Goal: Task Accomplishment & Management: Complete application form

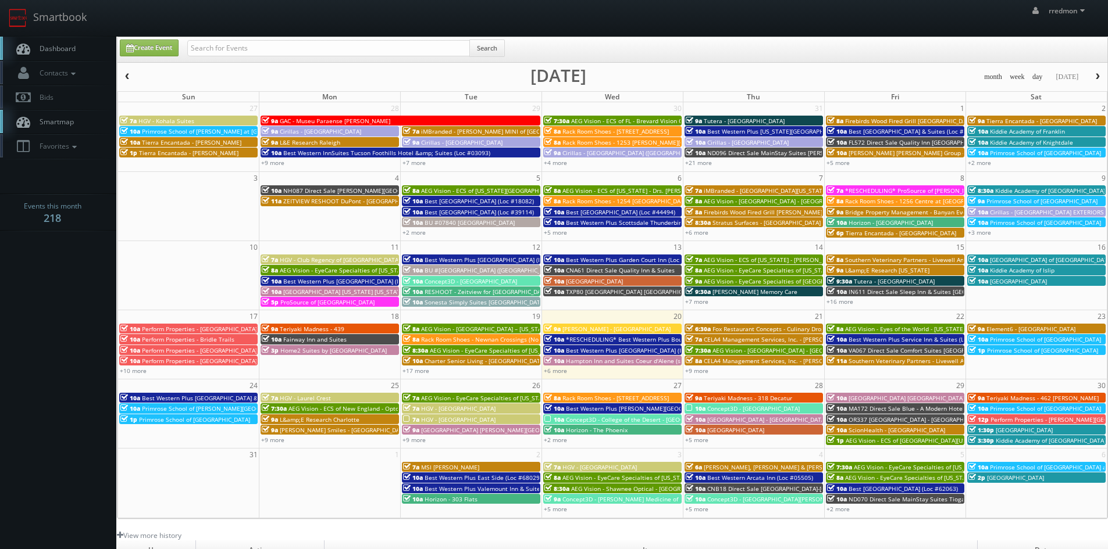
scroll to position [58, 0]
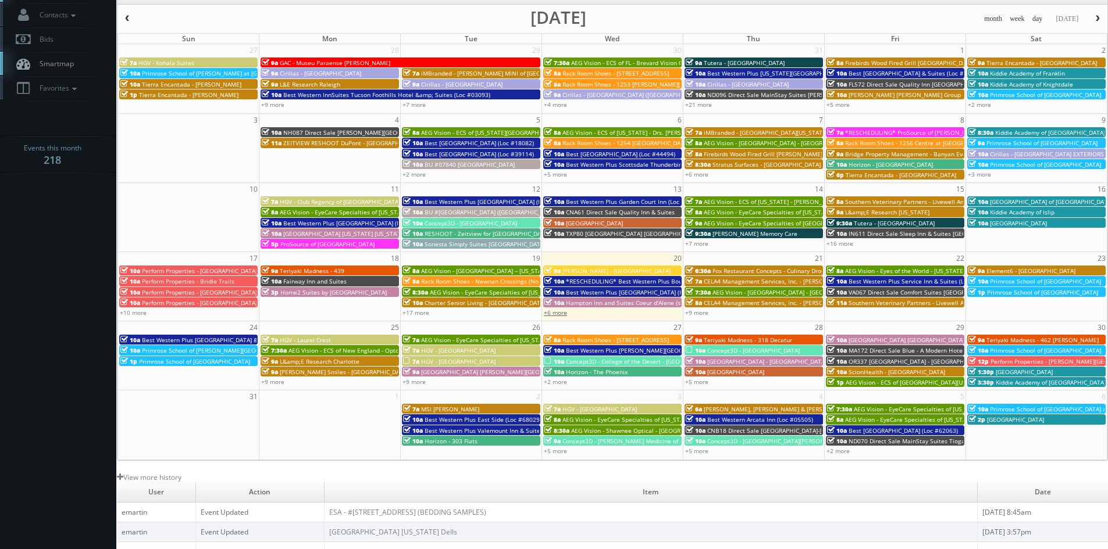
click at [560, 309] on link "+6 more" at bounding box center [555, 313] width 23 height 8
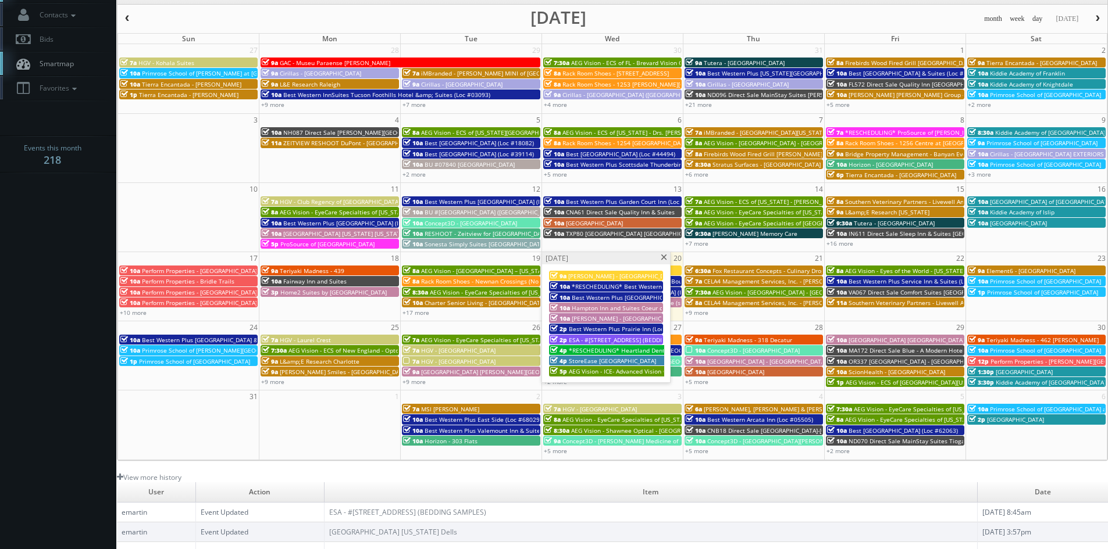
click at [591, 338] on span "ESA - #371 - Charlotte Pineville Park Rd. (BEDDING SAMPLES)" at bounding box center [634, 340] width 131 height 8
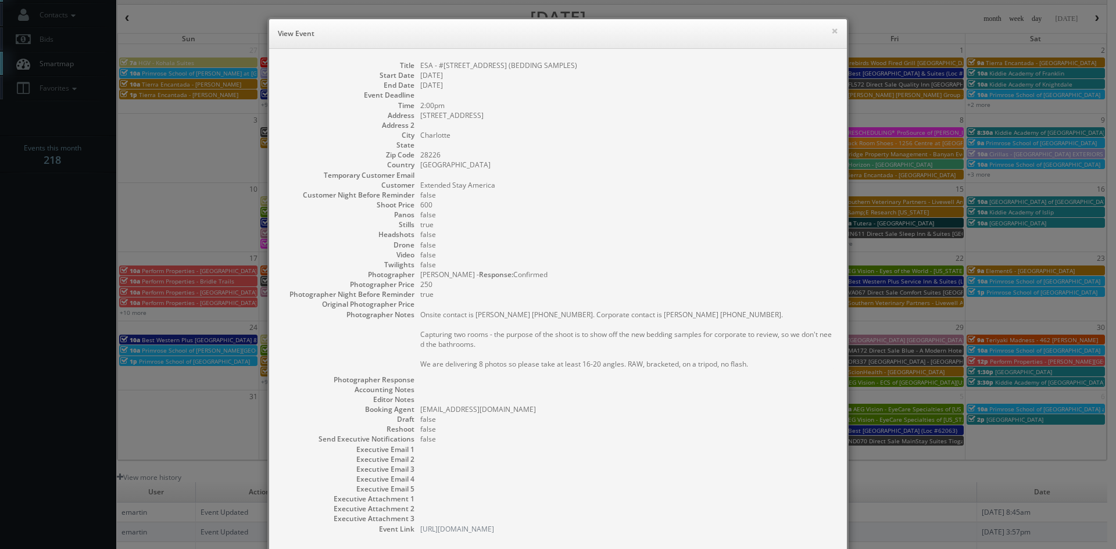
drag, startPoint x: 615, startPoint y: 65, endPoint x: 415, endPoint y: 66, distance: 200.0
click at [415, 66] on dl "Title ESA - #371 - Charlotte Pineville Park Rd. (BEDDING SAMPLES) Start Date 08…" at bounding box center [558, 297] width 555 height 474
copy dd "ESA - #371 - Charlotte Pineville Park Rd. (BEDDING SAMPLES)"
click at [831, 35] on button "×" at bounding box center [834, 31] width 7 height 8
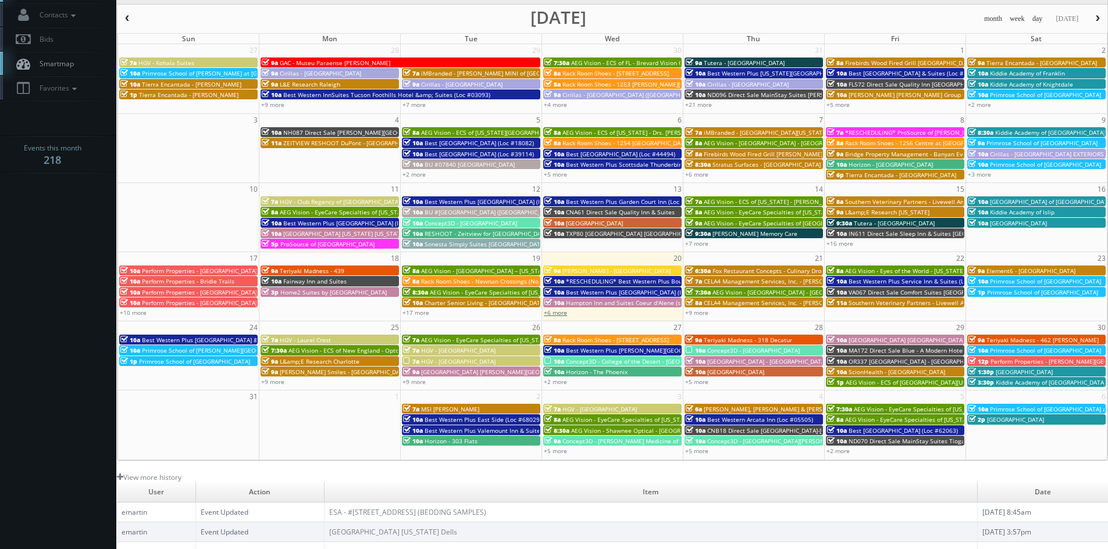
click at [551, 316] on link "+6 more" at bounding box center [555, 313] width 23 height 8
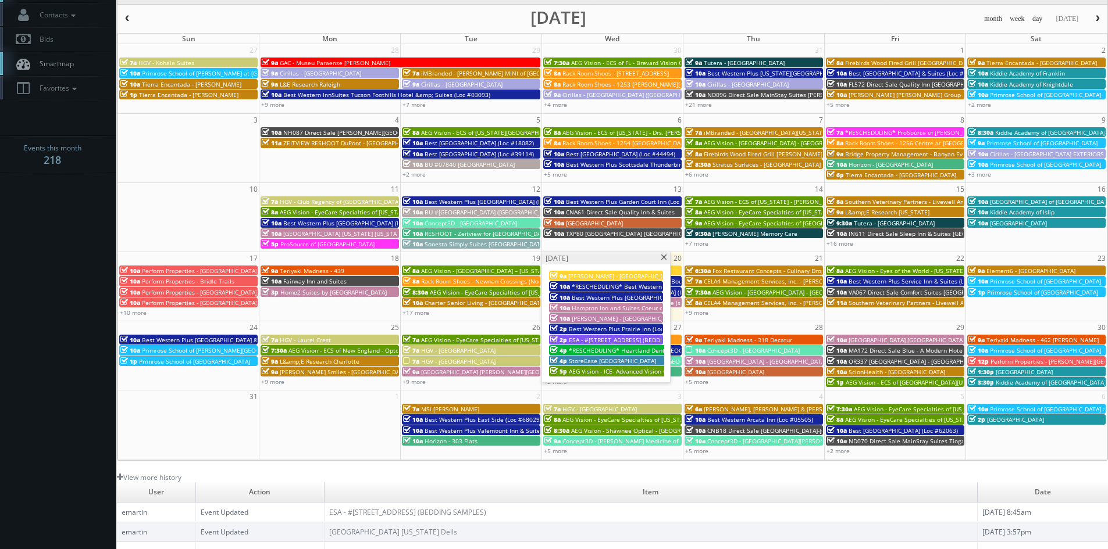
click at [615, 357] on span "StoreEase [GEOGRAPHIC_DATA]" at bounding box center [612, 361] width 87 height 8
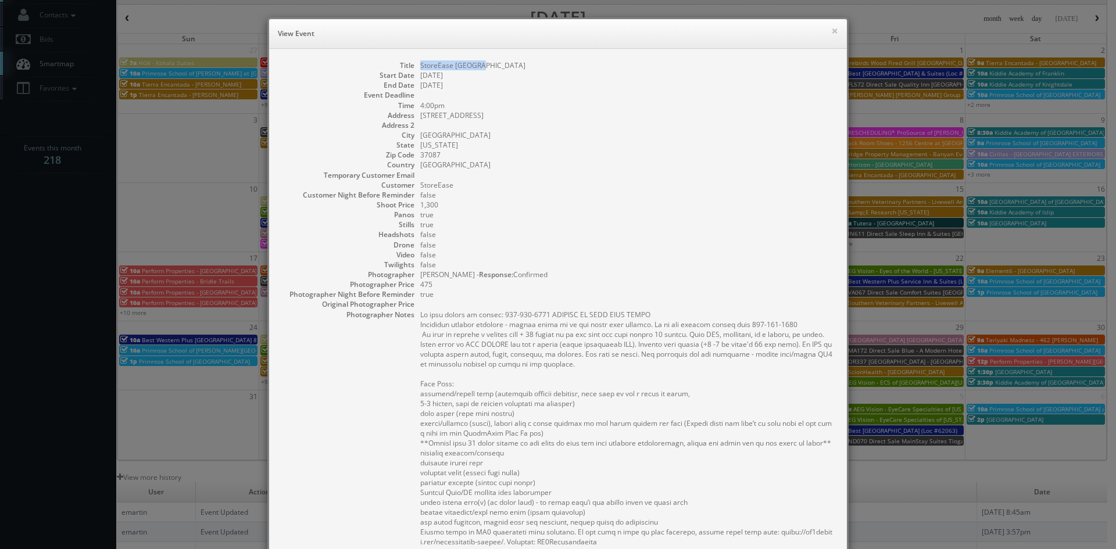
drag, startPoint x: 486, startPoint y: 67, endPoint x: 416, endPoint y: 67, distance: 69.8
click at [420, 67] on dd "StoreEase [GEOGRAPHIC_DATA]" at bounding box center [627, 65] width 415 height 10
copy dd "StoreEase [GEOGRAPHIC_DATA]"
click at [831, 30] on button "×" at bounding box center [834, 31] width 7 height 8
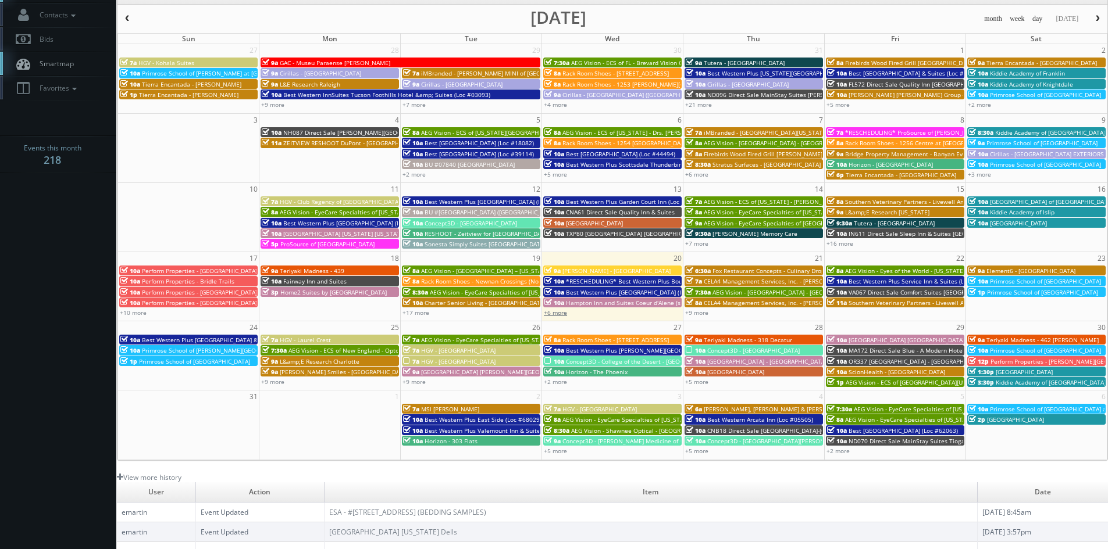
click at [553, 313] on link "+6 more" at bounding box center [555, 313] width 23 height 8
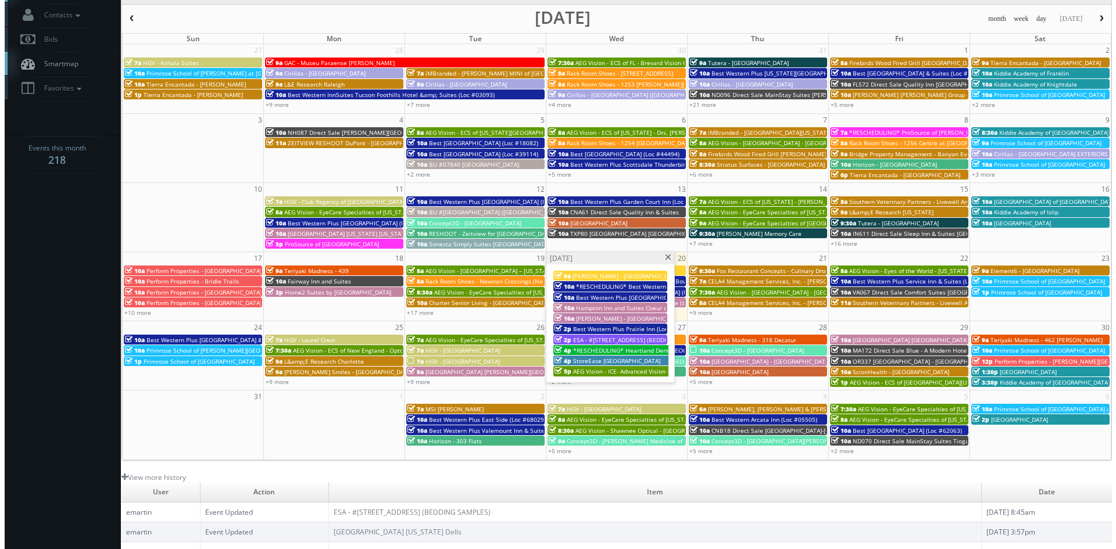
scroll to position [0, 0]
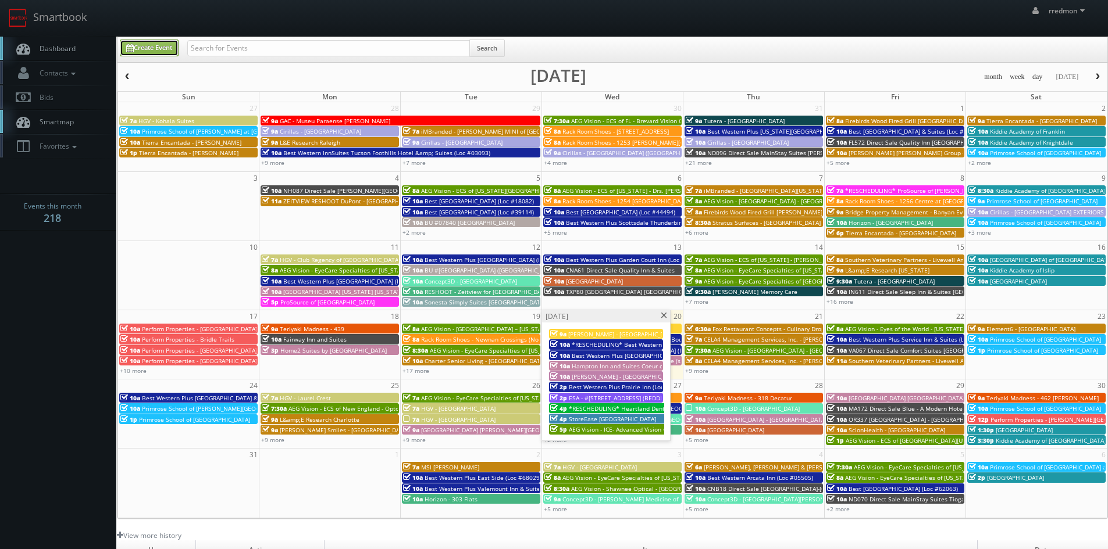
click at [165, 54] on link "Create Event" at bounding box center [149, 48] width 59 height 17
type input "08/20/2025"
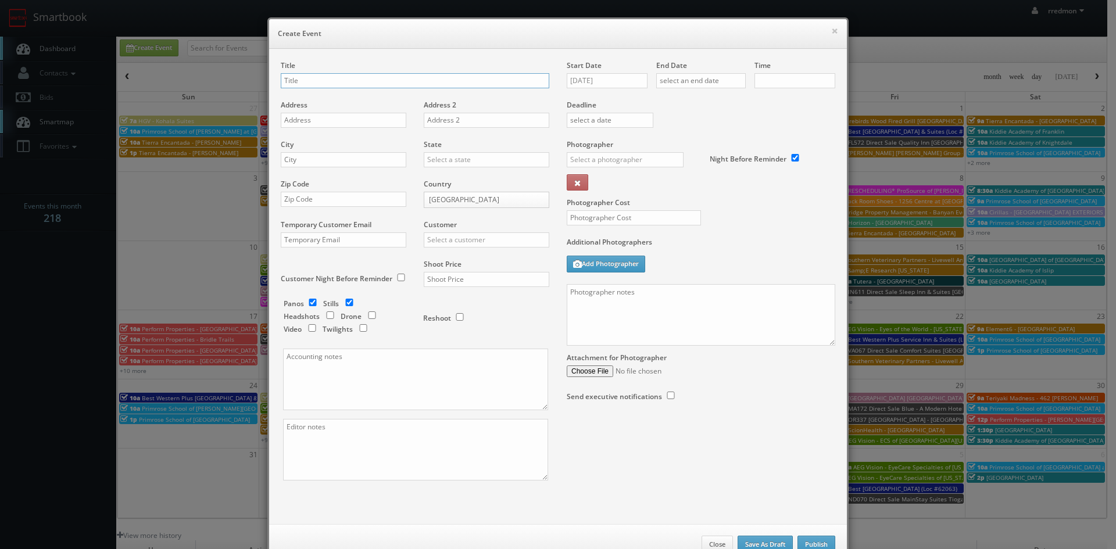
checkbox input "true"
type input "10:00am"
checkbox input "true"
paste input "BrightStar Care of York Reveal Event"
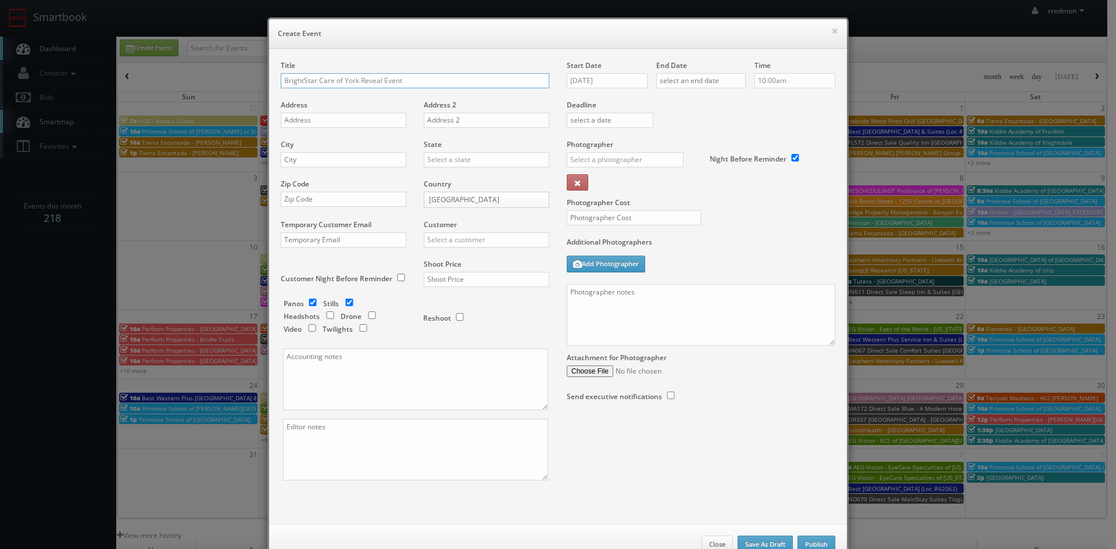
type input "BrightStar Care of York Reveal Event"
click at [351, 123] on input "text" at bounding box center [344, 120] width 126 height 15
paste input "267 Hess Farm Rd"
type input "267 Hess Farm Rd"
drag, startPoint x: 365, startPoint y: 164, endPoint x: 319, endPoint y: 110, distance: 70.1
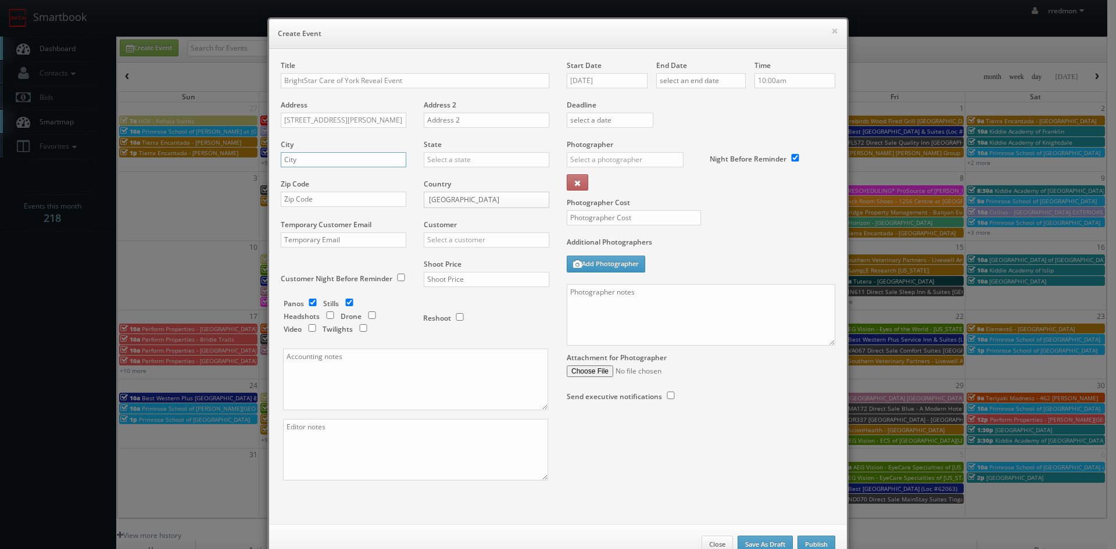
click at [365, 164] on input "text" at bounding box center [344, 159] width 126 height 15
paste input "York"
type input "York"
click at [453, 152] on input "text" at bounding box center [487, 159] width 126 height 15
click at [466, 180] on div "[US_STATE]" at bounding box center [486, 178] width 124 height 19
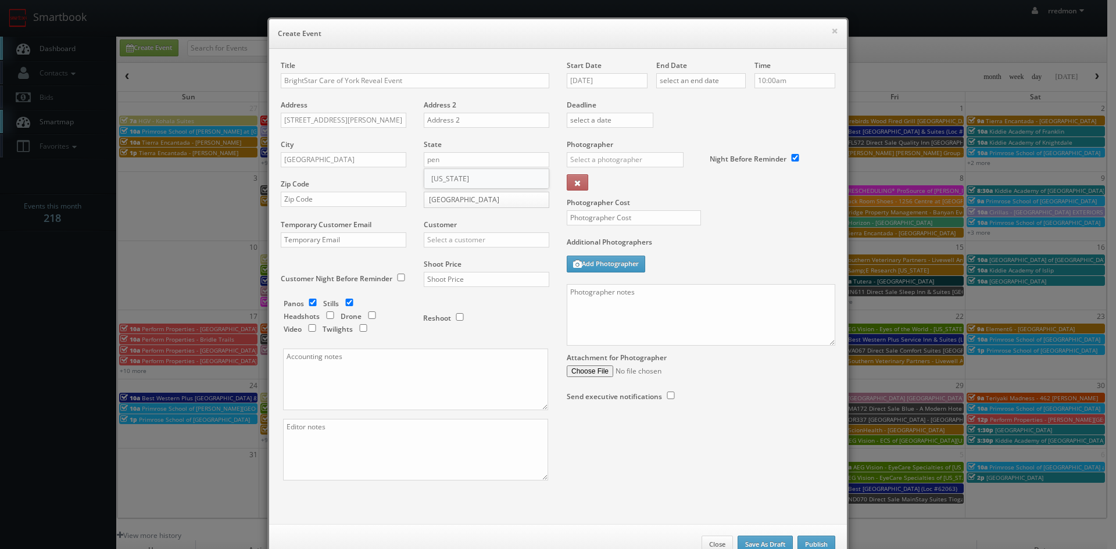
type input "[US_STATE]"
drag, startPoint x: 297, startPoint y: 155, endPoint x: 285, endPoint y: 202, distance: 48.5
click at [285, 202] on input "text" at bounding box center [344, 199] width 126 height 15
paste input "17403"
type input "17403"
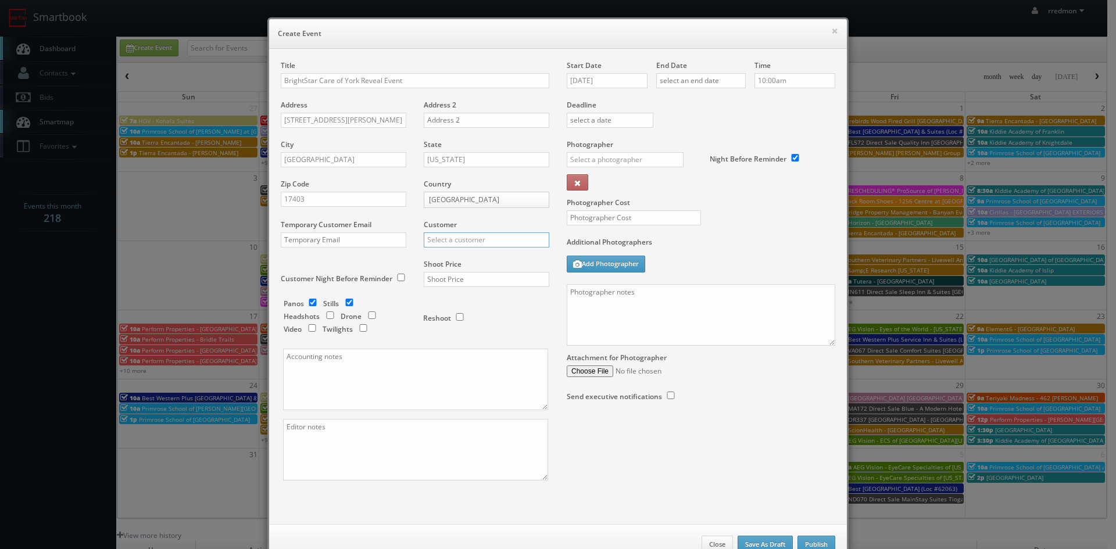
click at [431, 244] on input "text" at bounding box center [487, 240] width 126 height 15
click at [461, 342] on div "GBV" at bounding box center [486, 344] width 124 height 19
type input "GBV"
click at [309, 303] on input "checkbox" at bounding box center [312, 303] width 17 height 8
checkbox input "false"
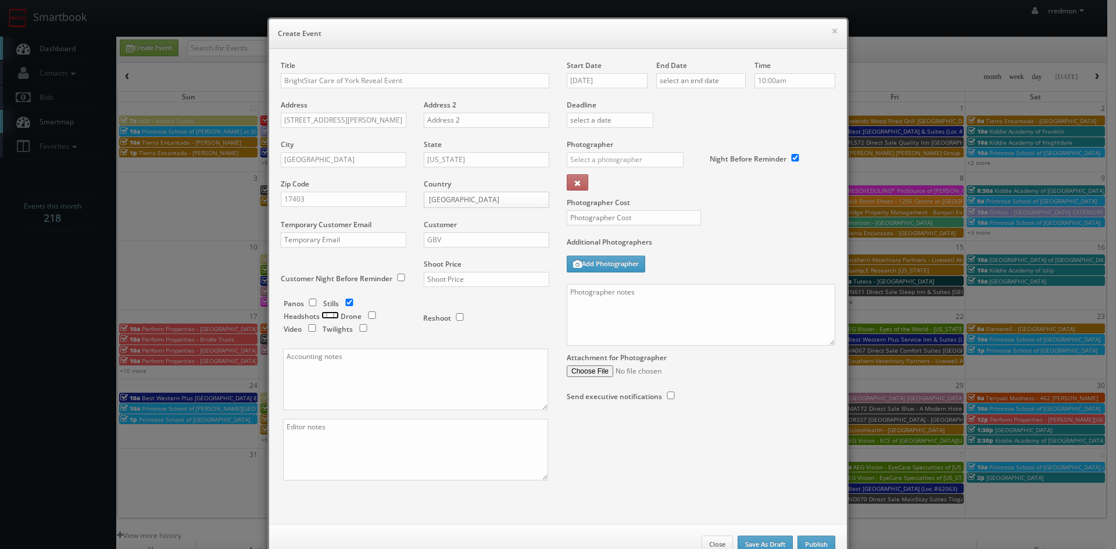
click at [326, 317] on input "checkbox" at bounding box center [330, 316] width 17 height 8
checkbox input "true"
click at [509, 281] on input "text" at bounding box center [487, 279] width 126 height 15
type input "1,000"
click at [615, 85] on input "08/20/2025" at bounding box center [607, 80] width 81 height 15
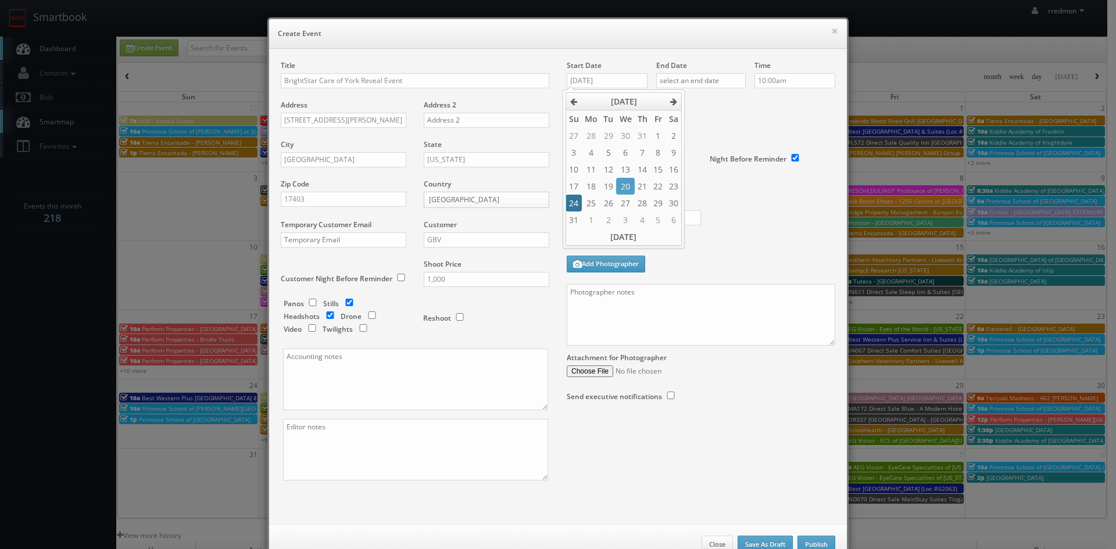
click at [574, 205] on td "24" at bounding box center [574, 203] width 16 height 17
type input "08/24/2025"
click at [705, 83] on input "text" at bounding box center [701, 80] width 90 height 15
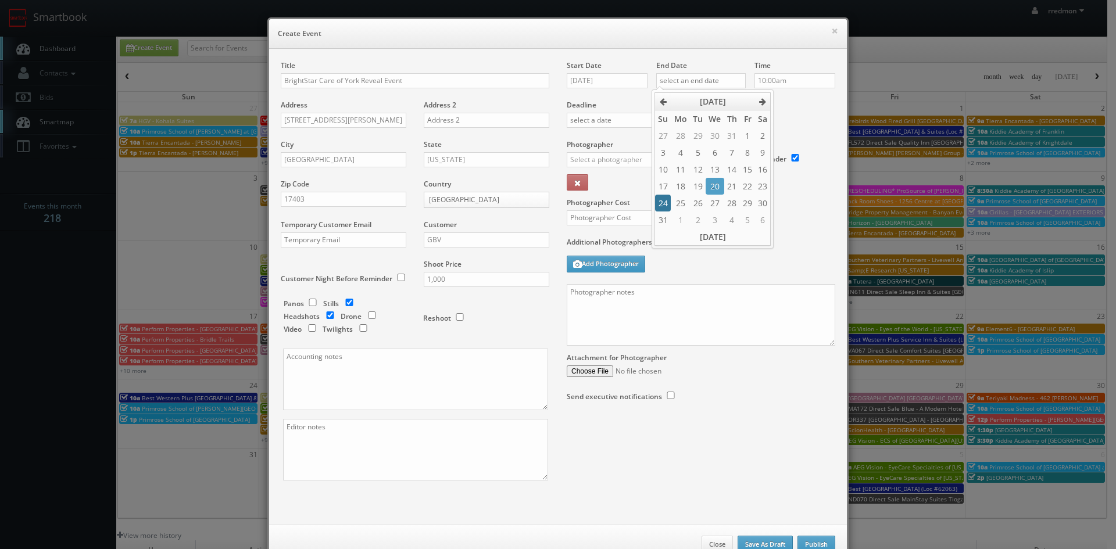
click at [665, 203] on td "24" at bounding box center [663, 203] width 16 height 17
type input "08/24/2025"
click at [792, 83] on input "10:00am" at bounding box center [795, 80] width 81 height 15
type input "1:00pm"
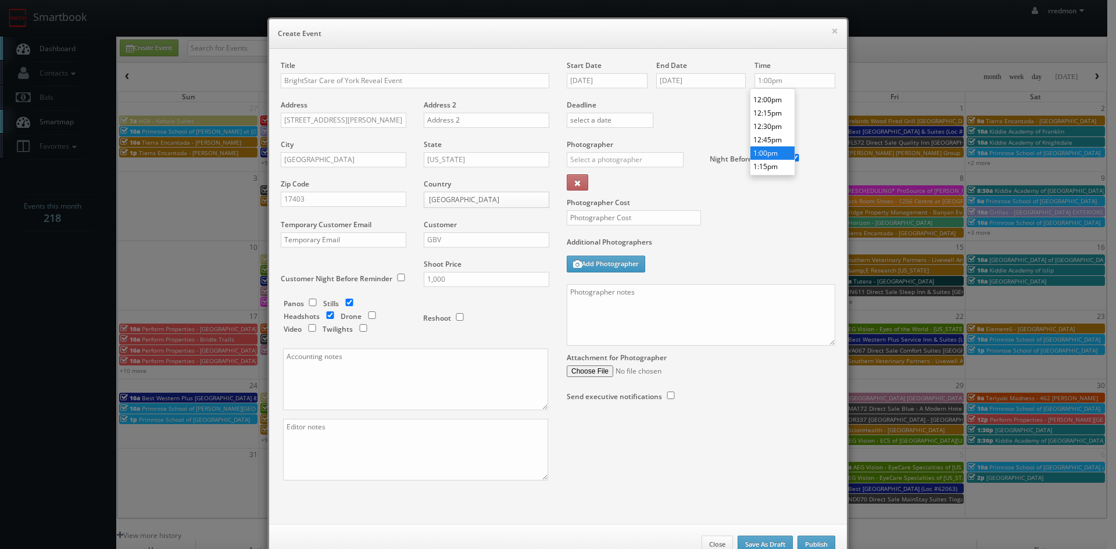
click at [768, 153] on li "1:00pm" at bounding box center [773, 153] width 44 height 13
click at [613, 156] on input "text" at bounding box center [625, 159] width 117 height 15
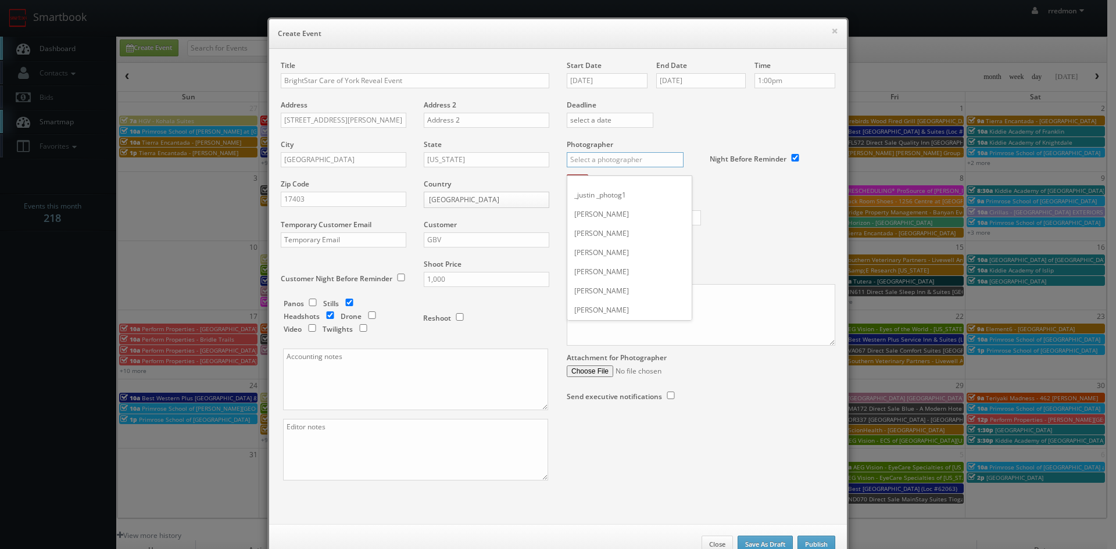
click at [642, 154] on input "text" at bounding box center [625, 159] width 117 height 15
click at [632, 295] on div "Joe Giuliani" at bounding box center [629, 300] width 124 height 19
type input "Joe Giuliani"
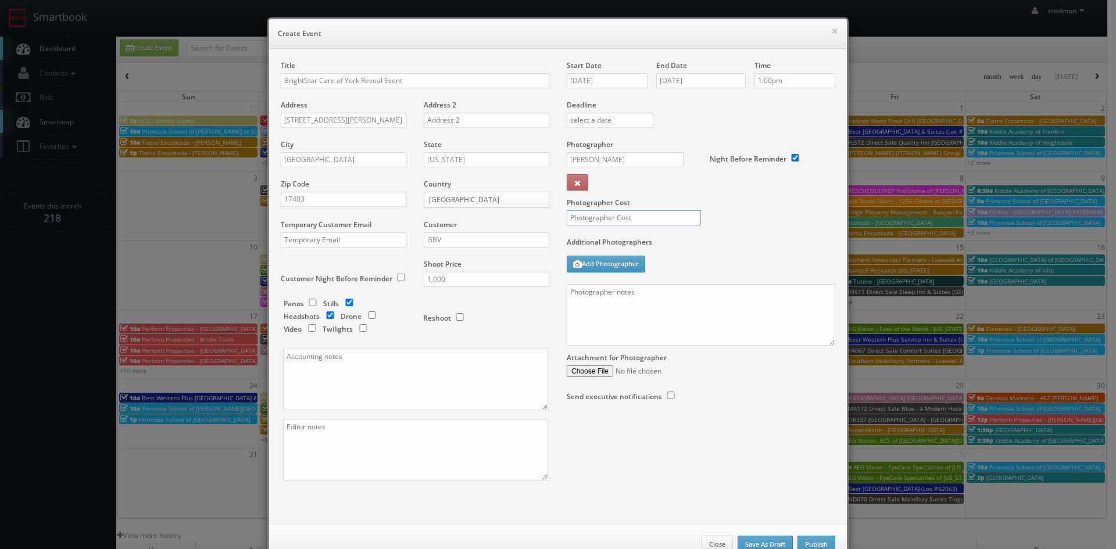
click at [620, 221] on input "text" at bounding box center [634, 217] width 134 height 15
type input "375"
click at [650, 308] on textarea at bounding box center [701, 315] width 269 height 62
click at [601, 303] on textarea at bounding box center [701, 315] width 269 height 62
paste textarea "Shot in RAW format, bracketed, on a tripod, remote shutter, no flash."
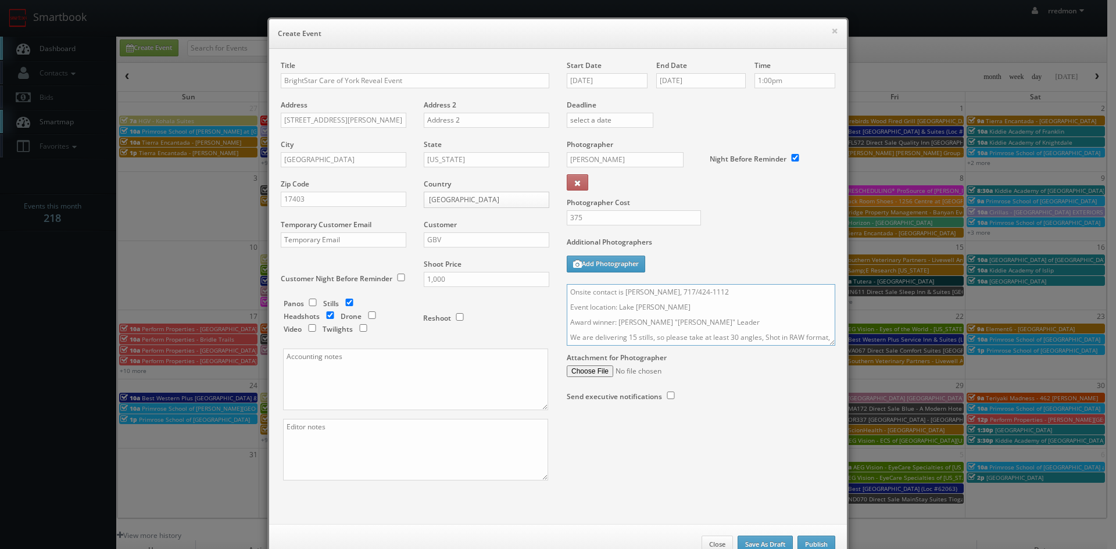
scroll to position [12, 0]
click at [763, 325] on textarea "Onsite contact is Andri Purkanto, 717/424-1112 Event location: Lake Redman Awar…" at bounding box center [701, 315] width 269 height 62
click at [766, 338] on textarea "Onsite contact is Andri Purkanto, 717/424-1112 Event location: Lake Redman Awar…" at bounding box center [701, 315] width 269 height 62
click at [650, 323] on textarea "Onsite contact is Andri Purkanto, 717/424-1112 Event location: Lake Redman Awar…" at bounding box center [701, 315] width 269 height 62
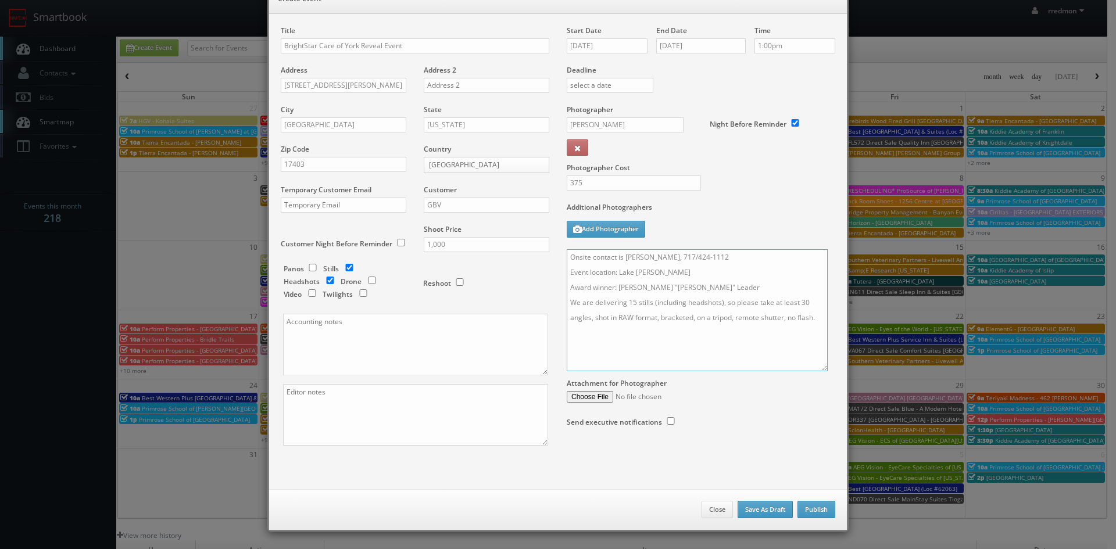
scroll to position [0, 0]
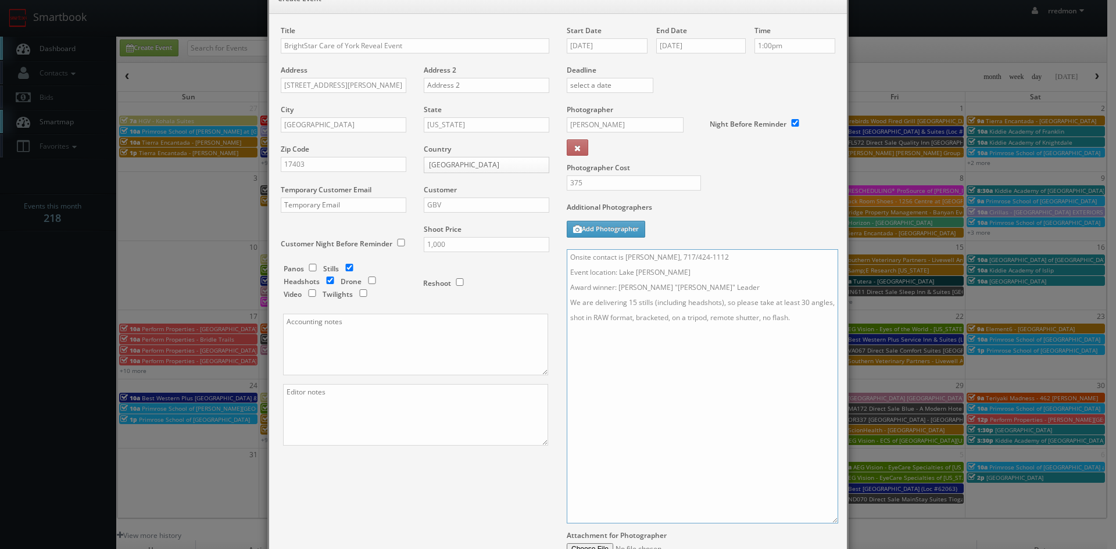
drag, startPoint x: 828, startPoint y: 309, endPoint x: 831, endPoint y: 522, distance: 212.8
click at [831, 522] on textarea "Onsite contact is Andri Purkanto, 717/424-1112 Event location: Lake Redman Awar…" at bounding box center [703, 386] width 272 height 274
click at [808, 322] on textarea "Onsite contact is Andri Purkanto, 717/424-1112 Event location: Lake Redman Awar…" at bounding box center [703, 386] width 272 height 274
click at [810, 321] on textarea "Onsite contact is Andri Purkanto, 717/424-1112 Event location: Lake Redman Awar…" at bounding box center [703, 386] width 272 height 274
click at [727, 288] on textarea "Onsite contact is Andri Purkanto, 717/424-1112 Event location: Lake Redman Awar…" at bounding box center [703, 386] width 272 height 274
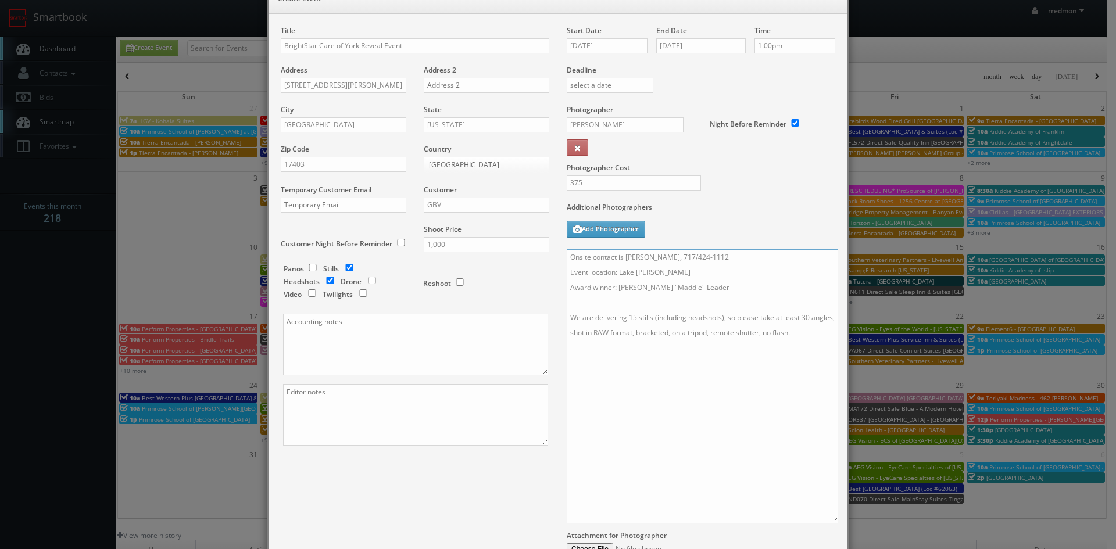
click at [583, 357] on textarea "Onsite contact is Andri Purkanto, 717/424-1112 Event location: Lake Redman Awar…" at bounding box center [703, 386] width 272 height 274
click at [653, 367] on textarea "Onsite contact is Andri Purkanto, 717/424-1112 Event location: Lake Redman Awar…" at bounding box center [703, 386] width 272 height 274
paste textarea "Shot List • Candids: We don't want to be too prescriptive here since every even…"
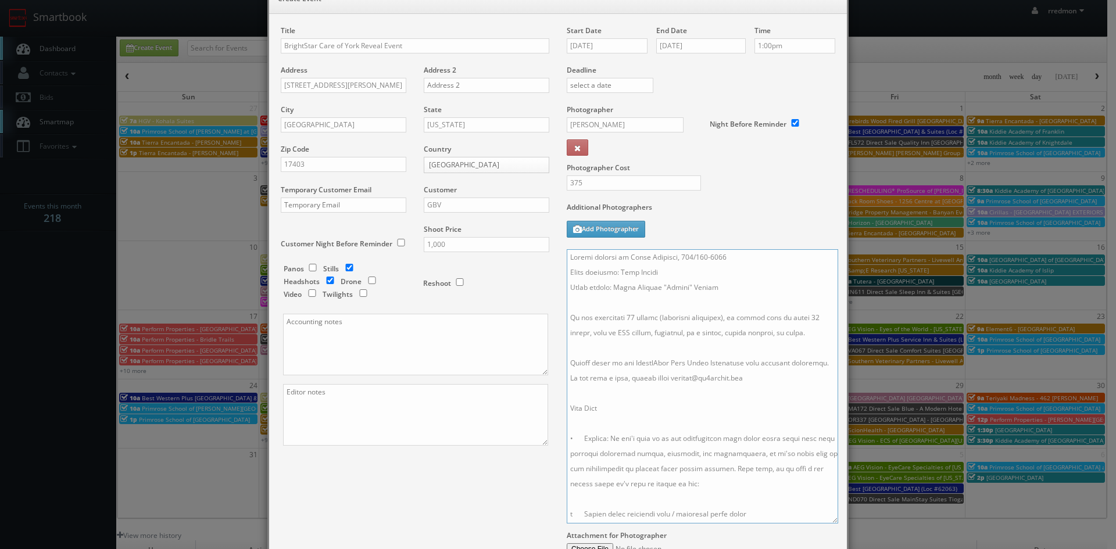
click at [580, 422] on textarea at bounding box center [703, 386] width 272 height 274
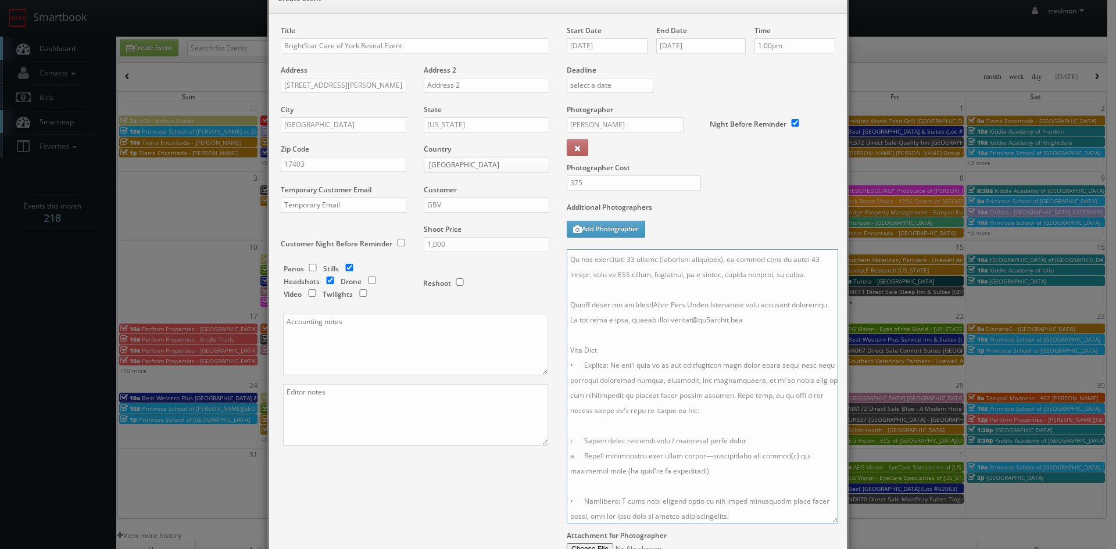
scroll to position [116, 0]
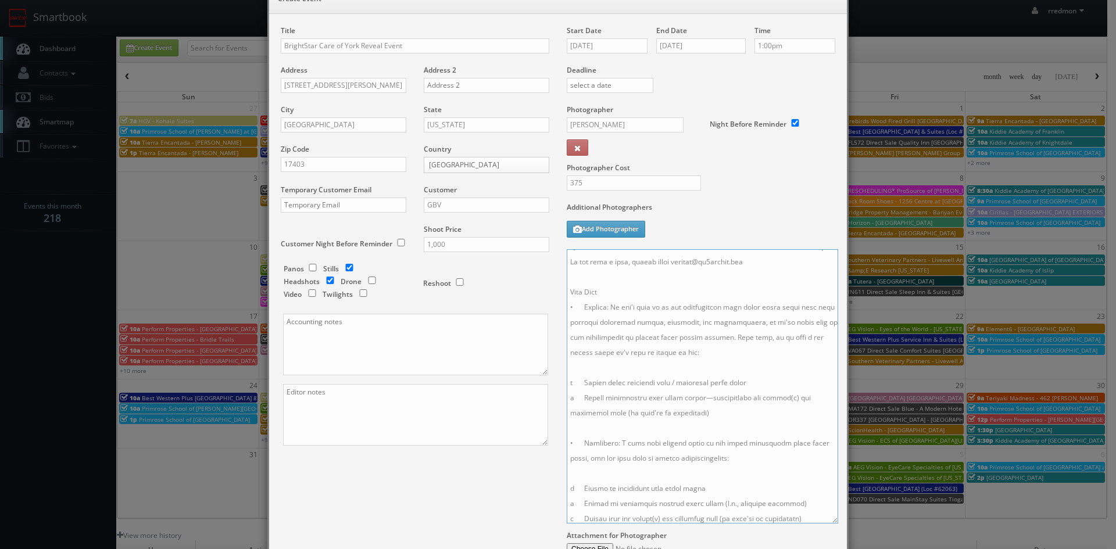
click at [640, 431] on textarea at bounding box center [703, 386] width 272 height 274
click at [608, 488] on textarea at bounding box center [703, 386] width 272 height 274
click at [605, 370] on textarea at bounding box center [703, 386] width 272 height 274
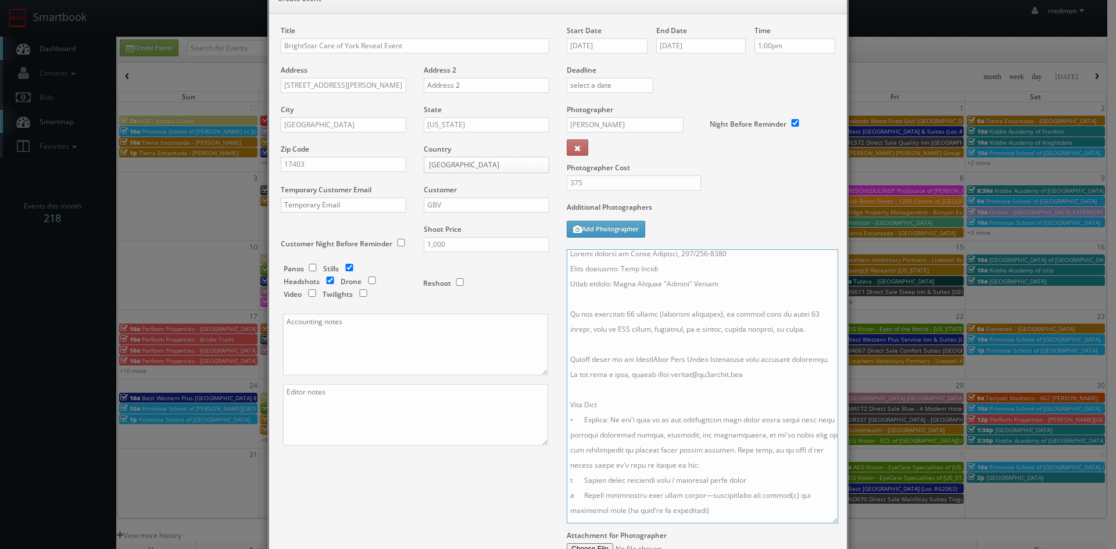
scroll to position [0, 0]
click at [768, 380] on textarea at bounding box center [703, 386] width 272 height 274
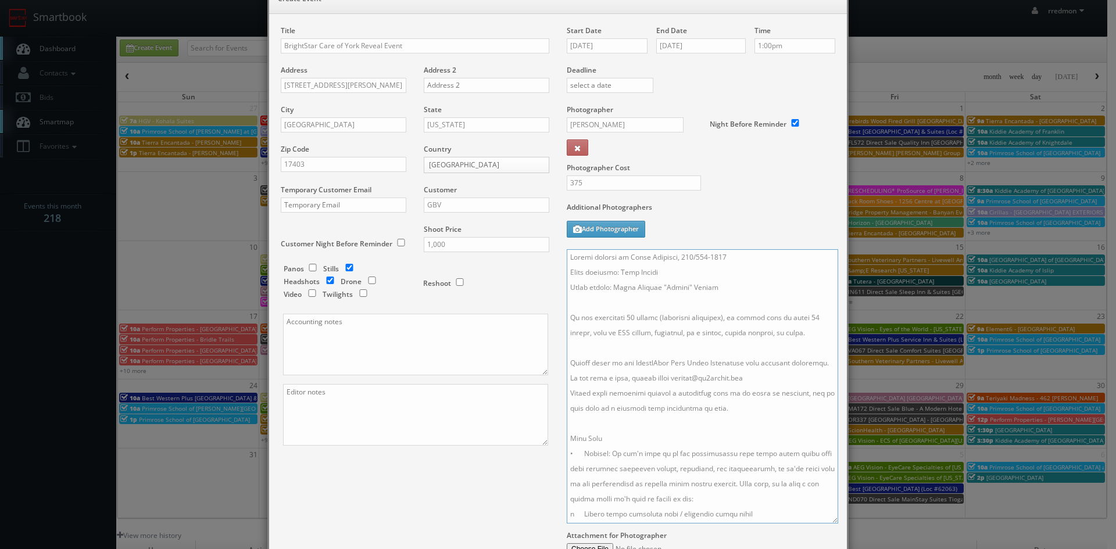
drag, startPoint x: 823, startPoint y: 505, endPoint x: 559, endPoint y: 255, distance: 363.1
click at [559, 255] on div "Start Date 08/24/2025 End Date 08/24/2025 Time 1:00pm Deadline Photographer Joe…" at bounding box center [701, 314] width 286 height 577
click at [763, 283] on textarea at bounding box center [703, 386] width 272 height 274
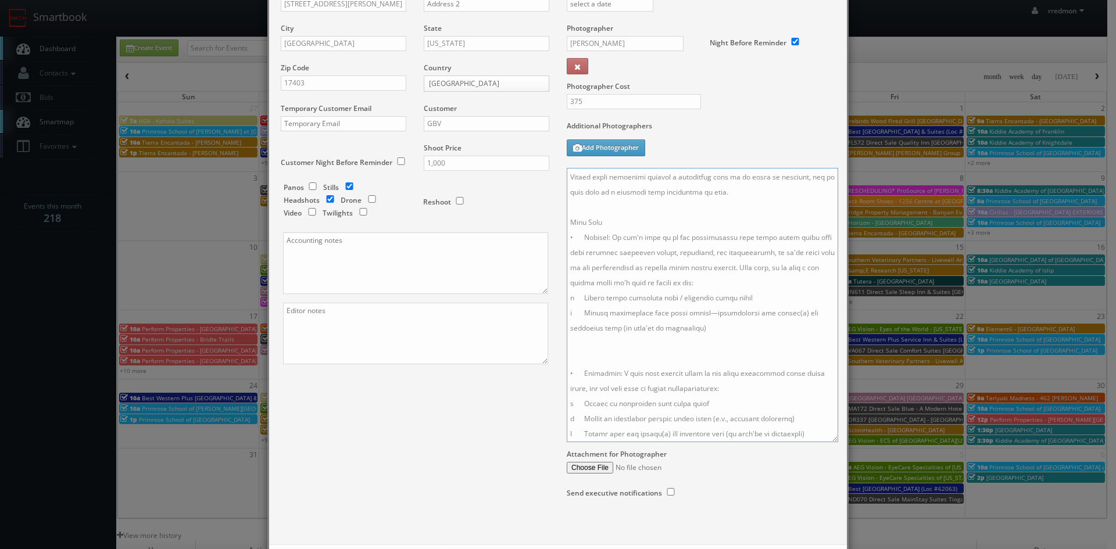
scroll to position [171, 0]
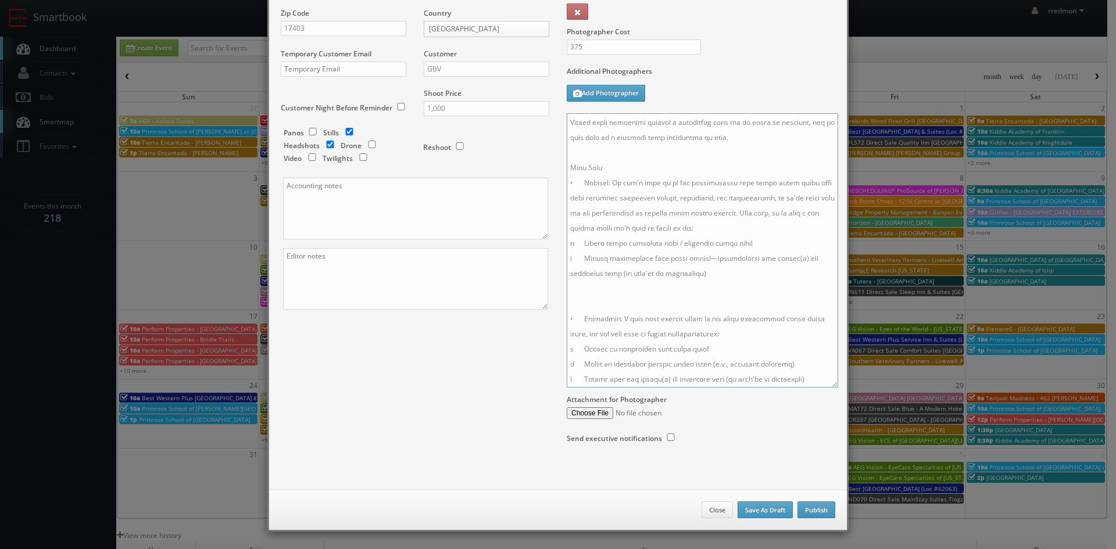
type textarea "Onsite contact is Andri Purkanto, 717/424-1112 Event location: Lake Redman Awar…"
click at [808, 512] on button "Publish" at bounding box center [817, 510] width 38 height 17
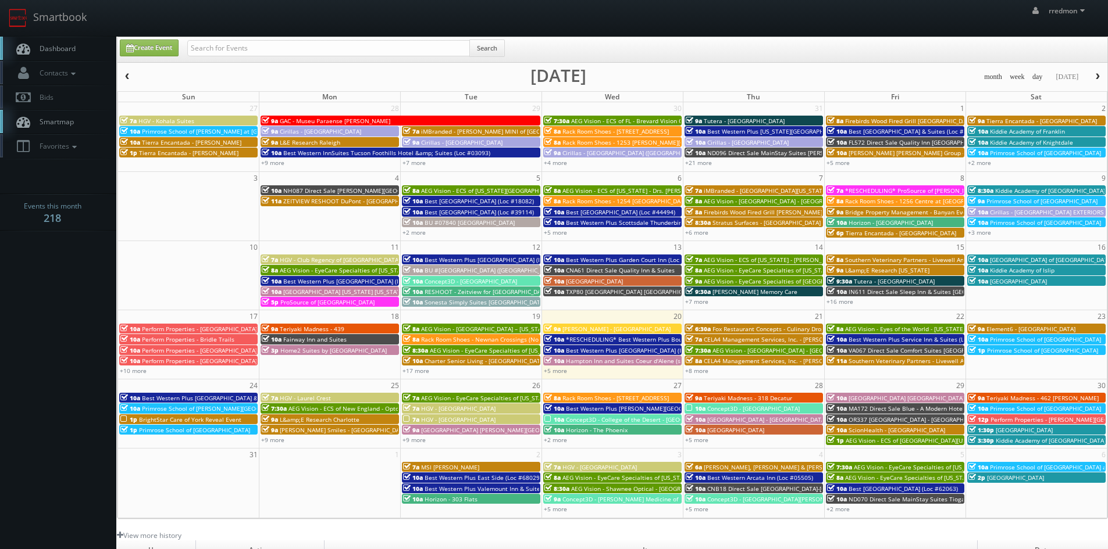
click at [195, 422] on span "BrightStar Care of York Reveal Event" at bounding box center [190, 420] width 102 height 8
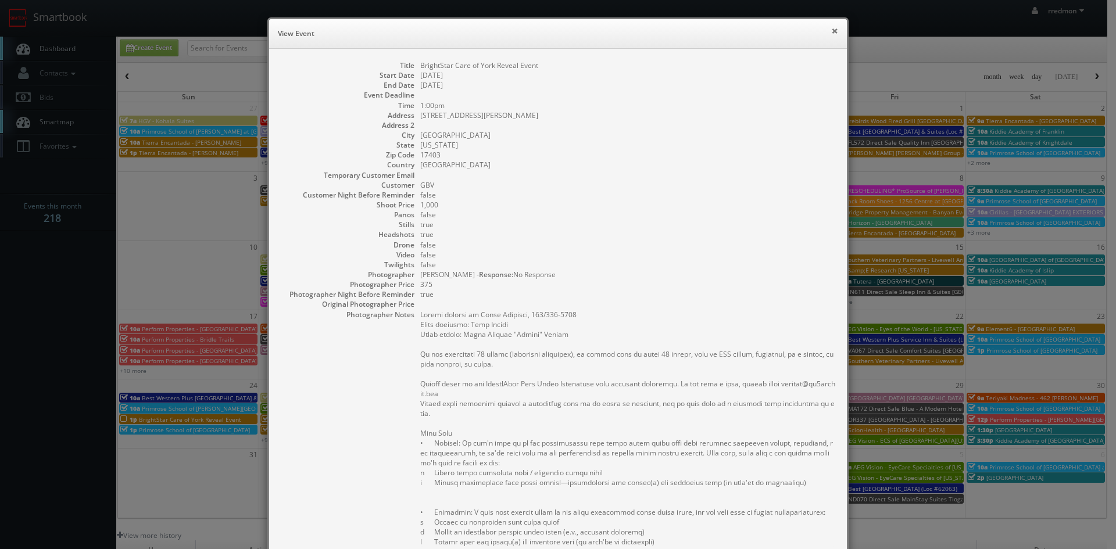
click at [831, 31] on button "×" at bounding box center [834, 31] width 7 height 8
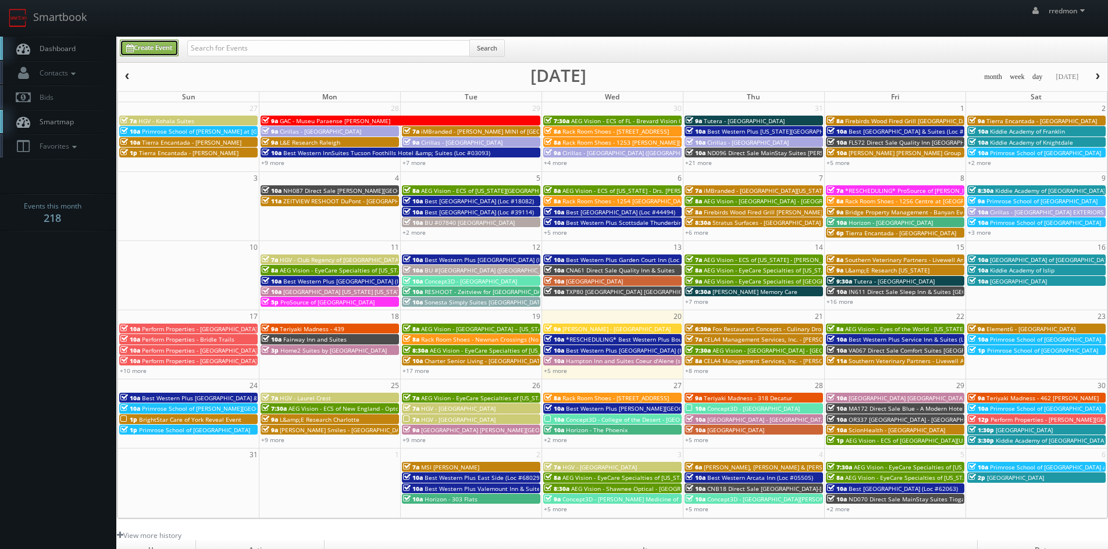
click at [162, 48] on link "Create Event" at bounding box center [149, 48] width 59 height 17
type input "08/20/2025"
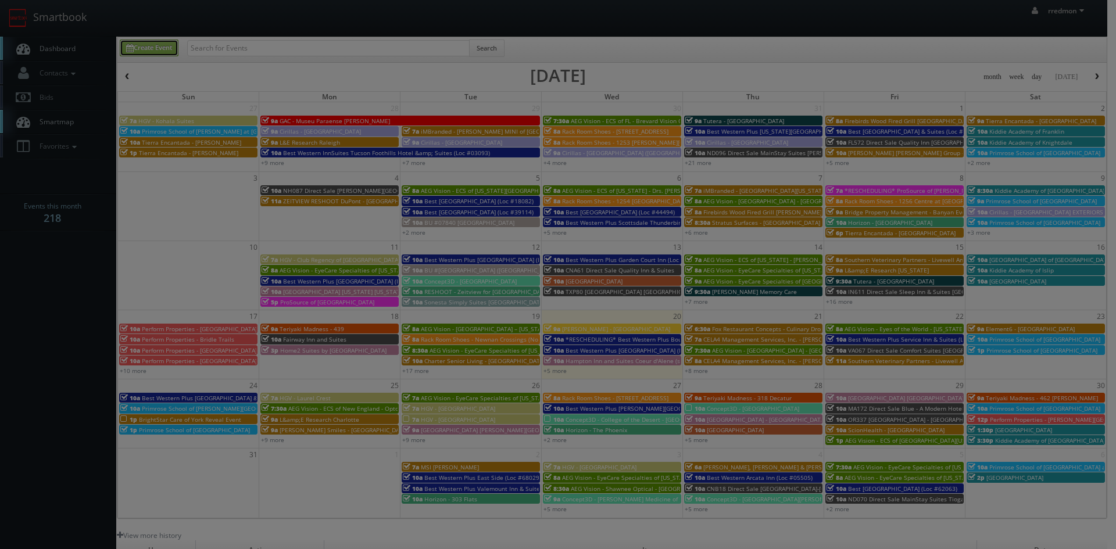
scroll to position [0, 0]
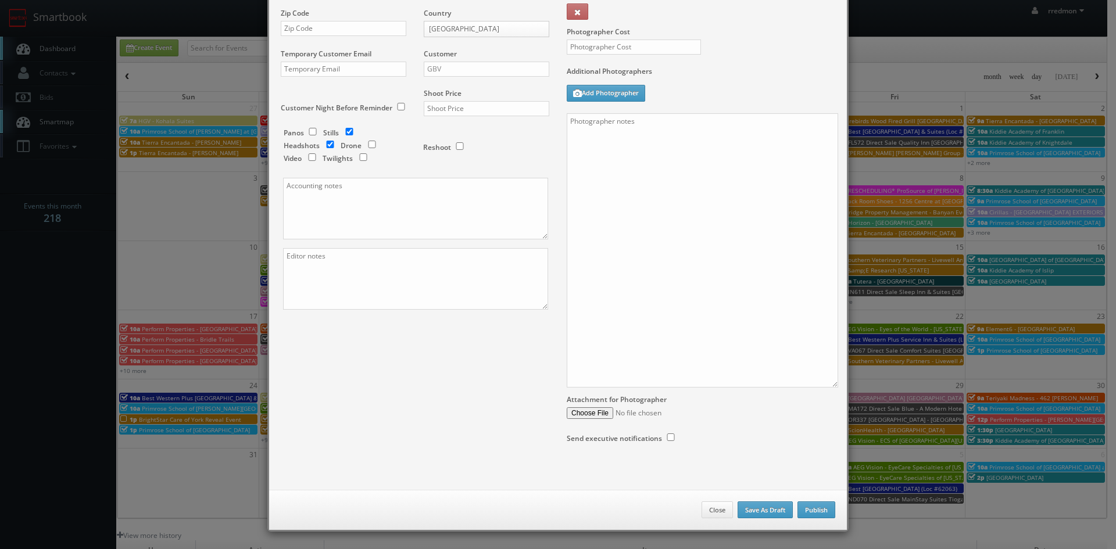
checkbox input "true"
type input "10:00am"
checkbox input "true"
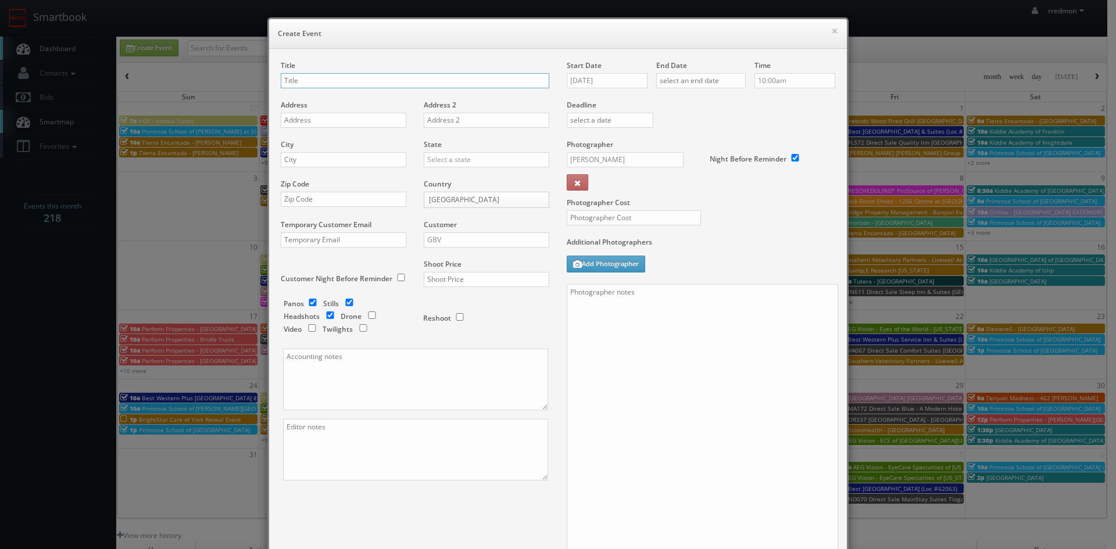
paste input "BrightStar Care of Ashville Reveal Event"
type input "BrightStar Care of Ashville Reveal Event"
click at [328, 120] on input "text" at bounding box center [344, 120] width 126 height 15
paste input "48 Biltmore Ave"
type input "48 Biltmore Ave"
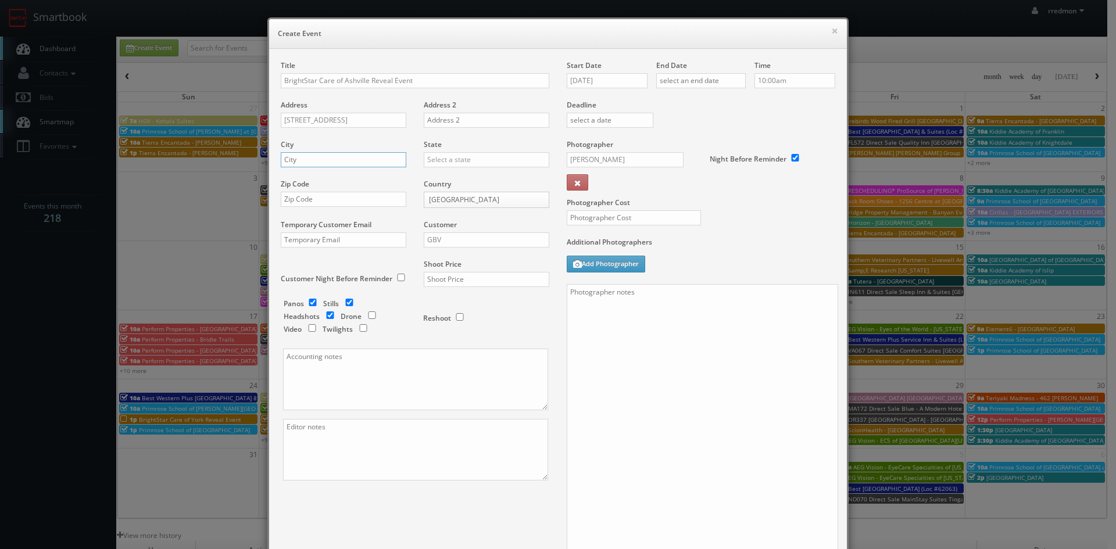
click at [362, 165] on input "text" at bounding box center [344, 159] width 126 height 15
paste input "Asheville"
type input "Asheville"
click at [447, 164] on input "text" at bounding box center [487, 159] width 126 height 15
click at [431, 170] on div "North Carolina" at bounding box center [486, 178] width 124 height 19
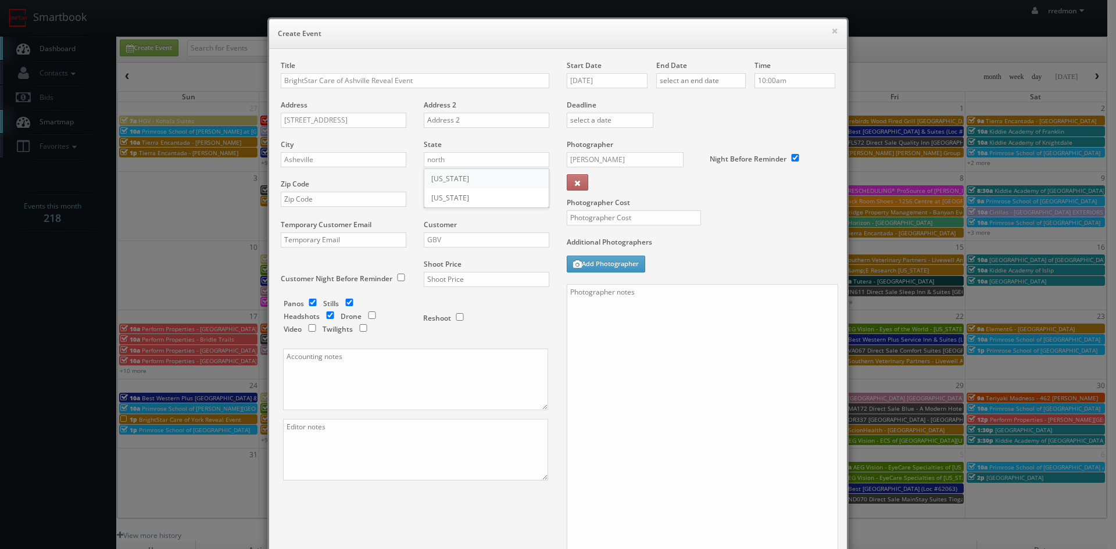
type input "North Carolina"
paste input "28801"
type input "28801"
click at [436, 241] on input "GBV" at bounding box center [487, 240] width 126 height 15
click at [467, 339] on div "GBV" at bounding box center [486, 344] width 124 height 19
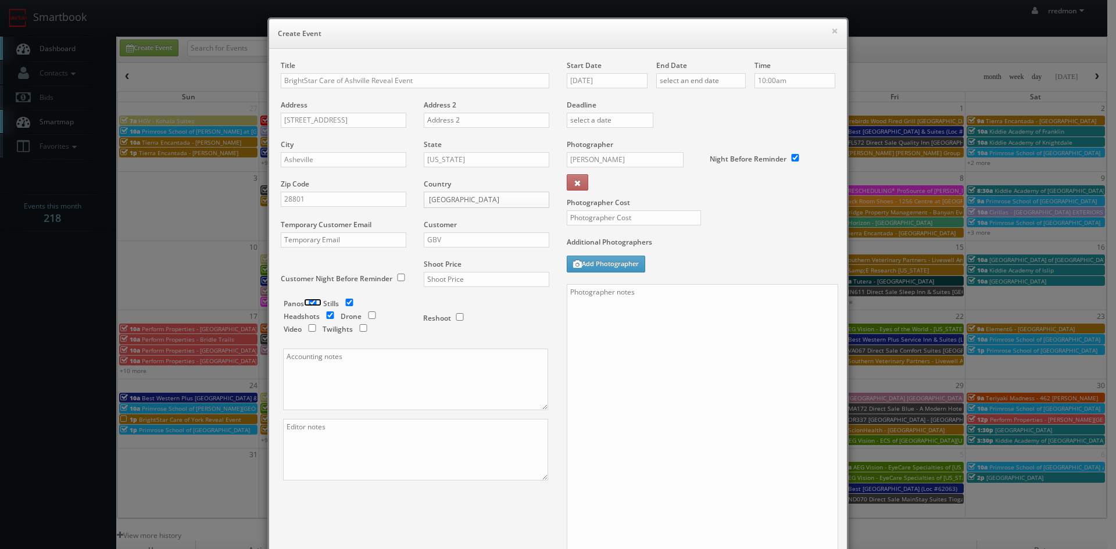
click at [311, 305] on input "checkbox" at bounding box center [312, 303] width 17 height 8
checkbox input "false"
click at [326, 316] on input "checkbox" at bounding box center [330, 316] width 17 height 8
checkbox input "true"
click at [479, 283] on input "text" at bounding box center [487, 279] width 126 height 15
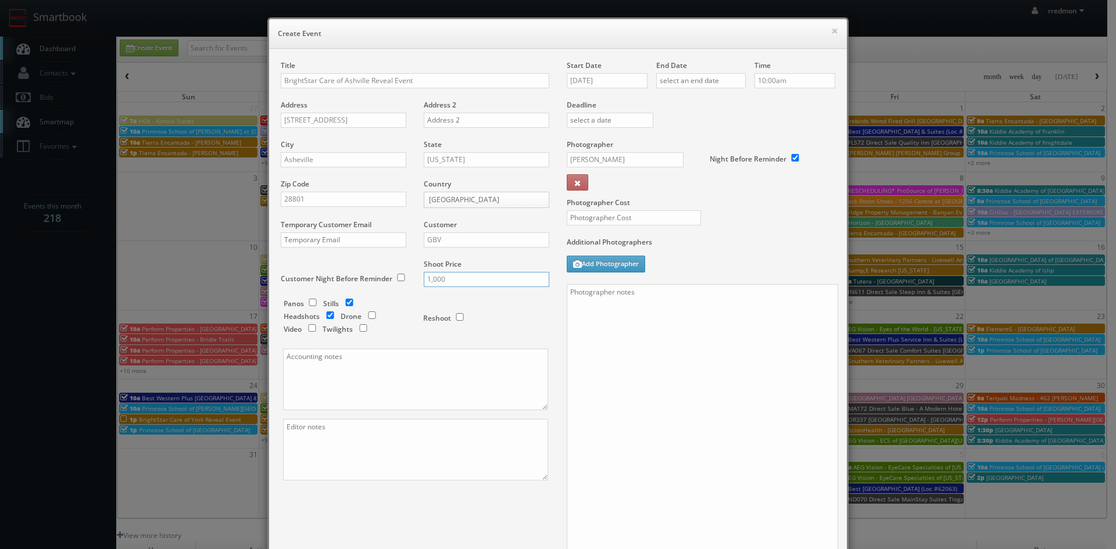
type input "1,000"
click at [352, 359] on textarea at bounding box center [415, 380] width 265 height 62
paste textarea "You can send all invoices directly to ap@brightstarcare.com with me cc:ed"
click at [515, 357] on textarea "You can send all invoices directly to ap@brightstarcare.com with me cc:ed" at bounding box center [415, 380] width 265 height 62
type textarea "You can send all invoices directly to ap@brightstarcare.com with Bailey Hemphil…"
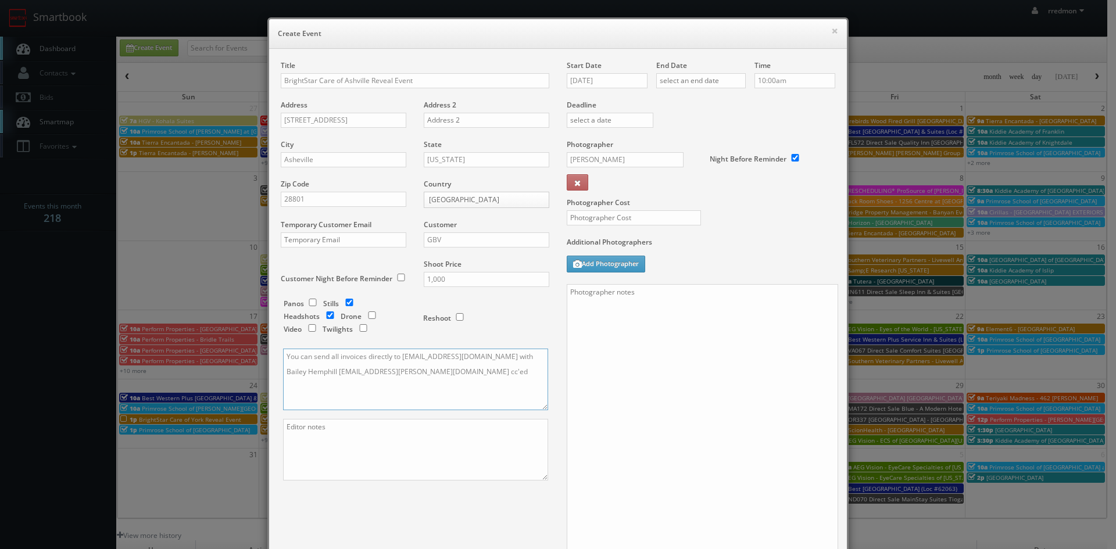
drag, startPoint x: 452, startPoint y: 373, endPoint x: 281, endPoint y: 358, distance: 171.1
click at [283, 358] on textarea "You can send all invoices directly to ap@brightstarcare.com with Bailey Hemphil…" at bounding box center [415, 380] width 265 height 62
click at [438, 370] on textarea "You can send all invoices directly to ap@brightstarcare.com with Bailey Hemphil…" at bounding box center [415, 380] width 265 height 62
click at [608, 77] on input "08/20/2025" at bounding box center [607, 80] width 81 height 15
click at [598, 205] on td "25" at bounding box center [591, 203] width 19 height 17
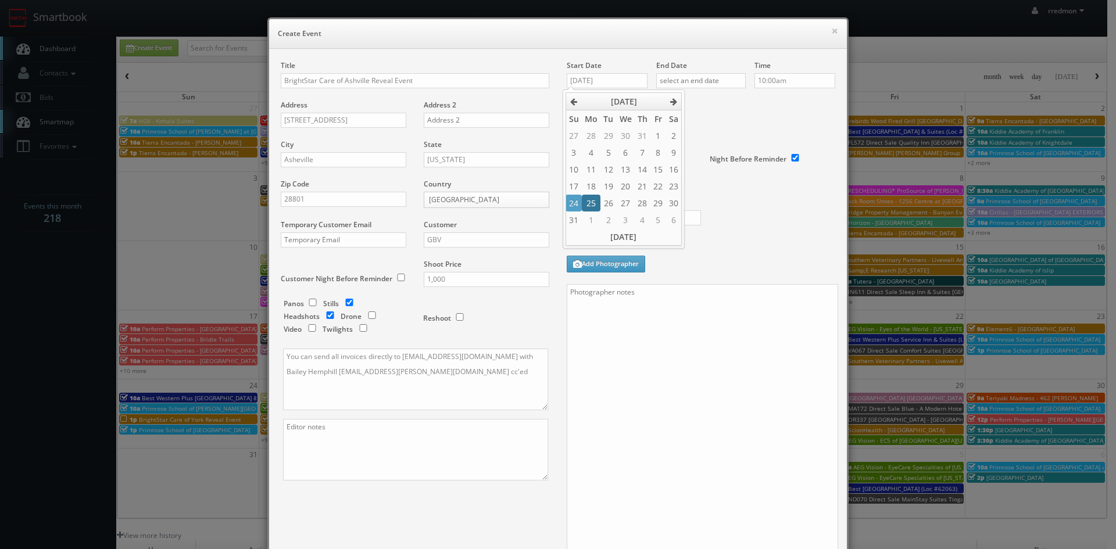
type input "08/25/2025"
click at [684, 80] on input "text" at bounding box center [701, 80] width 90 height 15
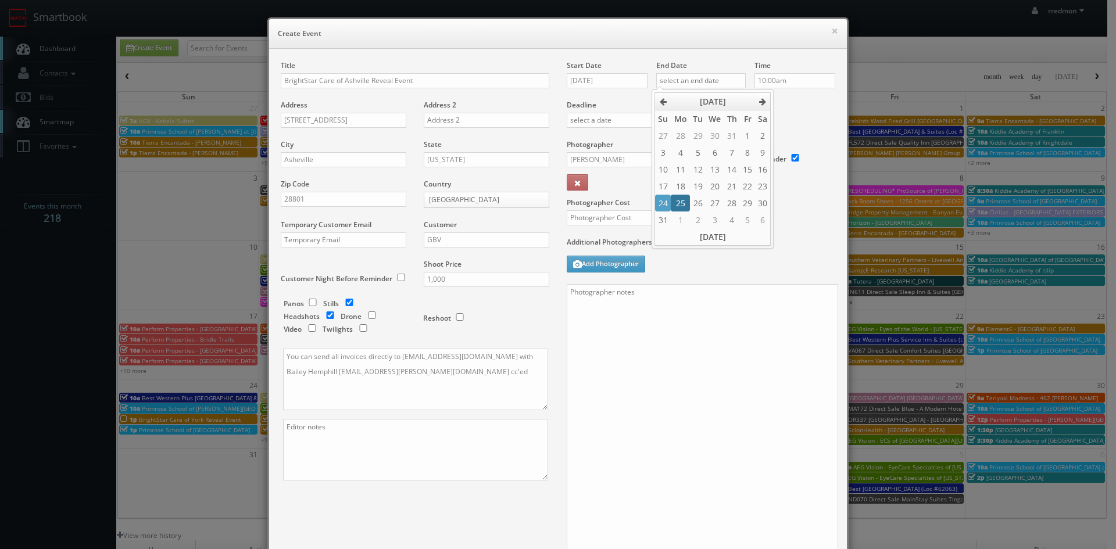
click at [686, 199] on td "25" at bounding box center [680, 203] width 19 height 17
type input "08/25/2025"
click at [783, 85] on input "10:00am" at bounding box center [795, 80] width 81 height 15
type input "12:30pm"
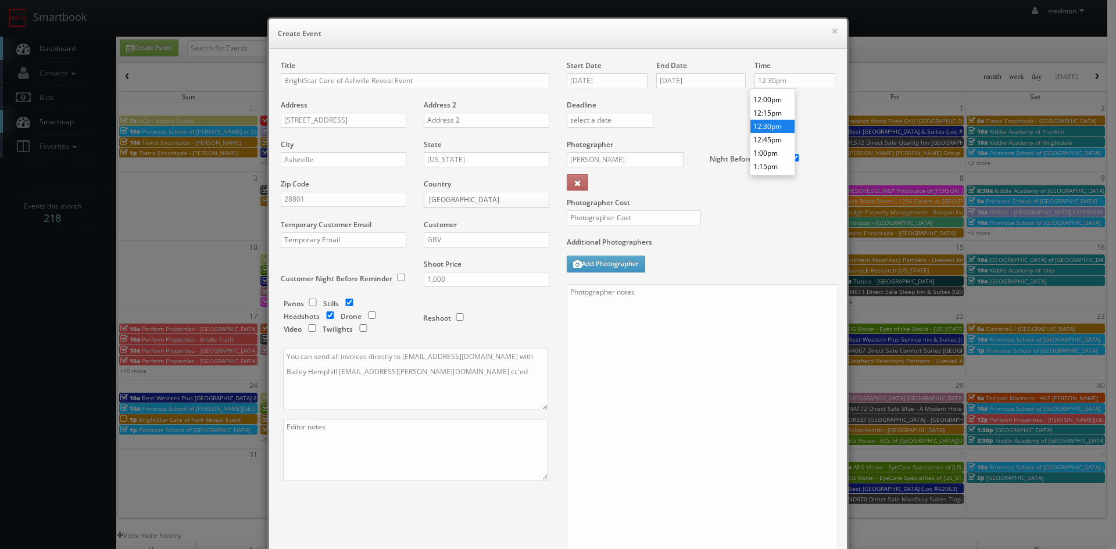
click at [774, 127] on li "12:30pm" at bounding box center [773, 126] width 44 height 13
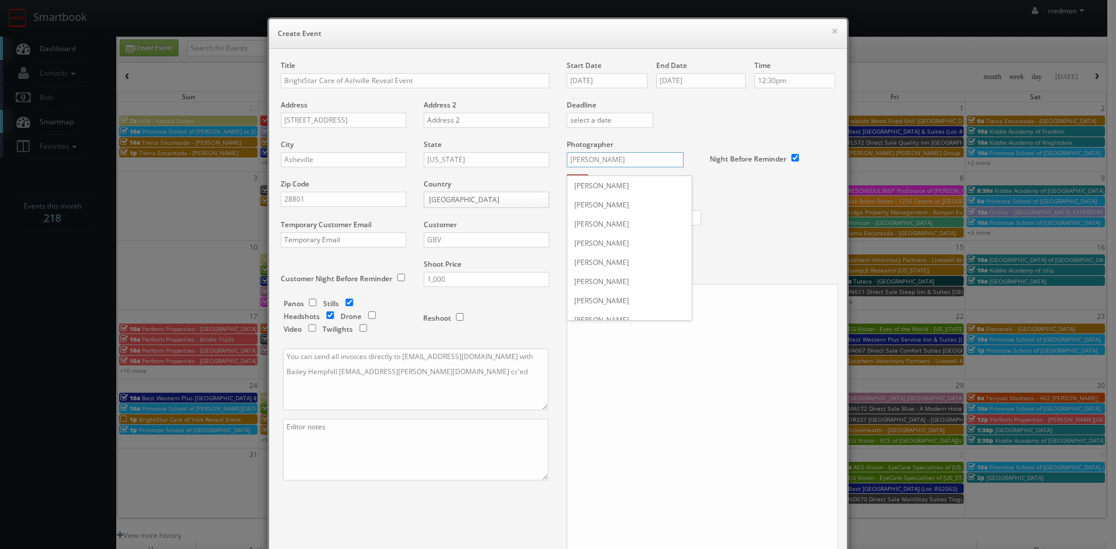
click at [628, 158] on input "Joe Giuliani" at bounding box center [625, 159] width 117 height 15
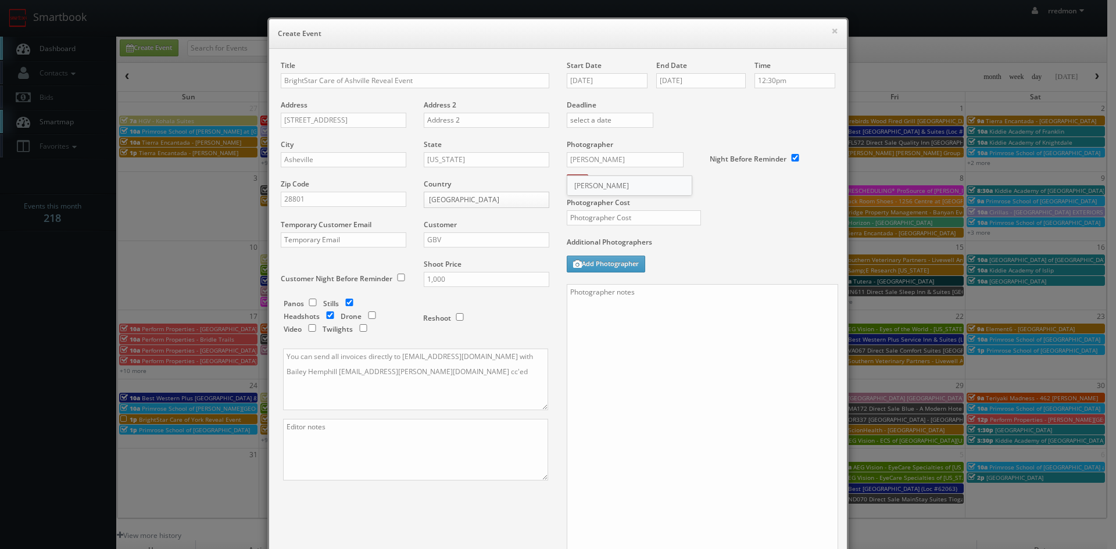
click at [634, 182] on div "Ricardo Tejeda" at bounding box center [629, 185] width 124 height 19
type input "Ricardo Tejeda"
click at [588, 216] on input "text" at bounding box center [634, 217] width 134 height 15
type input "350"
click at [612, 340] on textarea at bounding box center [703, 421] width 272 height 274
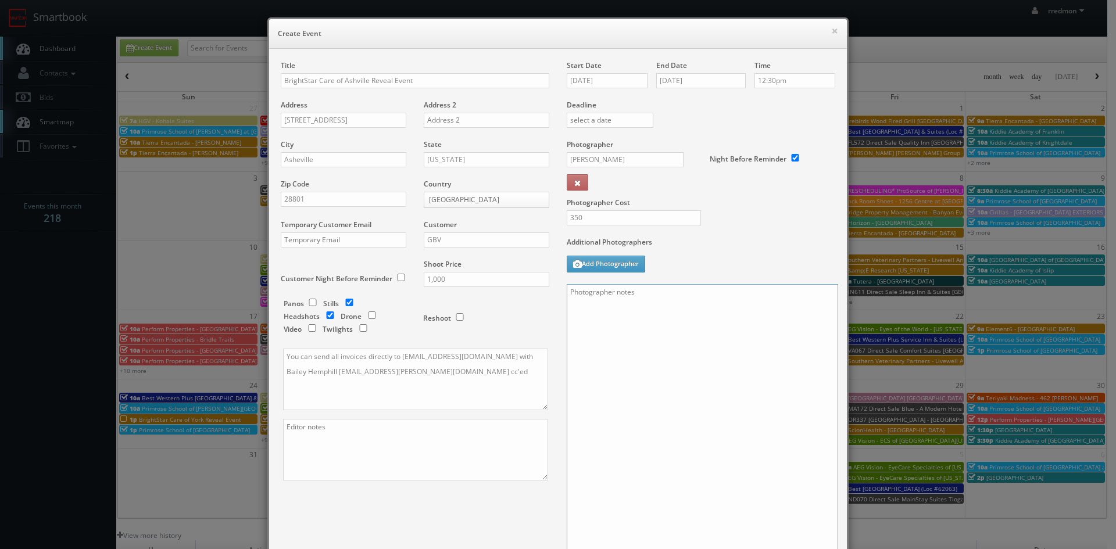
paste textarea "Onsite contact is Andri Purkanto, 717/424-1112 Event location: Lake Redman Awar…"
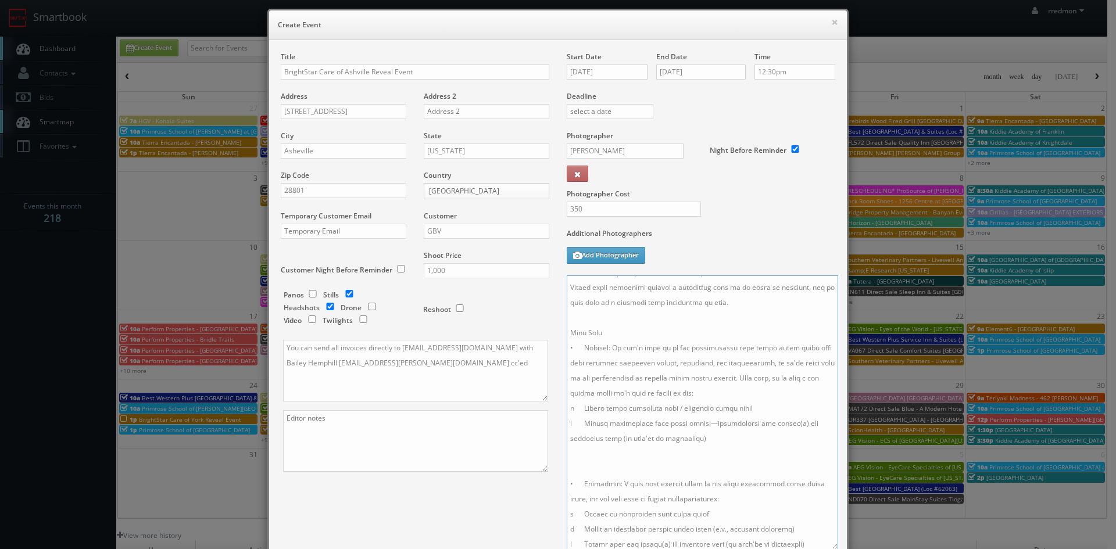
scroll to position [0, 0]
click at [720, 282] on textarea at bounding box center [703, 413] width 272 height 274
click at [730, 281] on textarea at bounding box center [703, 413] width 272 height 274
click at [701, 297] on textarea at bounding box center [703, 413] width 272 height 274
click at [673, 300] on textarea at bounding box center [703, 413] width 272 height 274
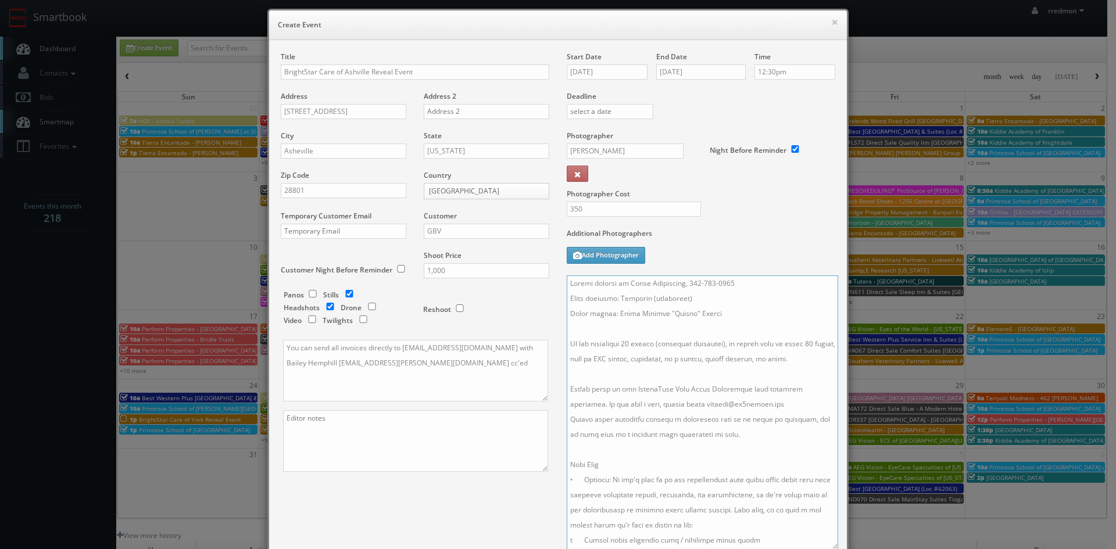
click at [733, 313] on textarea at bounding box center [703, 413] width 272 height 274
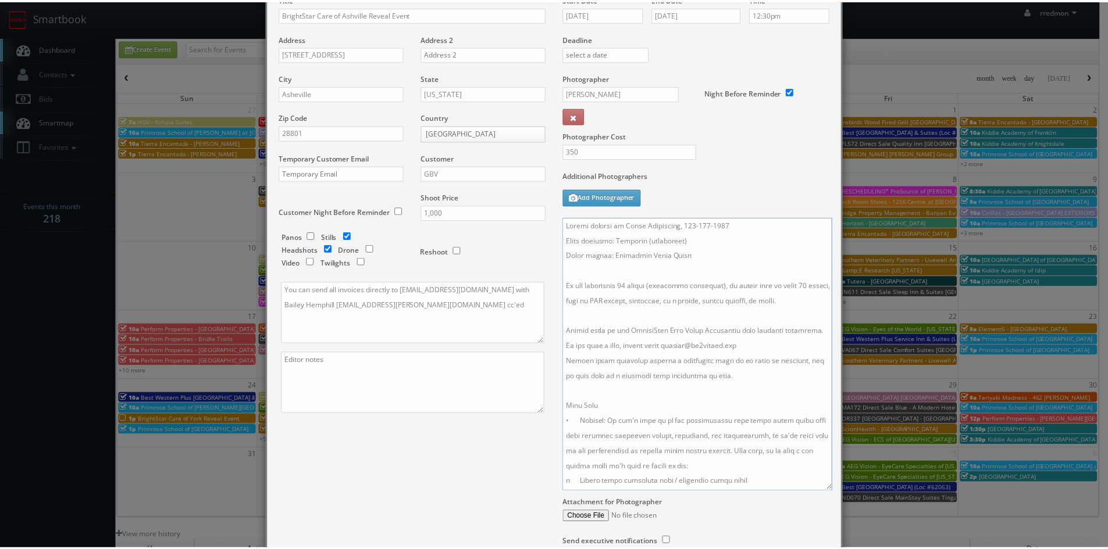
scroll to position [171, 0]
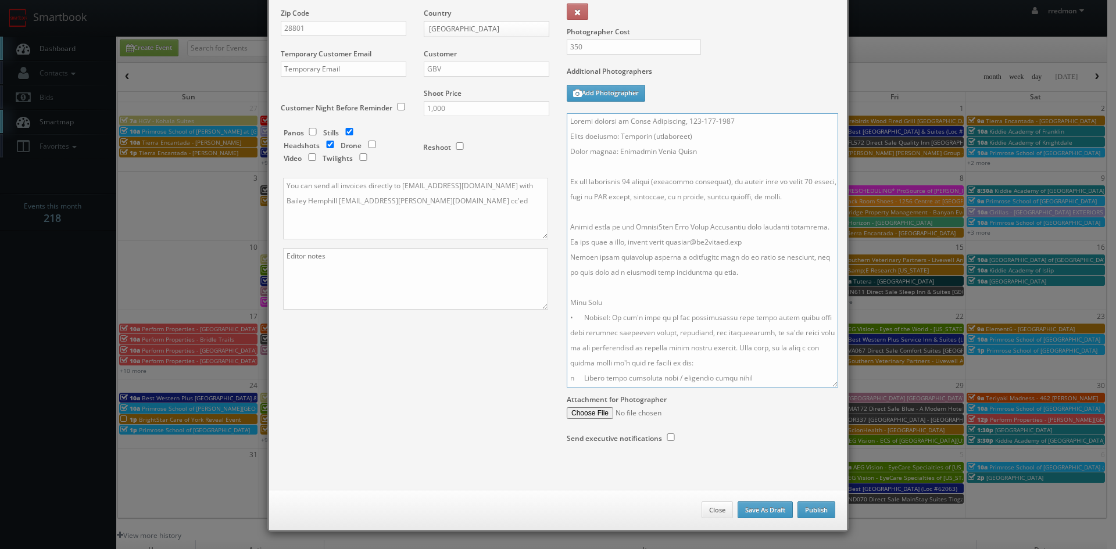
type textarea "Onsite contact is Scott Glicksburg, 828-255-1733 Event location: Chestnut (rest…"
click at [808, 509] on button "Publish" at bounding box center [817, 510] width 38 height 17
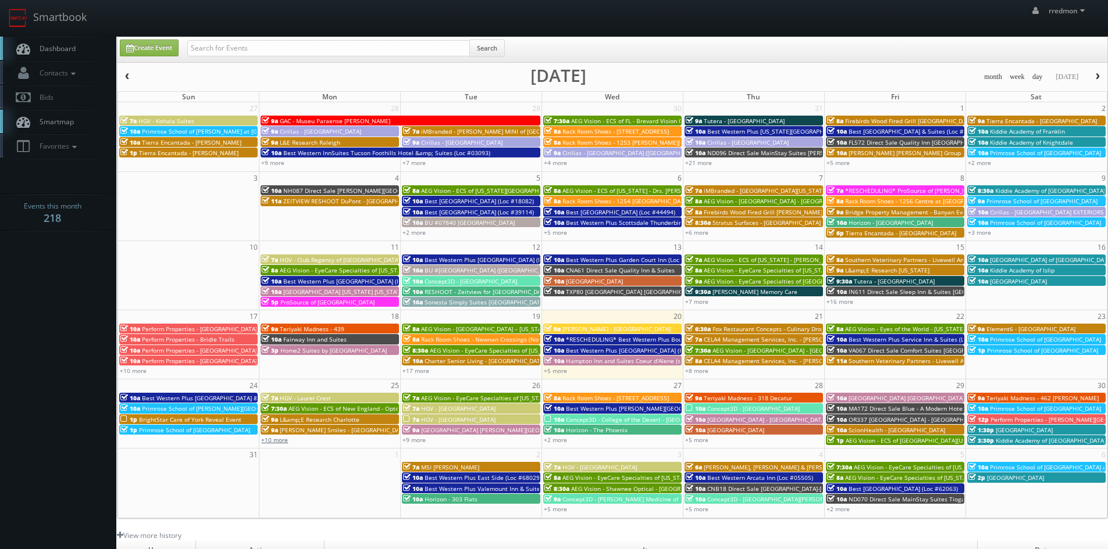
click at [278, 438] on link "+10 more" at bounding box center [274, 440] width 27 height 8
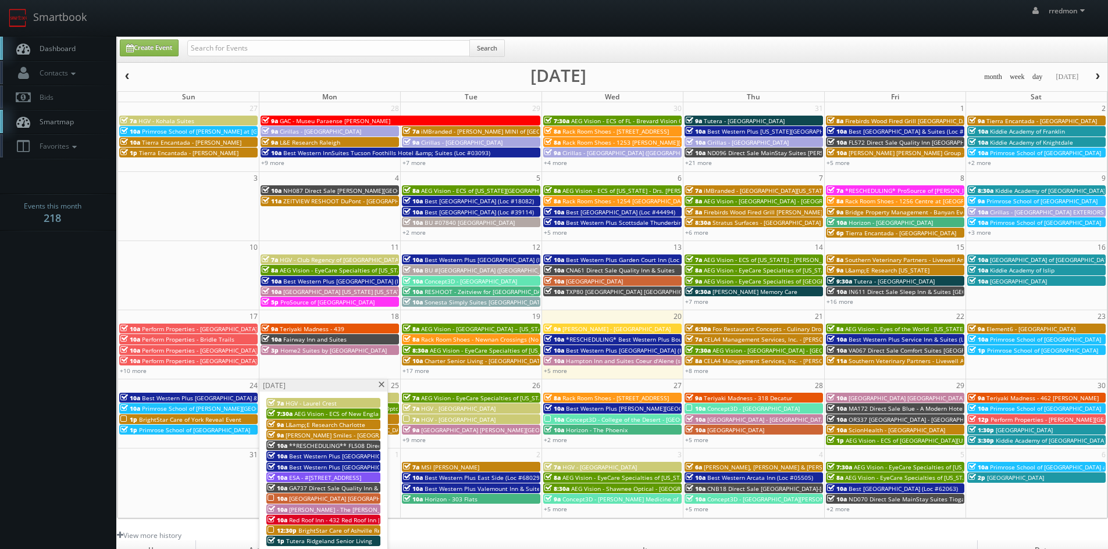
scroll to position [58, 0]
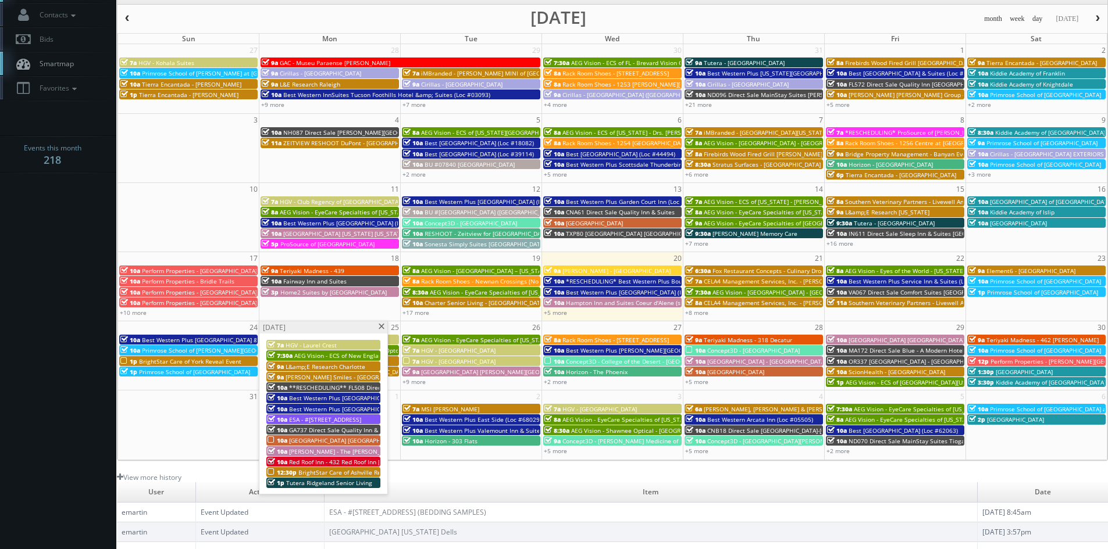
click at [380, 328] on span at bounding box center [381, 327] width 8 height 6
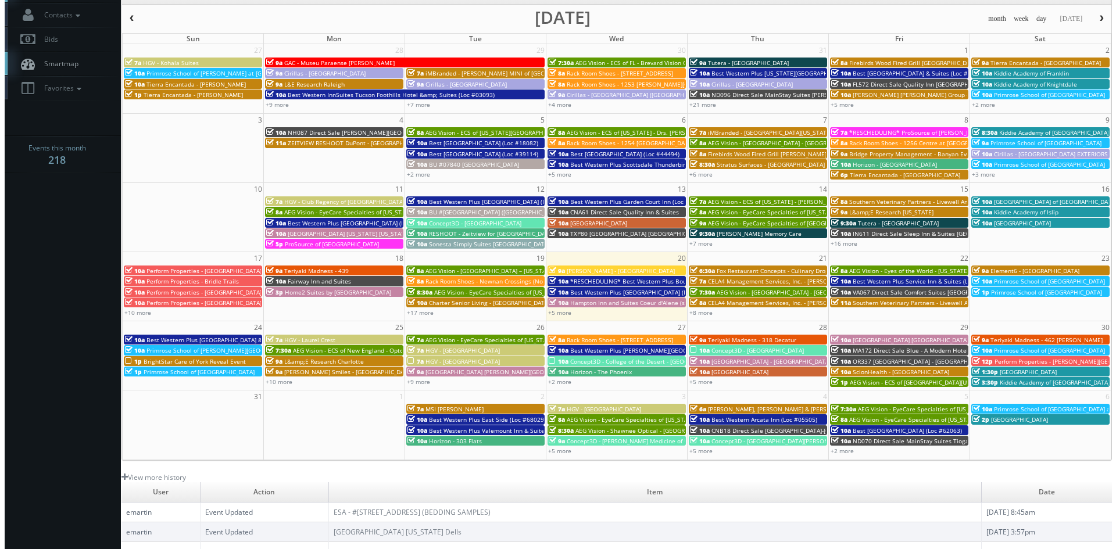
scroll to position [0, 0]
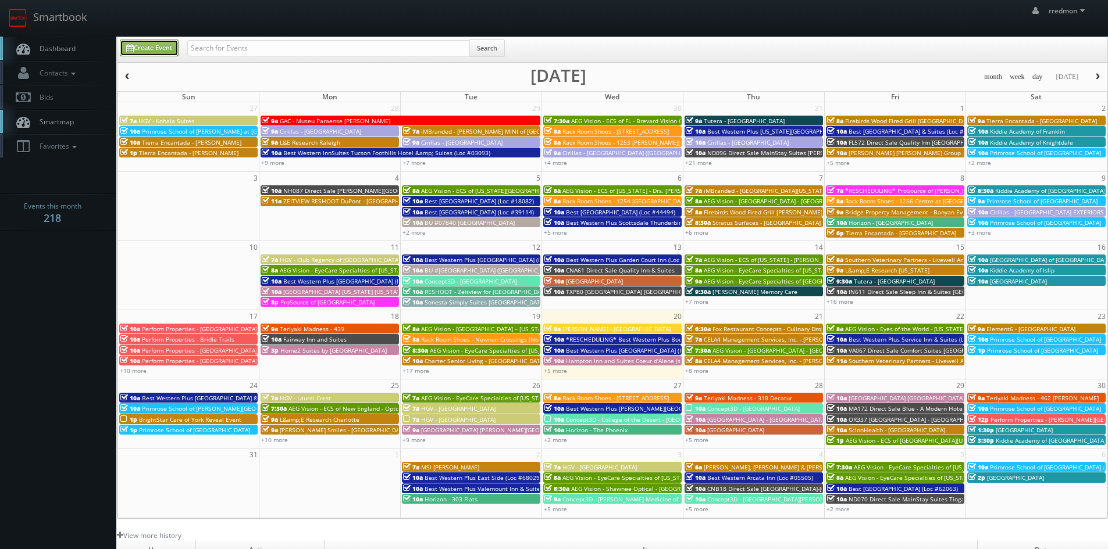
click at [158, 53] on link "Create Event" at bounding box center [149, 48] width 59 height 17
type input "08/20/2025"
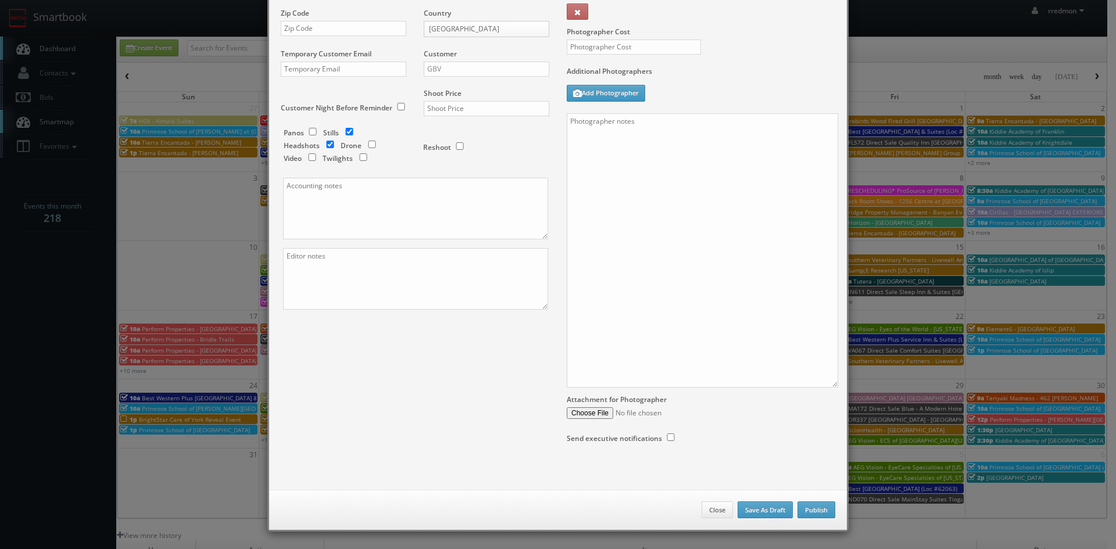
checkbox input "true"
type input "10:00am"
checkbox input "true"
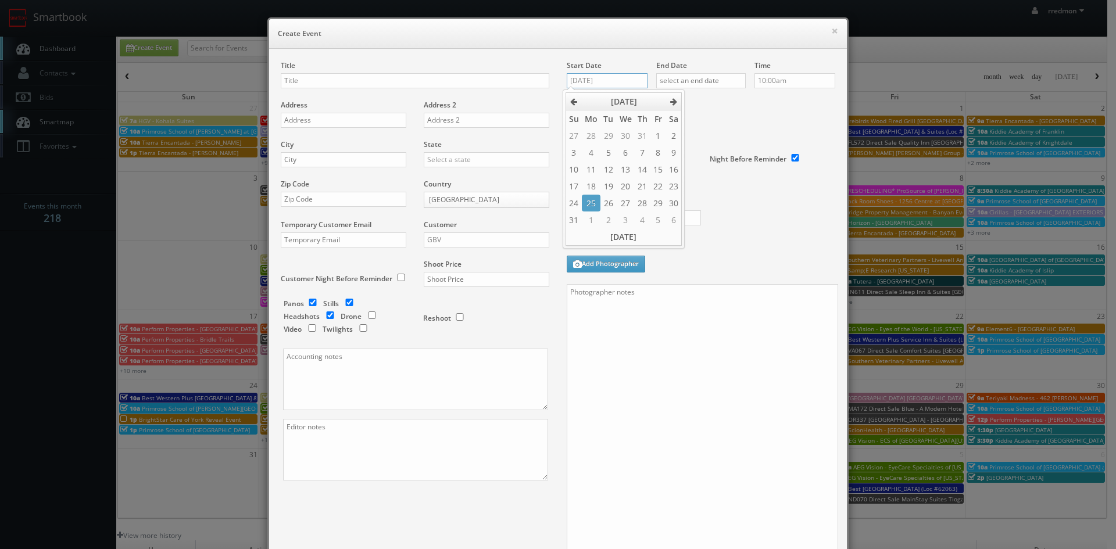
click at [622, 78] on input "08/20/2025" at bounding box center [607, 80] width 81 height 15
click at [612, 202] on td "26" at bounding box center [609, 203] width 16 height 17
type input "08/26/2025"
click at [710, 85] on input "text" at bounding box center [701, 80] width 90 height 15
click at [702, 201] on td "26" at bounding box center [698, 203] width 16 height 17
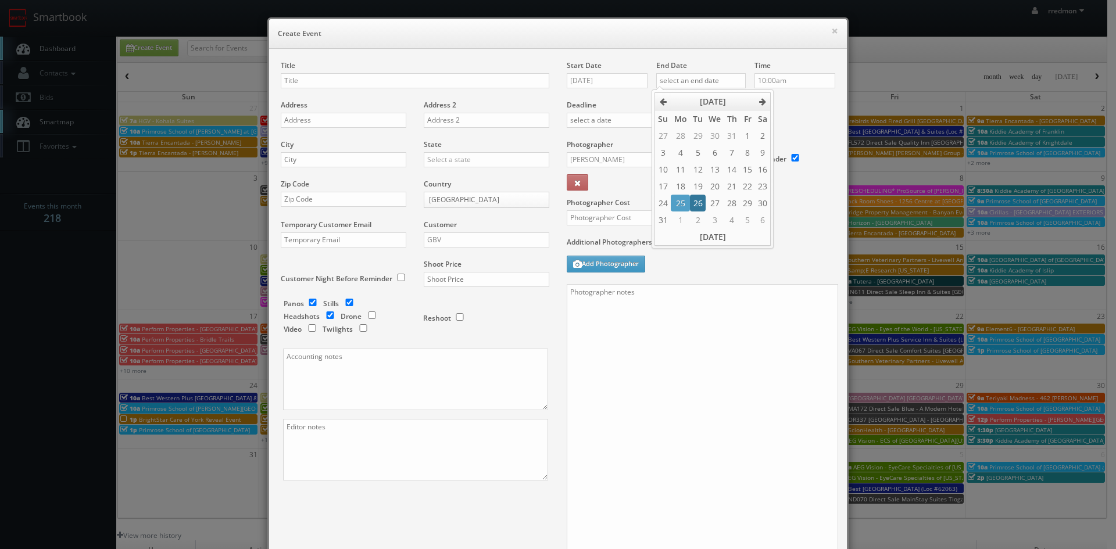
type input "08/26/2025"
click at [783, 80] on input "10:00am" at bounding box center [795, 80] width 81 height 15
type input "12:00pm"
click at [773, 154] on li "12:00pm" at bounding box center [773, 157] width 44 height 13
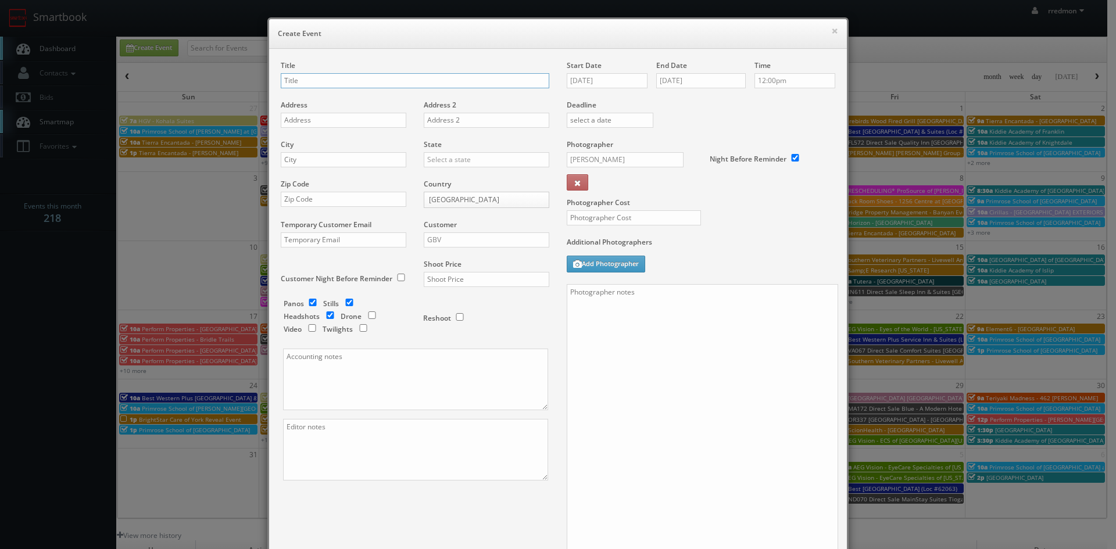
click at [406, 81] on input "text" at bounding box center [415, 80] width 269 height 15
paste input "BrightStar Care of Burnsville/South St. Paul Reveal Event"
type input "BrightStar Care of Burnsville/South St. Paul Reveal Event"
click at [339, 118] on input "text" at bounding box center [344, 120] width 126 height 15
paste input "5862 Blackshire Path"
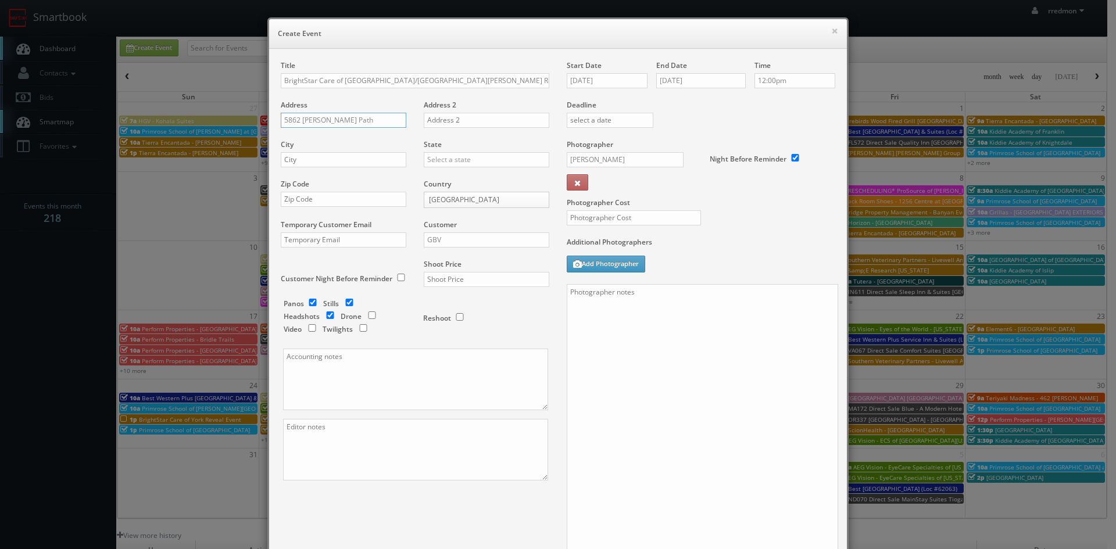
type input "5862 Blackshire Path"
click at [374, 157] on input "text" at bounding box center [344, 159] width 126 height 15
paste input "Inver Grove Heights"
type input "Inver Grove Heights"
click at [463, 160] on input "text" at bounding box center [487, 159] width 126 height 15
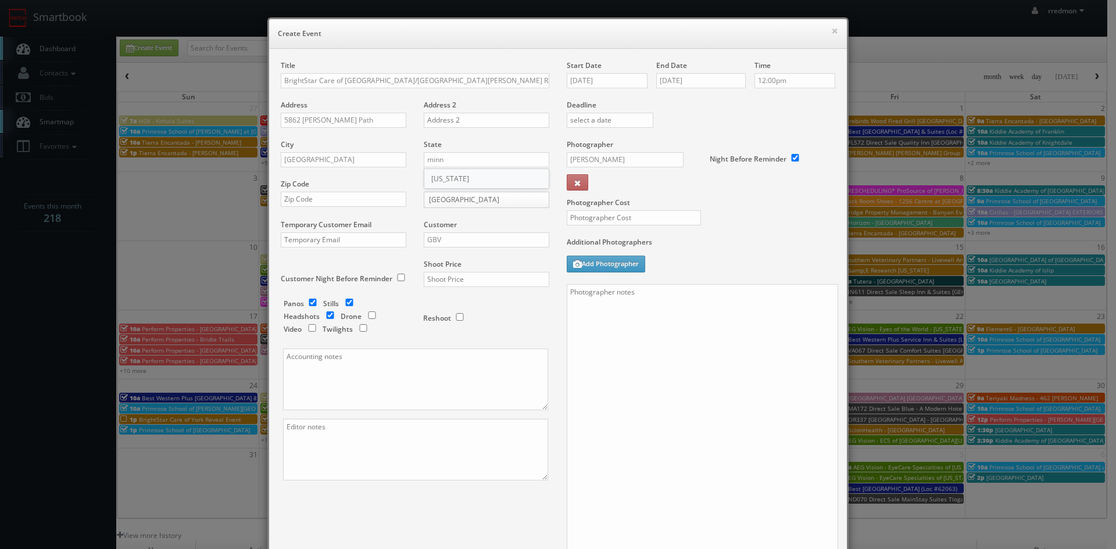
click at [467, 173] on div "Minnesota" at bounding box center [486, 178] width 124 height 19
type input "Minnesota"
click at [338, 196] on input "text" at bounding box center [344, 199] width 126 height 15
paste input "55076"
type input "55076"
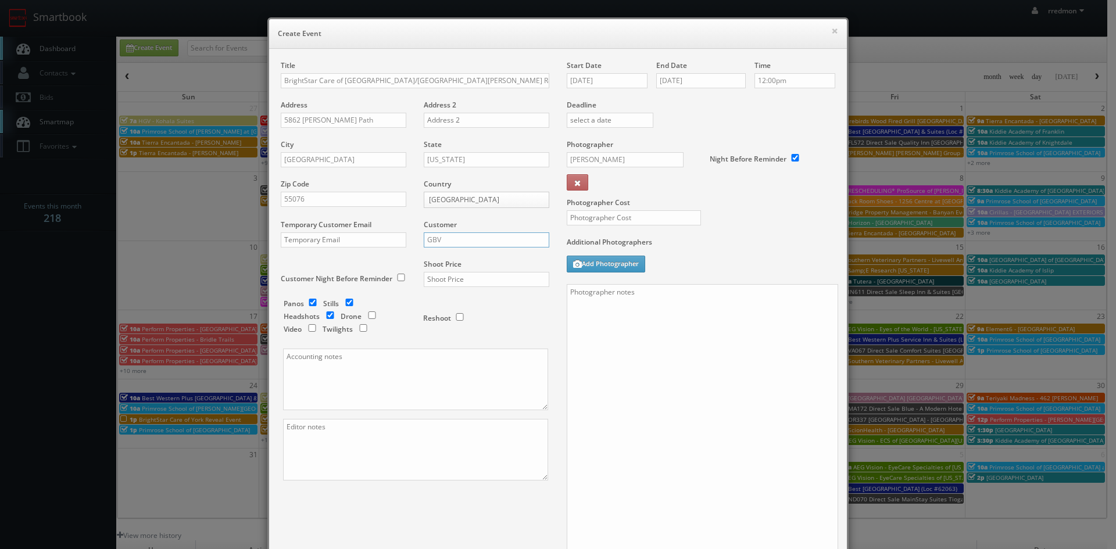
click at [452, 244] on input "GBV" at bounding box center [487, 240] width 126 height 15
click at [456, 345] on div "GBV" at bounding box center [486, 344] width 124 height 19
click at [308, 299] on input "checkbox" at bounding box center [312, 303] width 17 height 8
checkbox input "false"
click at [324, 317] on input "checkbox" at bounding box center [330, 316] width 17 height 8
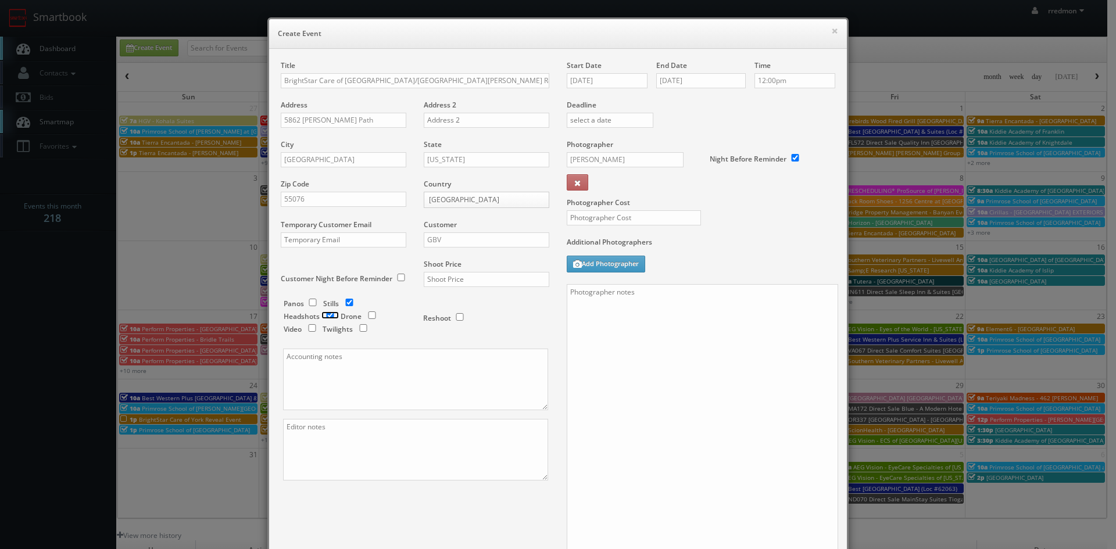
checkbox input "true"
click at [458, 281] on input "text" at bounding box center [487, 279] width 126 height 15
type input "1,000"
paste textarea "You can send all invoices directly to ap@brightstarcare.com with Bailey Hemphil…"
type textarea "You can send all invoices directly to ap@brightstarcare.com with Bailey Hemphil…"
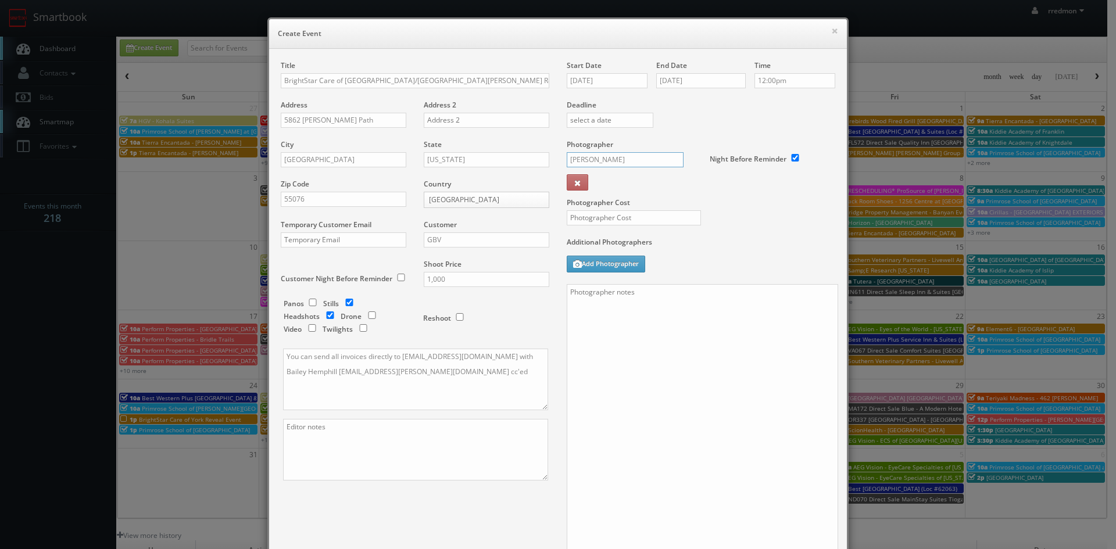
click at [622, 158] on input "Ricardo Tejeda" at bounding box center [625, 159] width 117 height 15
click at [638, 180] on div "Tim Bykowski" at bounding box center [629, 185] width 124 height 19
type input "Tim Bykowski"
click at [650, 219] on input "text" at bounding box center [634, 217] width 134 height 15
type input "375"
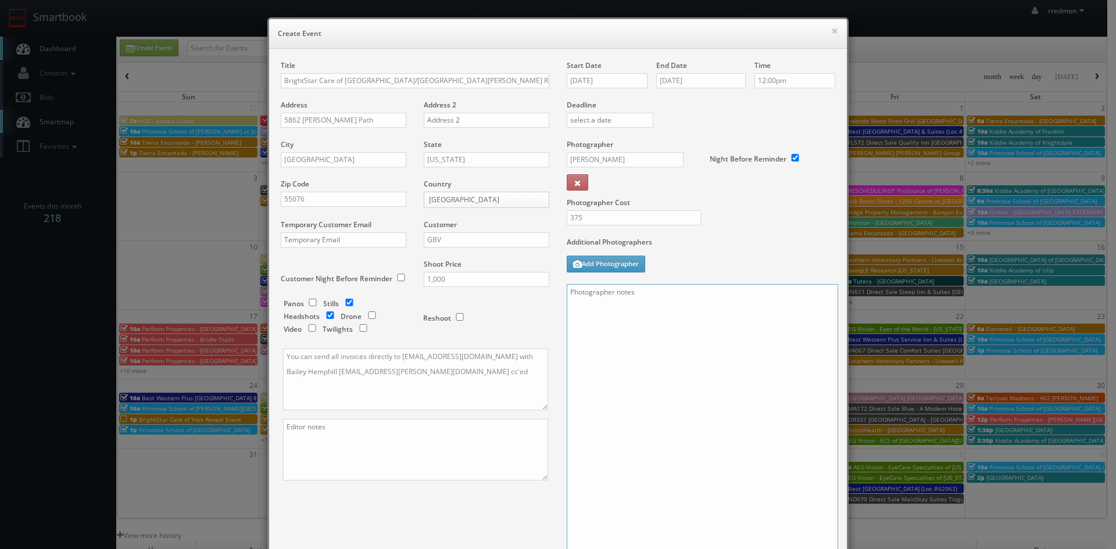
click at [645, 311] on textarea at bounding box center [703, 421] width 272 height 274
paste textarea "Onsite contact is Andri Purkanto, 717/424-1112 Event location: Lake Redman Awar…"
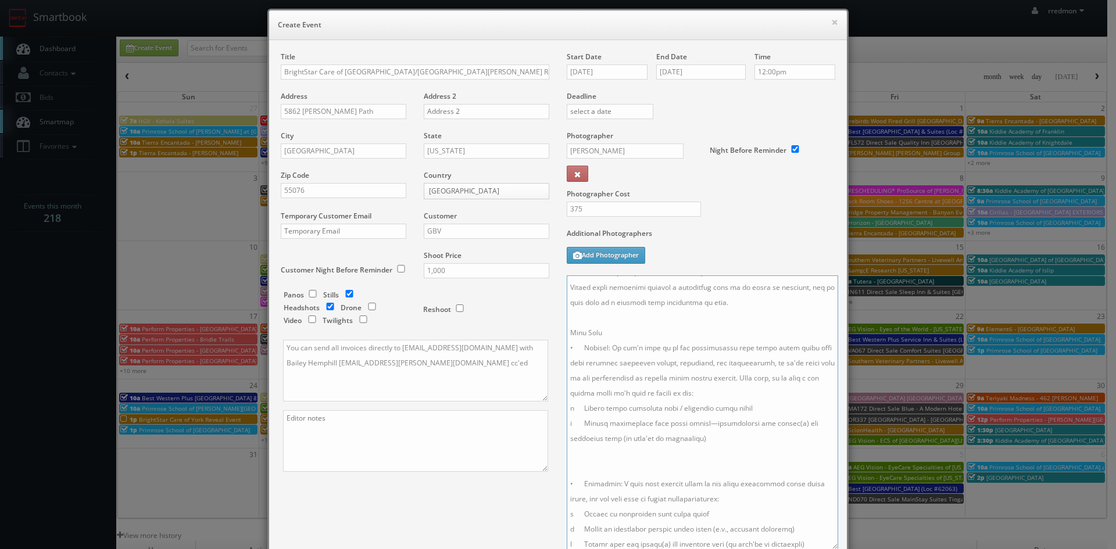
scroll to position [0, 0]
click at [723, 285] on textarea at bounding box center [703, 413] width 272 height 274
click at [648, 284] on textarea at bounding box center [703, 413] width 272 height 274
click at [677, 302] on textarea at bounding box center [703, 413] width 272 height 274
click at [669, 302] on textarea at bounding box center [703, 413] width 272 height 274
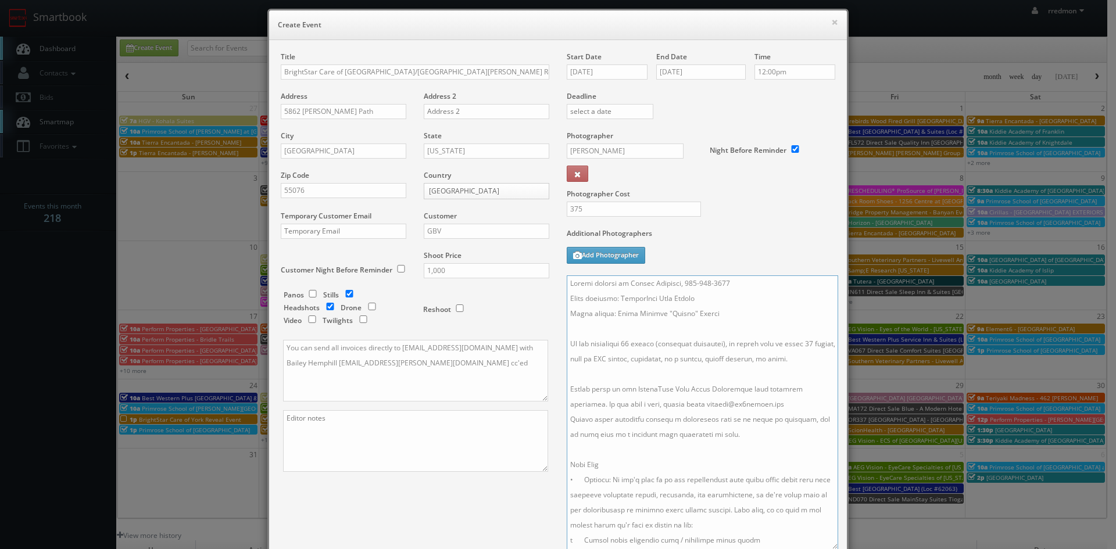
drag, startPoint x: 728, startPoint y: 313, endPoint x: 617, endPoint y: 316, distance: 111.1
click at [617, 316] on textarea at bounding box center [703, 413] width 272 height 274
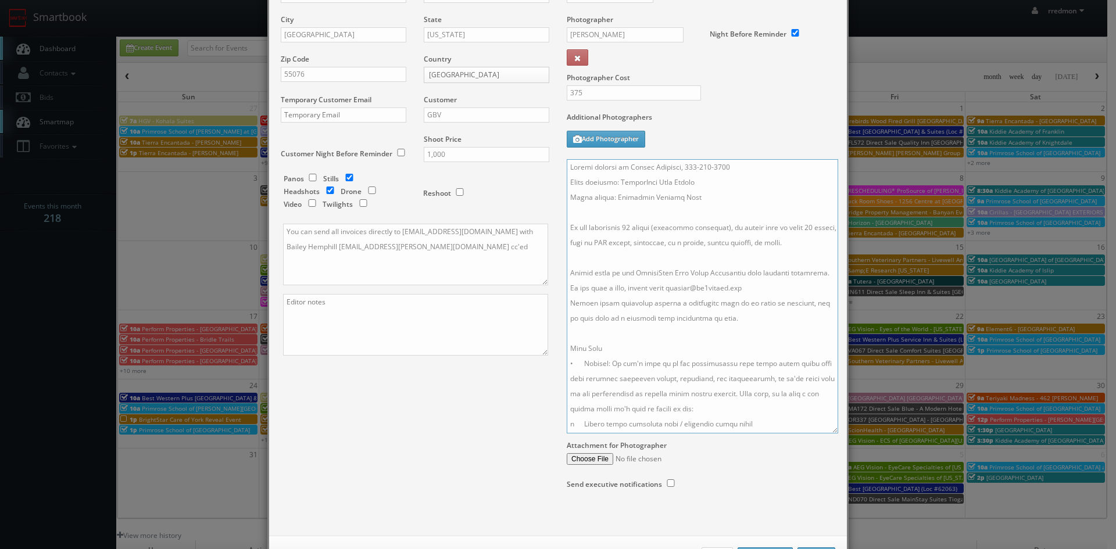
scroll to position [171, 0]
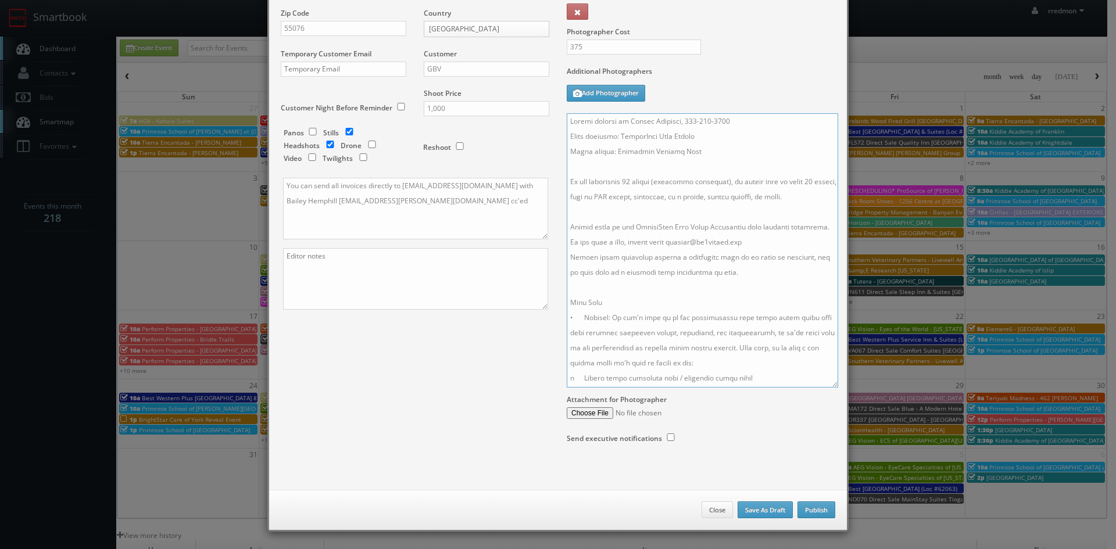
type textarea "Onsite contact is Ashley Eiserman, 651-770-8427 Event location: BrightStar Care…"
click at [805, 509] on button "Publish" at bounding box center [817, 510] width 38 height 17
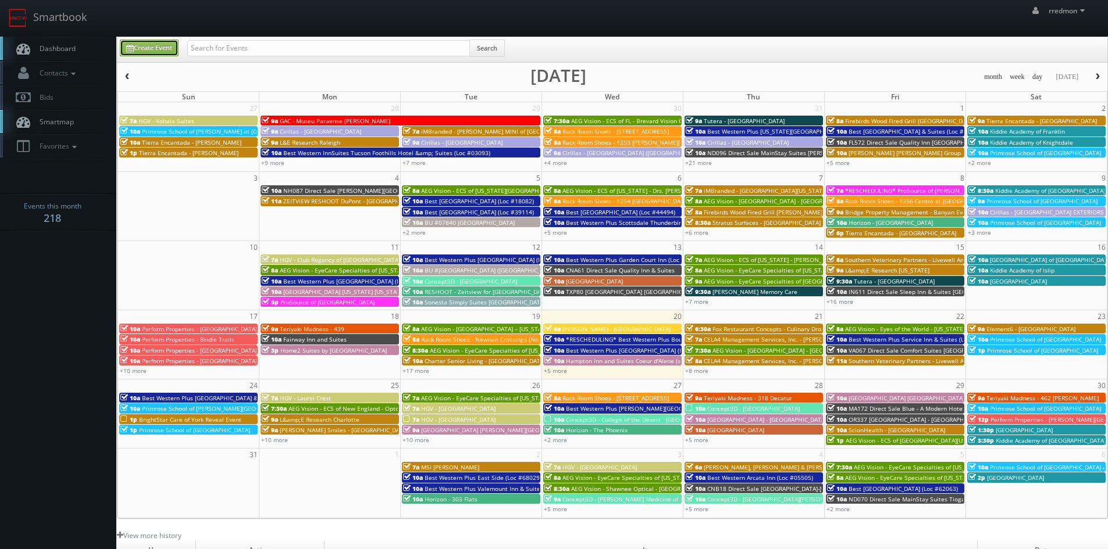
click at [149, 49] on link "Create Event" at bounding box center [149, 48] width 59 height 17
type input "08/20/2025"
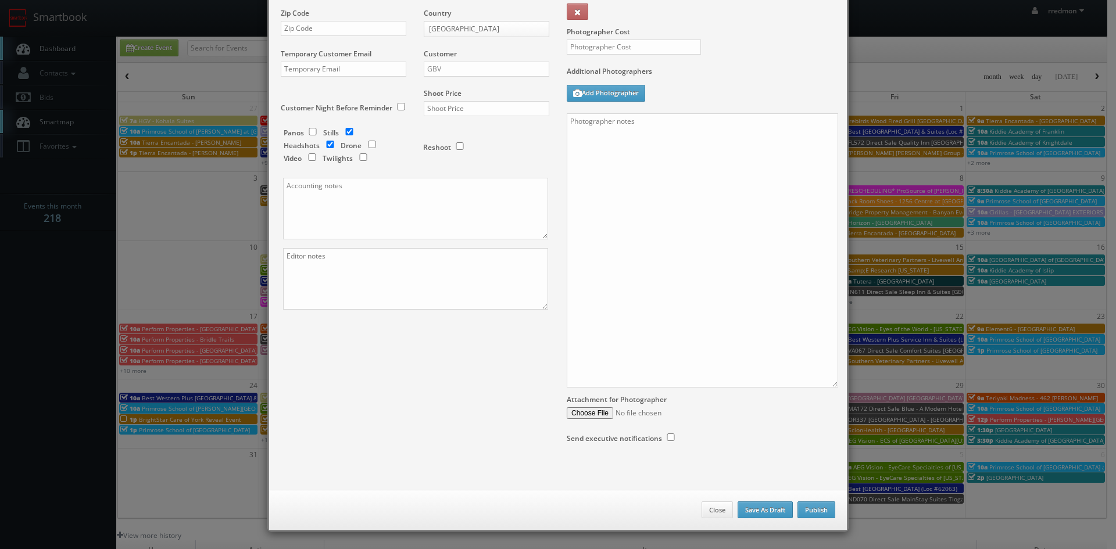
checkbox input "true"
type input "10:00am"
checkbox input "true"
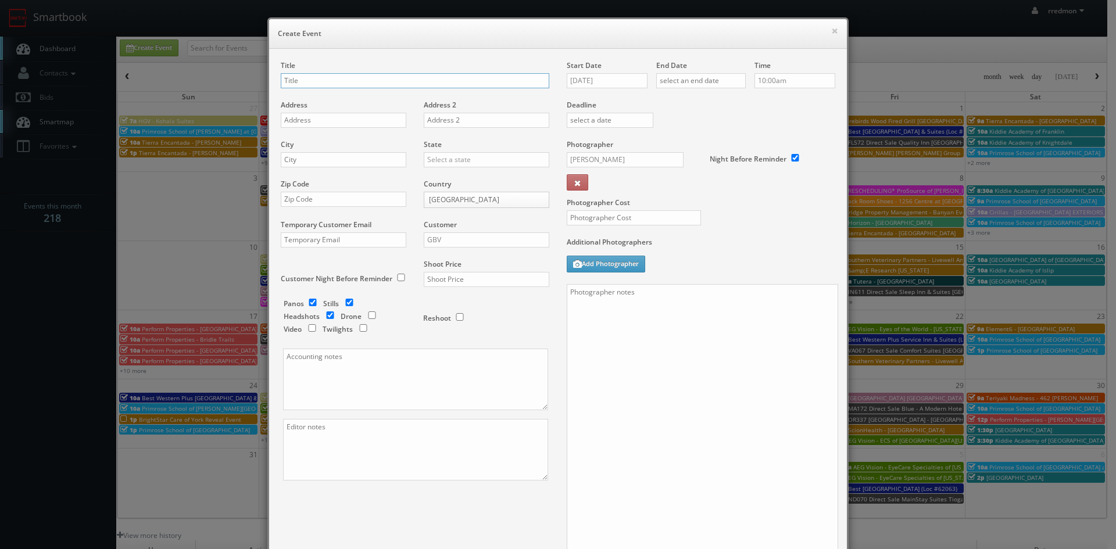
paste input "BrightStar Care of Centerville/South Dayton Reveal Event"
type input "BrightStar Care of Centerville/South Dayton Reveal Event"
click at [345, 120] on input "text" at bounding box center [344, 120] width 126 height 15
paste input "10536 Success Lane"
type input "10536 Success Lane"
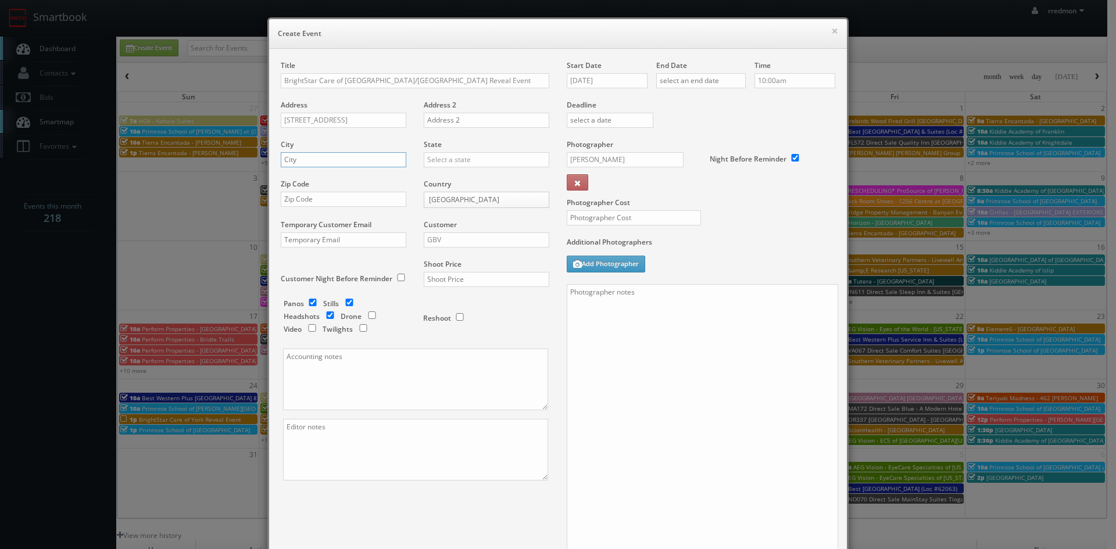
click at [316, 161] on input "text" at bounding box center [344, 159] width 126 height 15
paste input "Centerville"
type input "Centerville"
click at [459, 156] on input "text" at bounding box center [487, 159] width 126 height 15
click at [468, 182] on div "Ohio" at bounding box center [486, 178] width 124 height 19
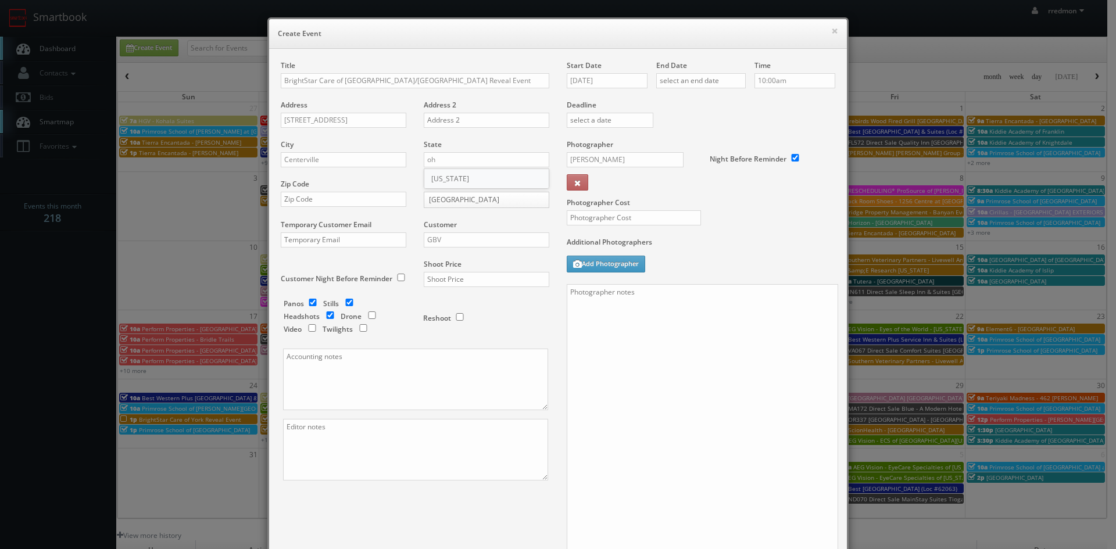
type input "Ohio"
click at [370, 201] on input "text" at bounding box center [344, 199] width 126 height 15
paste input "45458"
type input "45458"
click at [478, 238] on input "GBV" at bounding box center [487, 240] width 126 height 15
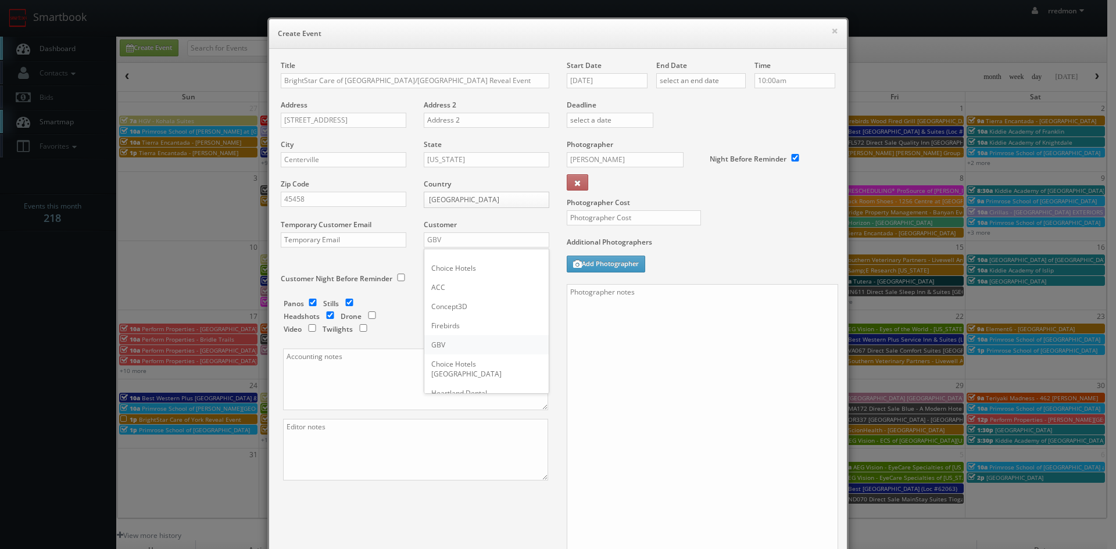
click at [468, 341] on div "GBV" at bounding box center [486, 344] width 124 height 19
click at [309, 305] on input "checkbox" at bounding box center [312, 303] width 17 height 8
checkbox input "false"
click at [326, 316] on input "checkbox" at bounding box center [330, 316] width 17 height 8
checkbox input "true"
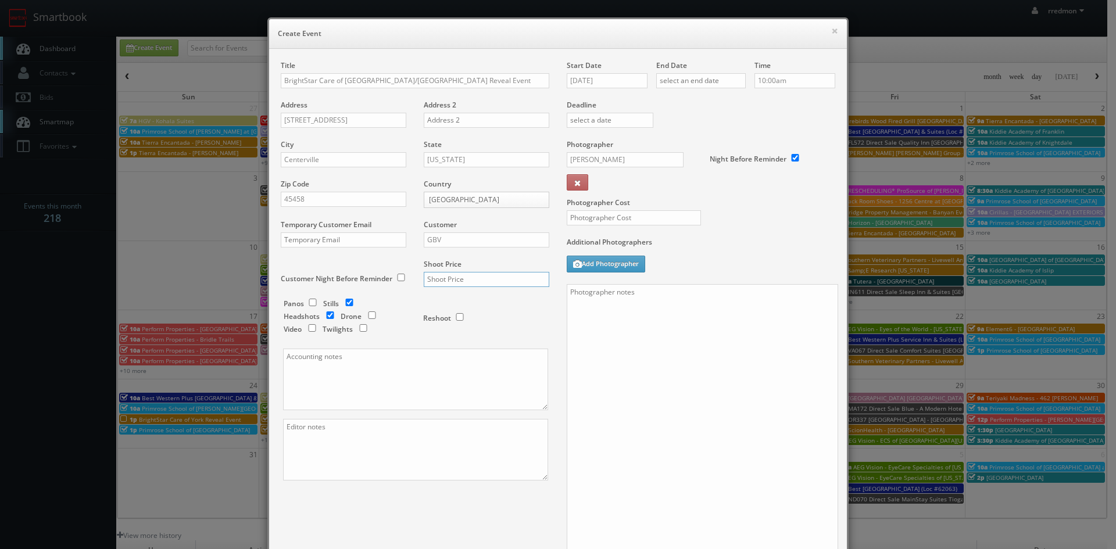
click at [524, 280] on input "text" at bounding box center [487, 279] width 126 height 15
type input "1,000"
click at [623, 77] on input "08/20/2025" at bounding box center [607, 80] width 81 height 15
click at [610, 202] on td "26" at bounding box center [609, 203] width 16 height 17
type input "08/26/2025"
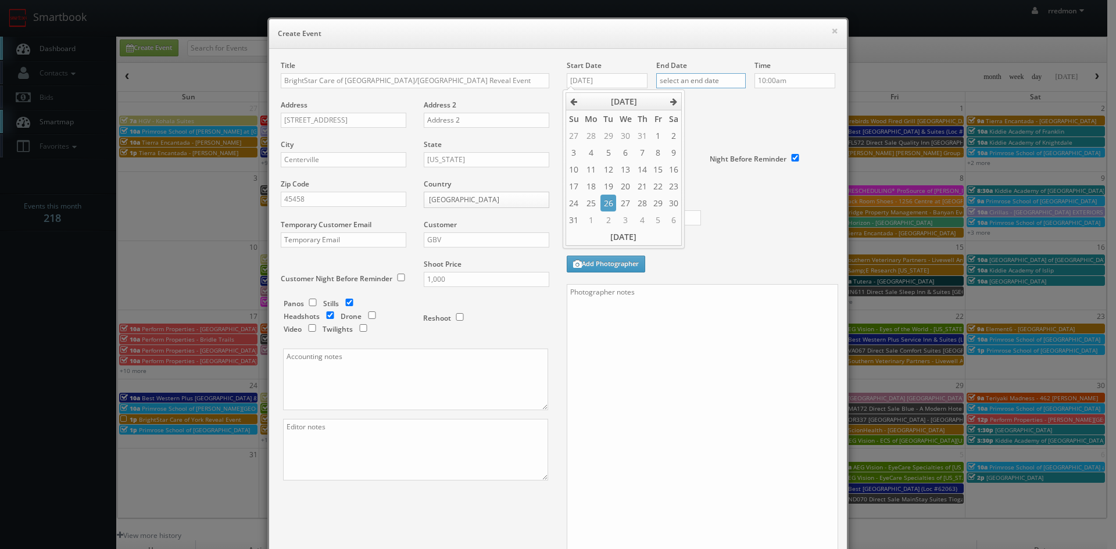
click at [698, 81] on input "text" at bounding box center [701, 80] width 90 height 15
click at [695, 205] on td "26" at bounding box center [698, 203] width 16 height 17
type input "08/26/2025"
click at [796, 80] on input "10:00am" at bounding box center [795, 80] width 81 height 15
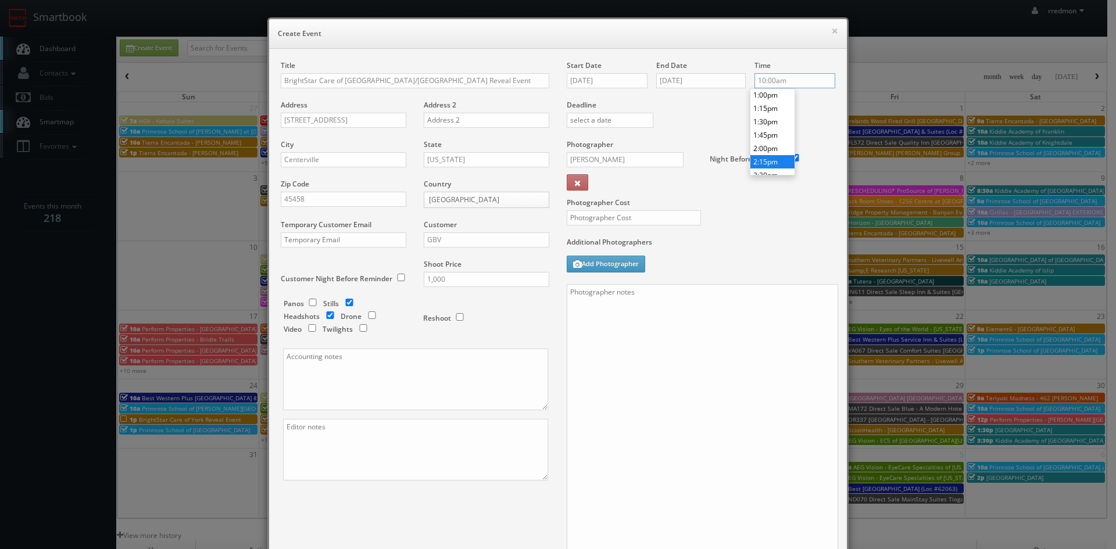
scroll to position [754, 0]
type input "3:00pm"
click at [771, 143] on li "3:00pm" at bounding box center [773, 143] width 44 height 13
click at [630, 161] on input "Tim Bykowski" at bounding box center [625, 159] width 117 height 15
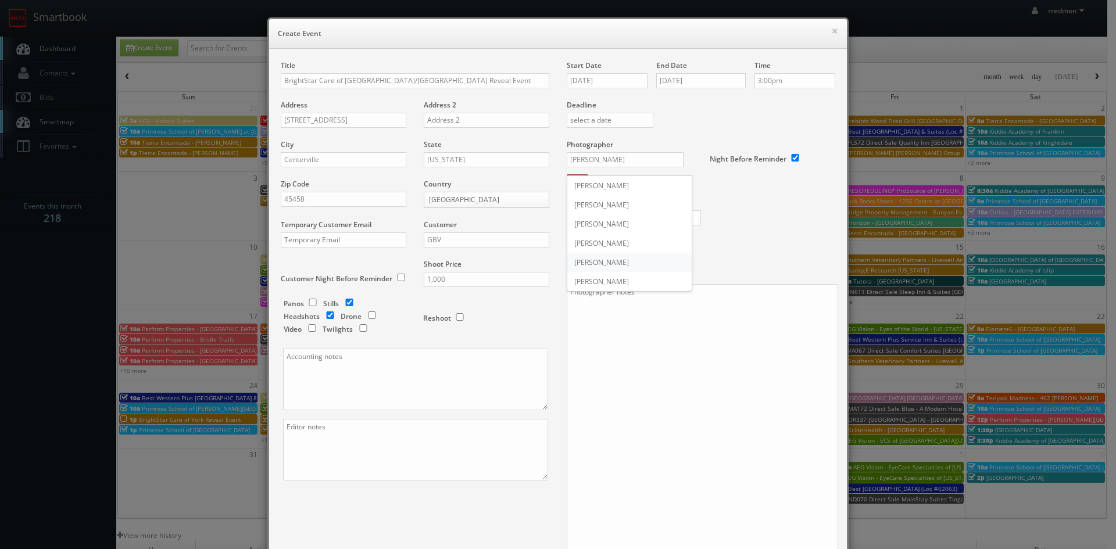
click at [619, 256] on div "Steve Grider" at bounding box center [629, 262] width 124 height 19
type input "Steve Grider"
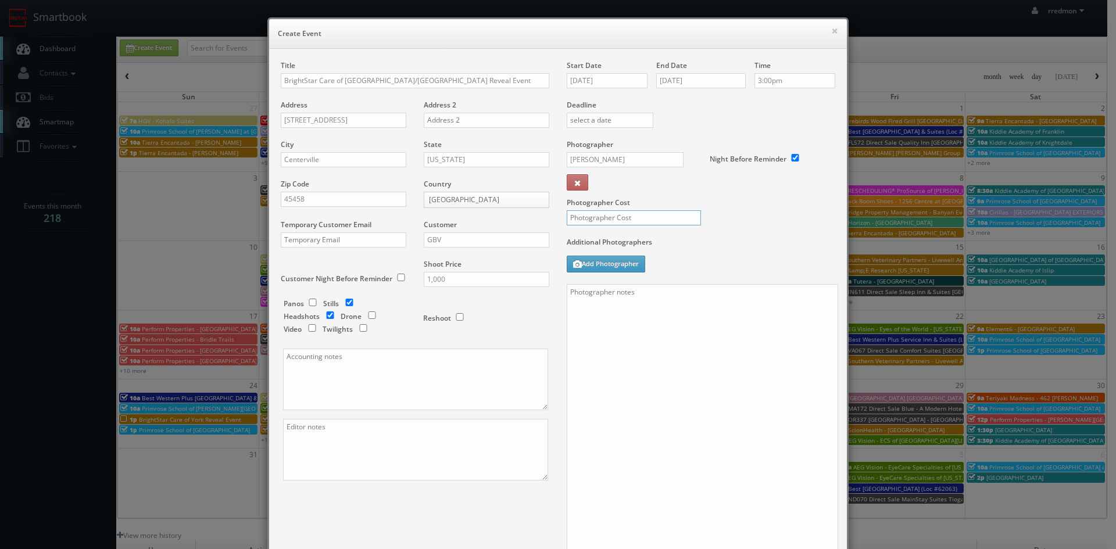
click at [623, 220] on input "text" at bounding box center [634, 217] width 134 height 15
type input "375"
click at [385, 376] on textarea at bounding box center [415, 380] width 265 height 62
paste textarea "You can send all invoices directly to ap@brightstarcare.com with Bailey Hemphil…"
type textarea "You can send all invoices directly to ap@brightstarcare.com with Bailey Hemphil…"
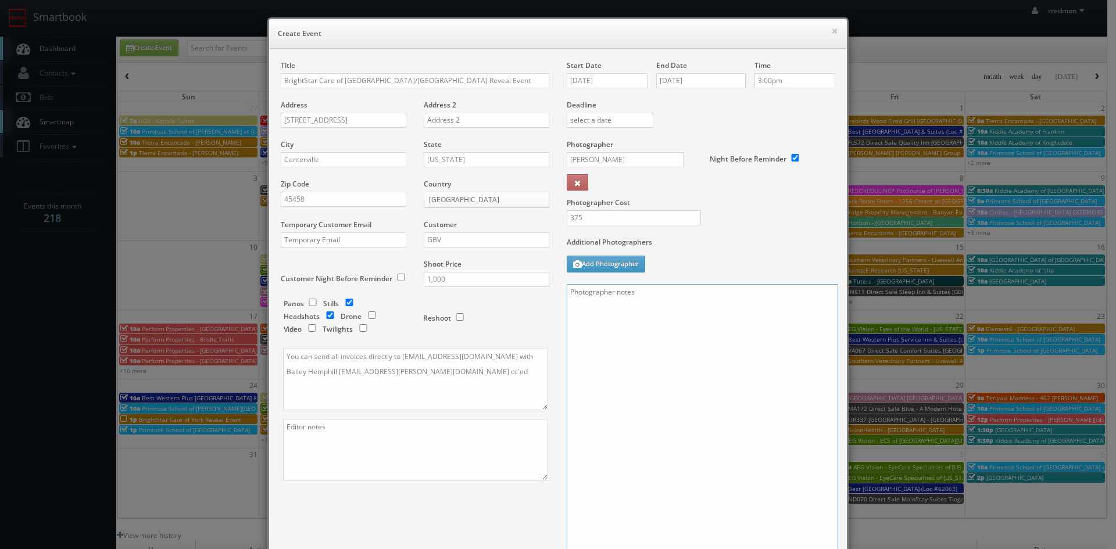
click at [692, 347] on textarea at bounding box center [703, 421] width 272 height 274
paste textarea "Onsite contact is Andri Purkanto, 717/424-1112 Event location: Lake Redman Awar…"
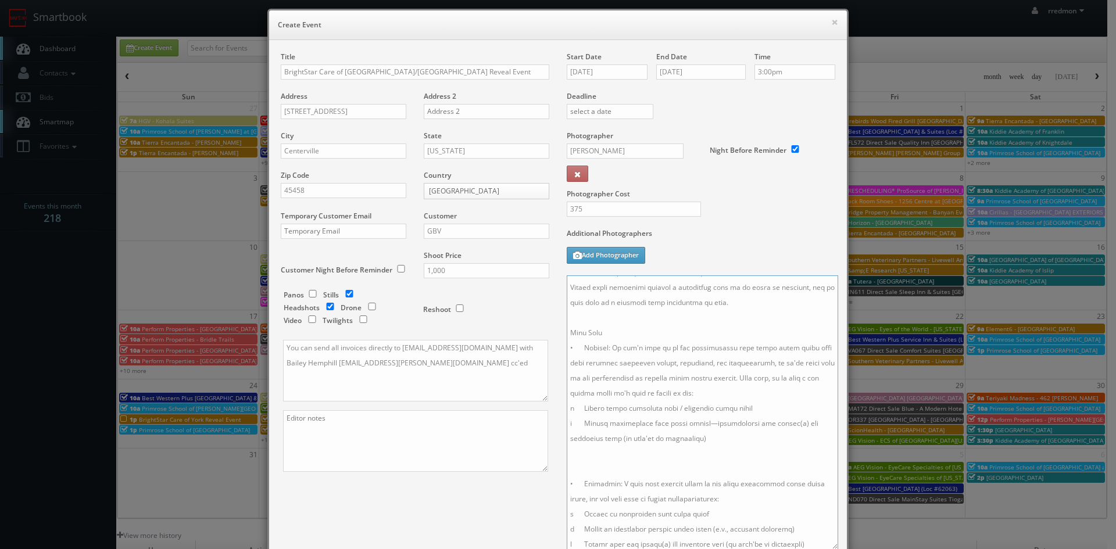
scroll to position [0, 0]
click at [730, 279] on textarea at bounding box center [703, 413] width 272 height 274
drag, startPoint x: 726, startPoint y: 312, endPoint x: 635, endPoint y: 320, distance: 90.4
click at [635, 320] on textarea at bounding box center [703, 413] width 272 height 274
type textarea "Onsite contact is Pat Luers, 937-619-3111 Event location: Lake Redman Award win…"
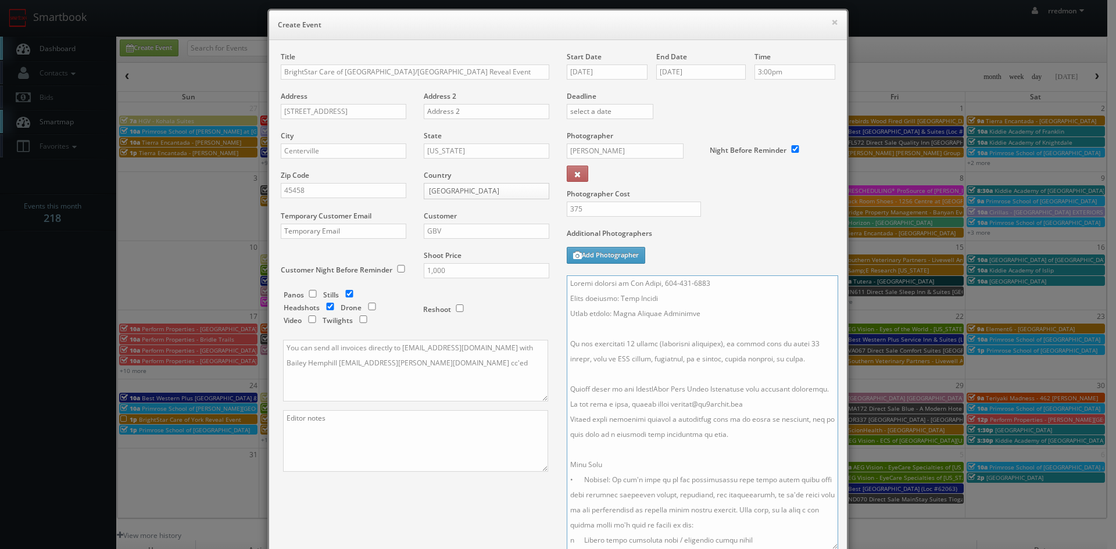
click at [713, 315] on textarea at bounding box center [703, 413] width 272 height 274
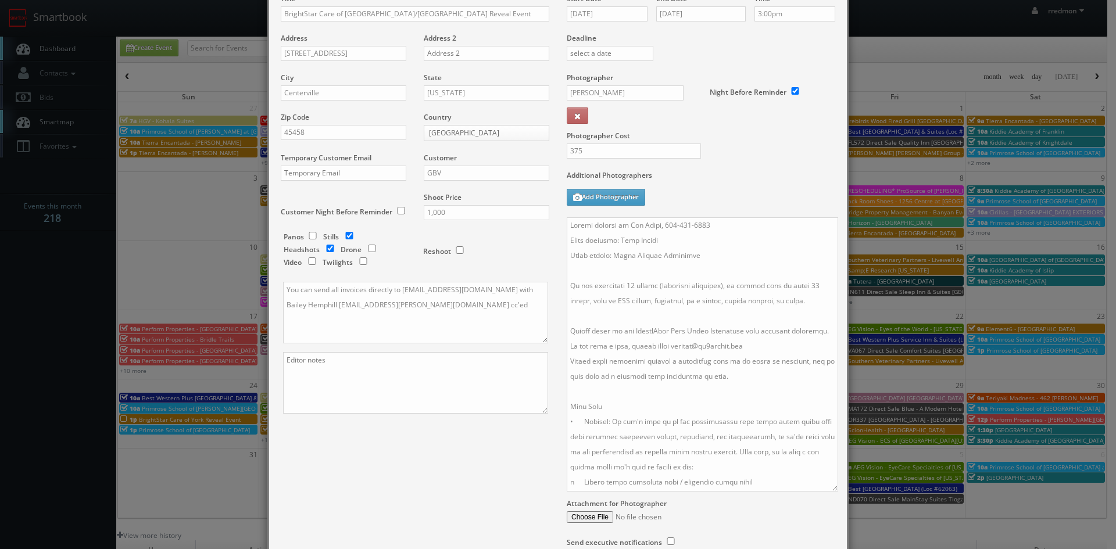
scroll to position [171, 0]
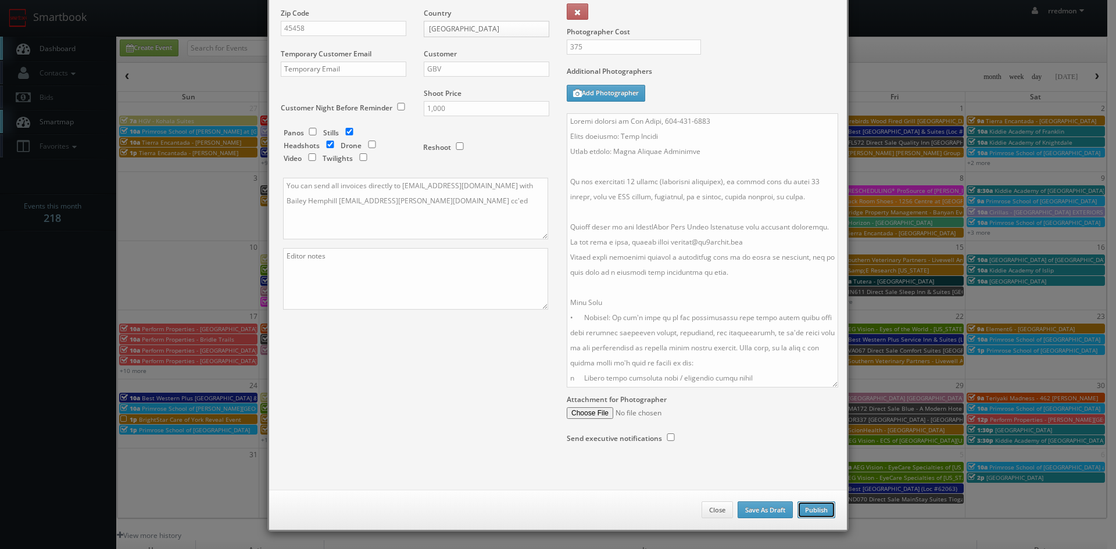
click at [820, 510] on button "Publish" at bounding box center [817, 510] width 38 height 17
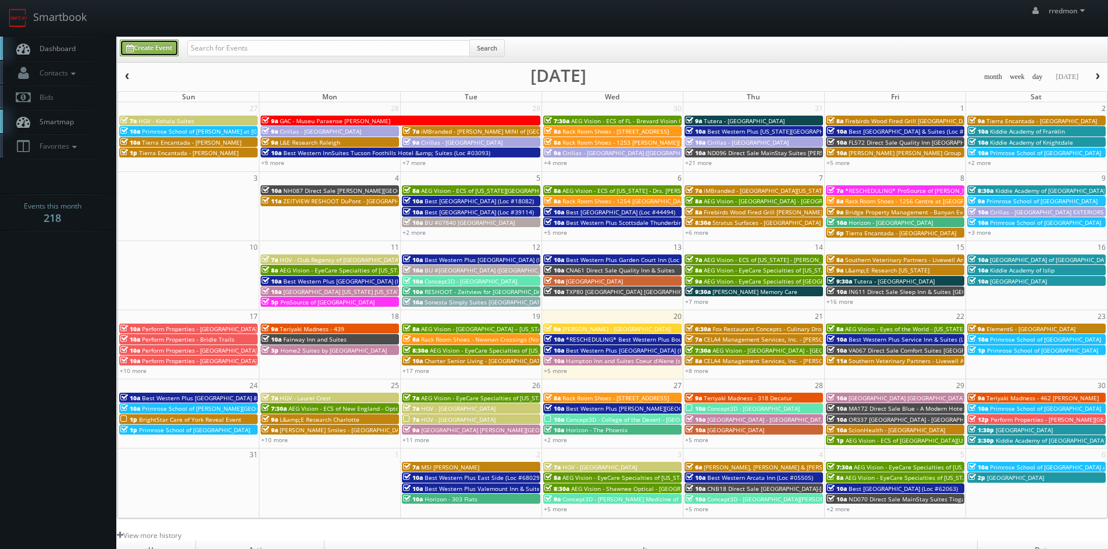
click at [158, 53] on link "Create Event" at bounding box center [149, 48] width 59 height 17
type input "08/20/2025"
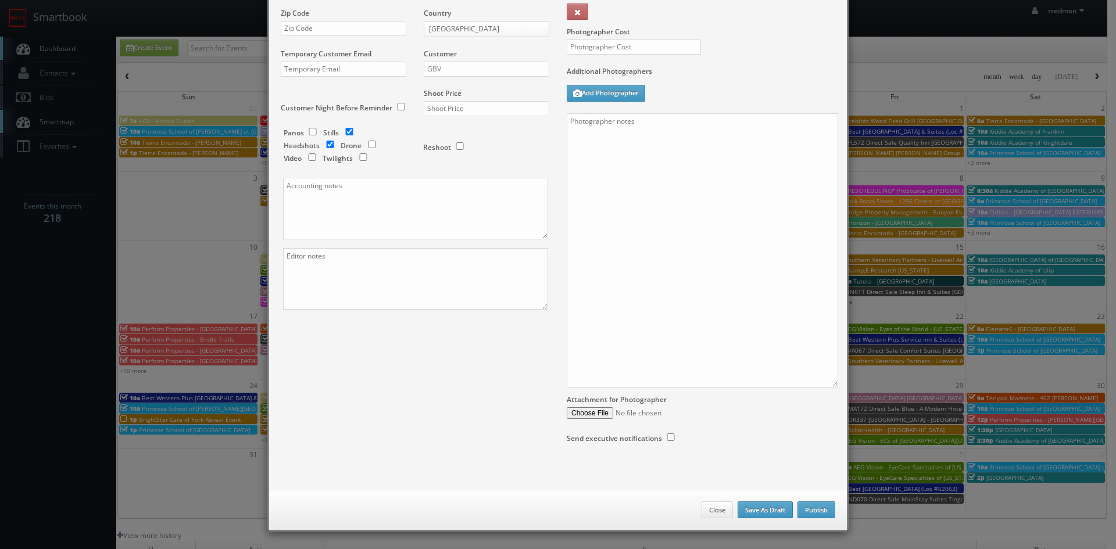
checkbox input "true"
type input "10:00am"
checkbox input "true"
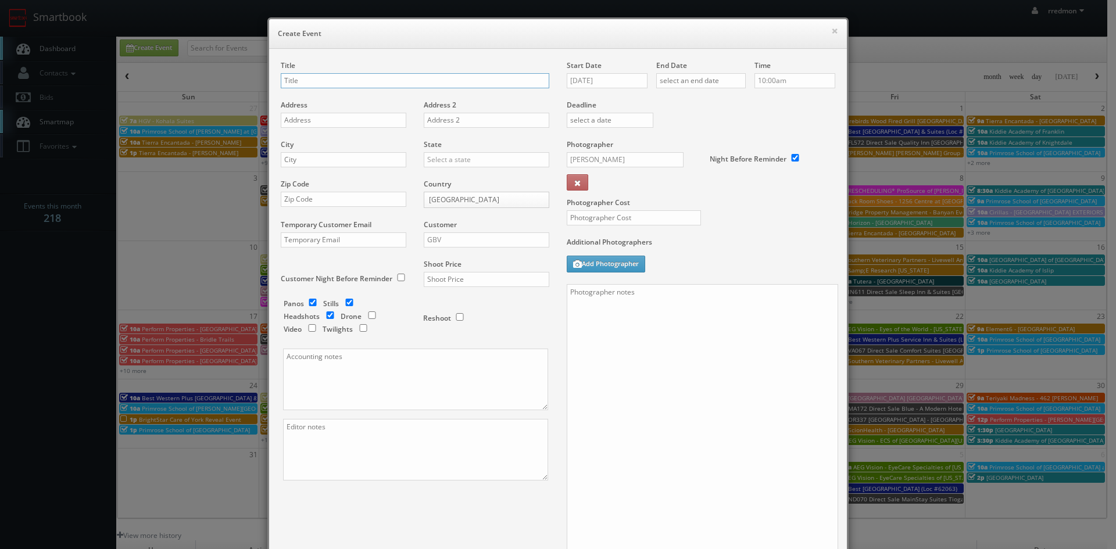
paste input "BrightStar Care of Aurora Reveal Event"
type input "BrightStar Care of Aurora Reveal Event"
click at [341, 118] on input "text" at bounding box center [344, 120] width 126 height 15
paste input "985 Albion St"
type input "985 Albion St"
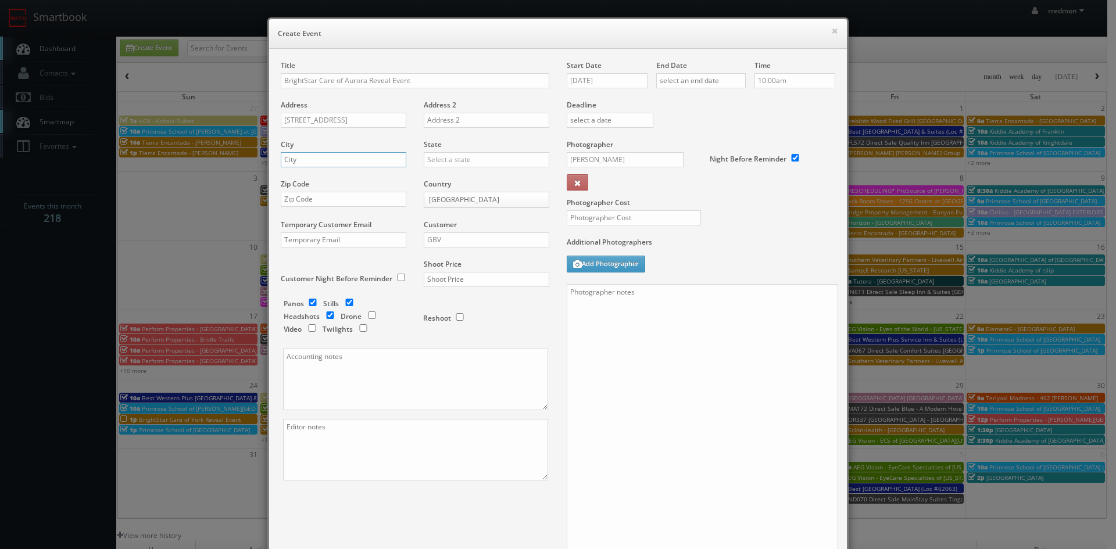
click at [358, 158] on input "text" at bounding box center [344, 159] width 126 height 15
paste input "[GEOGRAPHIC_DATA]"
type input "[GEOGRAPHIC_DATA]"
click at [447, 162] on input "text" at bounding box center [487, 159] width 126 height 15
click at [450, 172] on div "Colorado" at bounding box center [486, 178] width 124 height 19
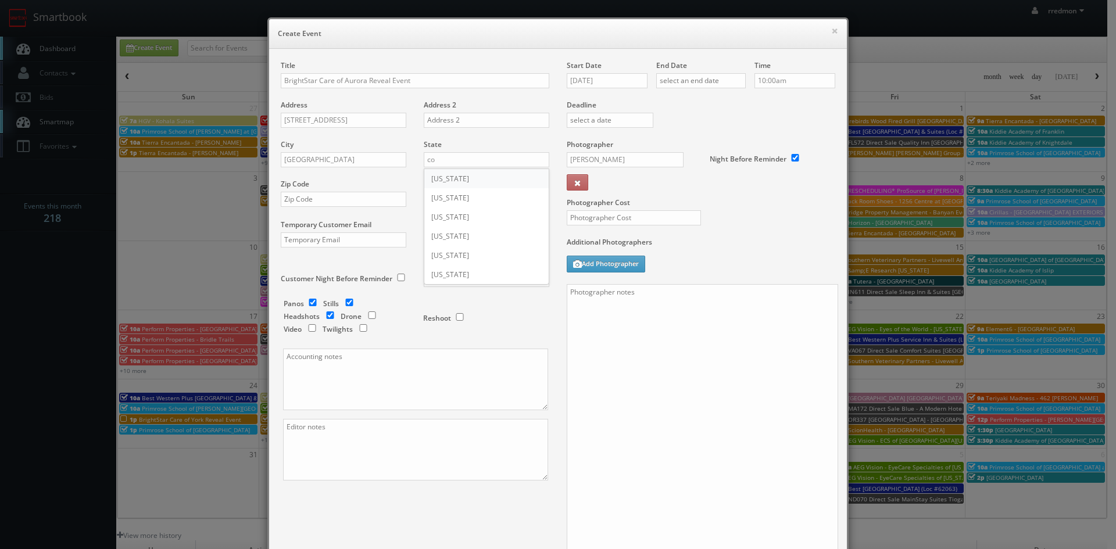
type input "Colorado"
click at [362, 201] on input "text" at bounding box center [344, 199] width 126 height 15
paste input "80220"
type input "80220"
click at [452, 238] on input "GBV" at bounding box center [487, 240] width 126 height 15
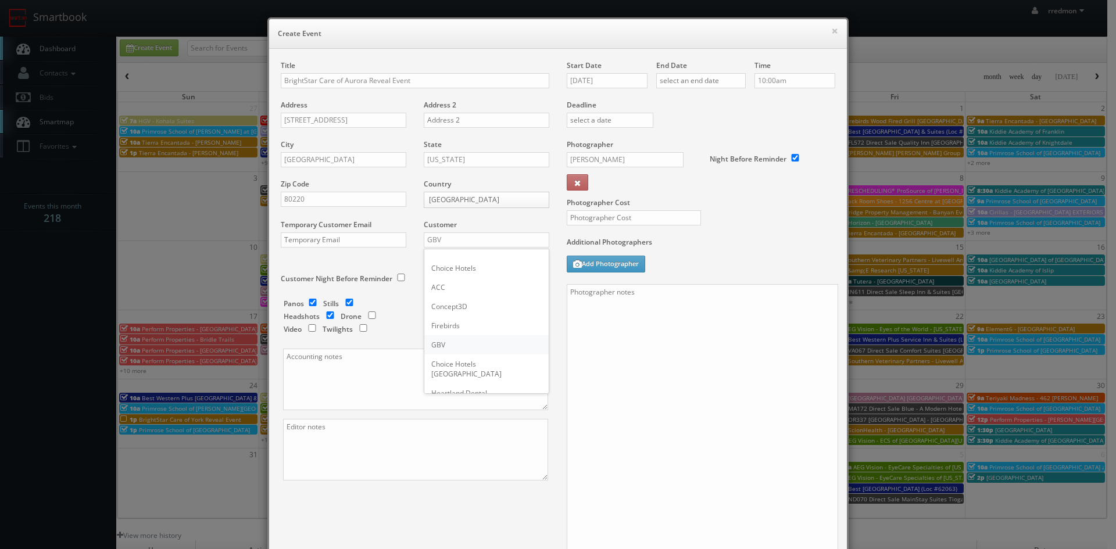
click at [461, 340] on div "GBV" at bounding box center [486, 344] width 124 height 19
click at [459, 279] on input "text" at bounding box center [487, 279] width 126 height 15
type input "1,000"
click at [310, 304] on input "checkbox" at bounding box center [312, 303] width 17 height 8
checkbox input "false"
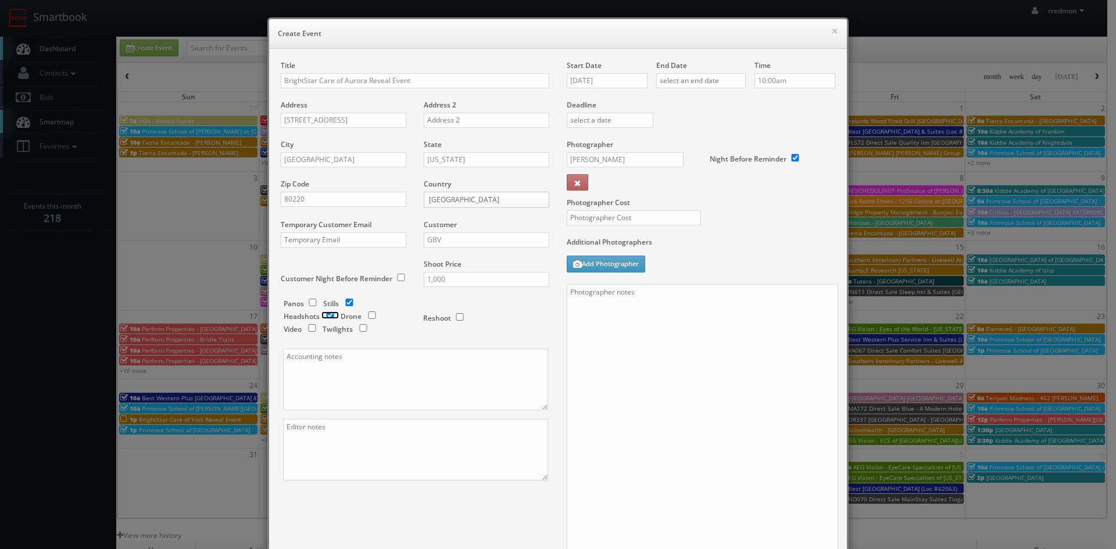
click at [325, 313] on input "checkbox" at bounding box center [330, 316] width 17 height 8
checkbox input "true"
click at [349, 361] on textarea at bounding box center [415, 380] width 265 height 62
paste textarea "You can send all invoices directly to ap@brightstarcare.com with Bailey Hemphil…"
type textarea "You can send all invoices directly to ap@brightstarcare.com with Bailey Hemphil…"
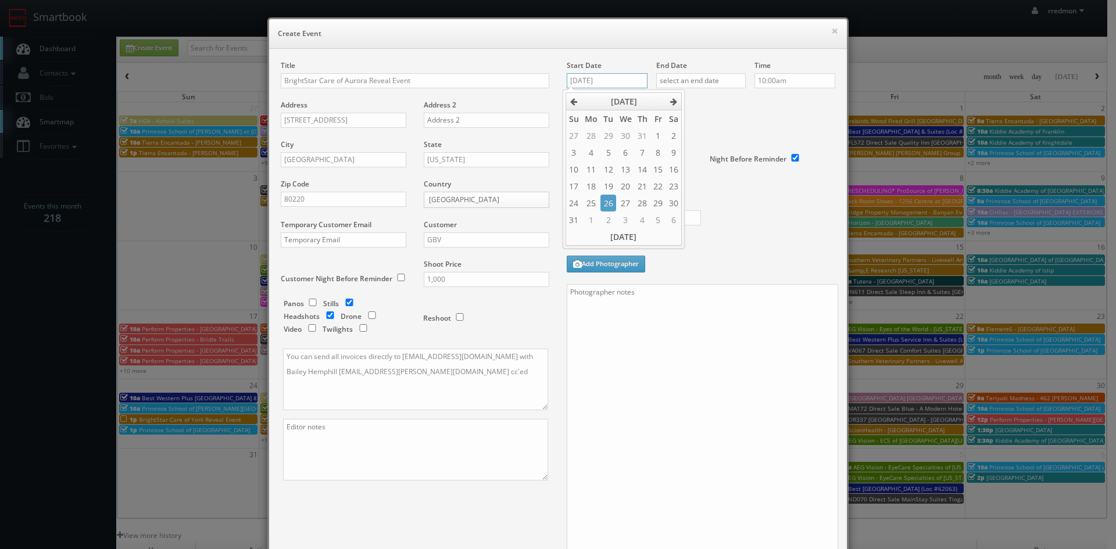
click at [605, 79] on input "08/20/2025" at bounding box center [607, 80] width 81 height 15
click at [654, 203] on td "29" at bounding box center [658, 203] width 15 height 17
type input "08/29/2025"
click at [685, 83] on input "text" at bounding box center [701, 80] width 90 height 15
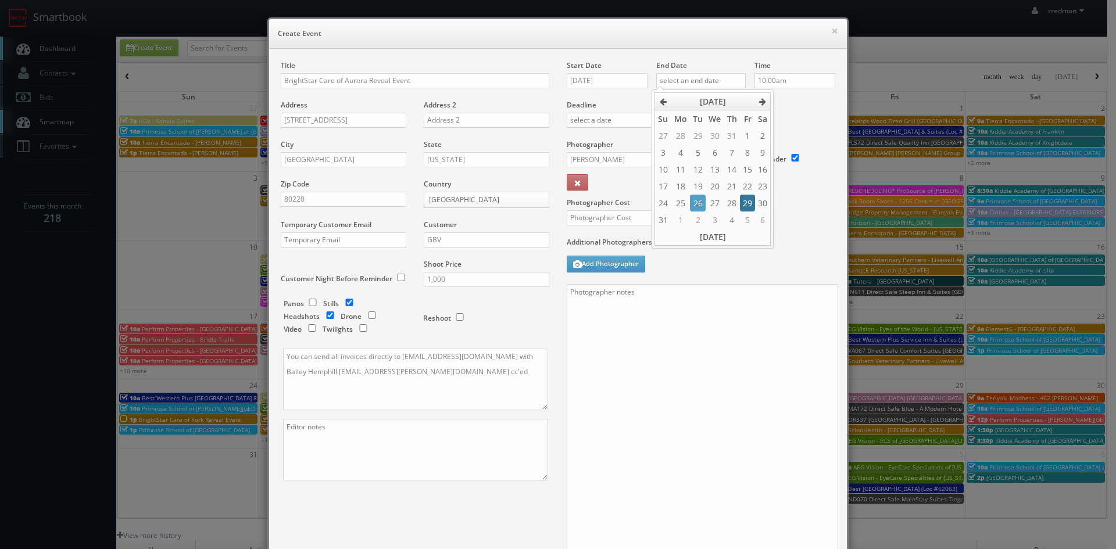
click at [745, 203] on td "29" at bounding box center [747, 203] width 15 height 17
type input "08/29/2025"
click at [792, 74] on input "10:00am" at bounding box center [795, 80] width 81 height 15
type input "9:00am"
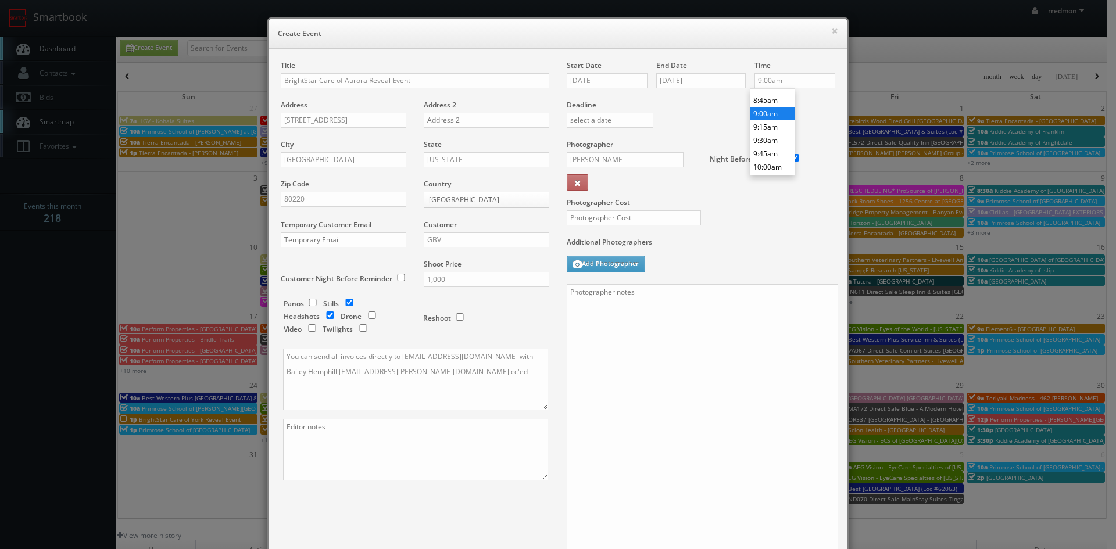
click at [769, 115] on li "9:00am" at bounding box center [773, 113] width 44 height 13
click at [631, 156] on input "Steve Grider" at bounding box center [625, 159] width 117 height 15
click at [616, 183] on div "Bryan Grant" at bounding box center [629, 185] width 124 height 19
type input "Bryan Grant"
click at [623, 215] on input "text" at bounding box center [634, 217] width 134 height 15
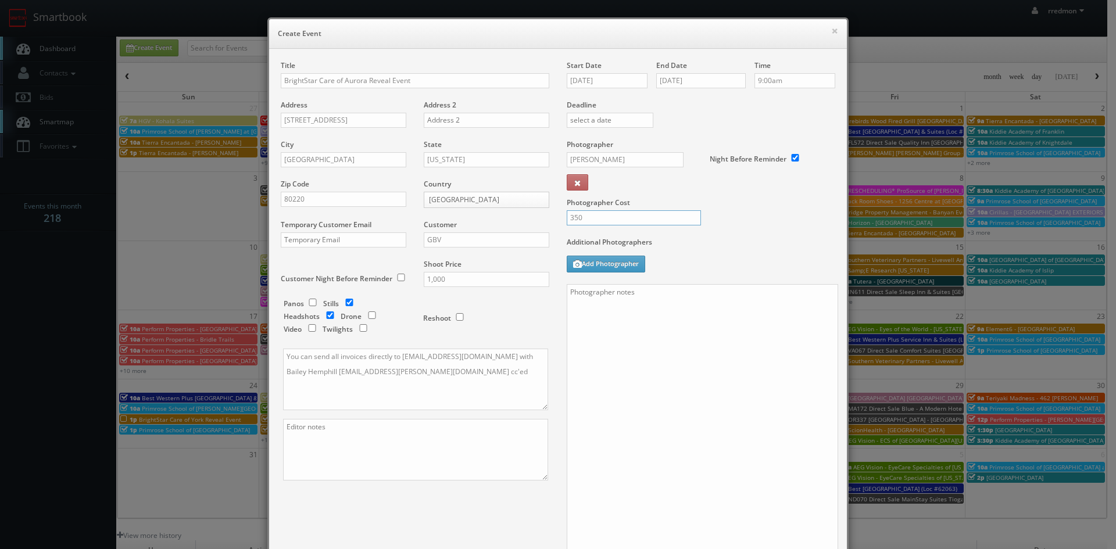
type input "350"
click at [672, 316] on textarea at bounding box center [703, 421] width 272 height 274
paste textarea "Onsite contact is Andri Purkanto, 717/424-1112 Event location: Lake Redman Awar…"
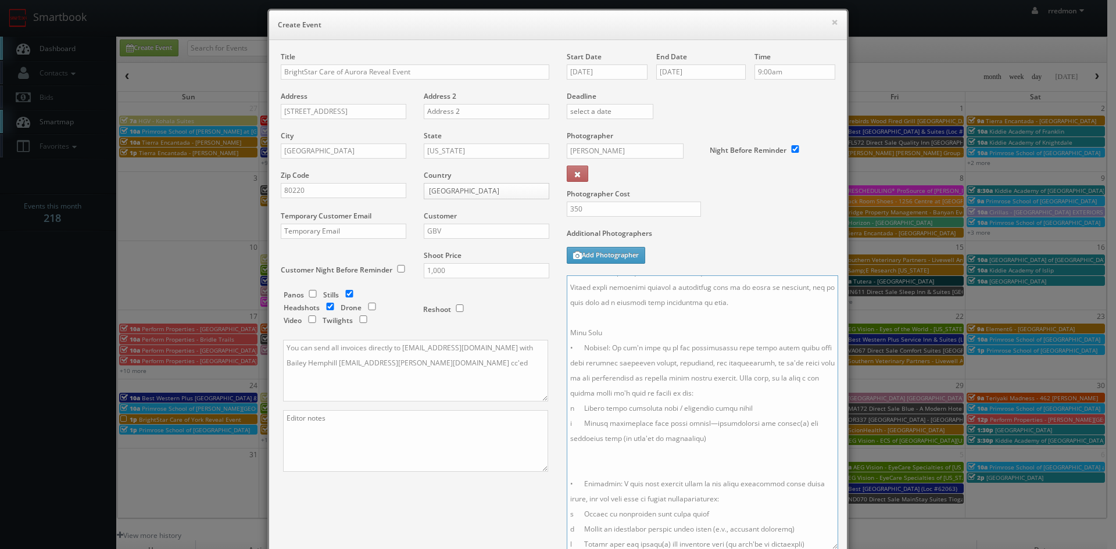
scroll to position [0, 0]
drag, startPoint x: 735, startPoint y: 285, endPoint x: 622, endPoint y: 283, distance: 113.4
click at [622, 283] on textarea at bounding box center [703, 413] width 272 height 274
drag, startPoint x: 672, startPoint y: 301, endPoint x: 616, endPoint y: 302, distance: 56.4
click at [616, 302] on textarea at bounding box center [703, 413] width 272 height 274
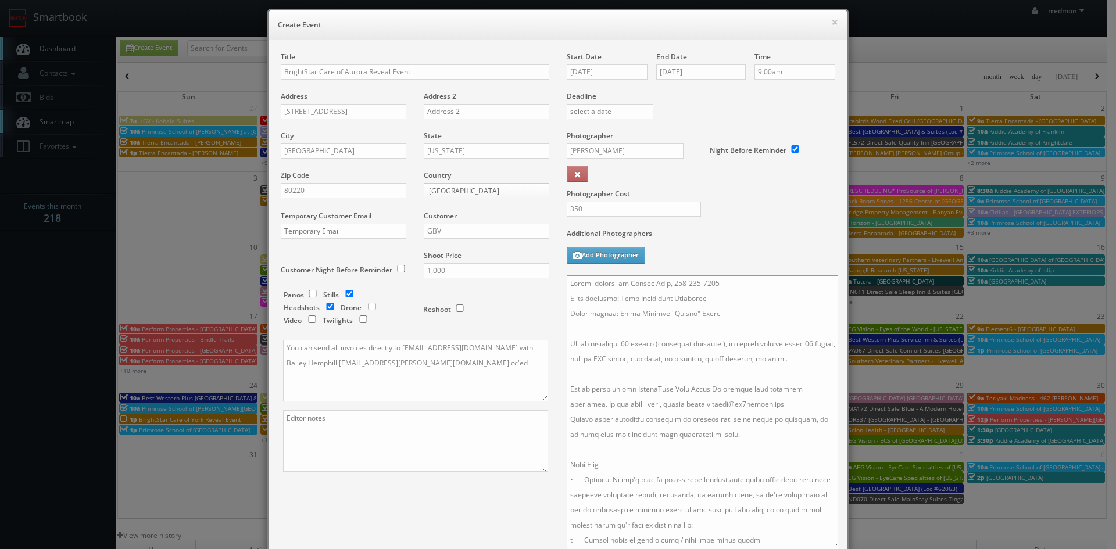
drag, startPoint x: 734, startPoint y: 312, endPoint x: 638, endPoint y: 320, distance: 96.3
click at [638, 320] on textarea at bounding box center [703, 413] width 272 height 274
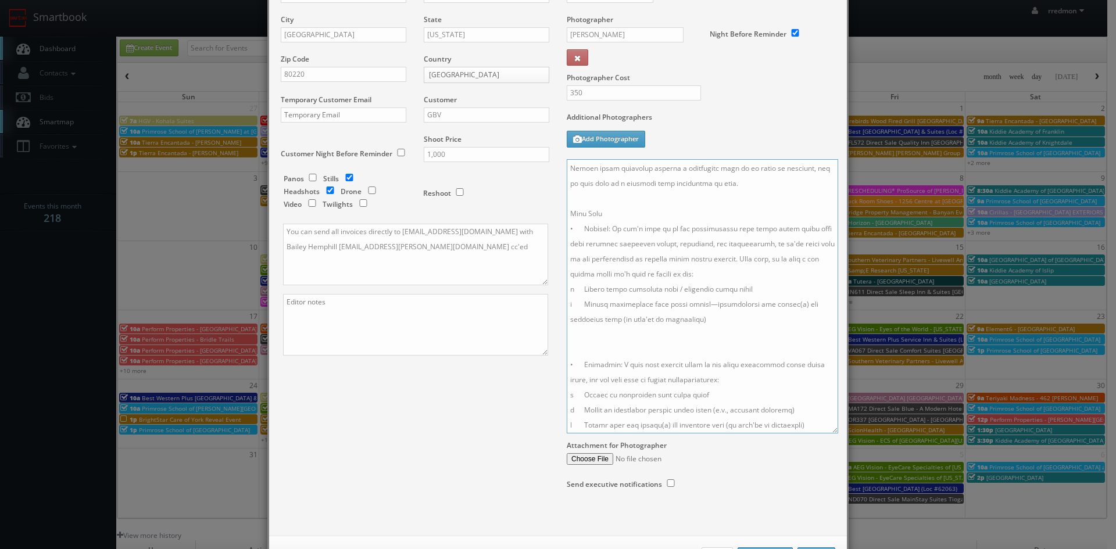
scroll to position [171, 0]
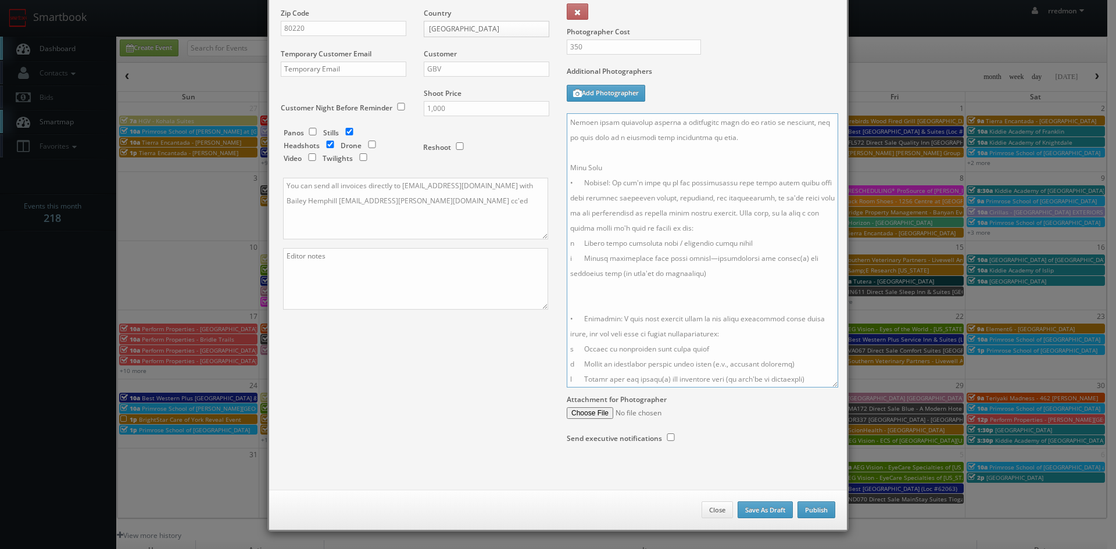
type textarea "Onsite contact is Alexis Ring, 303-300-6666 Event location: Theo Apartments Clu…"
click at [813, 509] on button "Publish" at bounding box center [817, 510] width 38 height 17
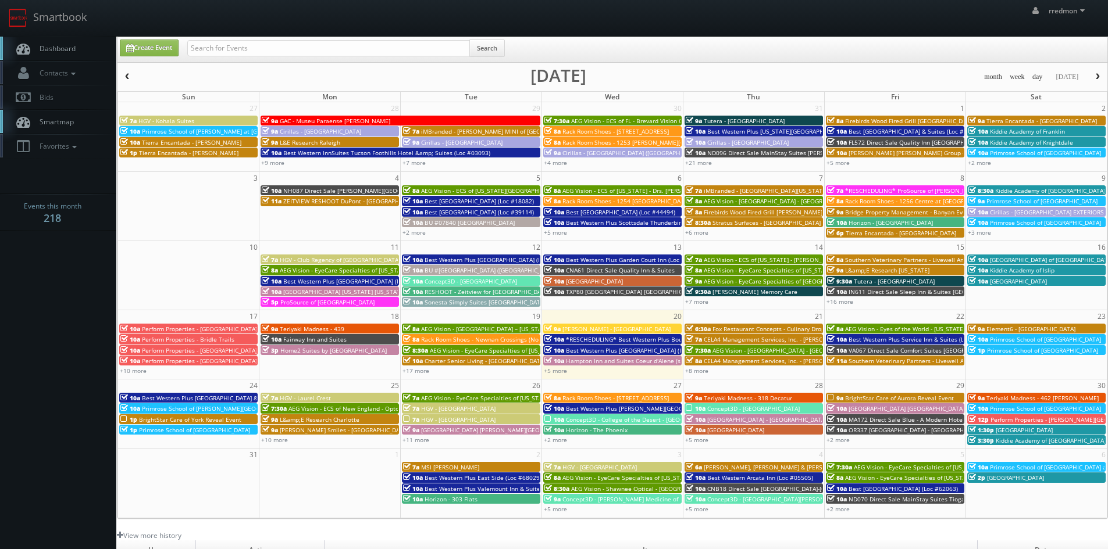
click at [881, 397] on span "BrightStar Care of Aurora Reveal Event" at bounding box center [899, 398] width 109 height 8
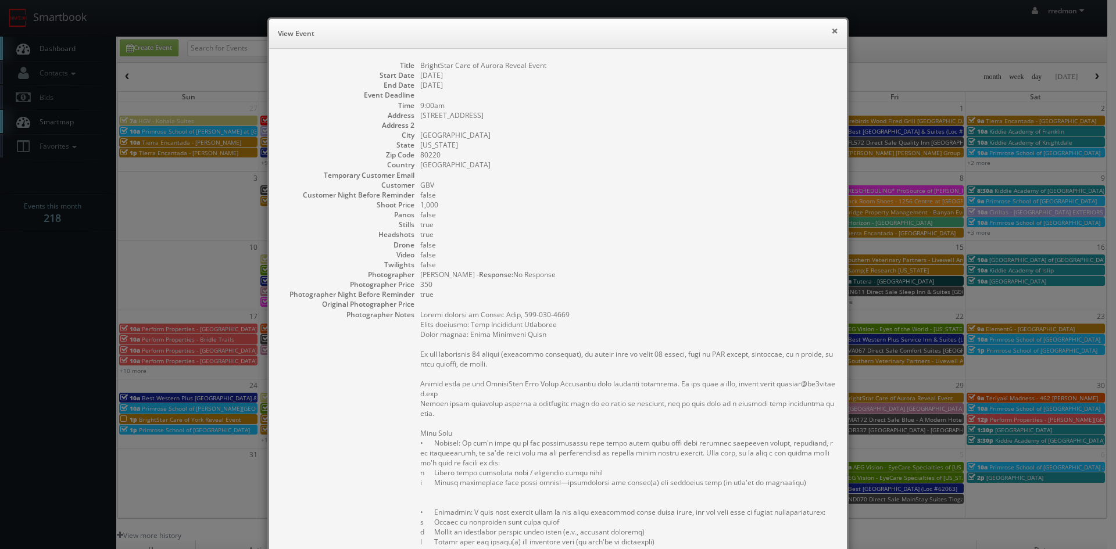
click at [831, 33] on button "×" at bounding box center [834, 31] width 7 height 8
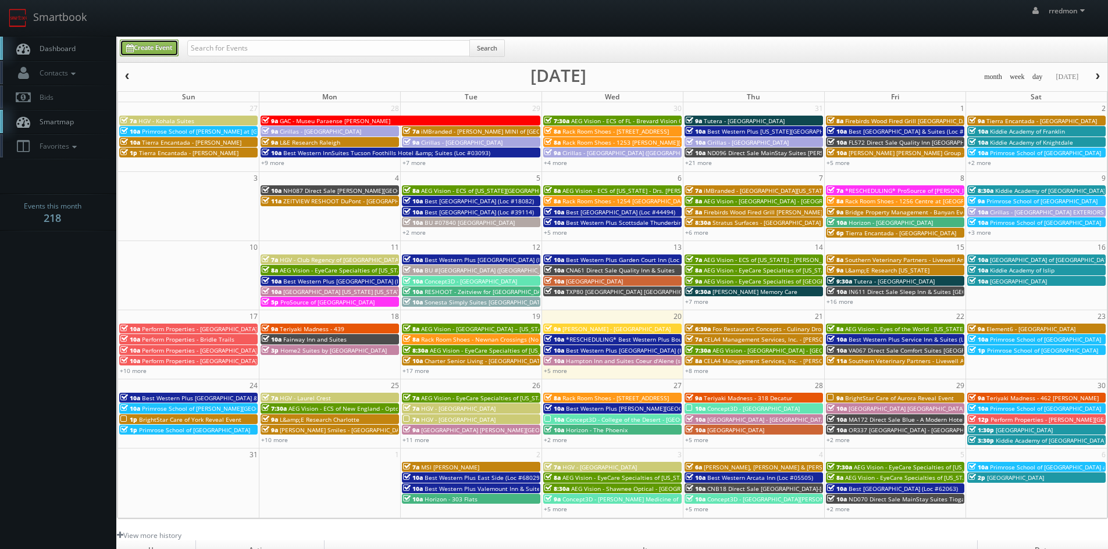
click at [155, 47] on link "Create Event" at bounding box center [149, 48] width 59 height 17
type input "08/20/2025"
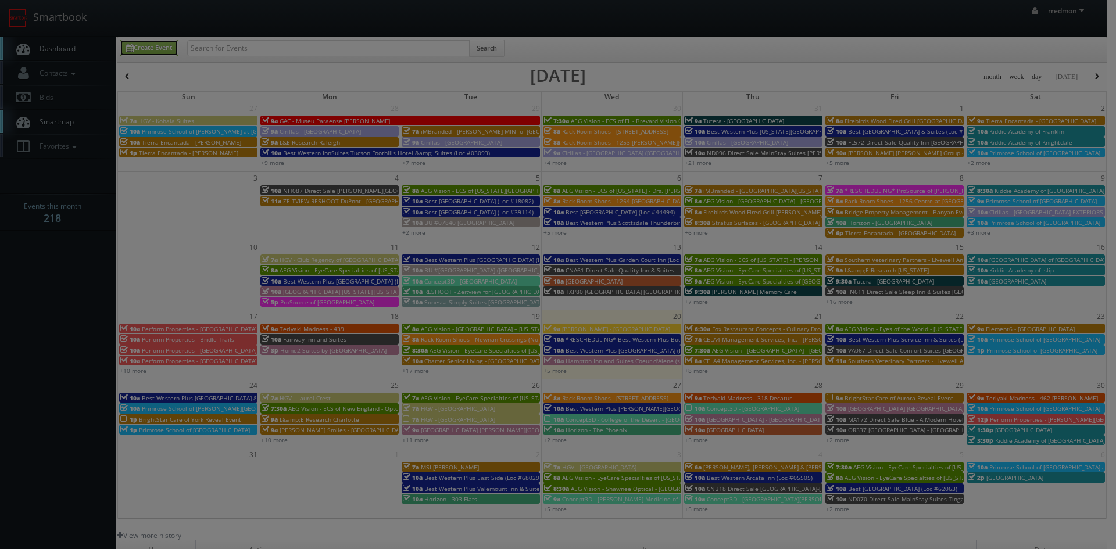
scroll to position [0, 0]
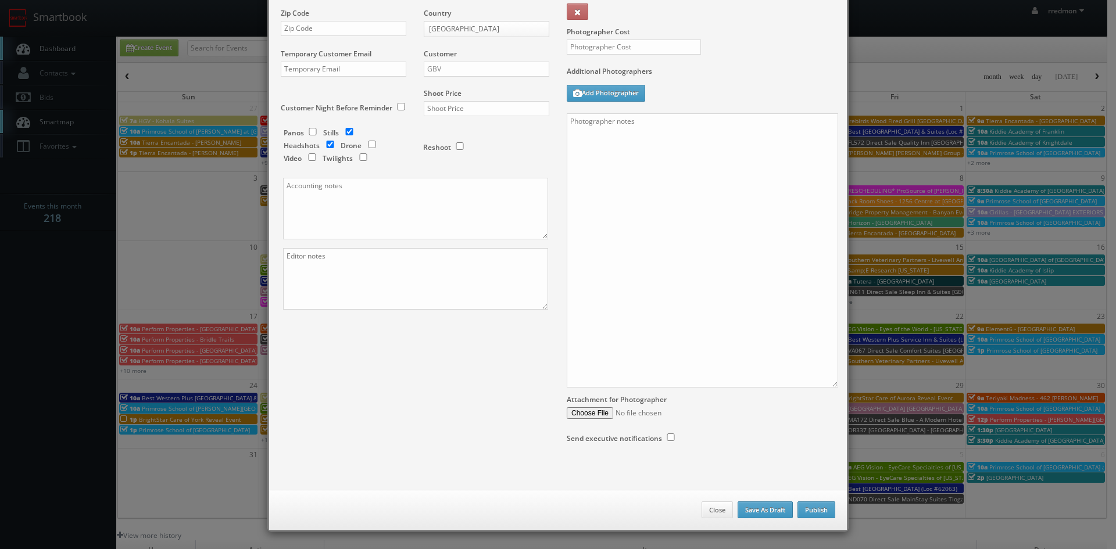
checkbox input "true"
type input "10:00am"
checkbox input "true"
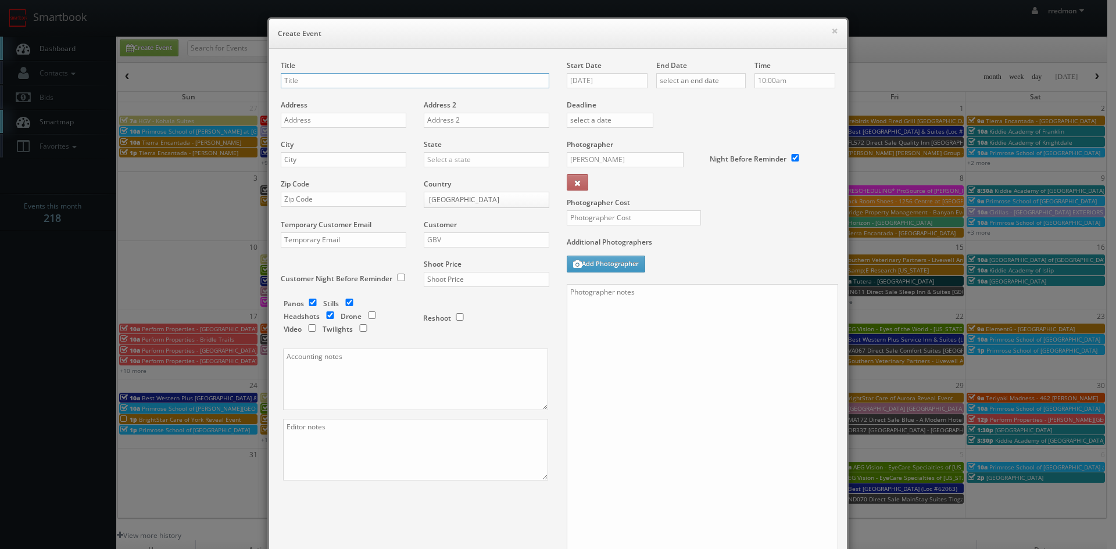
paste input "BrightStar Care of Carlsbad Reveal Event"
type input "BrightStar Care of Carlsbad Reveal Event"
drag, startPoint x: 328, startPoint y: 122, endPoint x: 276, endPoint y: 89, distance: 62.4
click at [328, 122] on input "text" at bounding box center [344, 120] width 126 height 15
paste input "1362 Cassins St"
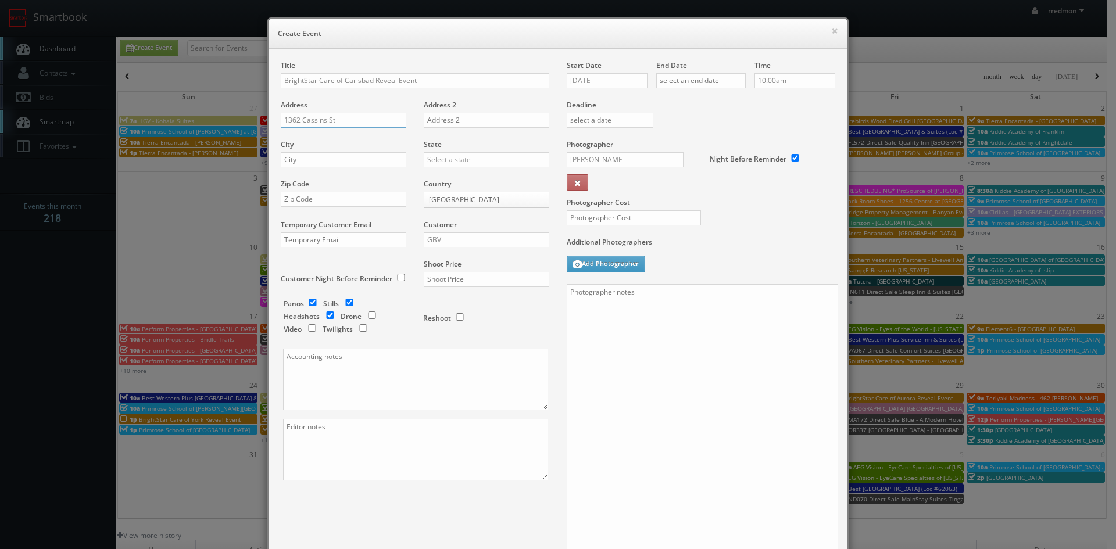
type input "1362 Cassins St"
click at [348, 160] on input "text" at bounding box center [344, 159] width 126 height 15
paste input "Carlsbad"
type input "Carlsbad"
click at [460, 158] on input "text" at bounding box center [487, 159] width 126 height 15
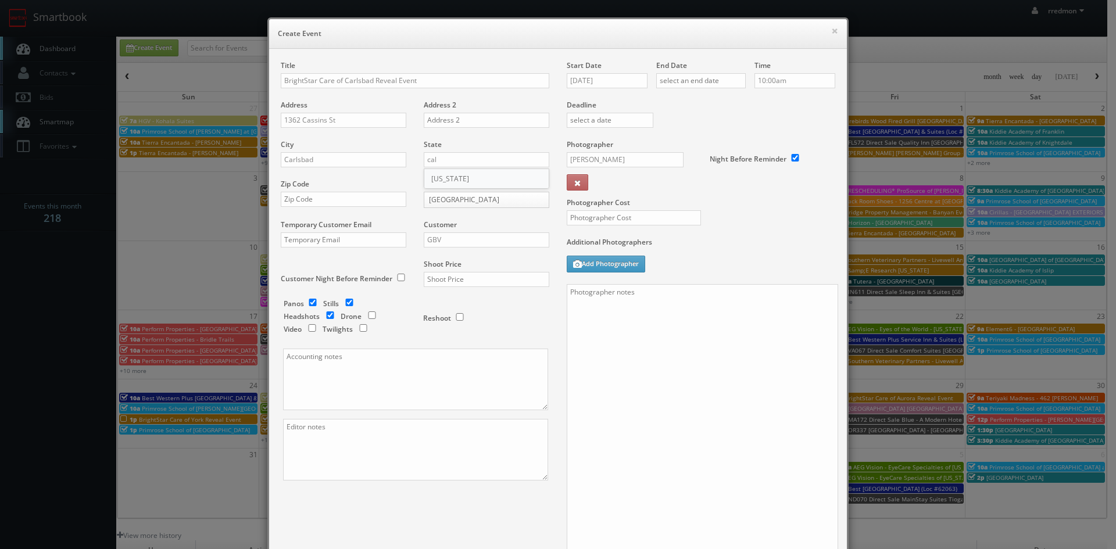
click at [457, 175] on div "California" at bounding box center [486, 178] width 124 height 19
type input "California"
paste input "92011"
type input "92011"
click at [447, 238] on input "GBV" at bounding box center [487, 240] width 126 height 15
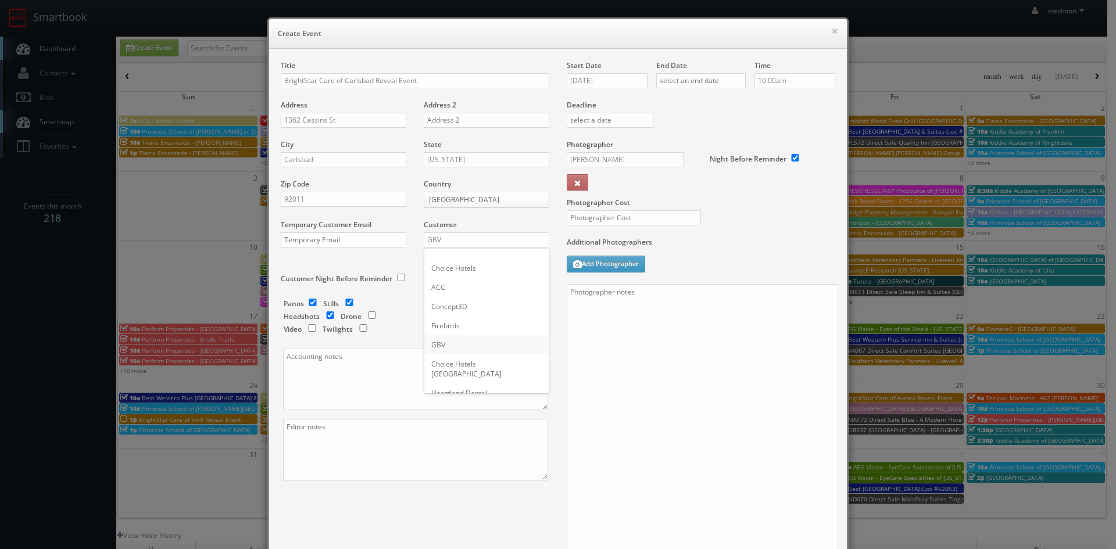
click at [467, 345] on div "GBV" at bounding box center [486, 344] width 124 height 19
click at [445, 281] on input "text" at bounding box center [487, 279] width 126 height 15
type input "1,000"
click at [310, 299] on input "checkbox" at bounding box center [312, 303] width 17 height 8
checkbox input "false"
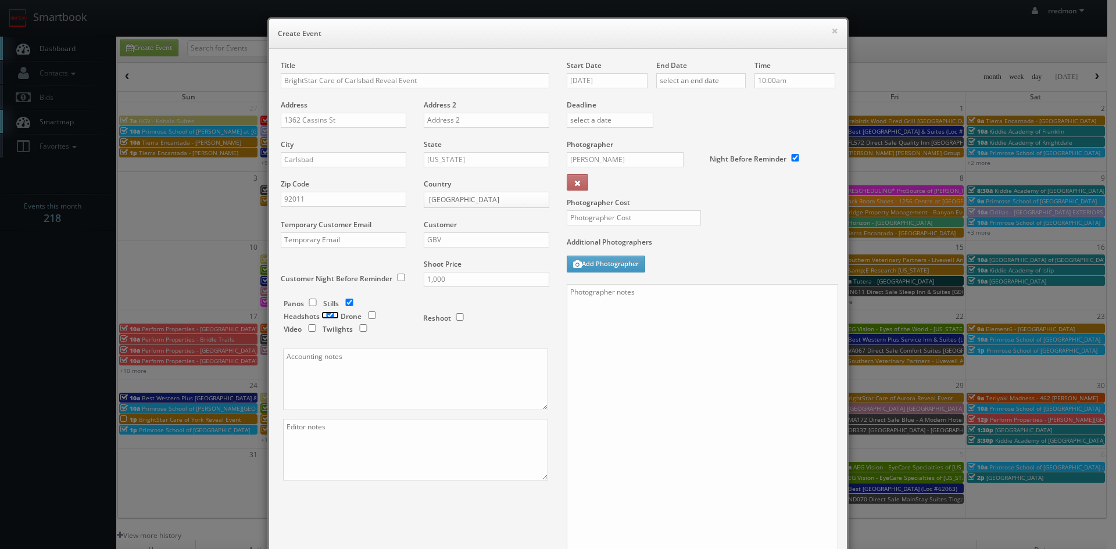
click at [324, 313] on input "checkbox" at bounding box center [330, 316] width 17 height 8
checkbox input "true"
click at [360, 375] on textarea at bounding box center [415, 380] width 265 height 62
paste textarea "You can send all invoices directly to ap@brightstarcare.com with Bailey Hemphil…"
type textarea "You can send all invoices directly to ap@brightstarcare.com with Bailey Hemphil…"
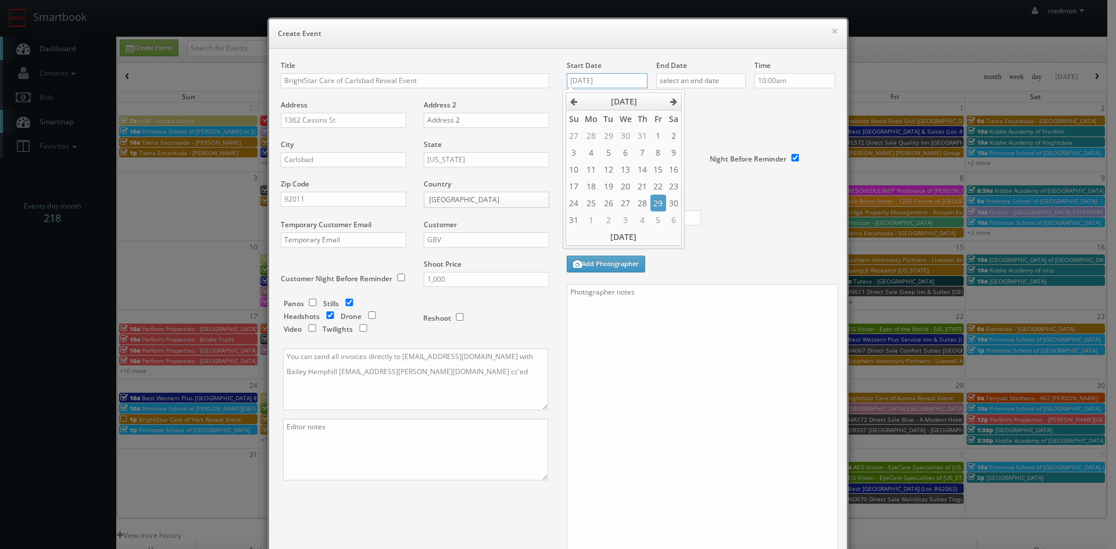
click at [610, 84] on input "08/20/2025" at bounding box center [607, 80] width 81 height 15
click at [659, 202] on td "29" at bounding box center [658, 203] width 15 height 17
type input "08/29/2025"
click at [699, 81] on input "text" at bounding box center [701, 80] width 90 height 15
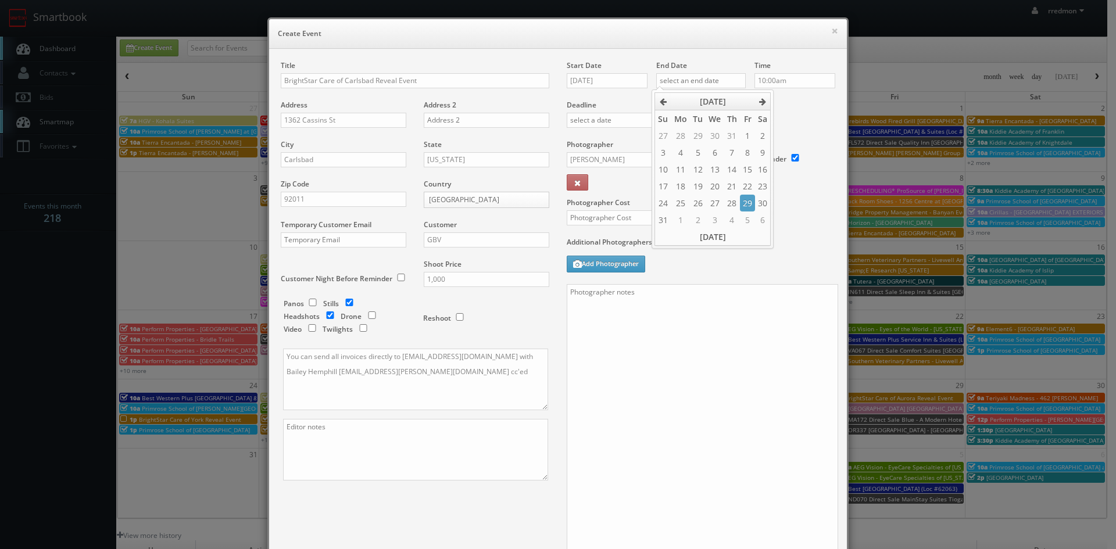
click at [748, 200] on td "29" at bounding box center [747, 203] width 15 height 17
type input "08/29/2025"
click at [790, 81] on input "10:00am" at bounding box center [795, 80] width 81 height 15
type input "12:00pm"
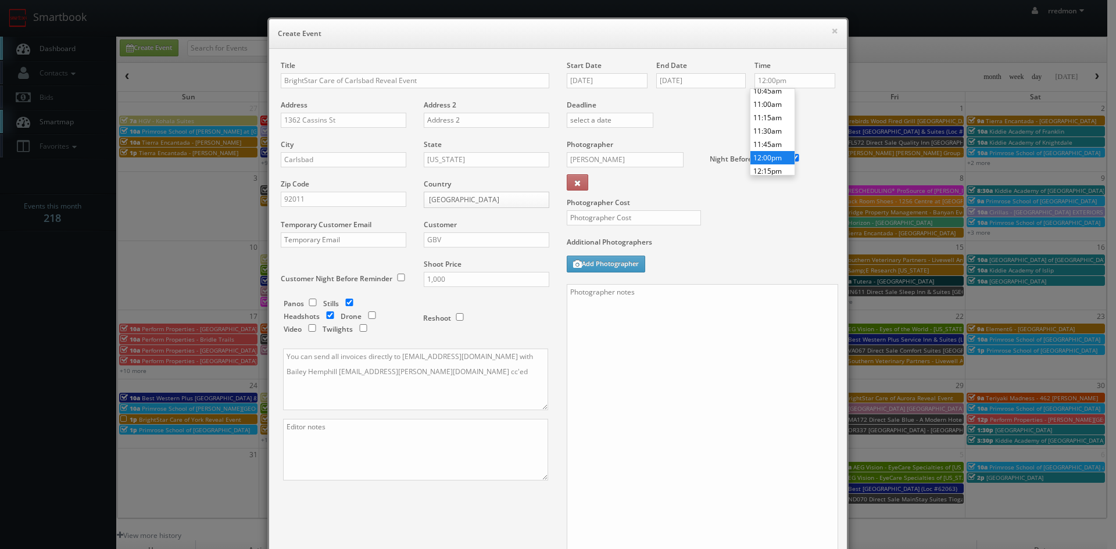
click at [774, 156] on li "12:00pm" at bounding box center [773, 157] width 44 height 13
click at [633, 159] on input "Bryan Grant" at bounding box center [625, 159] width 117 height 15
click at [634, 178] on div "Keith Zacharski" at bounding box center [629, 185] width 124 height 19
type input "Keith Zacharski"
click at [661, 217] on input "text" at bounding box center [634, 217] width 134 height 15
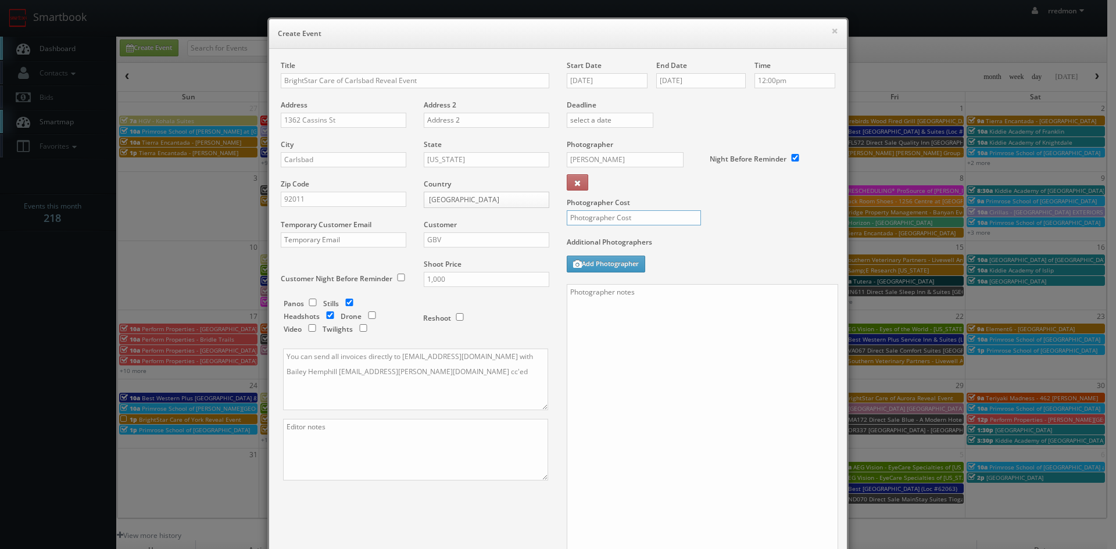
click at [614, 216] on input "text" at bounding box center [634, 217] width 134 height 15
type input "350"
paste textarea "Onsite contact is Andri Purkanto, 717/424-1112 Event location: Lake Redman Awar…"
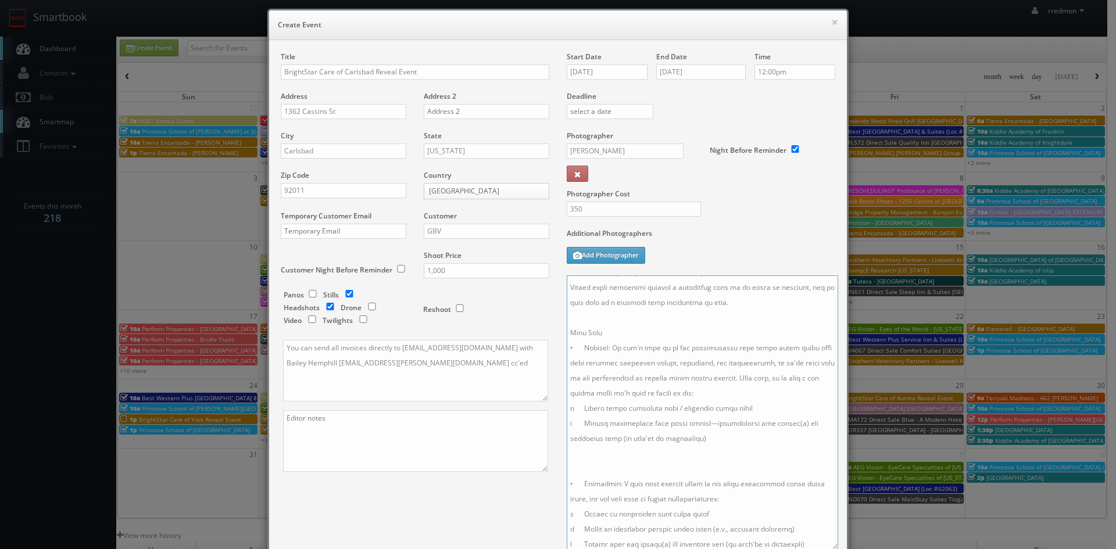
scroll to position [0, 0]
drag, startPoint x: 732, startPoint y: 281, endPoint x: 623, endPoint y: 287, distance: 108.9
click at [623, 287] on textarea at bounding box center [703, 413] width 272 height 274
drag, startPoint x: 668, startPoint y: 301, endPoint x: 615, endPoint y: 306, distance: 53.7
click at [615, 306] on textarea at bounding box center [703, 413] width 272 height 274
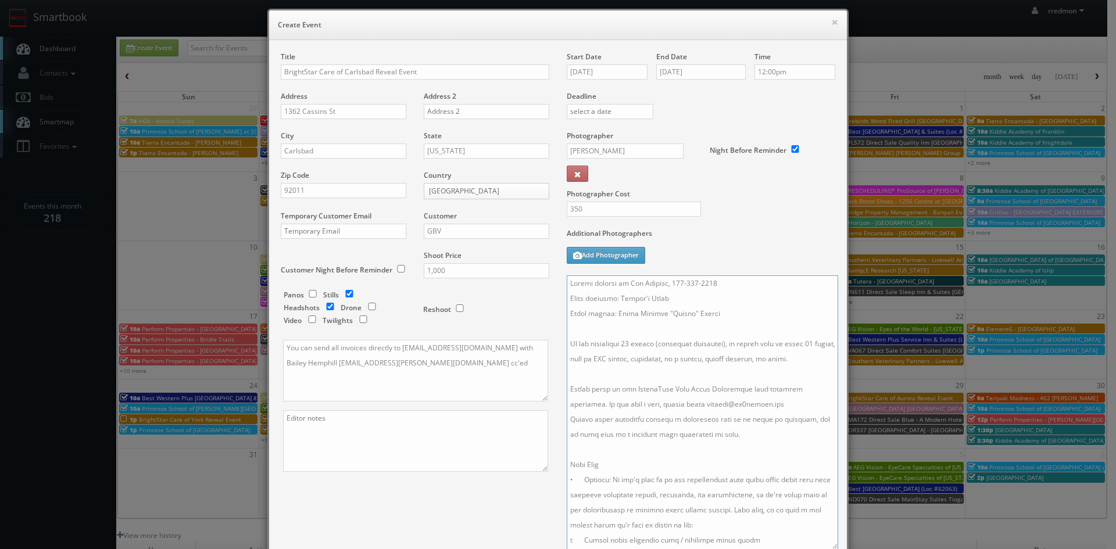
drag, startPoint x: 728, startPoint y: 316, endPoint x: 615, endPoint y: 319, distance: 113.4
click at [615, 319] on textarea at bounding box center [703, 413] width 272 height 274
click at [664, 299] on textarea at bounding box center [703, 413] width 272 height 274
drag, startPoint x: 726, startPoint y: 315, endPoint x: 616, endPoint y: 316, distance: 109.3
click at [616, 316] on textarea at bounding box center [703, 413] width 272 height 274
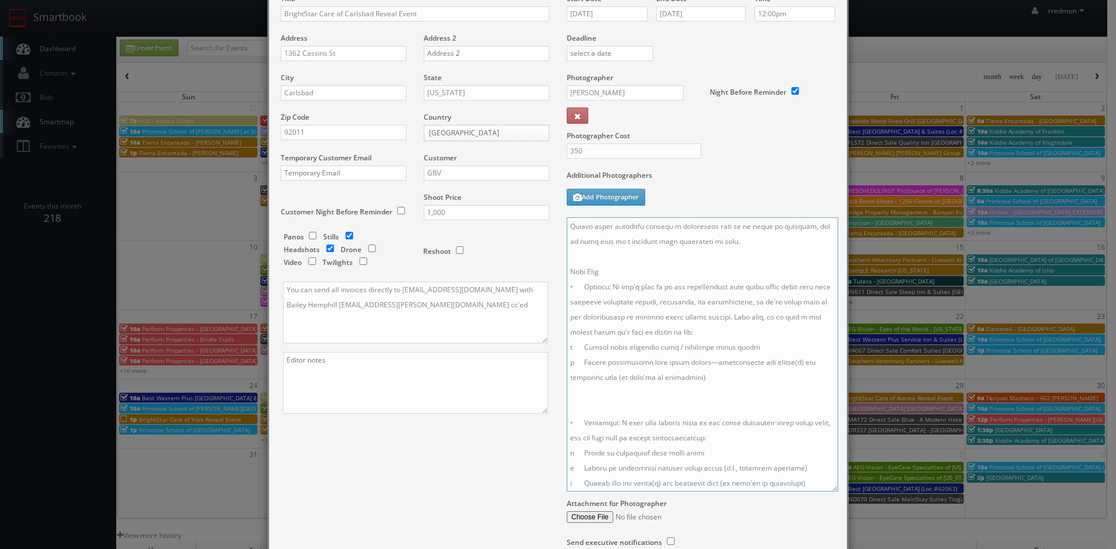
scroll to position [171, 0]
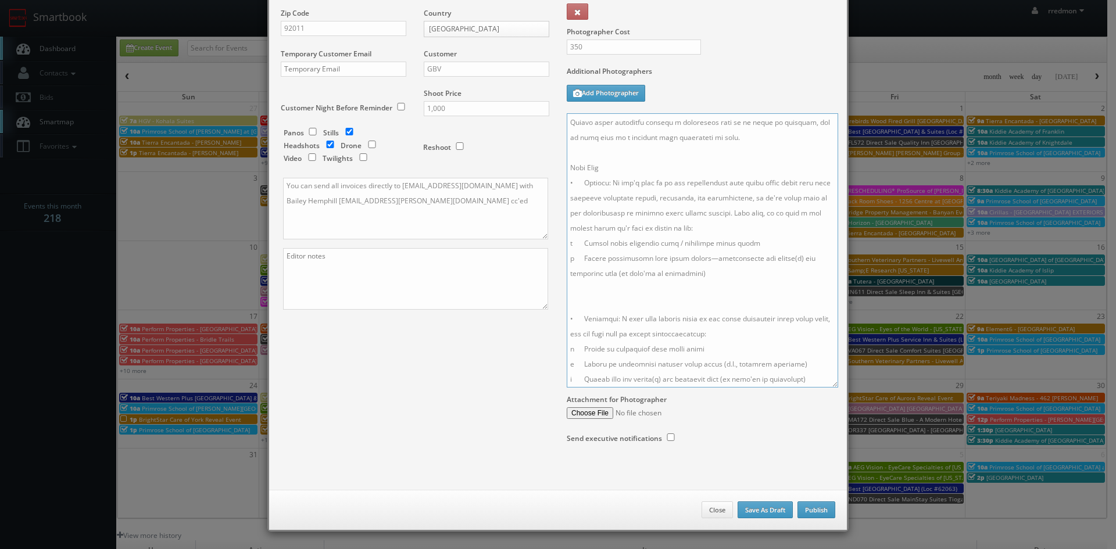
type textarea "Onsite contact is Dan Sweiger, 760-448-1021 Event location: residential home Aw…"
click at [819, 508] on button "Publish" at bounding box center [817, 510] width 38 height 17
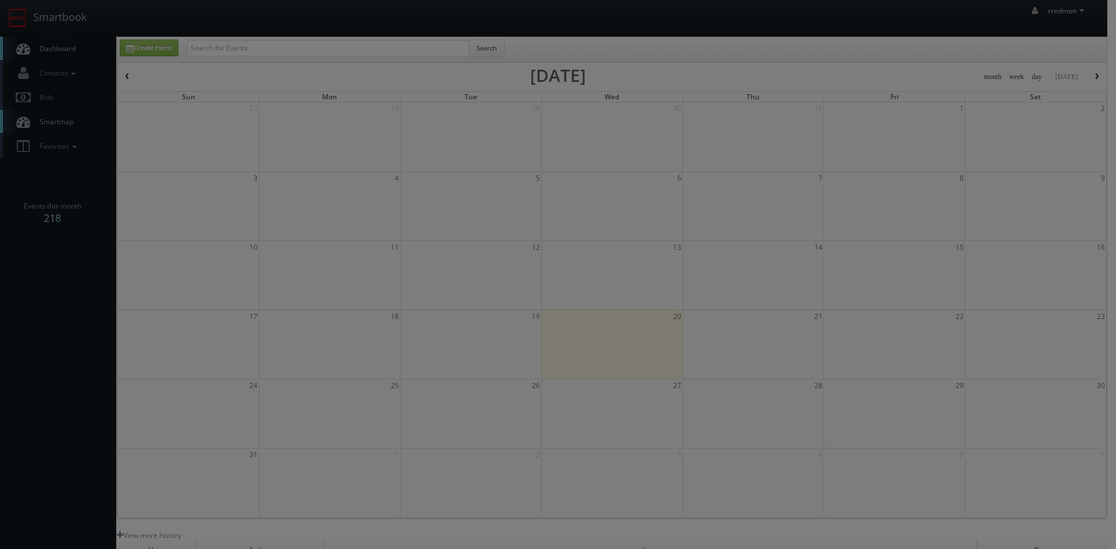
checkbox input "false"
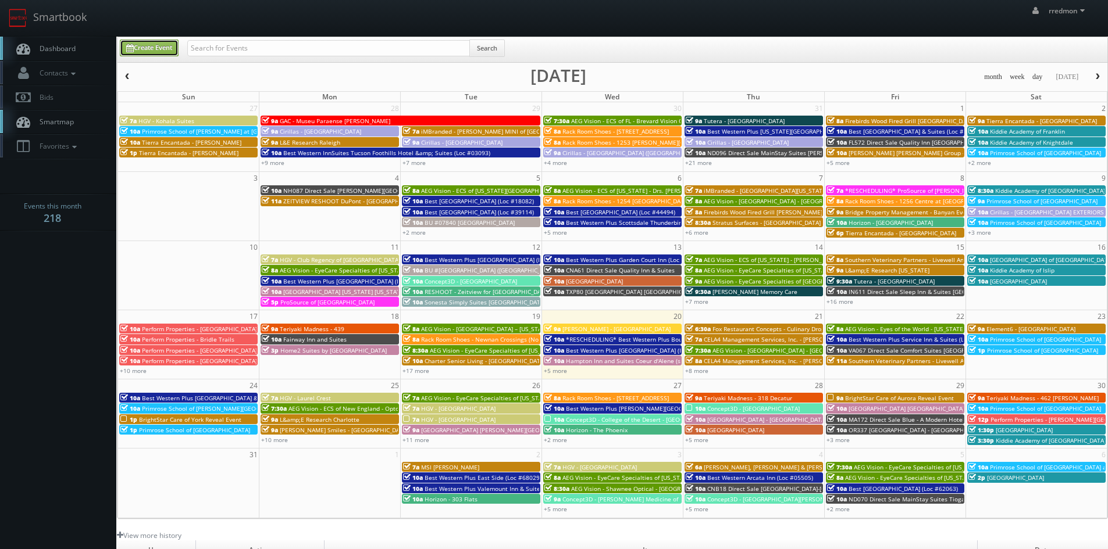
click at [151, 48] on link "Create Event" at bounding box center [149, 48] width 59 height 17
type input "08/20/2025"
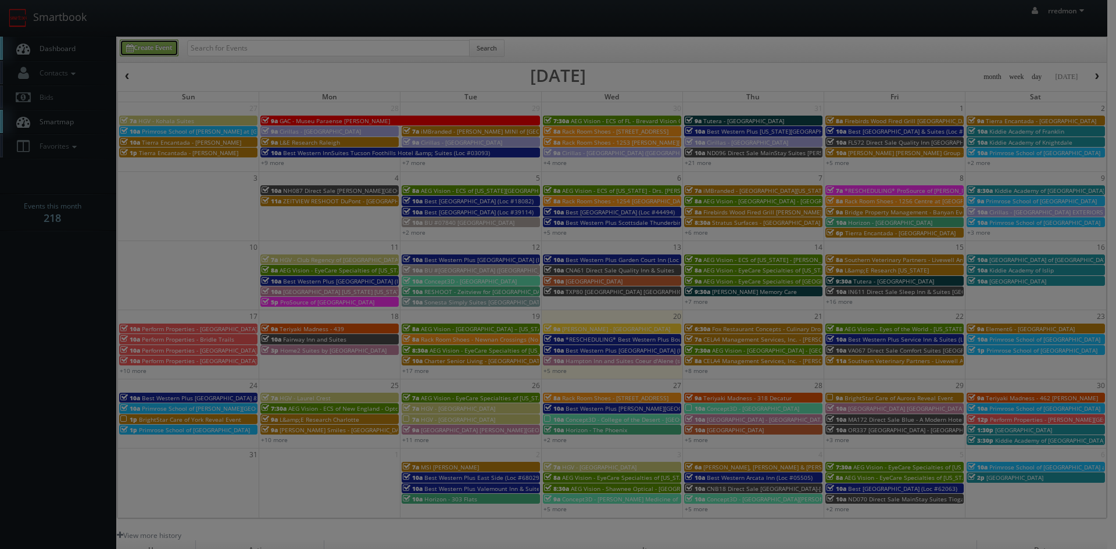
scroll to position [0, 0]
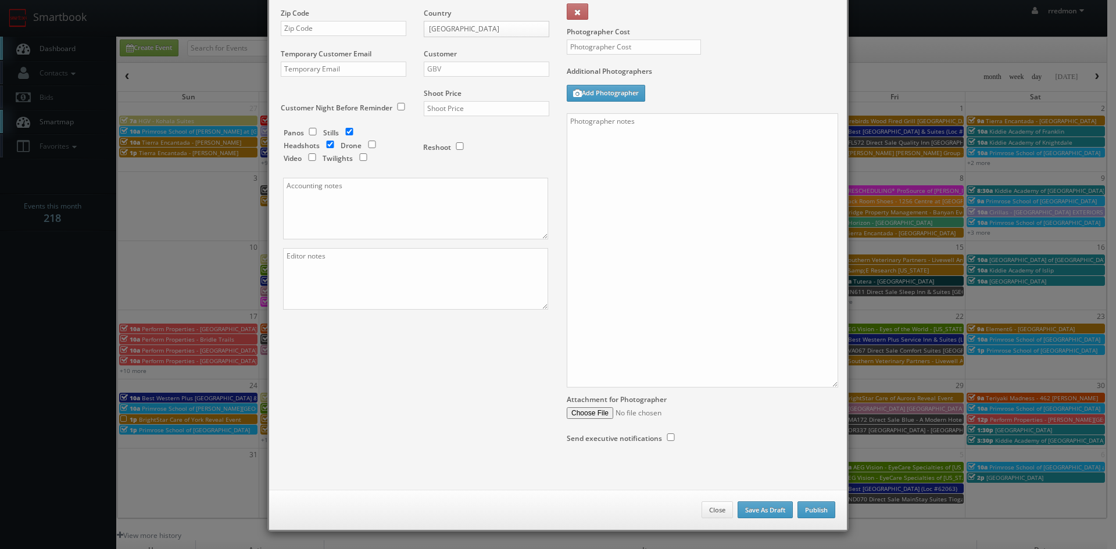
checkbox input "true"
type input "10:00am"
checkbox input "true"
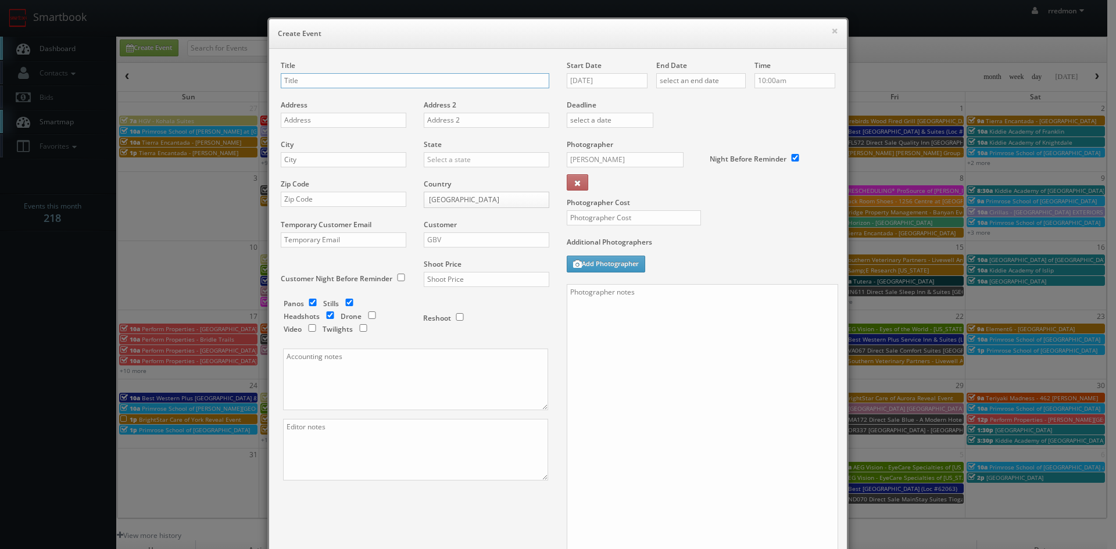
paste input "BrightStar Care of Charlottesville Reveal Event"
type input "BrightStar Care of Charlottesville Reveal Event"
click at [339, 121] on input "text" at bounding box center [344, 120] width 126 height 15
paste input "500 Belbedere Blvd"
type input "500 Belbedere Blvd"
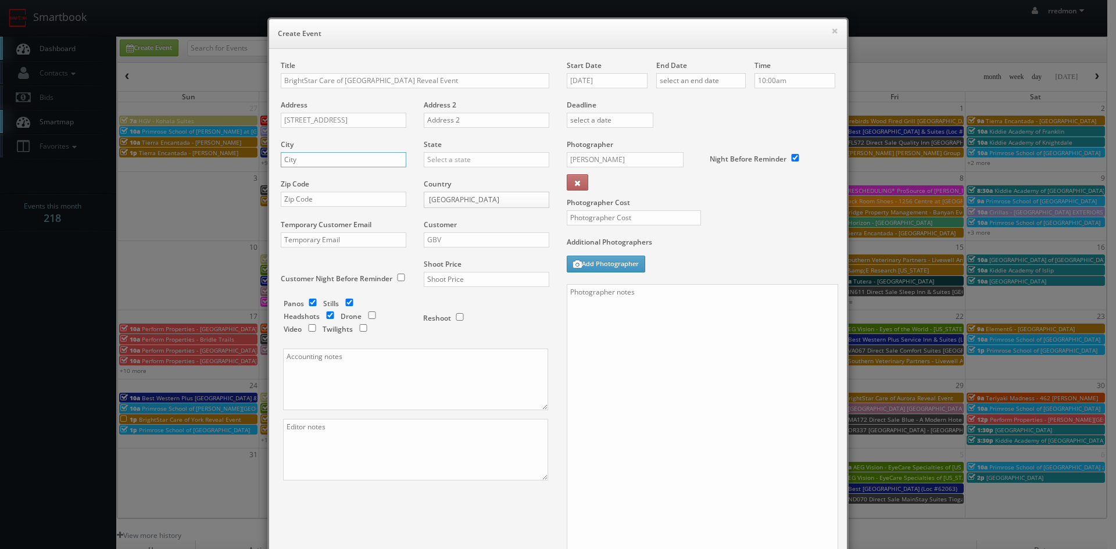
click at [340, 162] on input "text" at bounding box center [344, 159] width 126 height 15
paste input "Charlottesville"
type input "Charlottesville"
click at [473, 160] on input "text" at bounding box center [487, 159] width 126 height 15
click at [472, 174] on div "Virginia" at bounding box center [486, 178] width 124 height 19
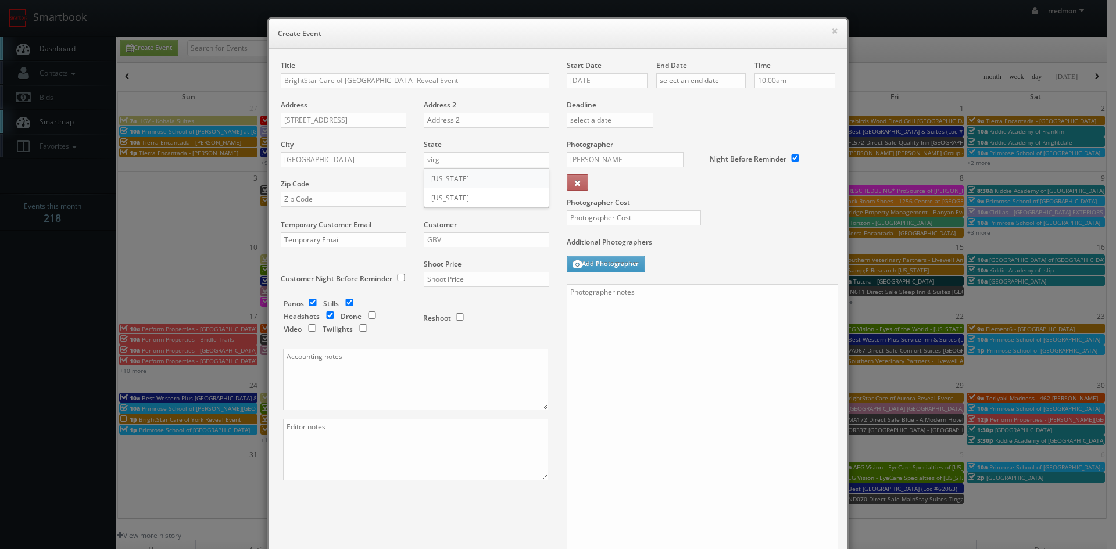
type input "Virginia"
click at [371, 202] on input "text" at bounding box center [344, 199] width 126 height 15
paste input "22901"
type input "22901"
click at [439, 240] on input "GBV" at bounding box center [487, 240] width 126 height 15
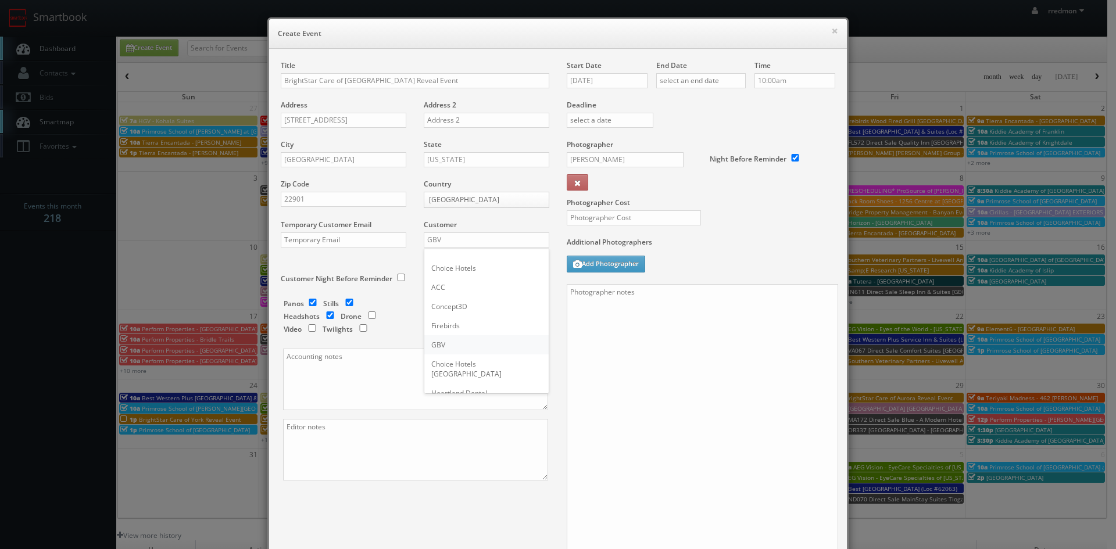
click at [457, 344] on div "GBV" at bounding box center [486, 344] width 124 height 19
click at [460, 281] on input "text" at bounding box center [487, 279] width 126 height 15
type input "1,000"
click at [310, 301] on input "checkbox" at bounding box center [312, 303] width 17 height 8
checkbox input "false"
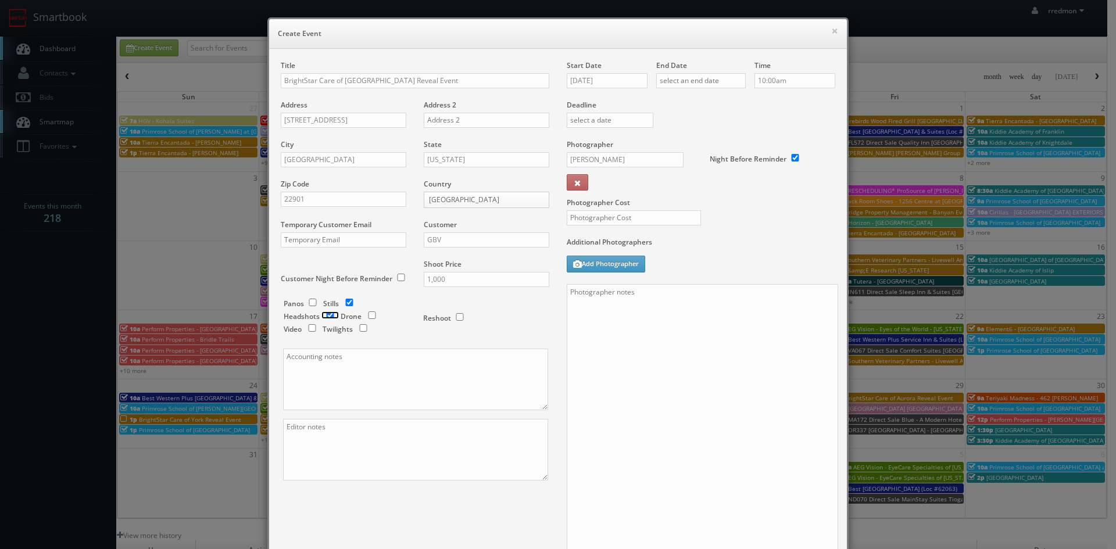
click at [327, 316] on input "checkbox" at bounding box center [330, 316] width 17 height 8
checkbox input "true"
click at [354, 371] on textarea at bounding box center [415, 380] width 265 height 62
paste textarea "You can send all invoices directly to ap@brightstarcare.com with Bailey Hemphil…"
type textarea "You can send all invoices directly to ap@brightstarcare.com with Bailey Hemphil…"
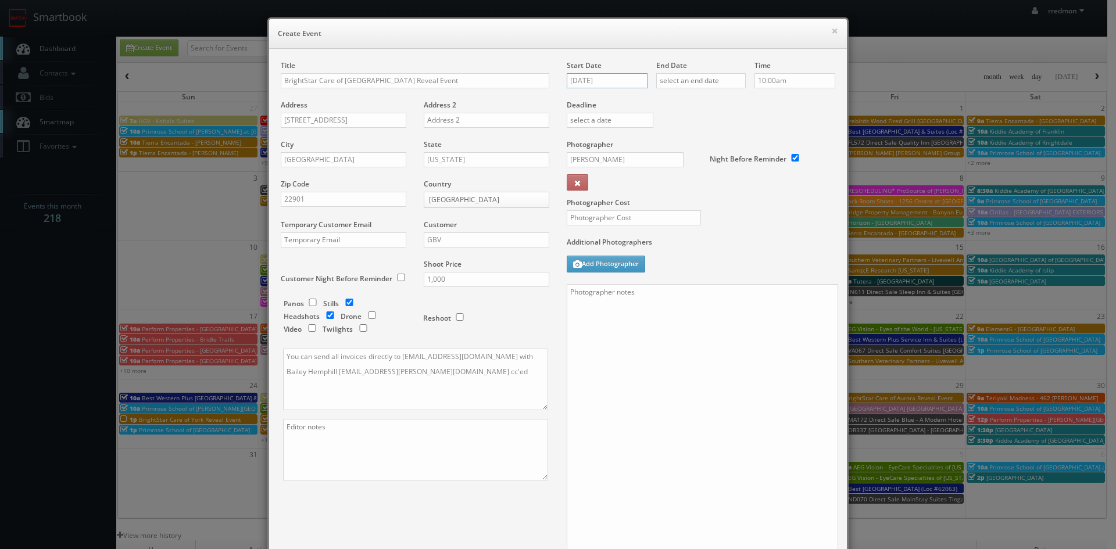
click at [617, 78] on input "08/20/2025" at bounding box center [607, 80] width 81 height 15
click at [658, 206] on td "29" at bounding box center [658, 203] width 15 height 17
type input "08/29/2025"
click at [706, 81] on input "text" at bounding box center [701, 80] width 90 height 15
click at [751, 206] on td "29" at bounding box center [747, 203] width 15 height 17
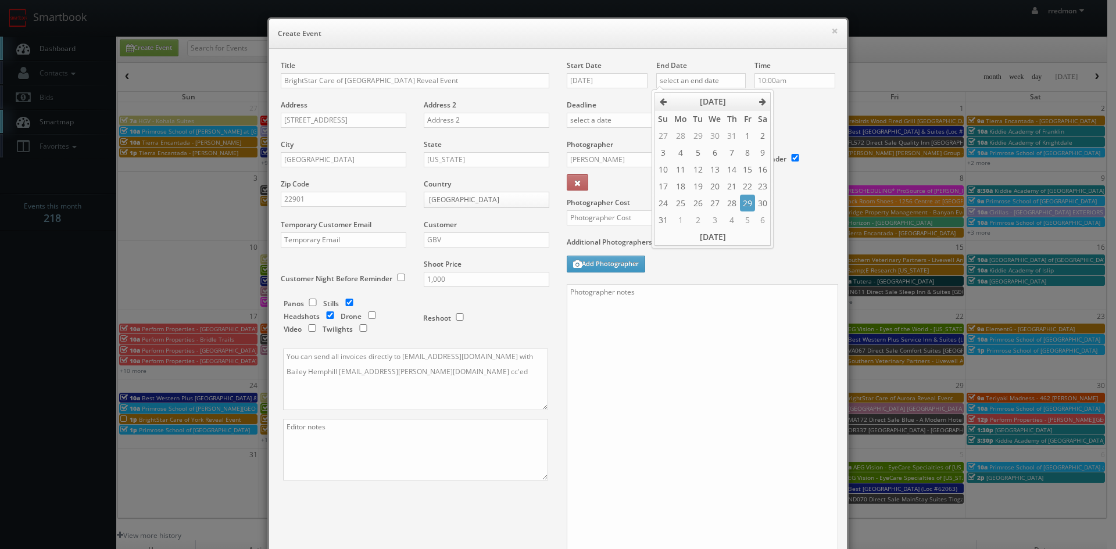
type input "08/29/2025"
click at [791, 81] on input "10:00am" at bounding box center [795, 80] width 81 height 15
type input "4:00pm"
click at [770, 140] on li "4:00pm" at bounding box center [773, 139] width 44 height 13
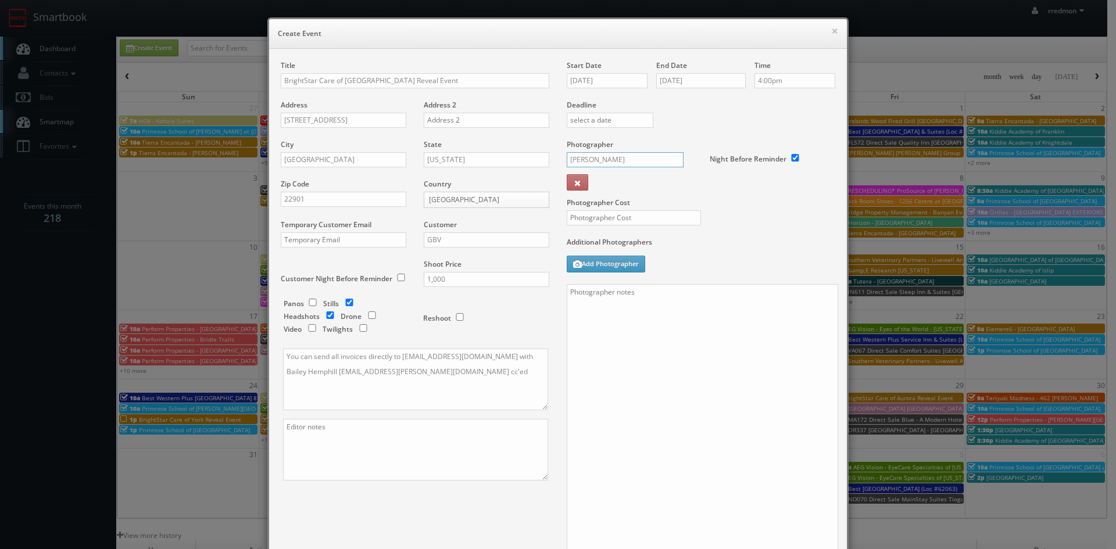
click at [628, 155] on input "Keith Zacharski" at bounding box center [625, 159] width 117 height 15
drag, startPoint x: 662, startPoint y: 180, endPoint x: 648, endPoint y: 195, distance: 21.4
click at [662, 180] on div "Jean-Phillippe Cypres" at bounding box center [629, 185] width 124 height 19
type input "Jean-Phillippe Cypres"
click at [640, 218] on input "text" at bounding box center [634, 217] width 134 height 15
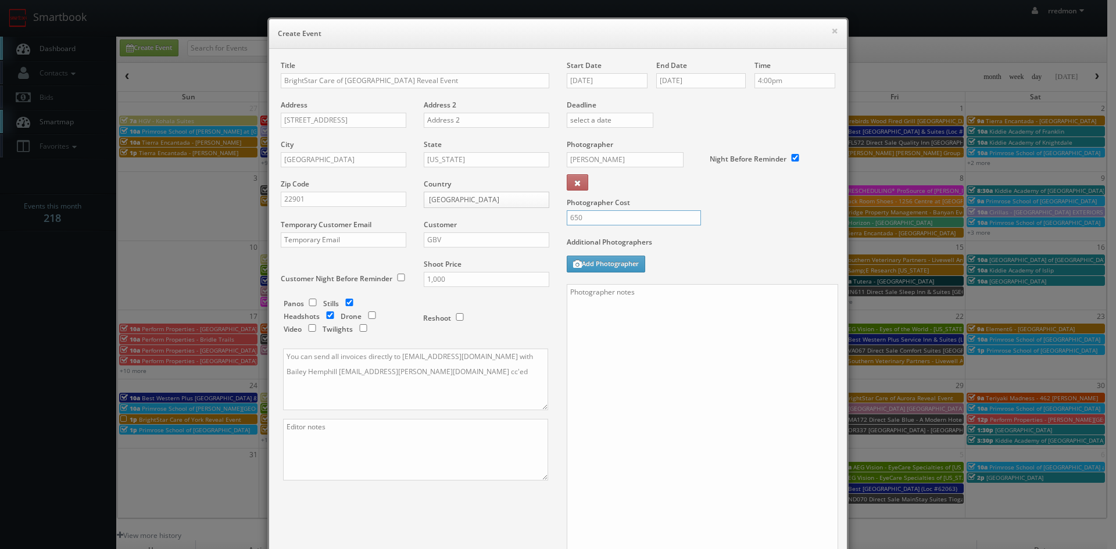
type input "650"
paste textarea "Onsite contact is Andri Purkanto, 717/424-1112 Event location: Lake Redman Awar…"
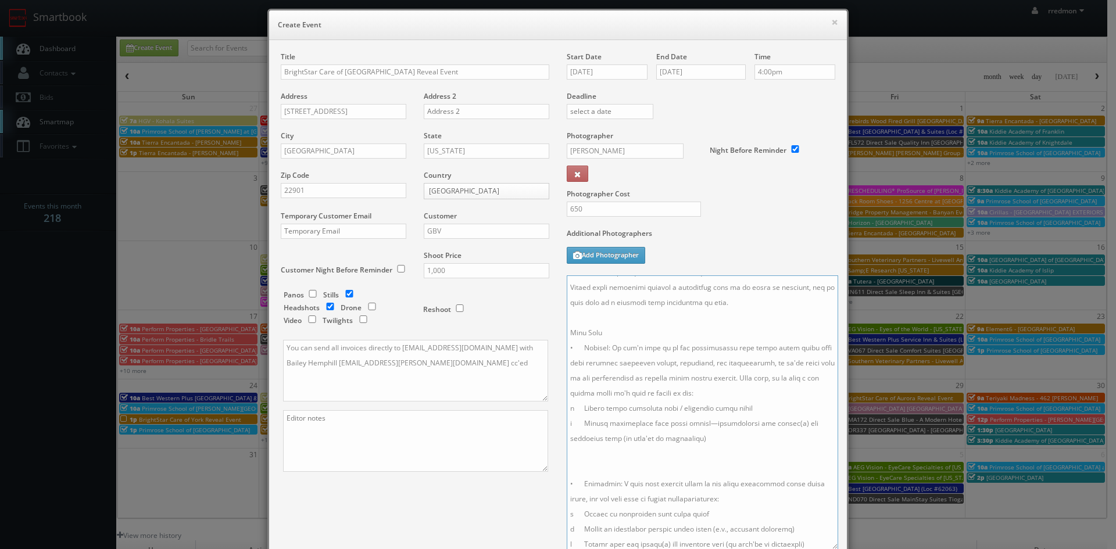
scroll to position [0, 0]
drag, startPoint x: 727, startPoint y: 285, endPoint x: 622, endPoint y: 283, distance: 105.3
click at [622, 283] on textarea at bounding box center [703, 413] width 272 height 274
drag, startPoint x: 660, startPoint y: 298, endPoint x: 616, endPoint y: 306, distance: 44.8
click at [616, 306] on textarea at bounding box center [703, 413] width 272 height 274
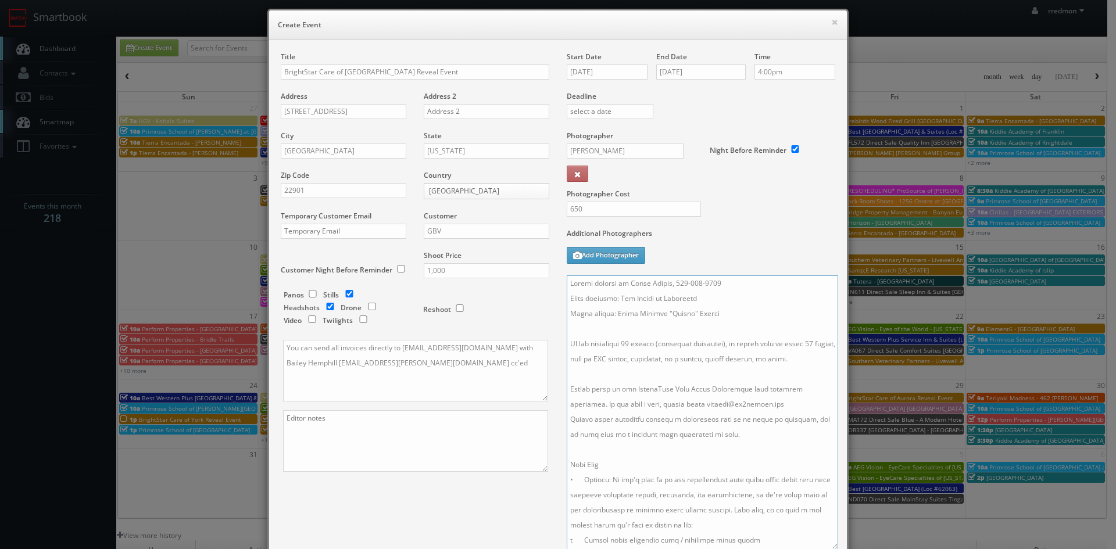
click at [742, 315] on textarea at bounding box center [703, 413] width 272 height 274
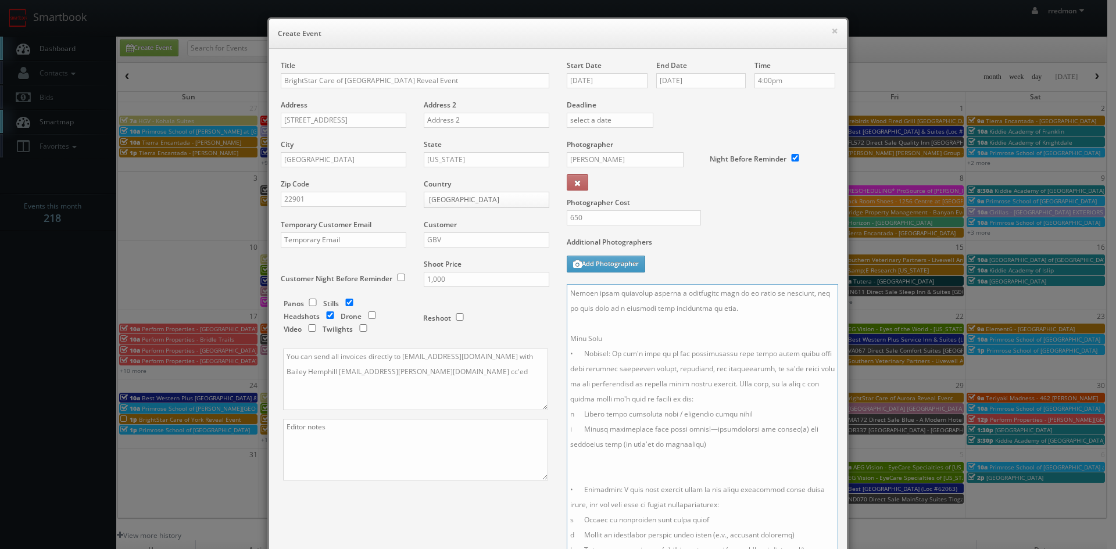
scroll to position [171, 0]
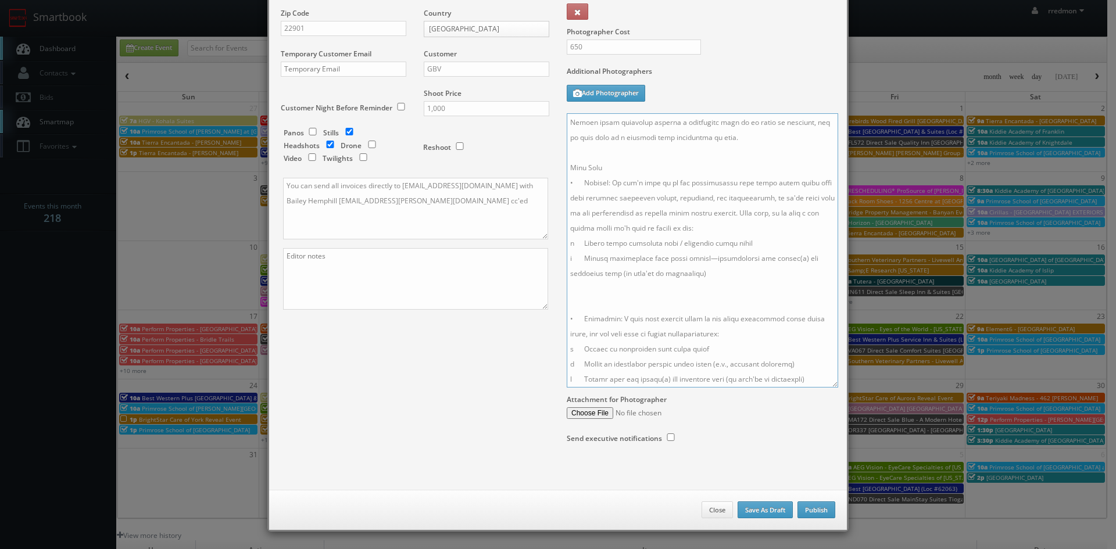
type textarea "Onsite contact is Aaron Rivers, 434-422-3600 Event location: The Center at Belv…"
click at [805, 514] on button "Publish" at bounding box center [817, 510] width 38 height 17
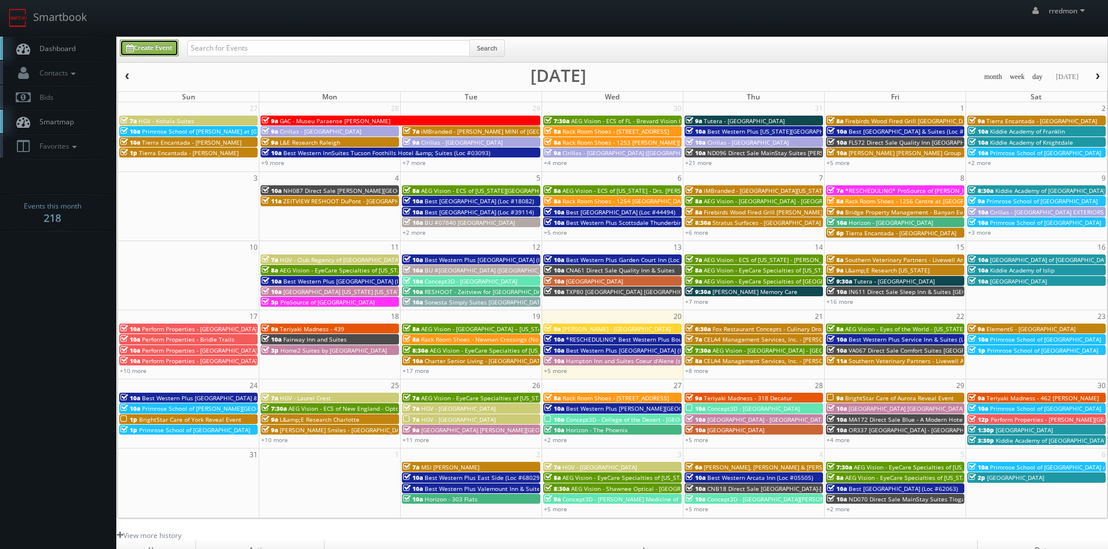
click at [168, 55] on link "Create Event" at bounding box center [149, 48] width 59 height 17
type input "08/20/2025"
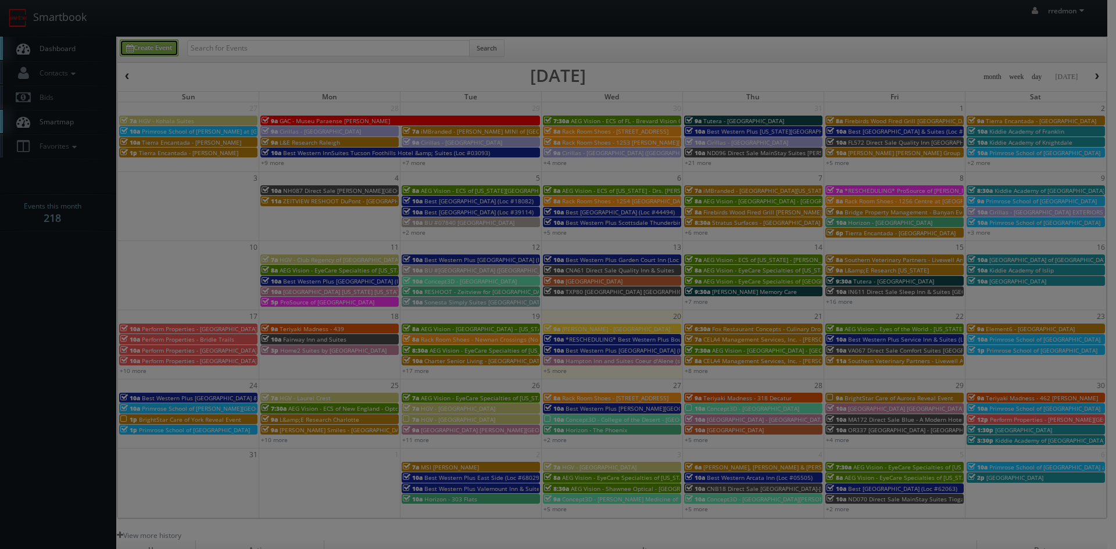
scroll to position [0, 0]
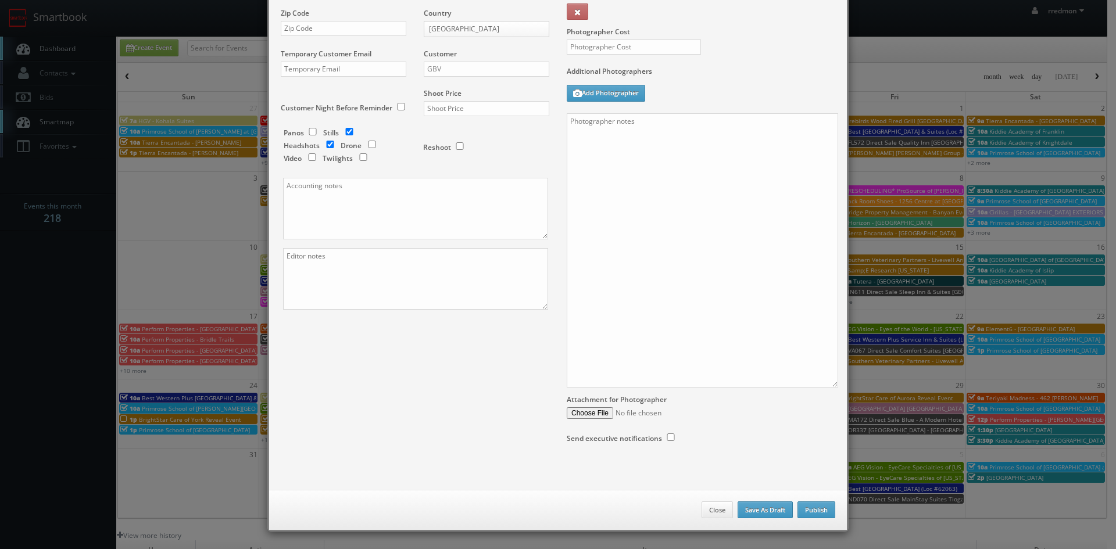
checkbox input "true"
type input "10:00am"
checkbox input "true"
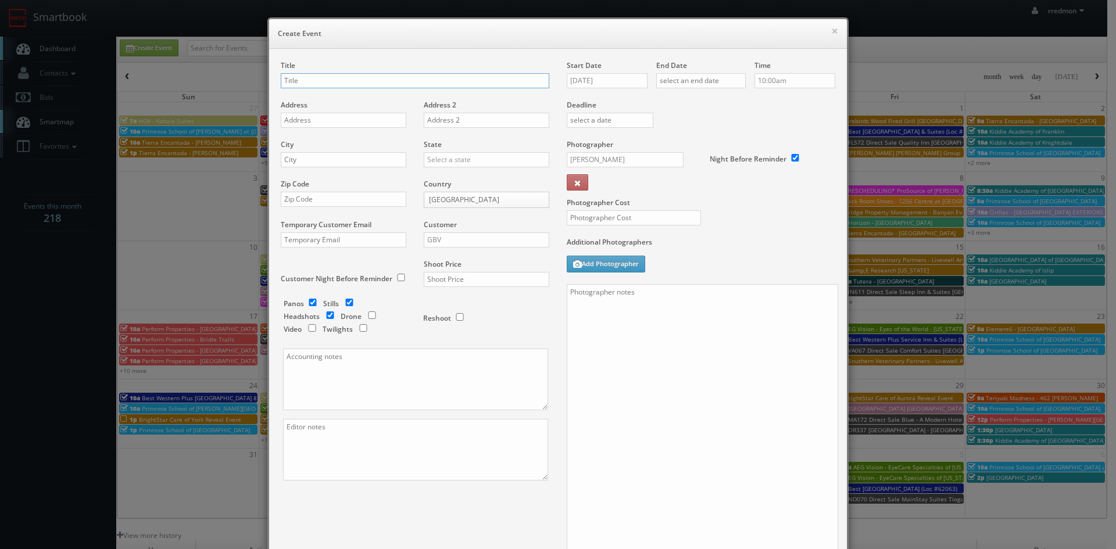
paste input "BrightStar Care of Norwalk Reveal Event"
type input "BrightStar Care of Norwalk Reveal Event"
click at [349, 124] on input "text" at bounding box center [344, 120] width 126 height 15
paste input "166 Mt. Pleasant Rd"
type input "166 Mt. Pleasant Rd"
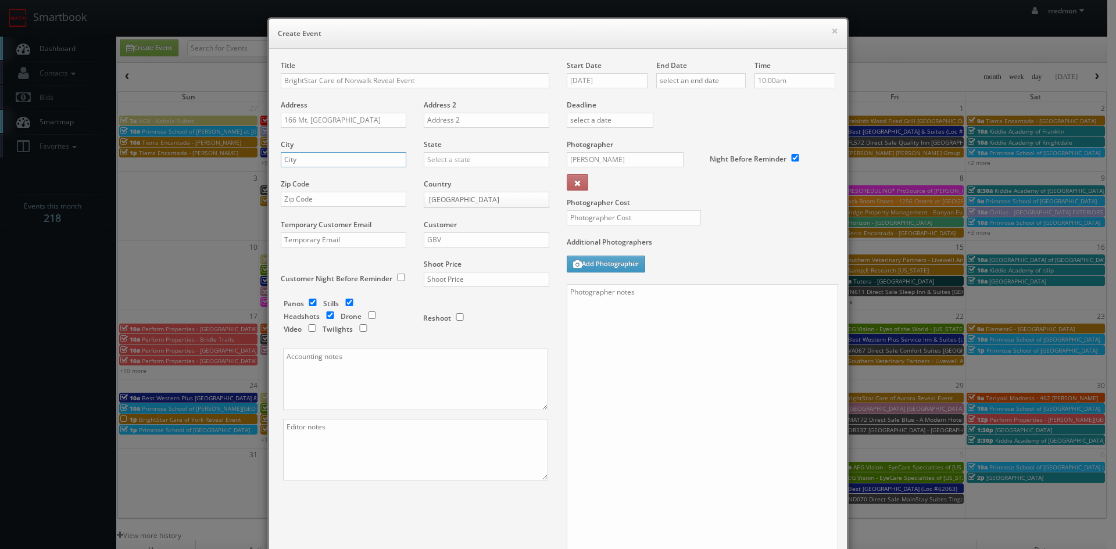
click at [376, 164] on input "text" at bounding box center [344, 159] width 126 height 15
paste input "Newtown"
type input "Newtown"
click at [451, 162] on input "text" at bounding box center [487, 159] width 126 height 15
click at [463, 171] on div "Connecticut" at bounding box center [486, 178] width 124 height 19
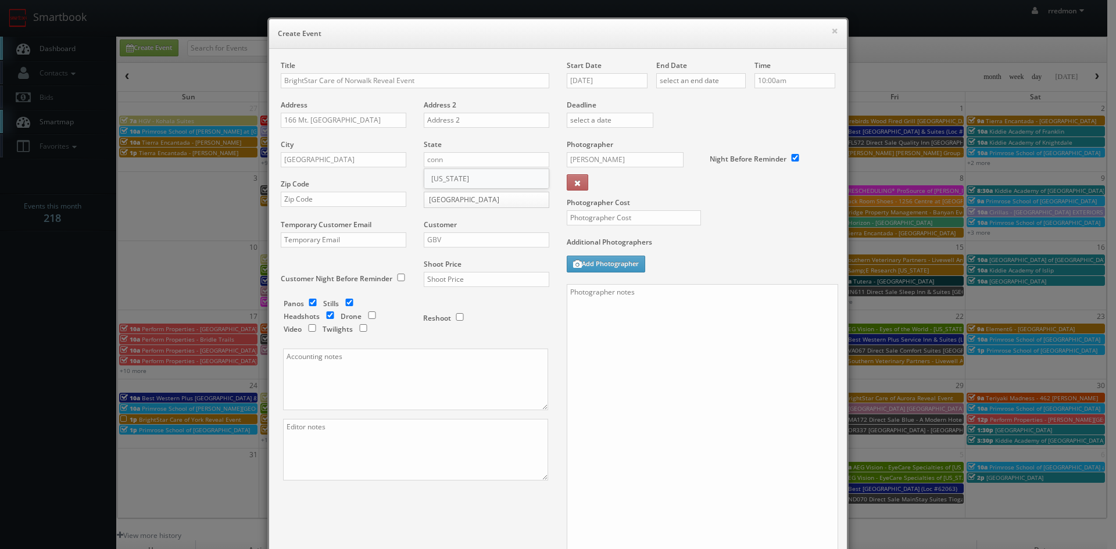
type input "Connecticut"
drag, startPoint x: 352, startPoint y: 197, endPoint x: 313, endPoint y: 153, distance: 58.5
click at [352, 197] on input "text" at bounding box center [344, 199] width 126 height 15
paste input "06470"
type input "06470"
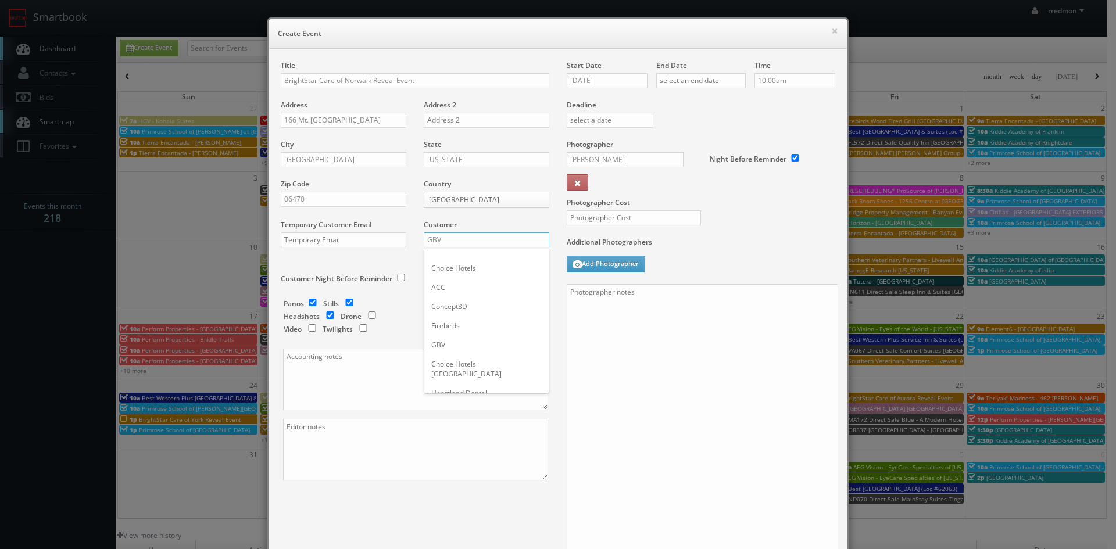
click at [449, 241] on input "GBV" at bounding box center [487, 240] width 126 height 15
click at [469, 338] on div "GBV" at bounding box center [486, 344] width 124 height 19
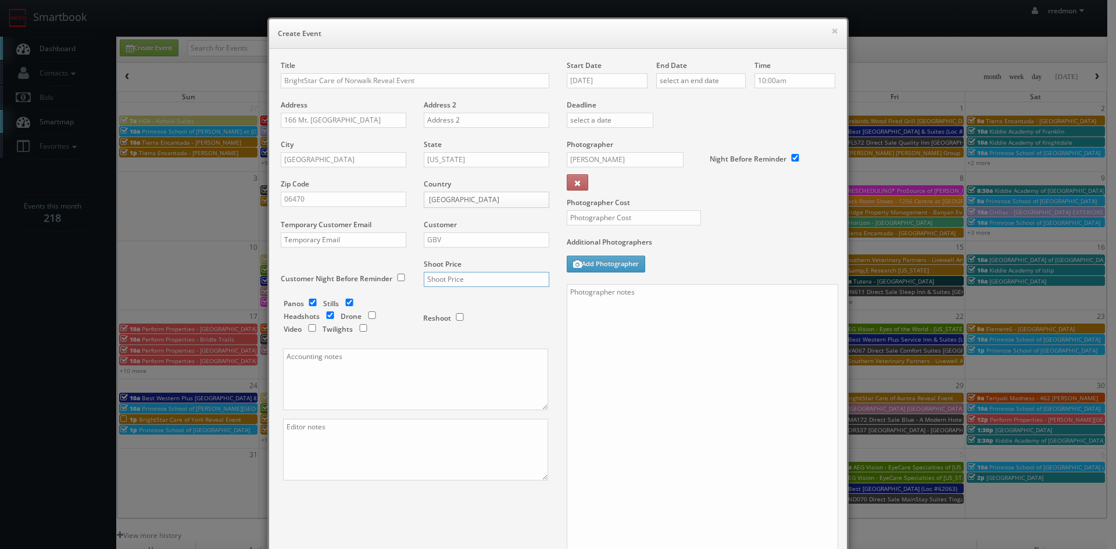
click at [466, 282] on input "text" at bounding box center [487, 279] width 126 height 15
type input "1,000"
click at [306, 303] on input "checkbox" at bounding box center [312, 303] width 17 height 8
checkbox input "false"
click at [327, 315] on input "checkbox" at bounding box center [330, 316] width 17 height 8
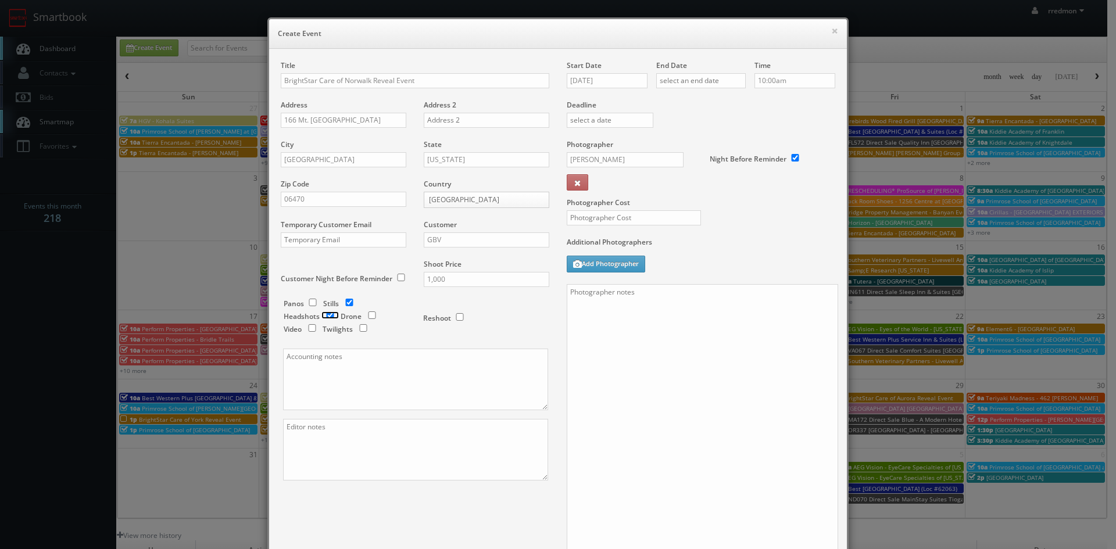
checkbox input "true"
click at [386, 375] on textarea at bounding box center [415, 380] width 265 height 62
paste textarea "You can send all invoices directly to ap@brightstarcare.com with Bailey Hemphil…"
type textarea "You can send all invoices directly to ap@brightstarcare.com with Bailey Hemphil…"
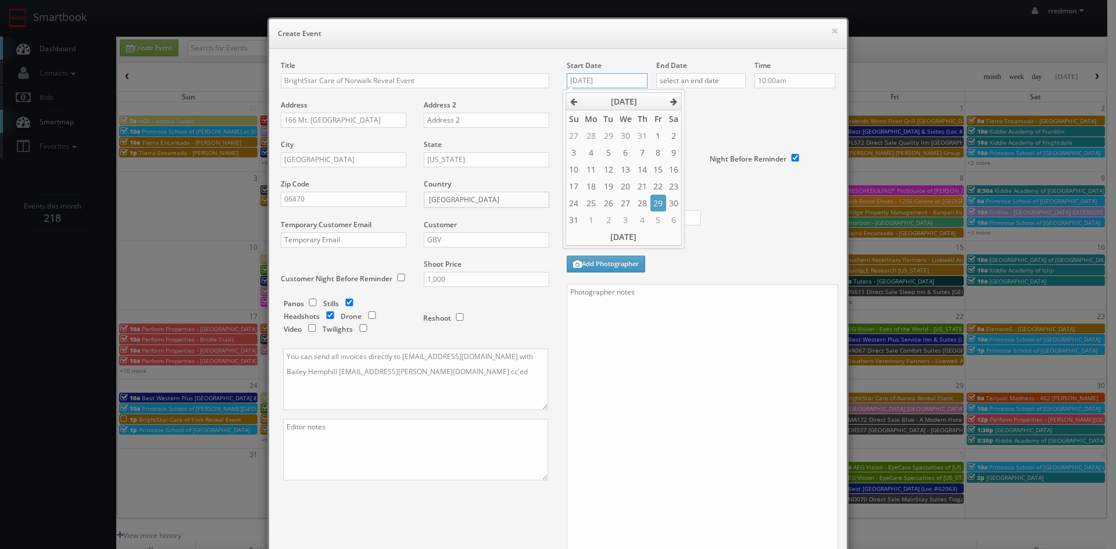
click at [607, 77] on input "08/20/2025" at bounding box center [607, 80] width 81 height 15
click at [597, 204] on td "25" at bounding box center [591, 203] width 19 height 17
type input "08/25/2025"
click at [698, 83] on input "text" at bounding box center [701, 80] width 90 height 15
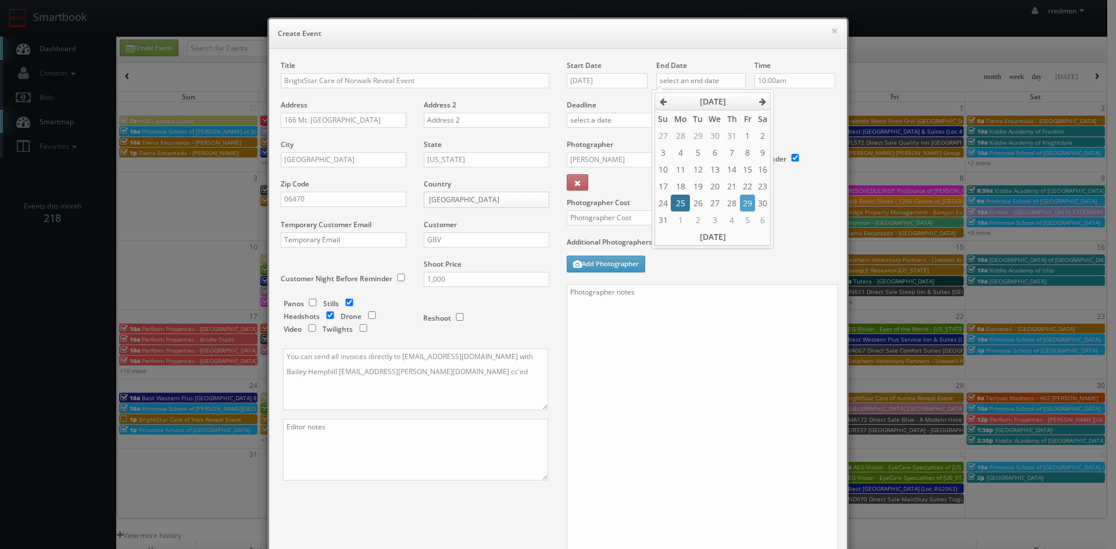
click at [683, 198] on td "25" at bounding box center [680, 203] width 19 height 17
type input "08/25/2025"
click at [773, 86] on input "10:00am" at bounding box center [795, 80] width 81 height 15
type input "11:30am"
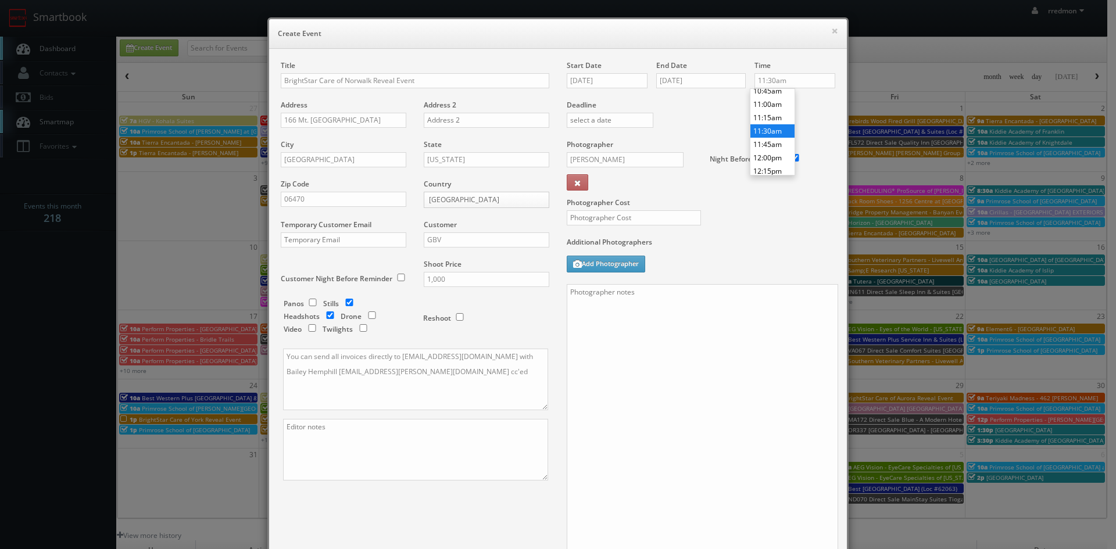
click at [771, 131] on li "11:30am" at bounding box center [773, 130] width 44 height 13
click at [637, 163] on input "Jean-Phillippe Cypres" at bounding box center [625, 159] width 117 height 15
click at [610, 221] on div "Tom Caruso" at bounding box center [629, 224] width 124 height 19
type input "Tom Caruso"
click at [627, 219] on input "text" at bounding box center [634, 217] width 134 height 15
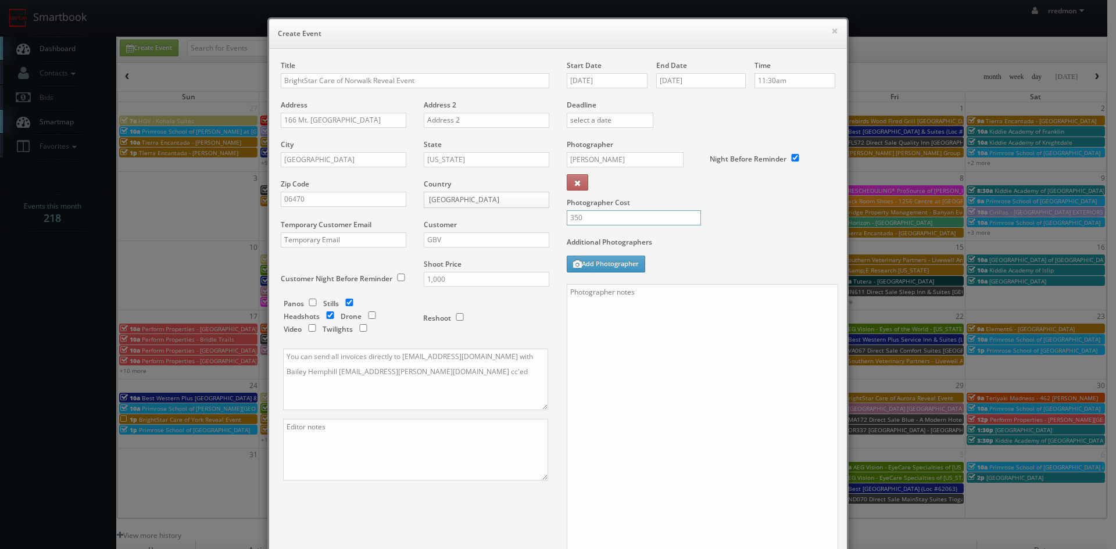
type input "350"
paste textarea "Onsite contact is Andri Purkanto, 717/424-1112 Event location: Lake Redman Awar…"
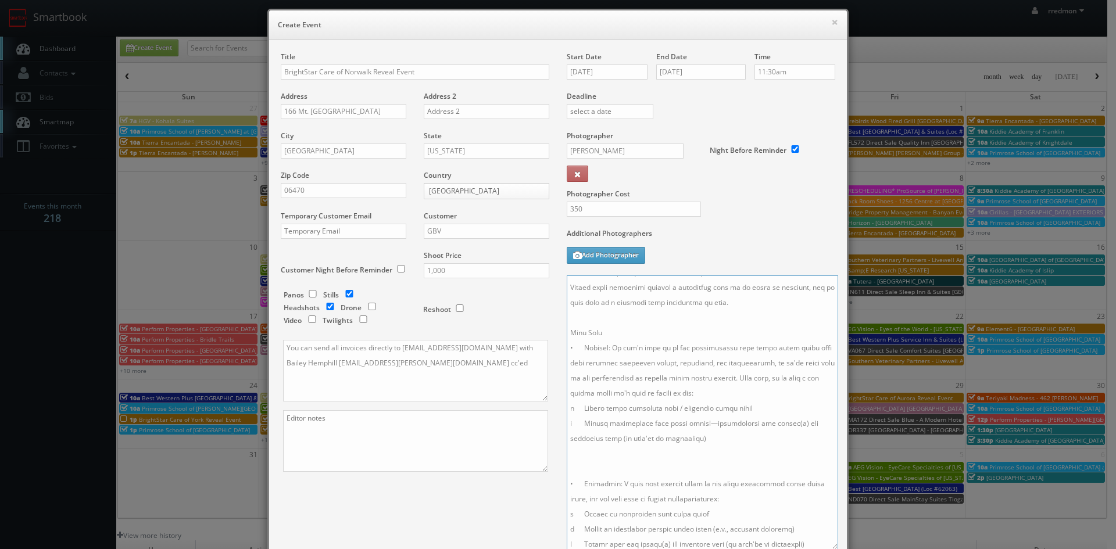
scroll to position [0, 0]
drag, startPoint x: 727, startPoint y: 284, endPoint x: 621, endPoint y: 287, distance: 105.8
click at [621, 287] on textarea at bounding box center [703, 413] width 272 height 274
drag, startPoint x: 664, startPoint y: 302, endPoint x: 616, endPoint y: 303, distance: 47.7
click at [616, 303] on textarea at bounding box center [703, 413] width 272 height 274
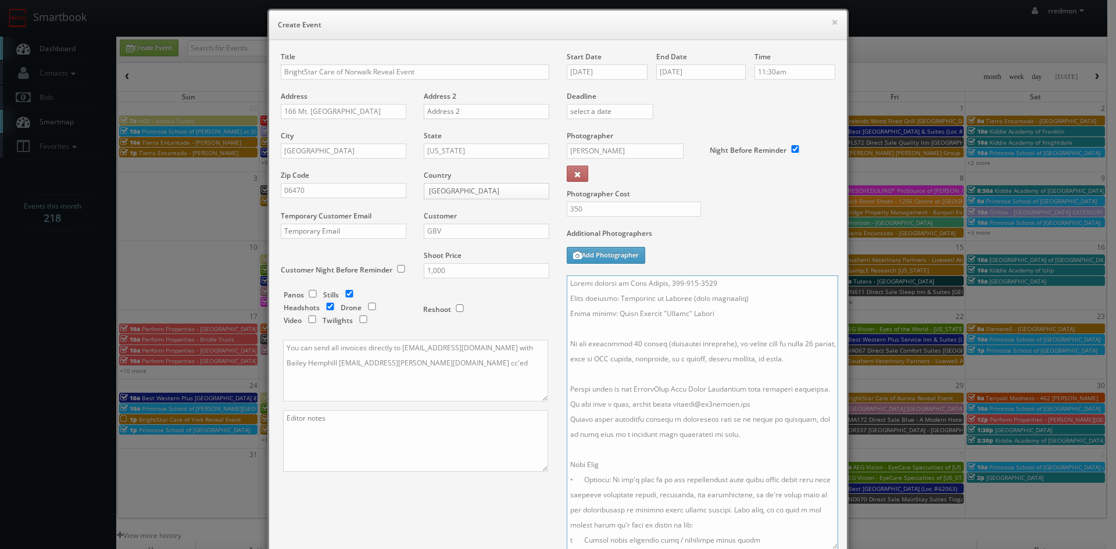
drag, startPoint x: 723, startPoint y: 312, endPoint x: 616, endPoint y: 320, distance: 107.2
click at [616, 320] on textarea at bounding box center [703, 413] width 272 height 274
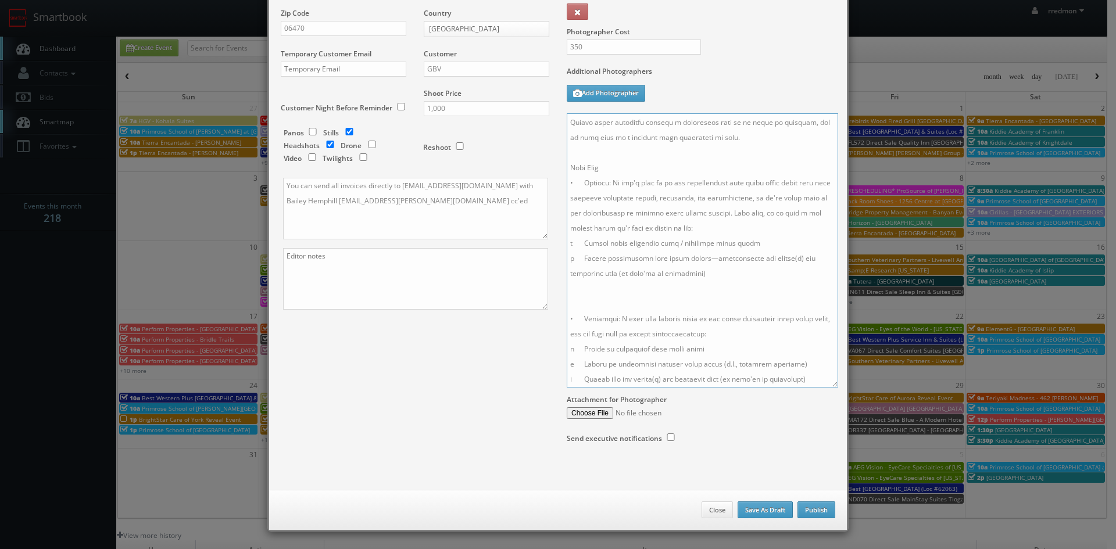
type textarea "Onsite contact is Thom Gilday, 203-810-4800 Event location: Maplewood at Newtow…"
click at [805, 506] on button "Publish" at bounding box center [817, 510] width 38 height 17
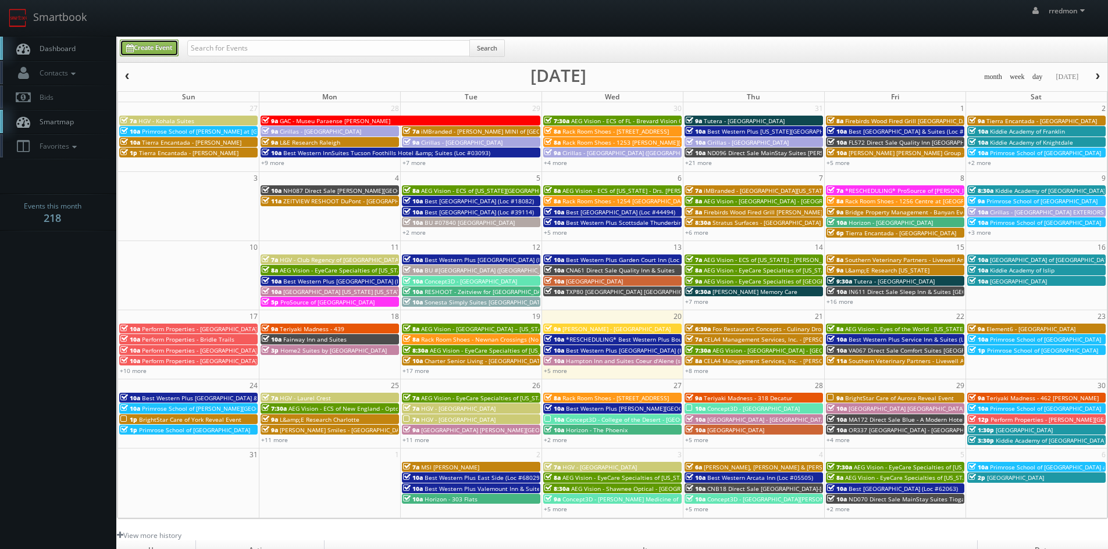
click at [169, 51] on link "Create Event" at bounding box center [149, 48] width 59 height 17
type input "08/20/2025"
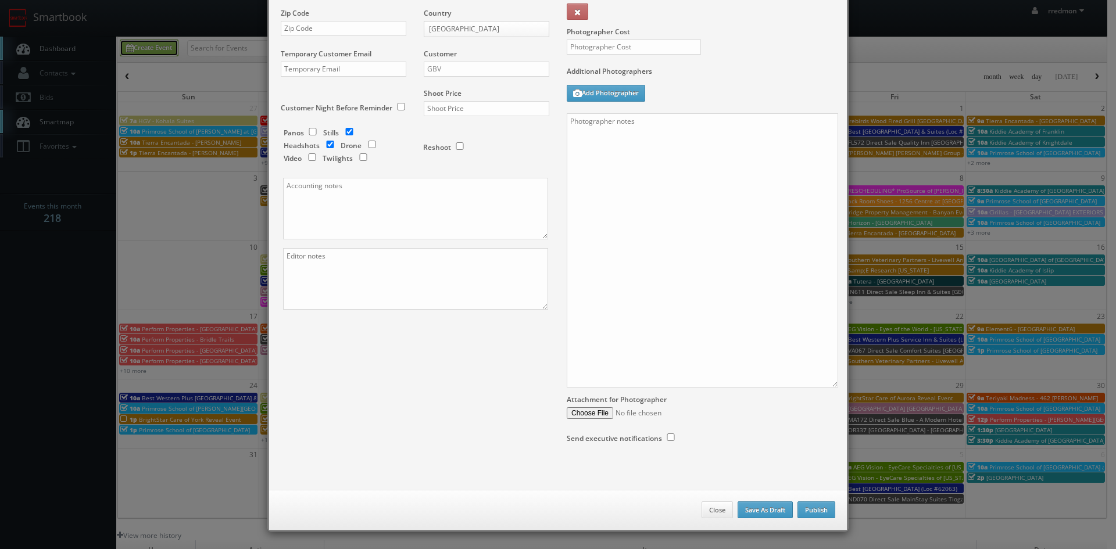
scroll to position [0, 0]
checkbox input "true"
type input "10:00am"
checkbox input "true"
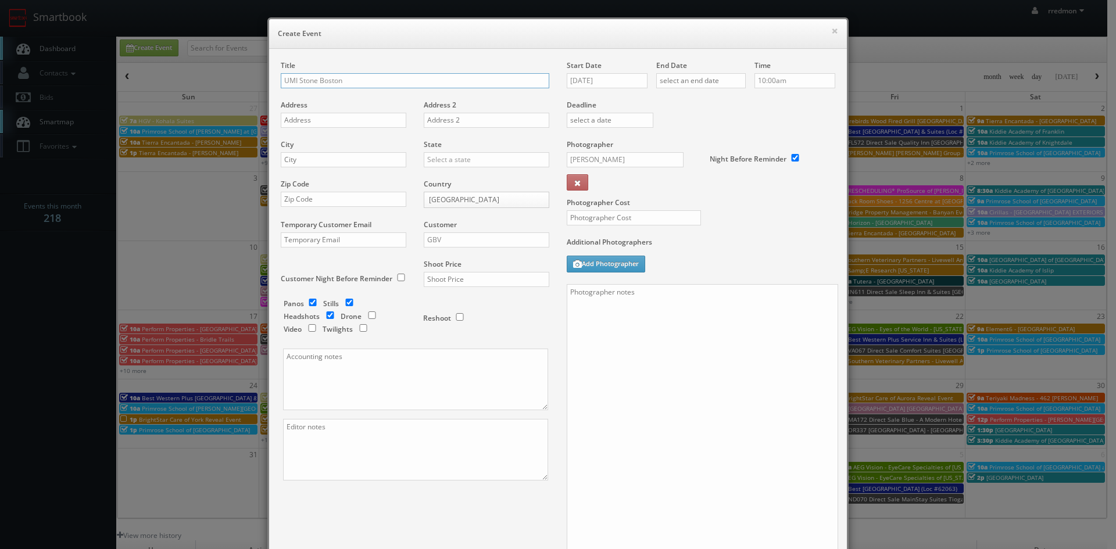
click at [316, 80] on input "UMI Stone Boston" at bounding box center [415, 80] width 269 height 15
type input "UMI Stone - Boston"
paste input "545 Washington Street"
type input "545 Washington Street"
click at [353, 159] on input "text" at bounding box center [344, 159] width 126 height 15
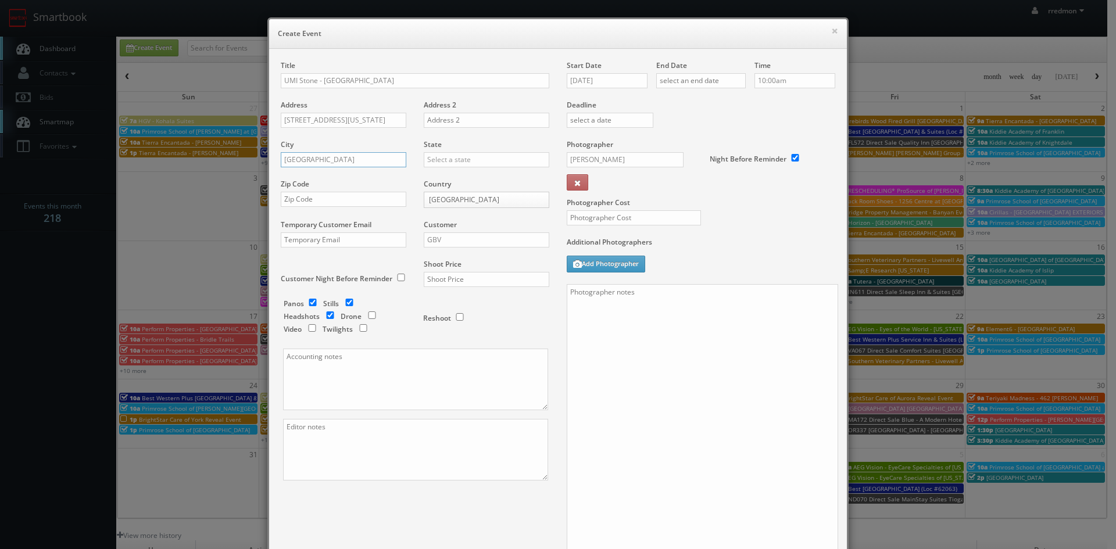
drag, startPoint x: 310, startPoint y: 159, endPoint x: 263, endPoint y: 163, distance: 47.8
click at [267, 163] on div "× Create Event Title UMI Stone - Boston Address 545 Washington Street Address 2…" at bounding box center [557, 359] width 581 height 685
paste input "Wrentham"
type input "Wrentham"
click at [475, 161] on input "text" at bounding box center [487, 159] width 126 height 15
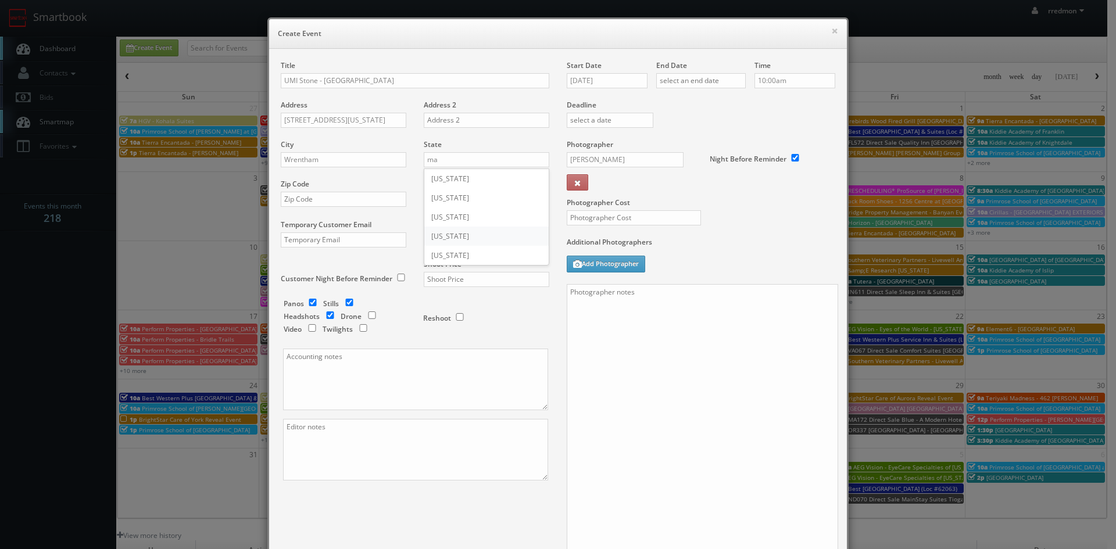
click at [466, 234] on div "Massachusetts" at bounding box center [486, 236] width 124 height 19
type input "Massachusetts"
click at [337, 201] on input "text" at bounding box center [344, 199] width 126 height 15
paste input "02093"
type input "02093"
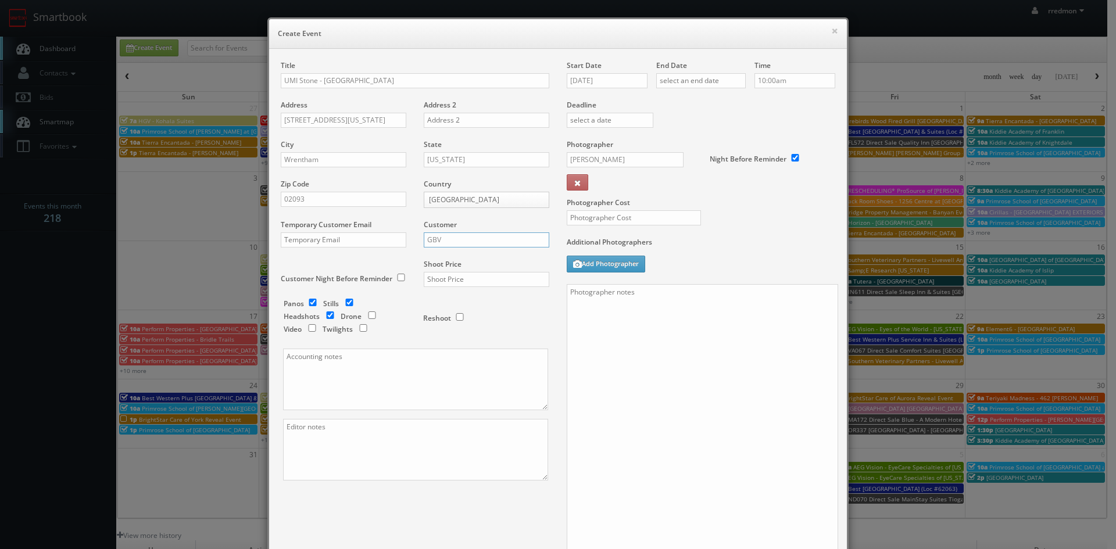
click at [453, 238] on input "GBV" at bounding box center [487, 240] width 126 height 15
click at [465, 343] on div "GBV" at bounding box center [486, 344] width 124 height 19
click at [454, 285] on input "text" at bounding box center [487, 279] width 126 height 15
type input "700"
drag, startPoint x: 598, startPoint y: 67, endPoint x: 595, endPoint y: 82, distance: 15.3
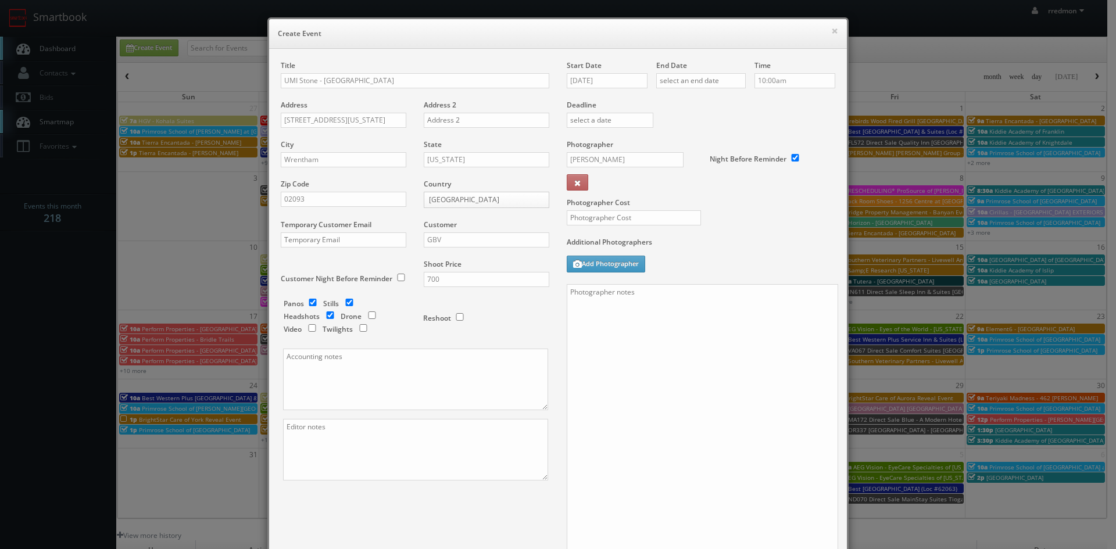
click at [595, 79] on div "Start Date 08/20/2025" at bounding box center [612, 80] width 90 height 40
click at [595, 83] on input "08/20/2025" at bounding box center [607, 80] width 81 height 15
click at [667, 101] on th at bounding box center [674, 101] width 16 height 17
click at [659, 136] on td "5" at bounding box center [658, 135] width 15 height 17
type input "09/05/2025"
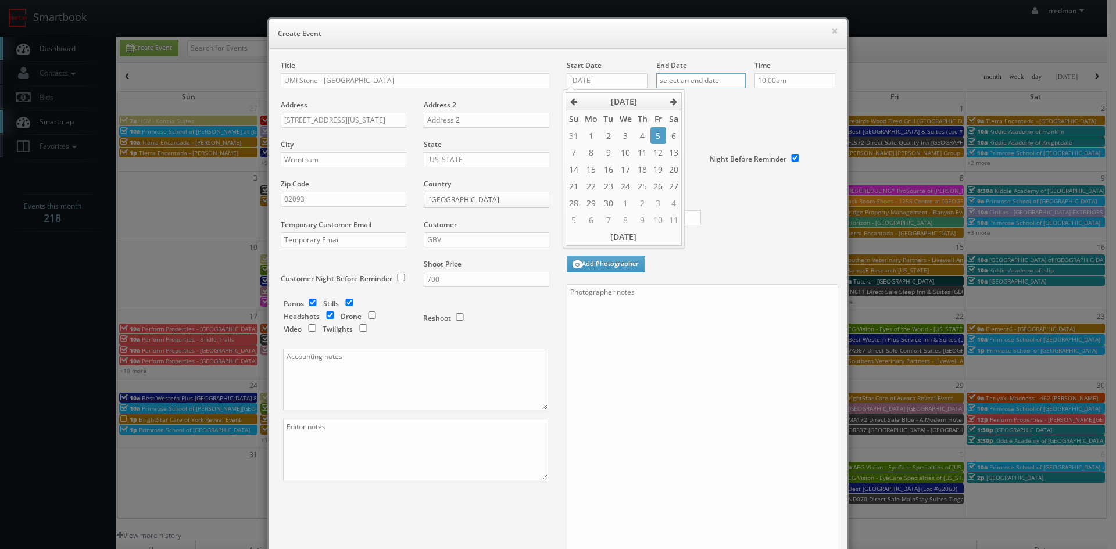
click at [697, 84] on input "text" at bounding box center [701, 80] width 90 height 15
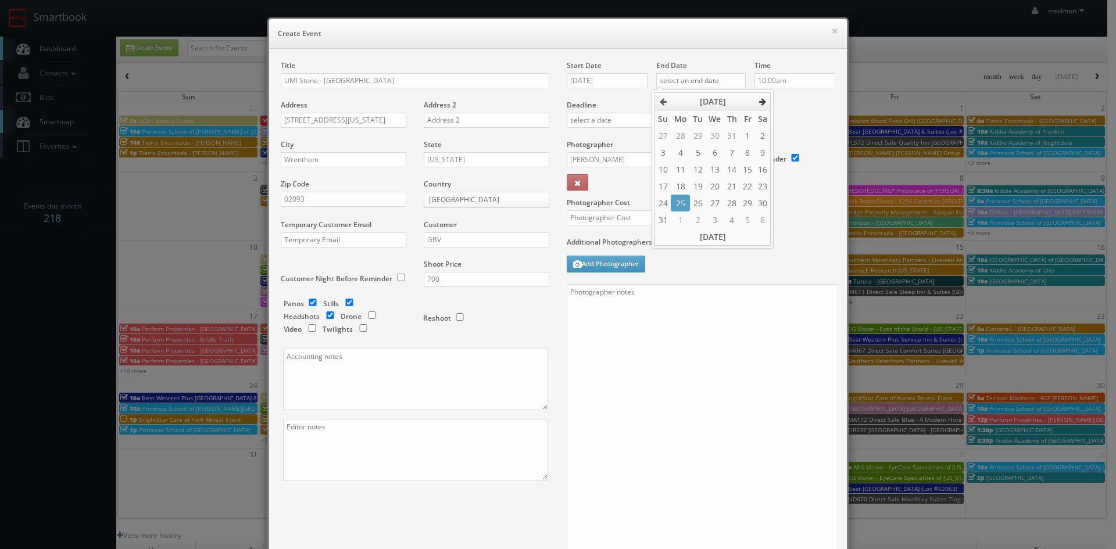
click at [762, 101] on icon at bounding box center [762, 102] width 7 height 8
click at [748, 135] on td "5" at bounding box center [747, 135] width 15 height 17
type input "09/05/2025"
click at [794, 79] on input "10:00am" at bounding box center [795, 80] width 81 height 15
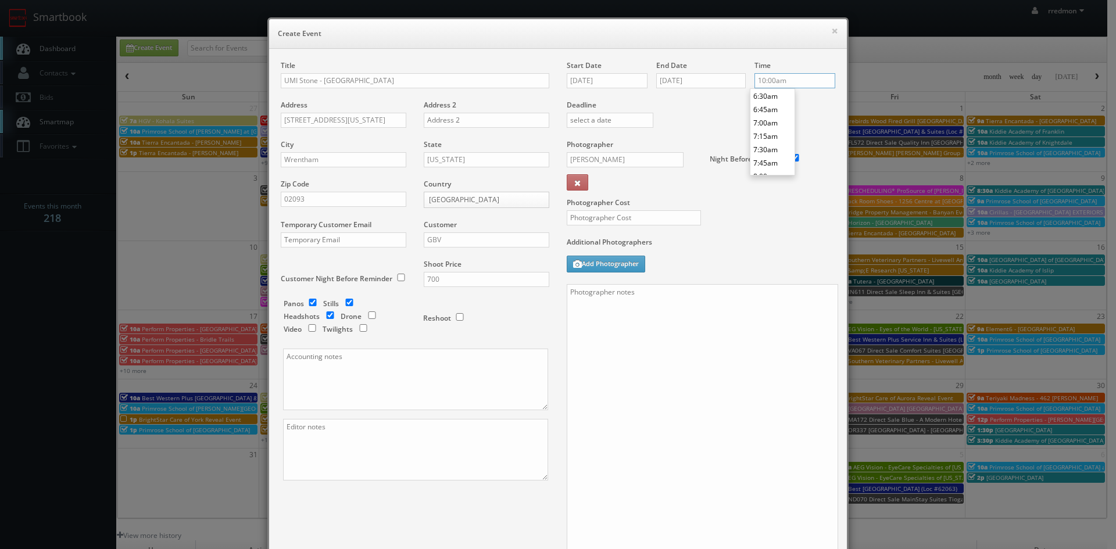
scroll to position [405, 0]
type input "8:00am"
click at [772, 119] on li "8:00am" at bounding box center [773, 118] width 44 height 13
click at [616, 159] on input "Tom Caruso" at bounding box center [625, 159] width 117 height 15
click at [661, 187] on div "Heather Prohaska" at bounding box center [629, 185] width 124 height 19
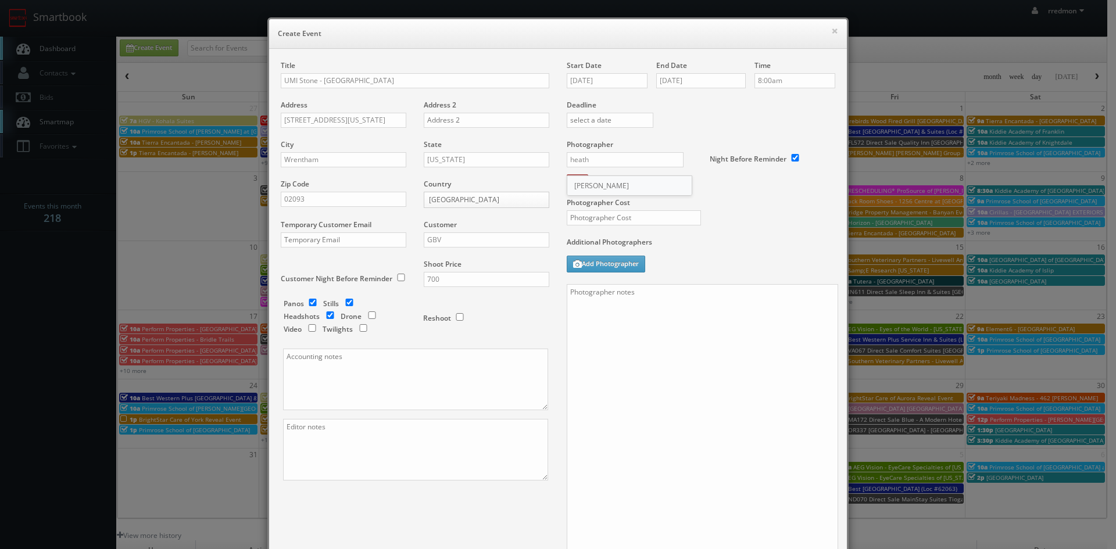
type input "Heather Prohaska"
click at [666, 214] on input "text" at bounding box center [634, 217] width 134 height 15
click at [579, 220] on input "text" at bounding box center [634, 217] width 134 height 15
type input "375"
click at [646, 309] on textarea at bounding box center [703, 421] width 272 height 274
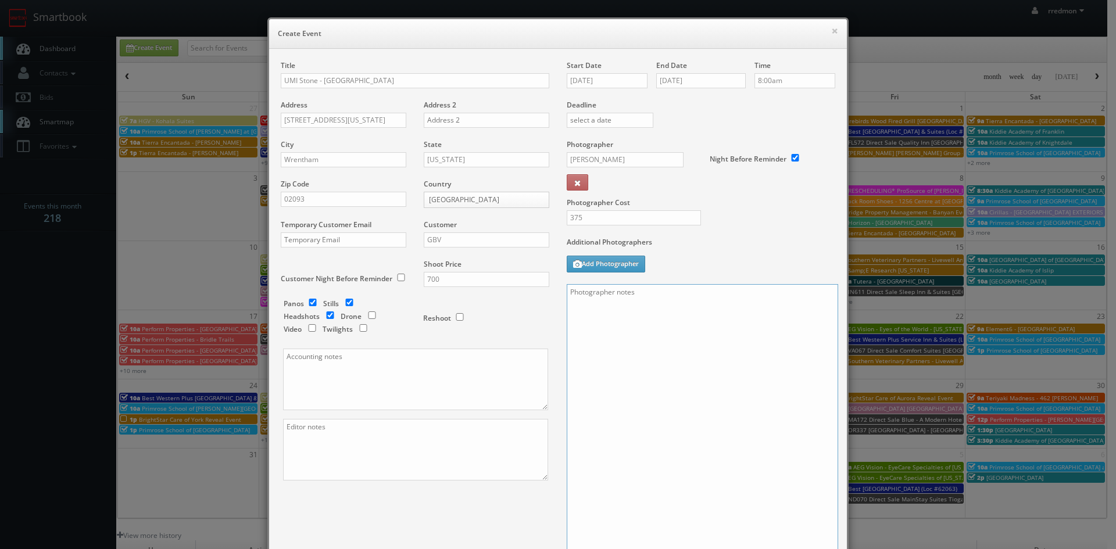
paste textarea "Contact is Leyzcha Cerdeiros. We need to deliver a Google tour + 10 edited phot…"
click at [567, 306] on textarea "Contact is Leyzcha Cerdeiros. We need to deliver a Google tour + 10 edited phot…" at bounding box center [703, 421] width 272 height 274
click at [673, 308] on textarea "Contact is Leyzcha Cerdeiros. We need to deliver a Google tour + 10 edited phot…" at bounding box center [703, 421] width 272 height 274
click at [726, 305] on textarea "Contact is Leyzcha Cerdeiros. We need to deliver a Google tour + 10 edited phot…" at bounding box center [703, 421] width 272 height 274
paste textarea "Shot in RAW format, bracketed, on a tripod, remote shutter, no flash."
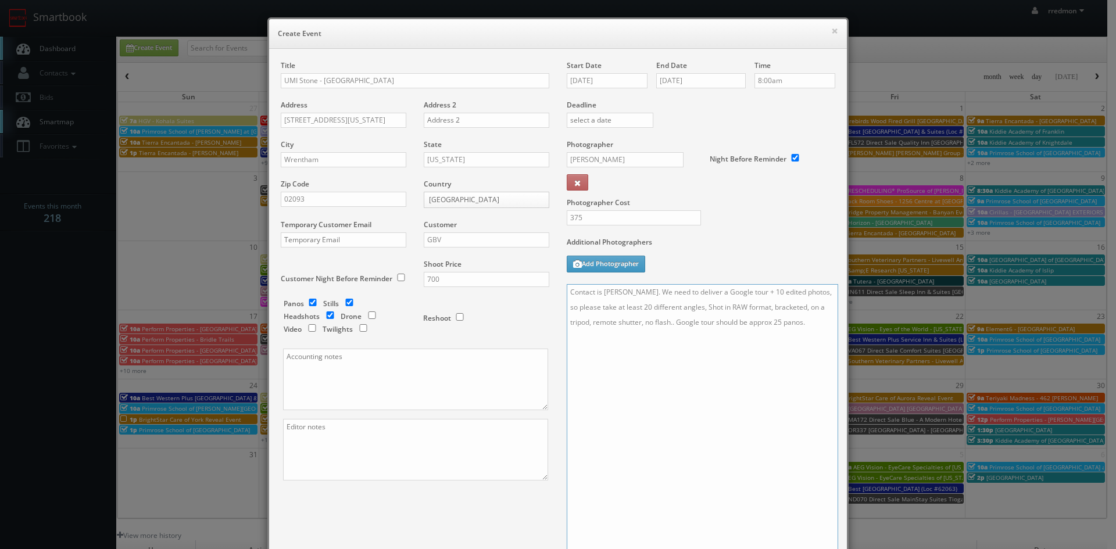
click at [733, 309] on textarea "Contact is Leyzcha Cerdeiros. We need to deliver a Google tour + 10 edited phot…" at bounding box center [703, 421] width 272 height 274
click at [792, 324] on textarea "Contact is Leyzcha Cerdeiros. We need to deliver a Google tour + 10 edited phot…" at bounding box center [703, 421] width 272 height 274
click at [824, 325] on textarea "Contact is Leyzcha Cerdeiros. We need to deliver a Google tour + 10 edited phot…" at bounding box center [703, 421] width 272 height 274
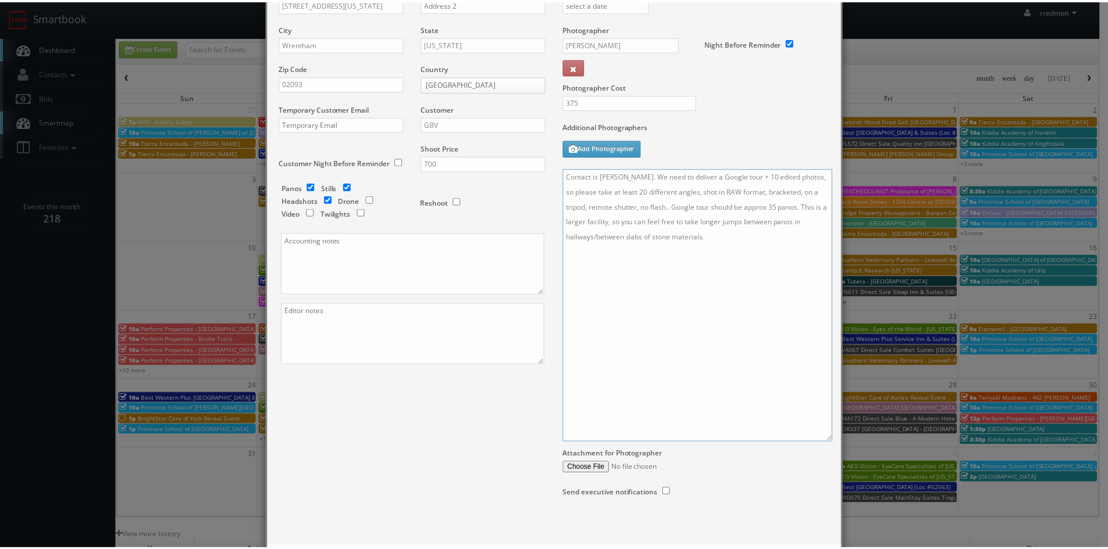
scroll to position [171, 0]
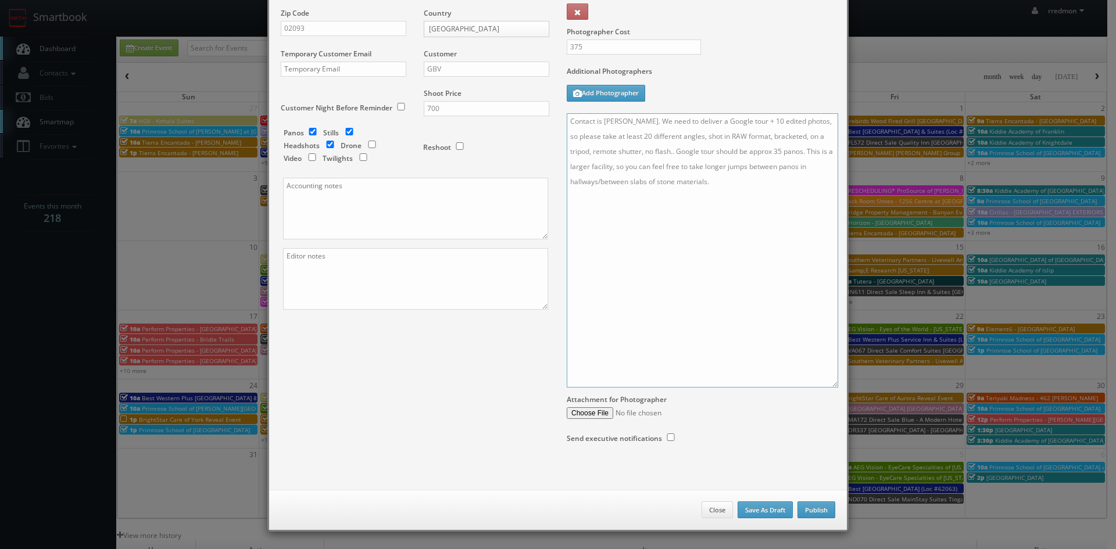
type textarea "Contact is Leyzcha Cerdeiros. We need to deliver a Google tour + 10 edited phot…"
click at [821, 513] on button "Publish" at bounding box center [817, 510] width 38 height 17
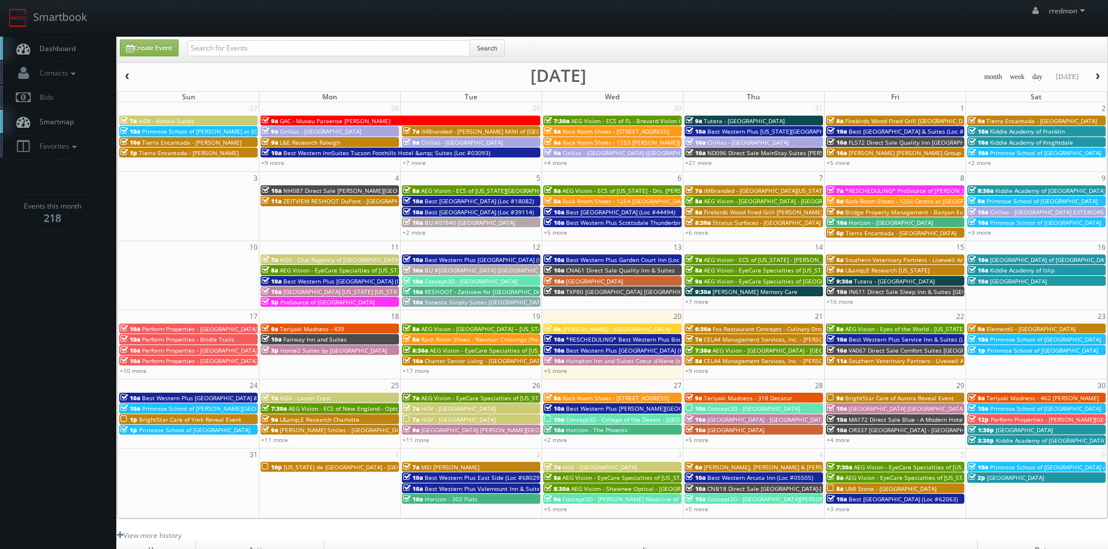
scroll to position [58, 0]
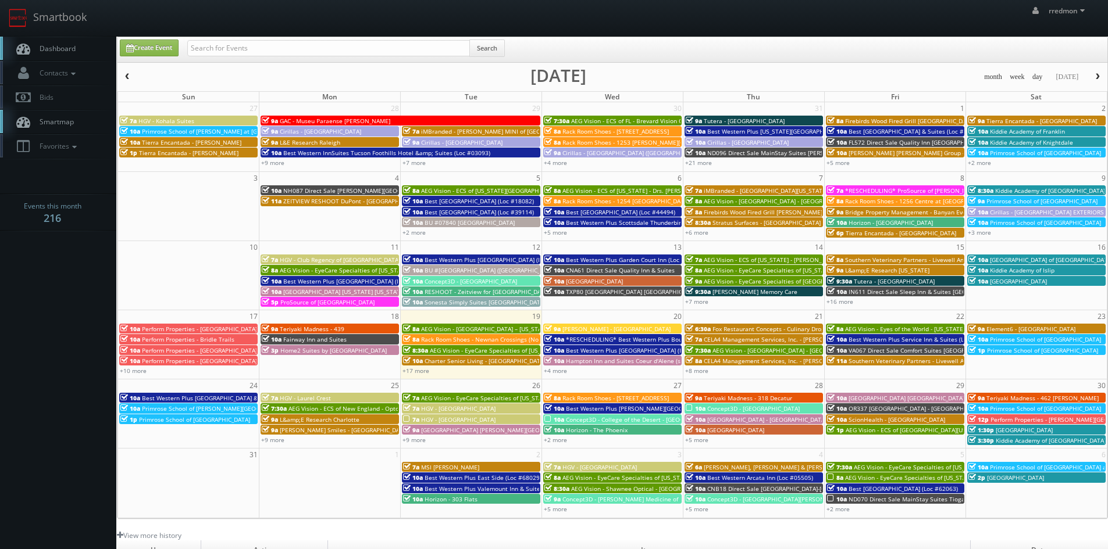
click at [63, 49] on span "Dashboard" at bounding box center [55, 49] width 42 height 10
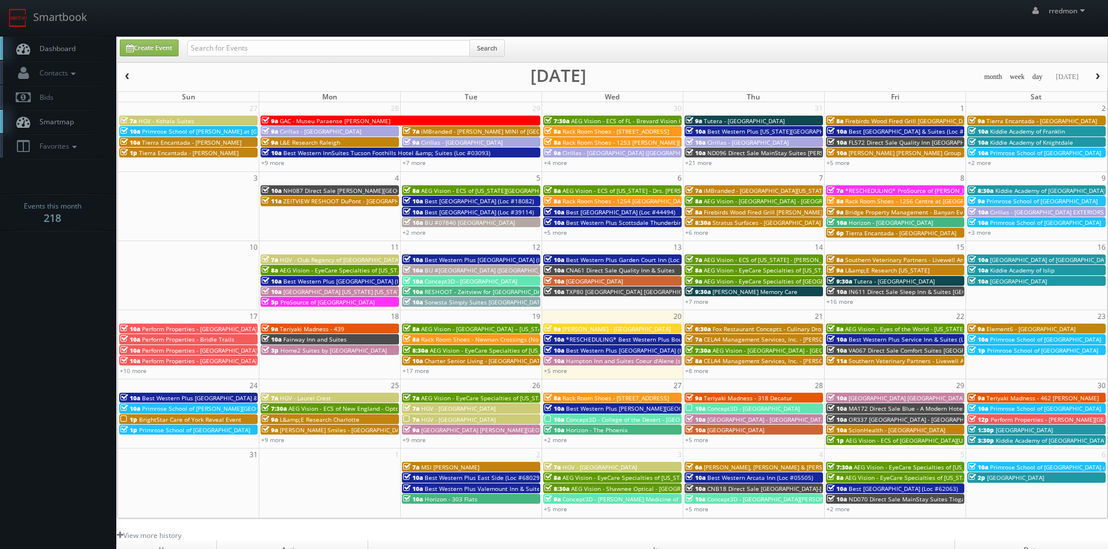
click at [216, 421] on span "BrightStar Care of York Reveal Event" at bounding box center [190, 420] width 102 height 8
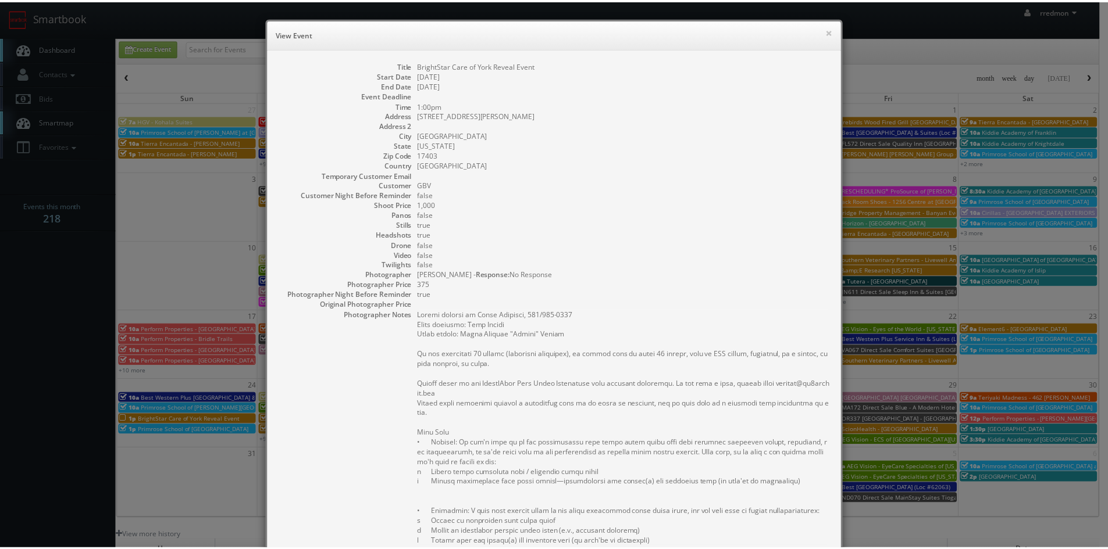
scroll to position [245, 0]
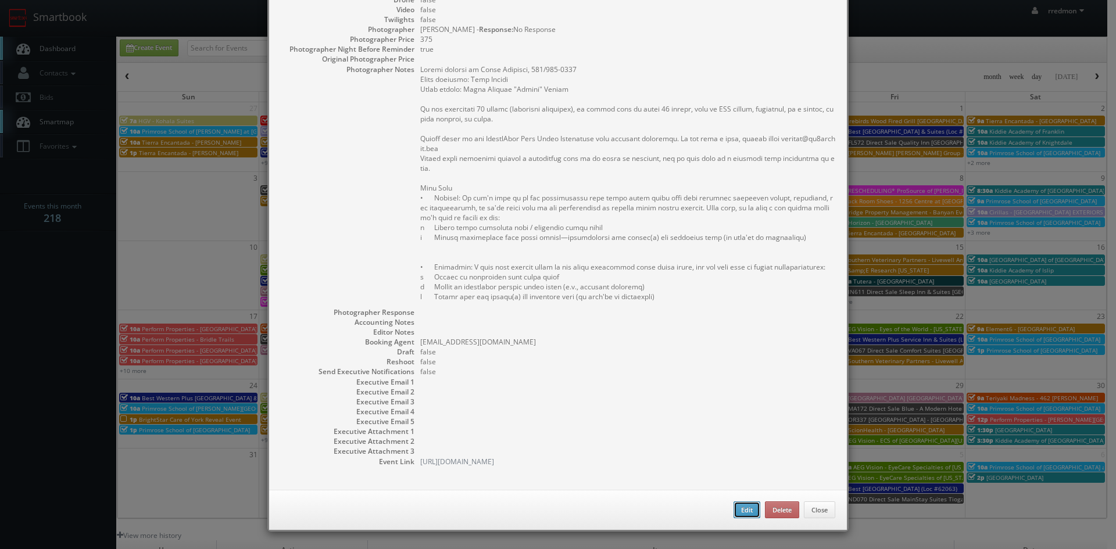
click at [737, 510] on button "Edit" at bounding box center [747, 510] width 27 height 17
type input "BrightStar Care of York Reveal Event"
type input "[STREET_ADDRESS][PERSON_NAME]"
type input "[GEOGRAPHIC_DATA]"
type input "17403"
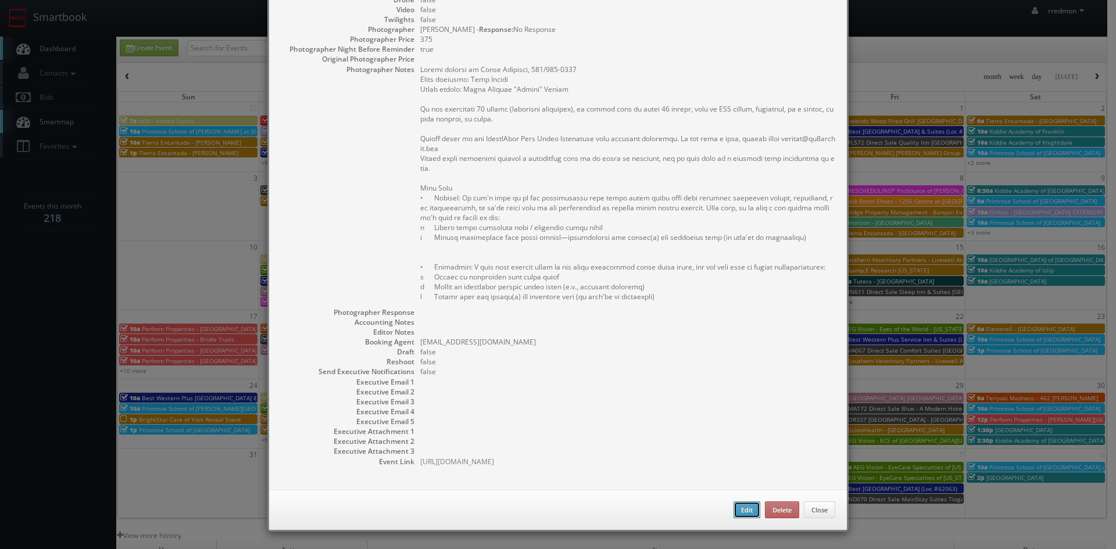
type input "1,000"
checkbox input "true"
type input "[DATE]"
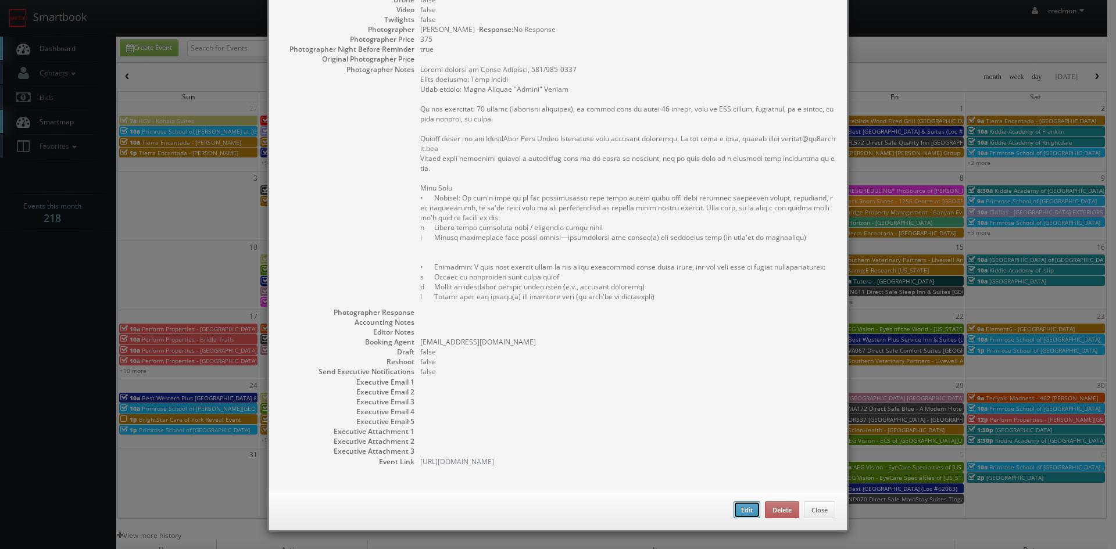
type input "1:00pm"
checkbox input "true"
type textarea "Loremi dolorsi am Conse Adipisci, 549/910-1967 Elits doeiusmo: Temp Incidi Utla…"
type input "1,000"
type input "375"
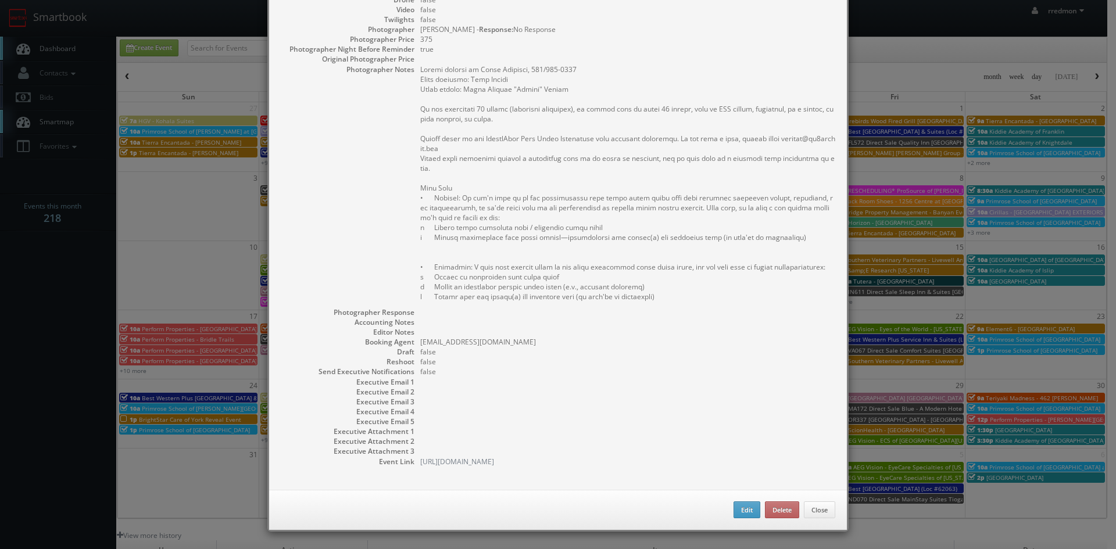
select select "[US_STATE]"
select select "fake72@mg.cs3calendar.com"
select select "stylishhomesphilly@gmail.com"
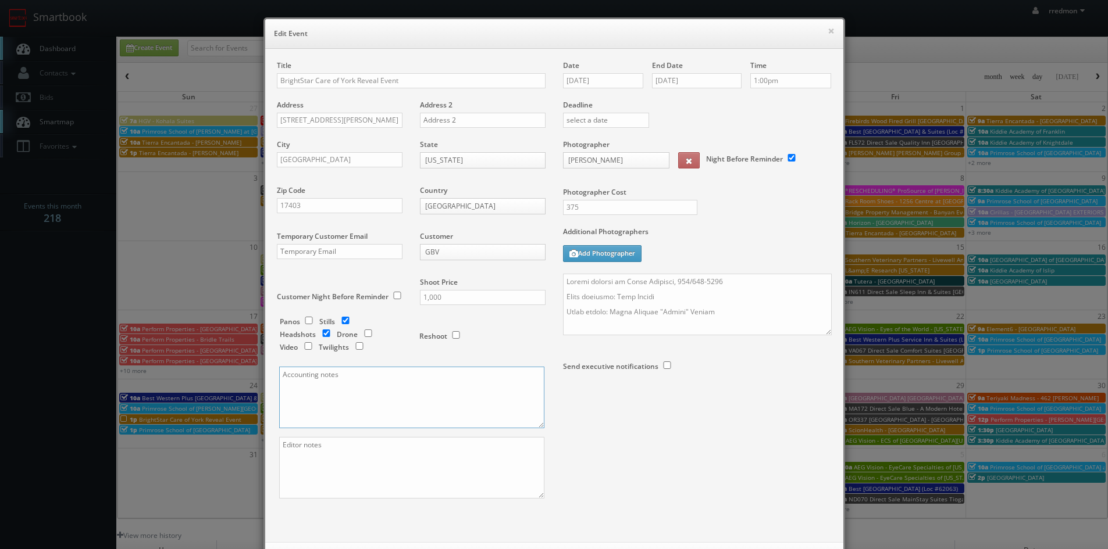
click at [323, 391] on textarea at bounding box center [411, 398] width 265 height 62
paste textarea "You can send all invoices directly to ap@brightstarcare.com with Bailey Hemphil…"
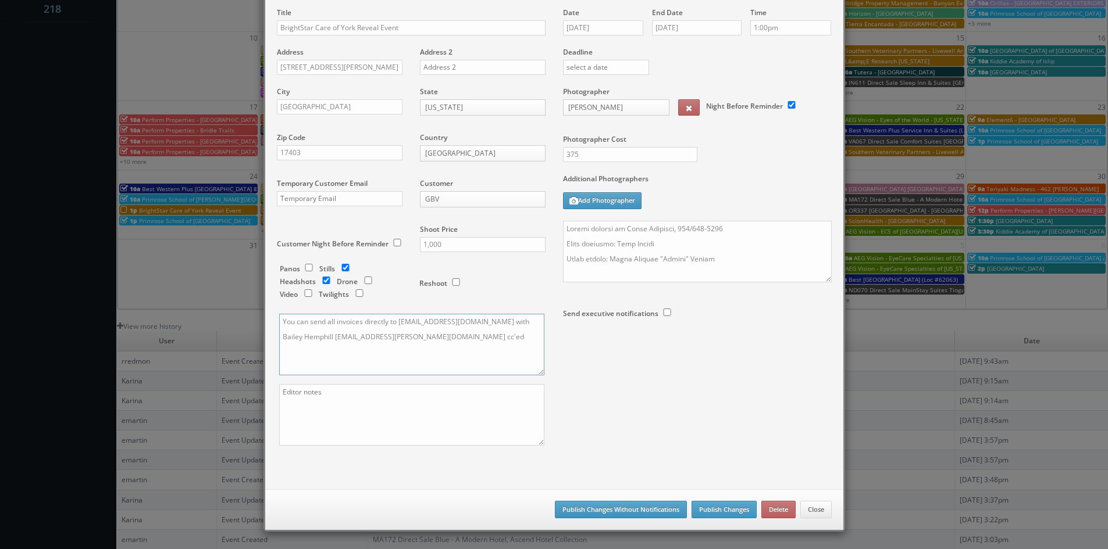
type textarea "You can send all invoices directly to ap@brightstarcare.com with Bailey Hemphil…"
click at [637, 512] on button "Publish Changes Without Notifications" at bounding box center [621, 509] width 132 height 17
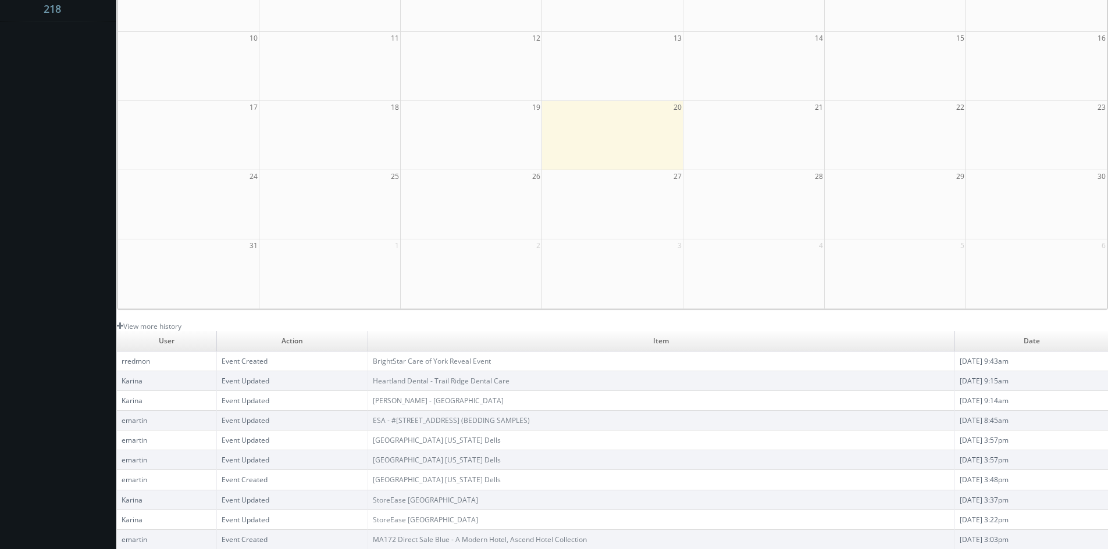
scroll to position [0, 0]
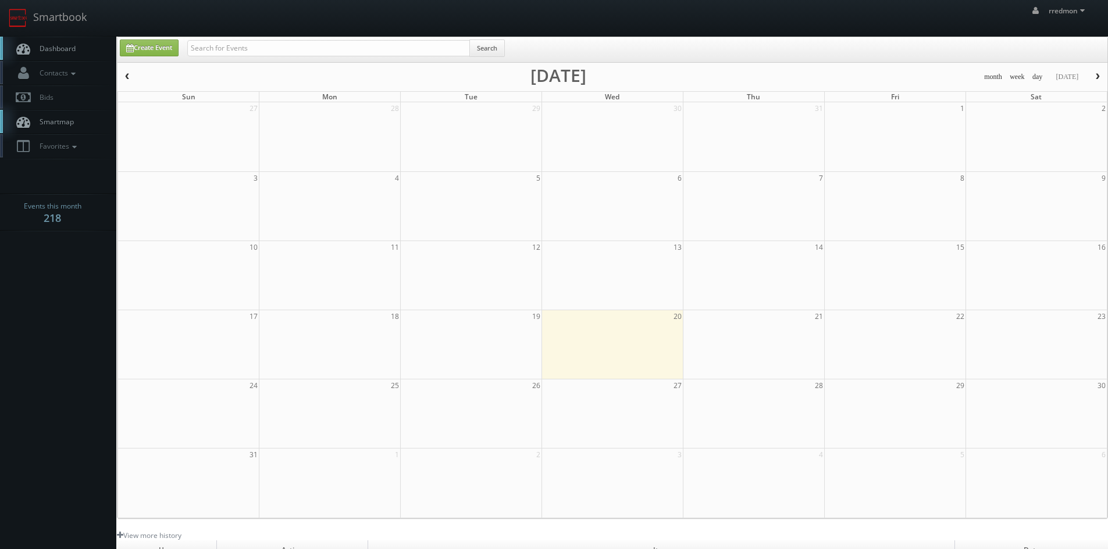
click at [66, 44] on span "Dashboard" at bounding box center [55, 49] width 42 height 10
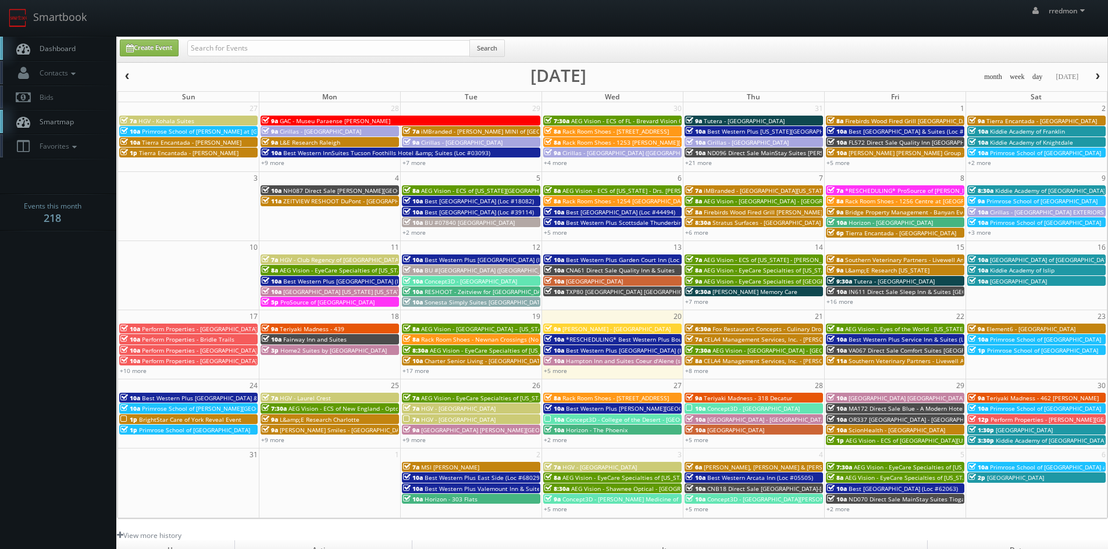
click at [184, 420] on span "BrightStar Care of York Reveal Event" at bounding box center [190, 420] width 102 height 8
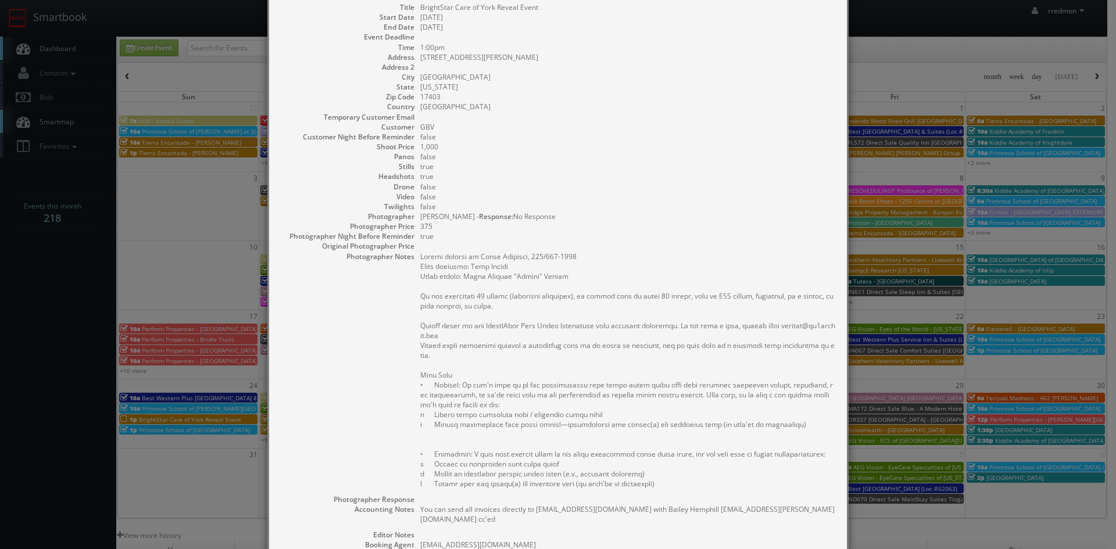
scroll to position [116, 0]
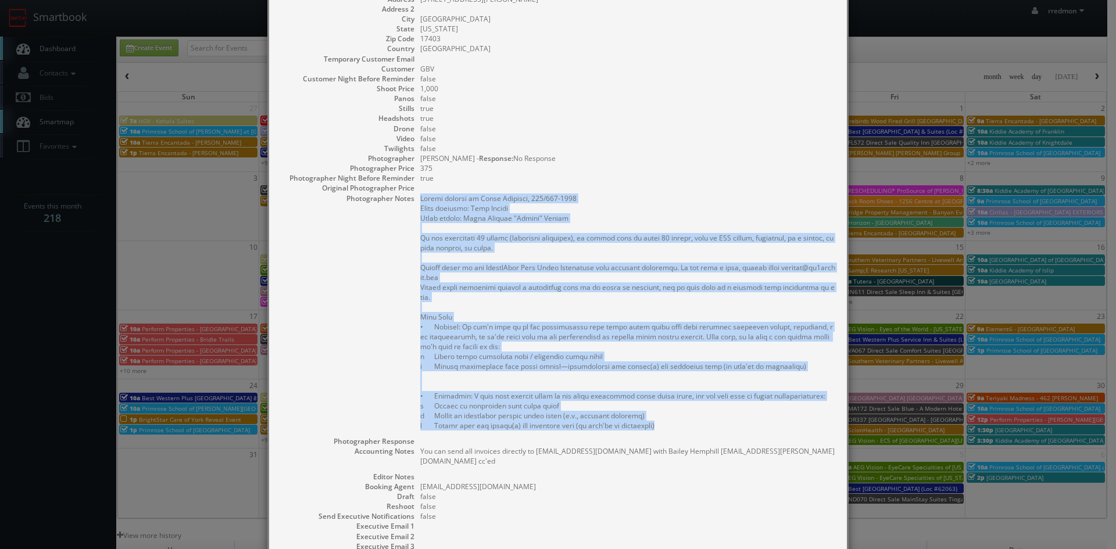
drag, startPoint x: 685, startPoint y: 428, endPoint x: 417, endPoint y: 197, distance: 354.1
click at [420, 197] on pre at bounding box center [627, 312] width 415 height 237
copy pre "Onsite contact is Andri Purkanto, 717/424-1112 Event location: Lake Redman Awar…"
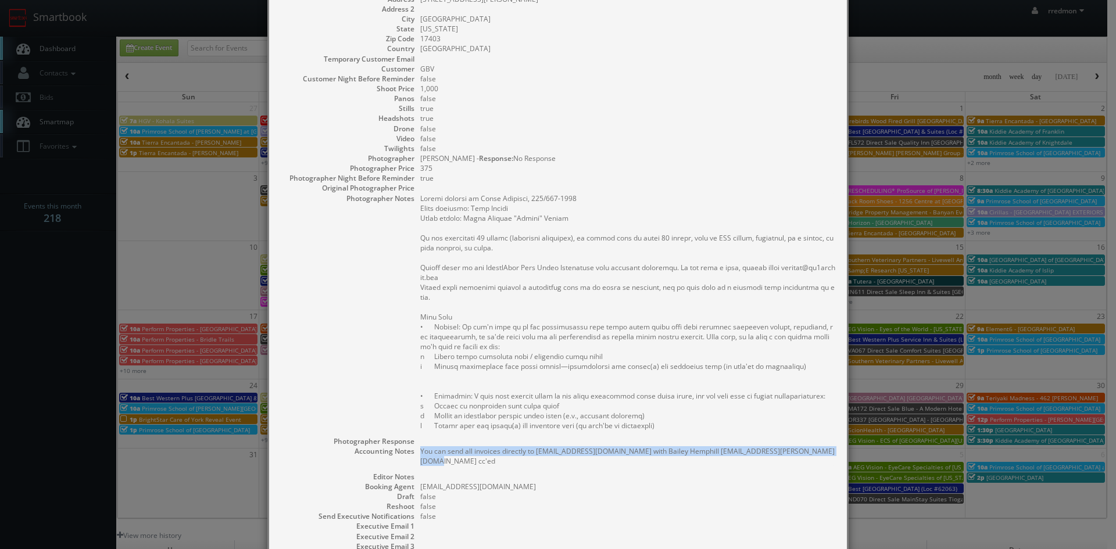
drag, startPoint x: 823, startPoint y: 449, endPoint x: 415, endPoint y: 452, distance: 407.6
click at [415, 452] on dl "Title BrightStar Care of York Reveal Event Start Date 08/24/2025 End Date 08/24…" at bounding box center [558, 277] width 555 height 667
copy pre "You can send all invoices directly to ap@brightstarcare.com with Bailey Hemphil…"
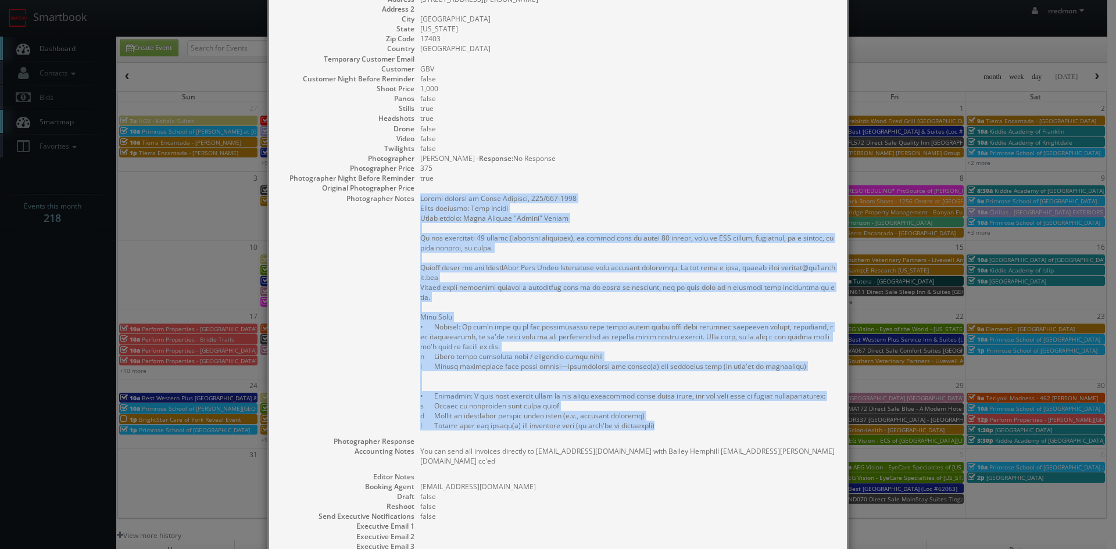
drag, startPoint x: 682, startPoint y: 424, endPoint x: 417, endPoint y: 198, distance: 347.7
click at [420, 198] on pre at bounding box center [627, 312] width 415 height 237
copy pre "Onsite contact is Andri Purkanto, 717/424-1112 Event location: Lake Redman Awar…"
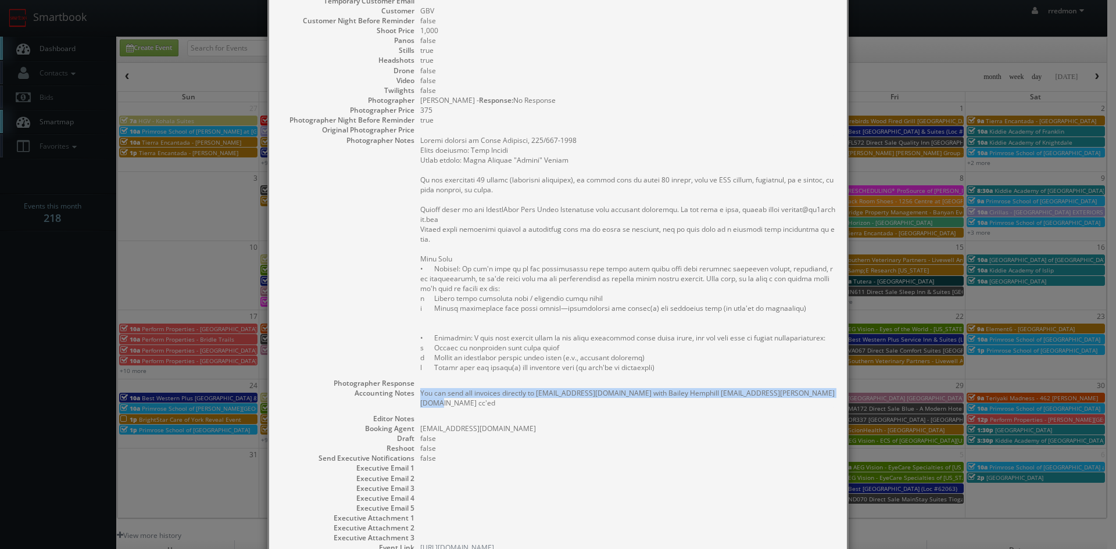
drag, startPoint x: 823, startPoint y: 391, endPoint x: 416, endPoint y: 393, distance: 407.0
click at [420, 393] on pre "You can send all invoices directly to ap@brightstarcare.com with Bailey Hemphil…" at bounding box center [627, 398] width 415 height 20
copy pre "You can send all invoices directly to ap@brightstarcare.com with Bailey Hemphil…"
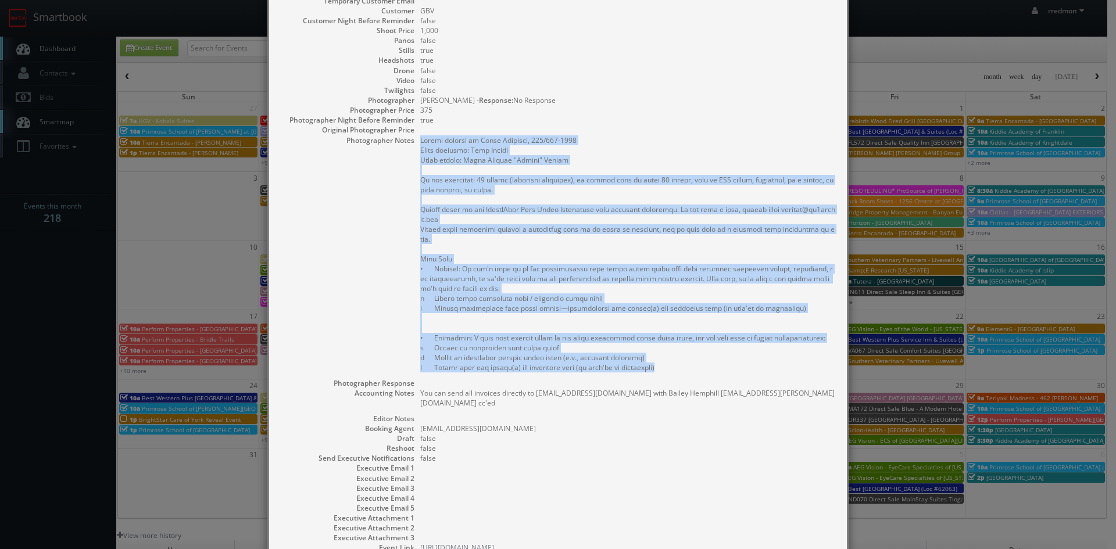
drag, startPoint x: 672, startPoint y: 365, endPoint x: 413, endPoint y: 142, distance: 340.9
click at [413, 142] on dl "Title BrightStar Care of York Reveal Event Start Date 08/24/2025 End Date 08/24…" at bounding box center [558, 219] width 555 height 667
copy pre "Onsite contact is Andri Purkanto, 717/424-1112 Event location: Lake Redman Awar…"
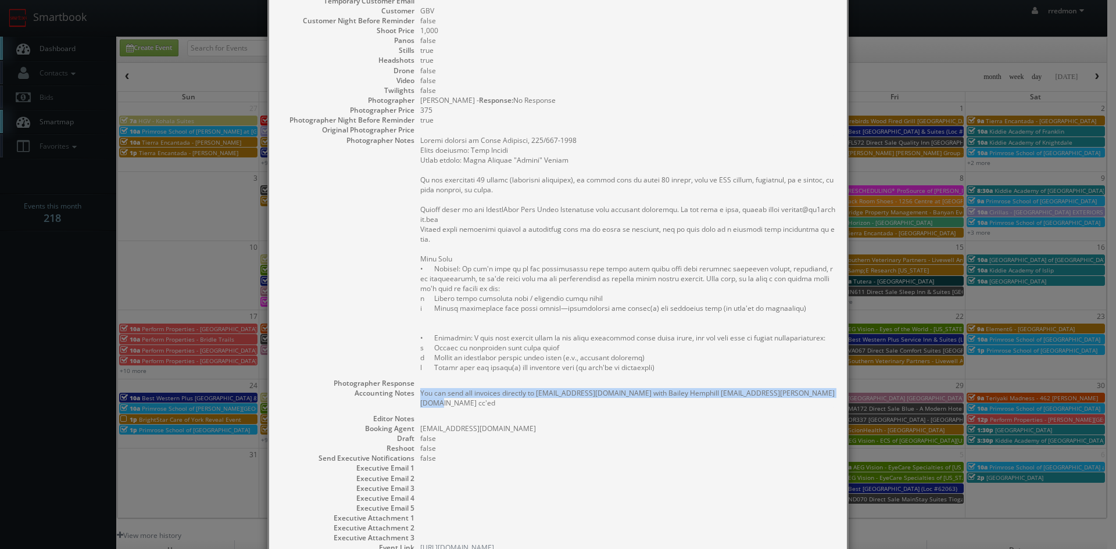
drag, startPoint x: 817, startPoint y: 394, endPoint x: 416, endPoint y: 398, distance: 401.8
click at [420, 398] on pre "You can send all invoices directly to ap@brightstarcare.com with Bailey Hemphil…" at bounding box center [627, 398] width 415 height 20
copy pre "You can send all invoices directly to ap@brightstarcare.com with Bailey Hemphil…"
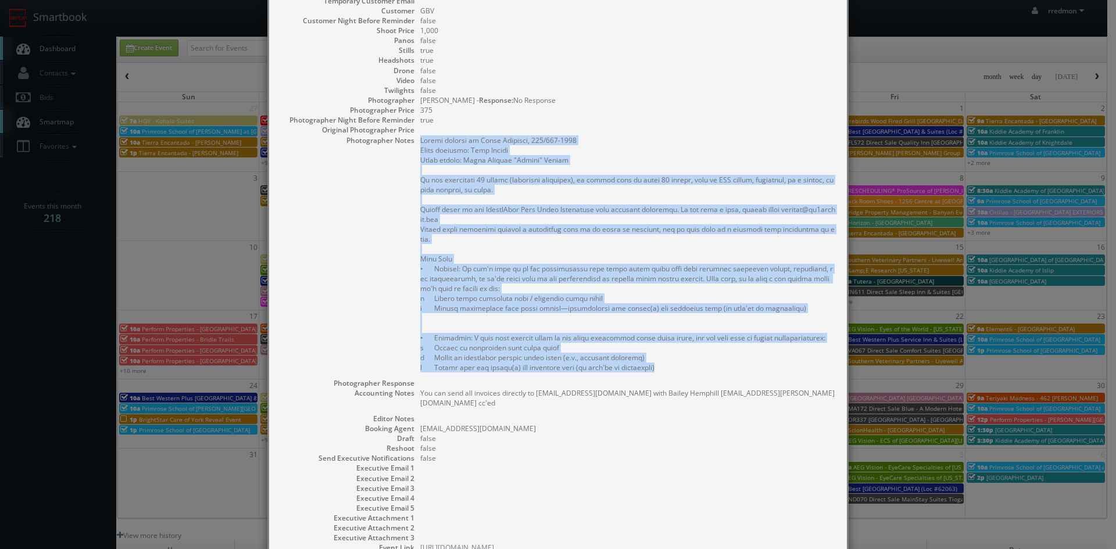
drag, startPoint x: 697, startPoint y: 370, endPoint x: 440, endPoint y: 147, distance: 340.8
click at [420, 137] on pre at bounding box center [627, 253] width 415 height 237
copy pre "Onsite contact is Andri Purkanto, 717/424-1112 Event location: Lake Redman Awar…"
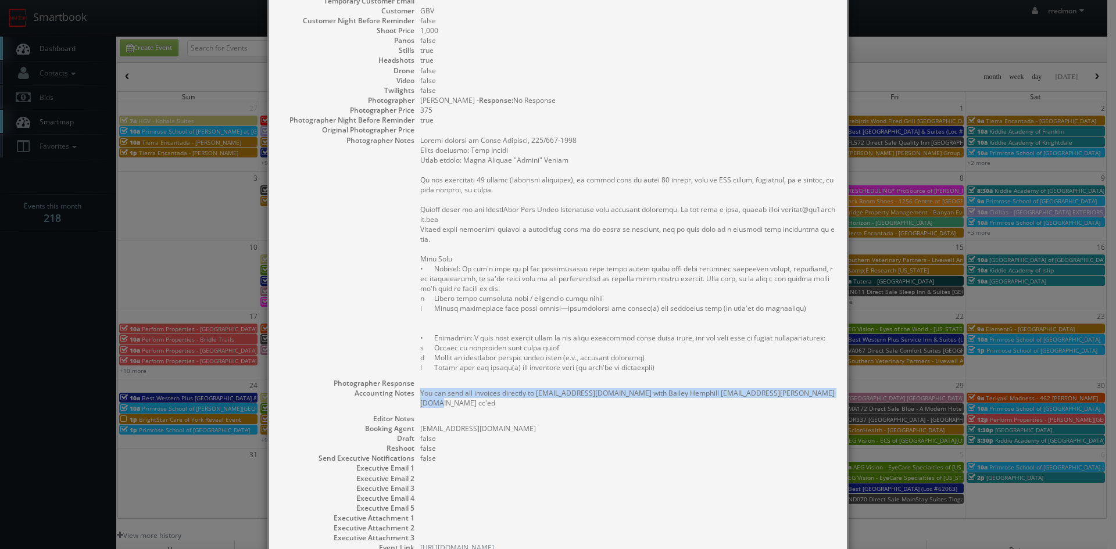
drag, startPoint x: 819, startPoint y: 394, endPoint x: 417, endPoint y: 395, distance: 401.2
click at [420, 395] on pre "You can send all invoices directly to ap@brightstarcare.com with Bailey Hemphil…" at bounding box center [627, 398] width 415 height 20
copy pre "You can send all invoices directly to ap@brightstarcare.com with Bailey Hemphil…"
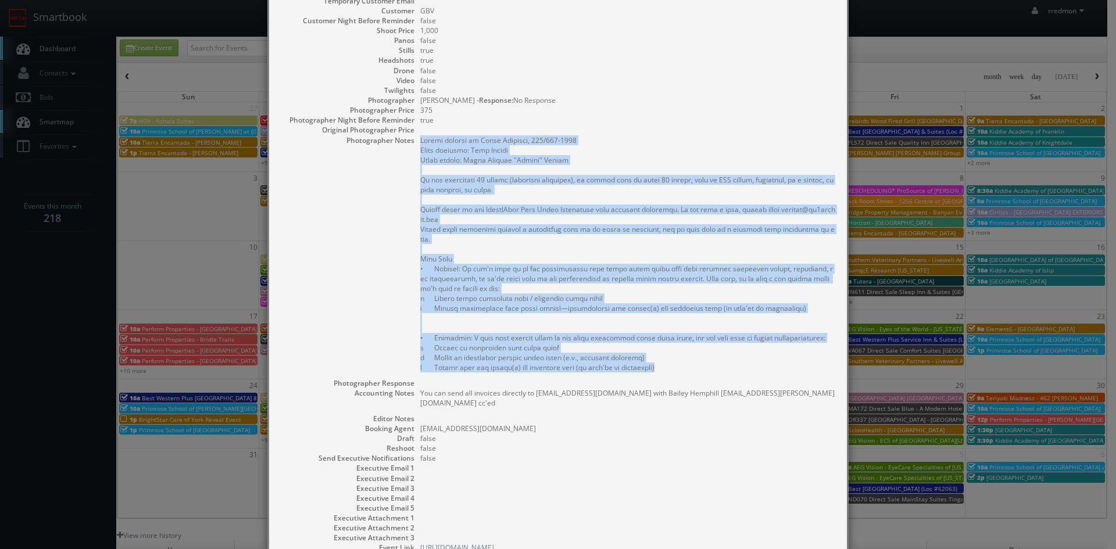
drag, startPoint x: 683, startPoint y: 367, endPoint x: 414, endPoint y: 141, distance: 351.6
click at [414, 141] on dl "Title BrightStar Care of York Reveal Event Start Date 08/24/2025 End Date 08/24…" at bounding box center [558, 219] width 555 height 667
copy pre "Onsite contact is Andri Purkanto, 717/424-1112 Event location: Lake Redman Awar…"
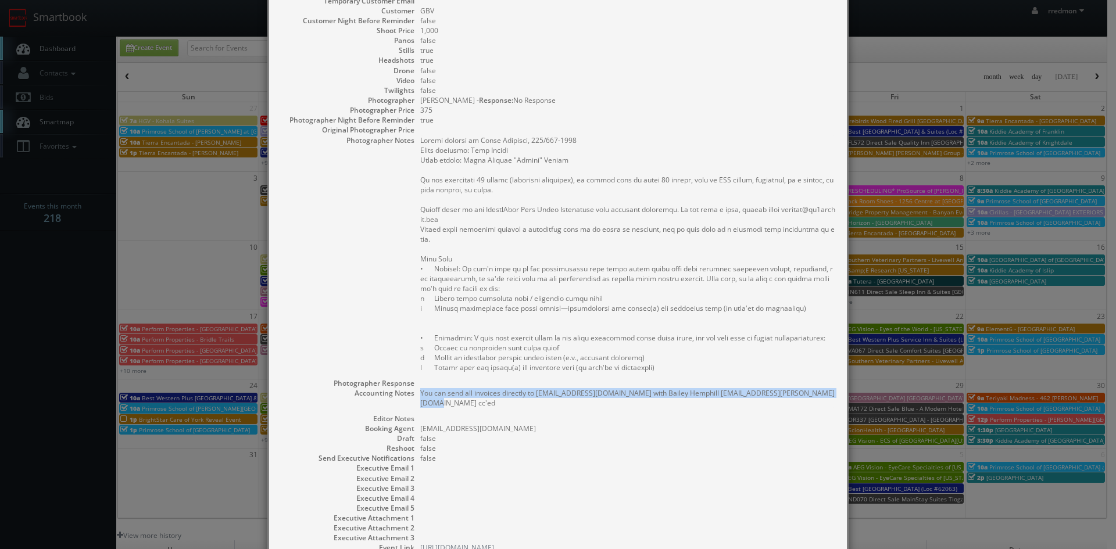
drag, startPoint x: 821, startPoint y: 397, endPoint x: 416, endPoint y: 400, distance: 405.8
click at [420, 400] on dd "You can send all invoices directly to ap@brightstarcare.com with Bailey Hemphil…" at bounding box center [627, 401] width 415 height 26
copy pre "You can send all invoices directly to ap@brightstarcare.com with Bailey Hemphil…"
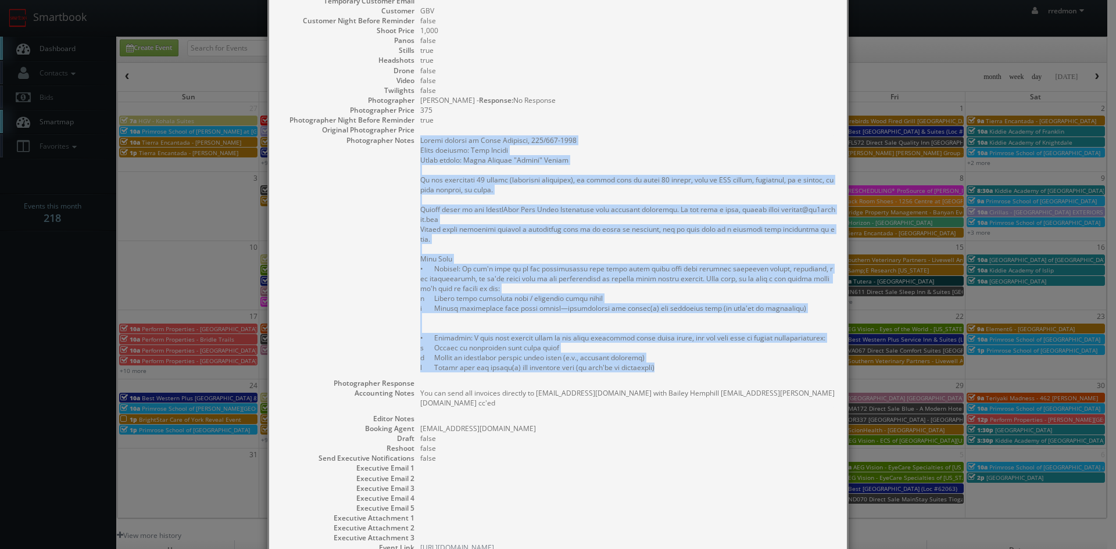
drag, startPoint x: 696, startPoint y: 374, endPoint x: 415, endPoint y: 140, distance: 365.3
click at [415, 140] on dl "Title BrightStar Care of York Reveal Event Start Date 08/24/2025 End Date 08/24…" at bounding box center [558, 219] width 555 height 667
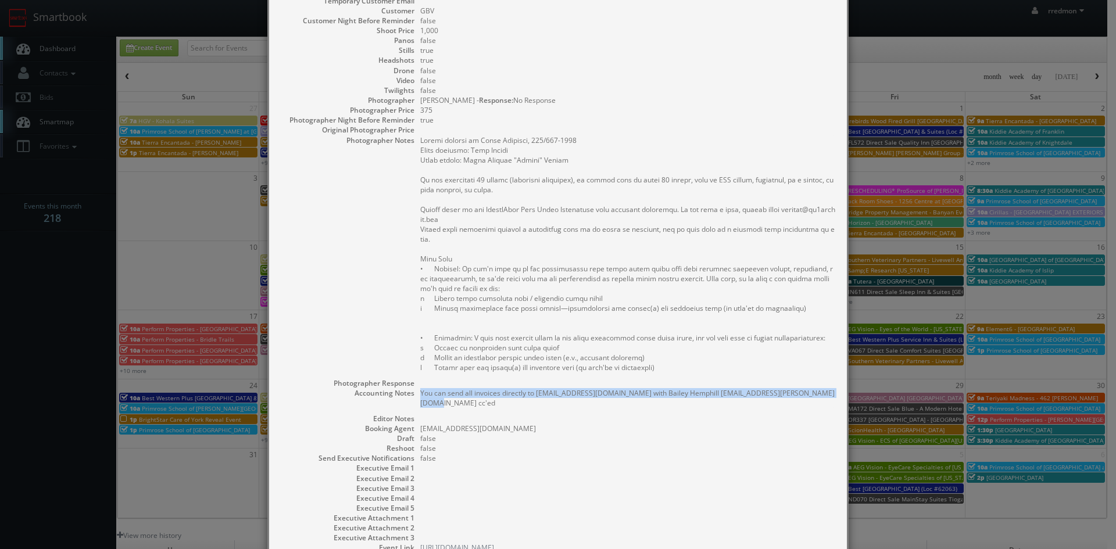
drag, startPoint x: 818, startPoint y: 394, endPoint x: 416, endPoint y: 399, distance: 402.4
click at [420, 399] on dd "You can send all invoices directly to ap@brightstarcare.com with Bailey Hemphil…" at bounding box center [627, 401] width 415 height 26
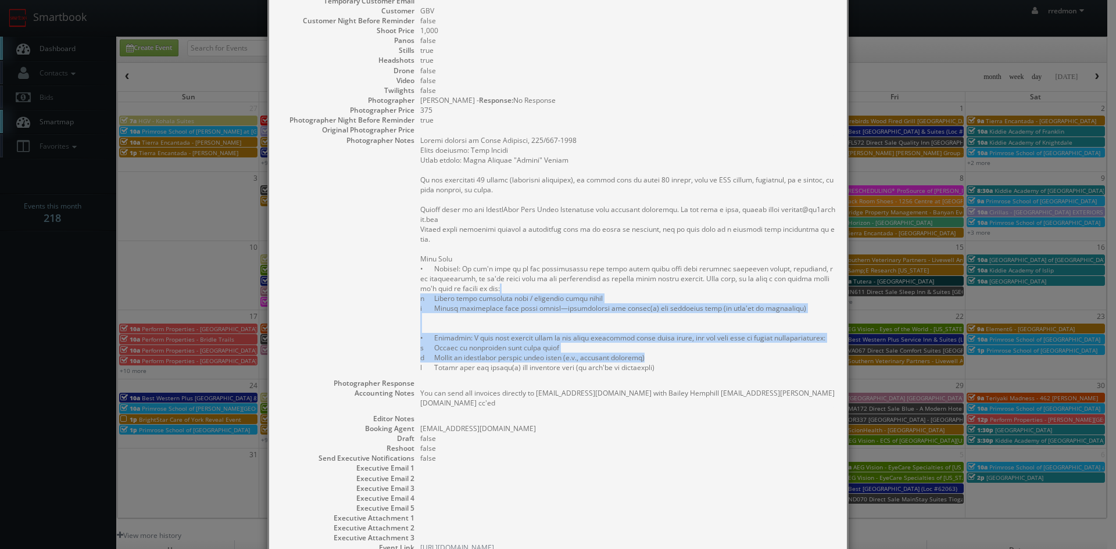
drag, startPoint x: 669, startPoint y: 362, endPoint x: 697, endPoint y: 347, distance: 31.2
click at [558, 285] on pre at bounding box center [627, 253] width 415 height 237
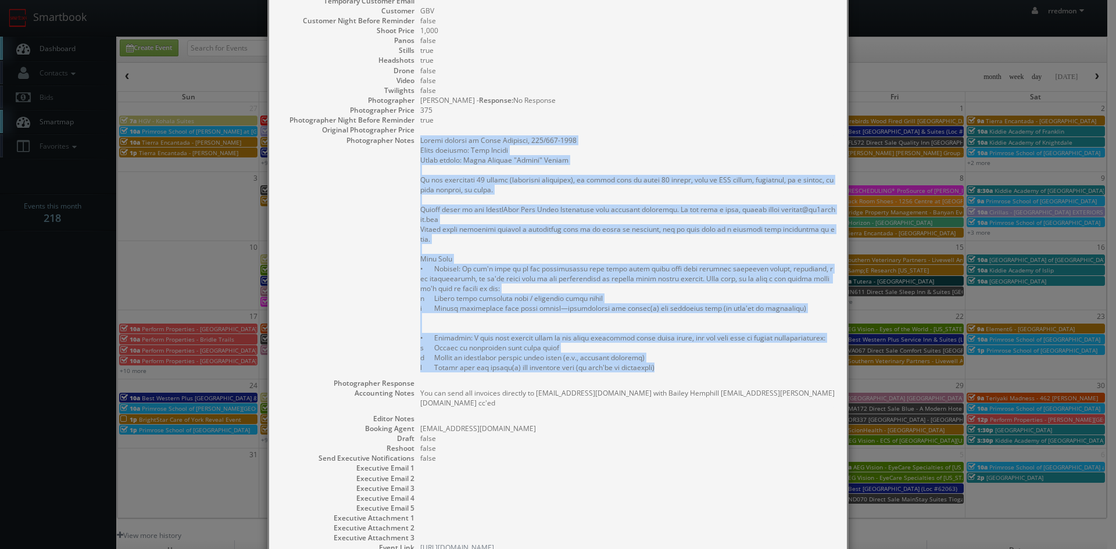
drag, startPoint x: 689, startPoint y: 365, endPoint x: 416, endPoint y: 138, distance: 355.0
click at [420, 138] on pre at bounding box center [627, 253] width 415 height 237
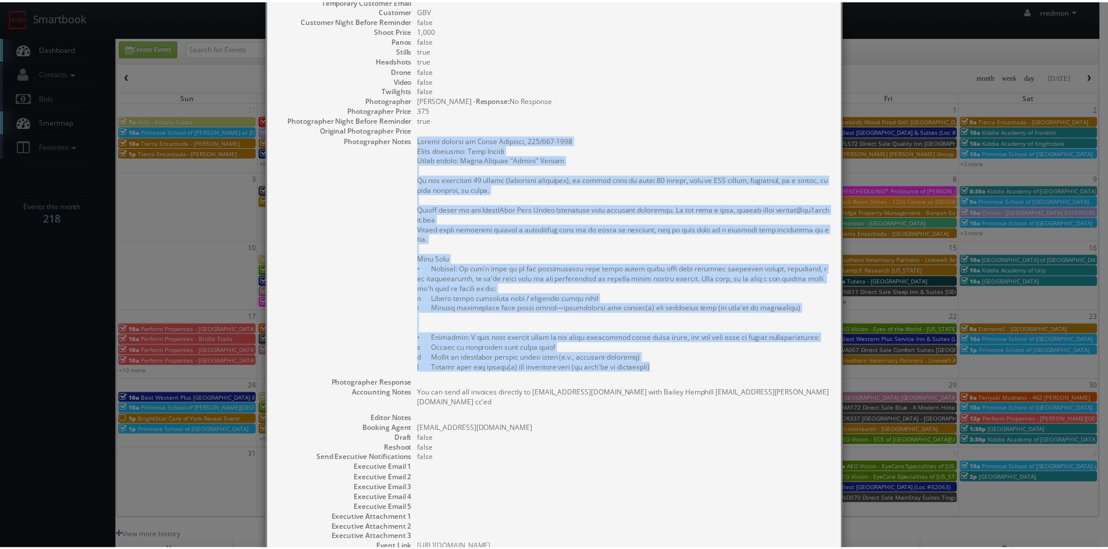
scroll to position [0, 0]
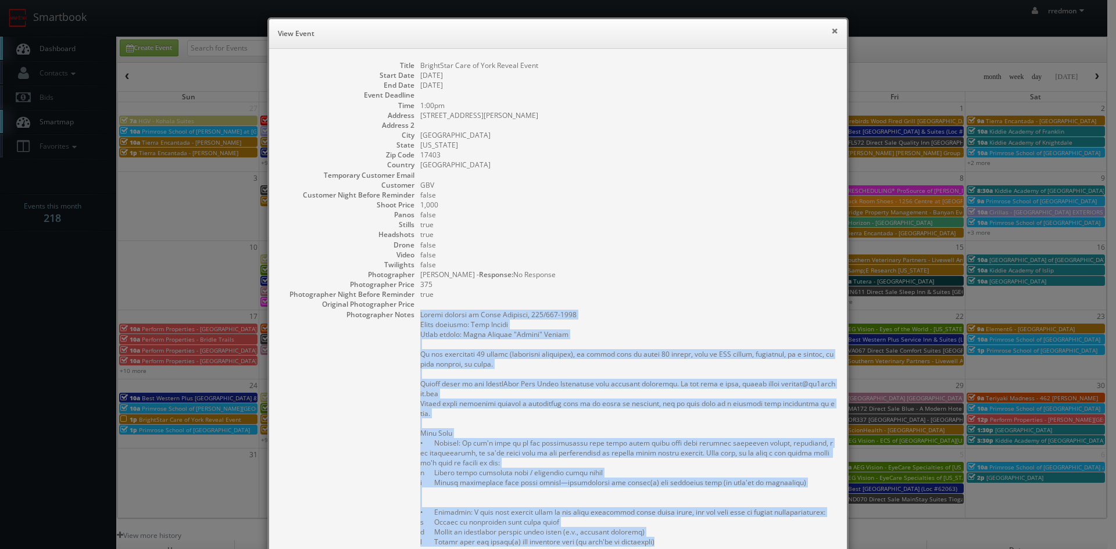
click at [834, 31] on button "×" at bounding box center [834, 31] width 7 height 8
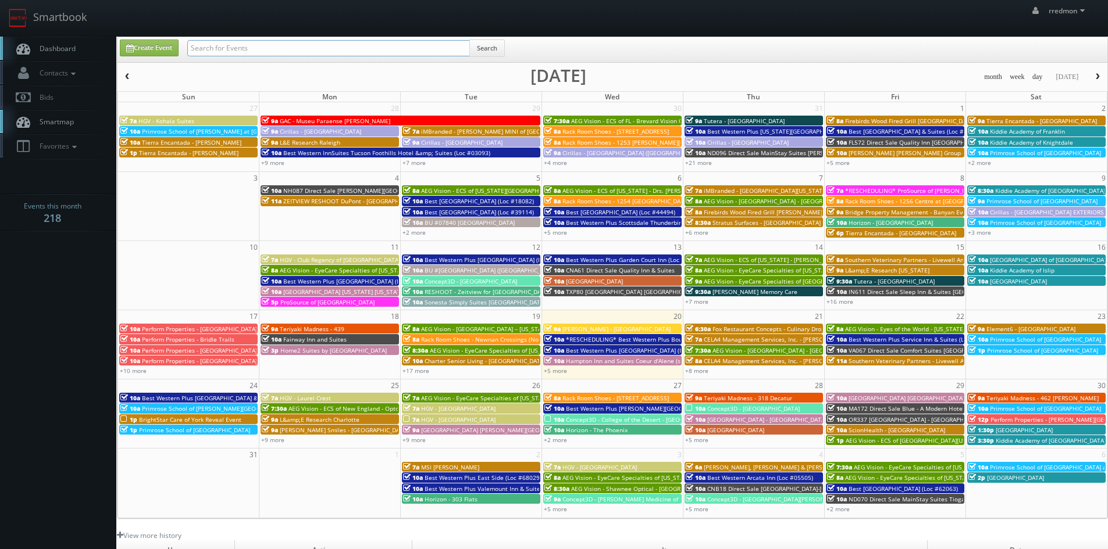
click at [376, 52] on input "text" at bounding box center [328, 48] width 283 height 16
type input "umi"
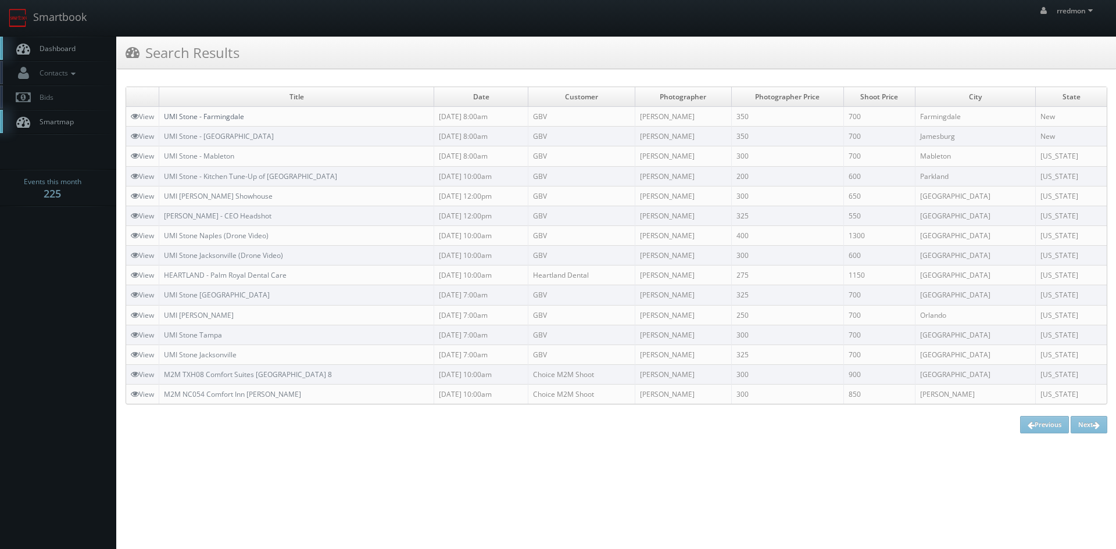
click at [237, 120] on link "UMI Stone - Farmingdale" at bounding box center [204, 117] width 80 height 10
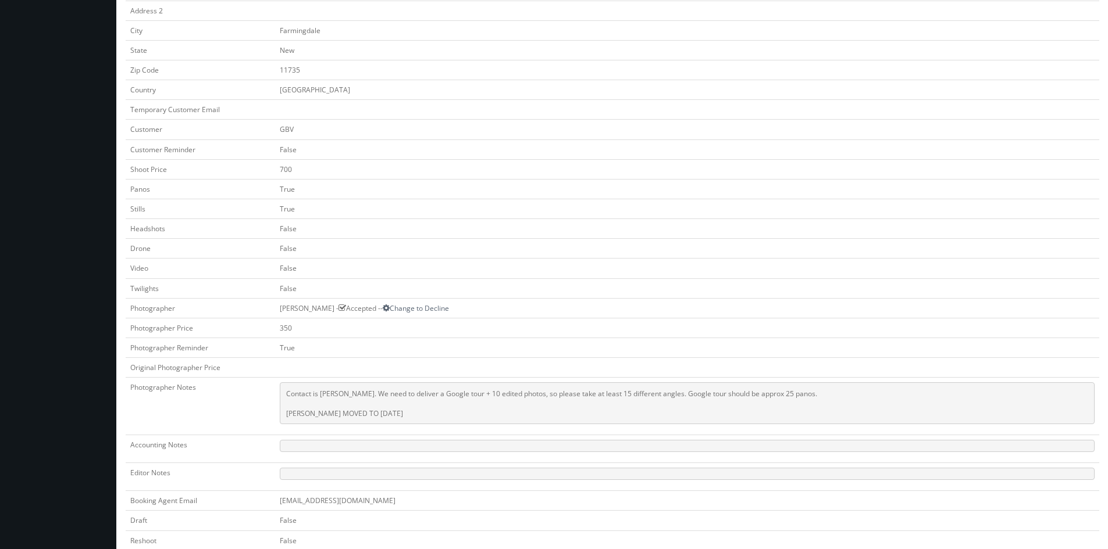
scroll to position [291, 0]
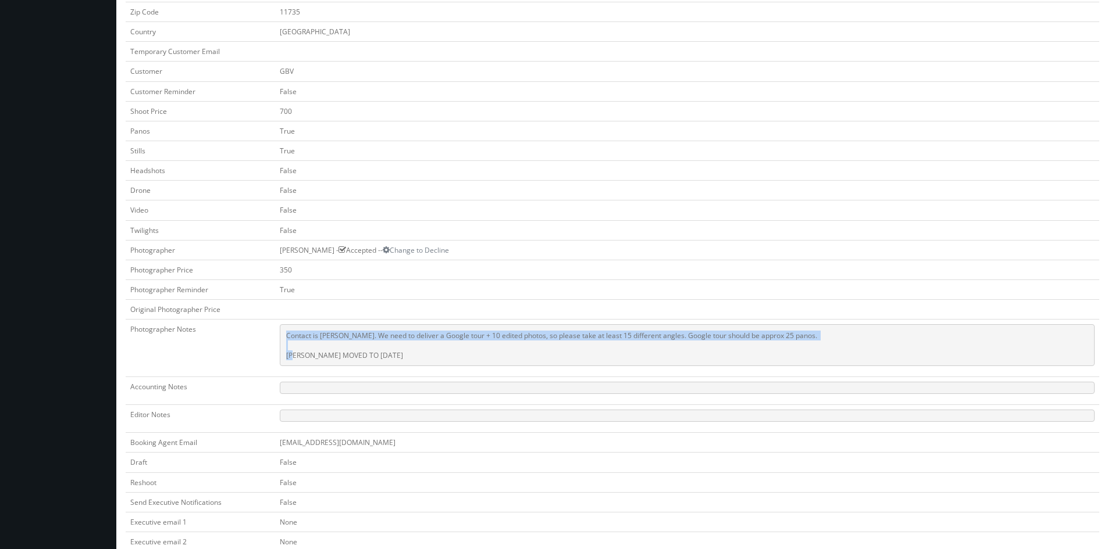
drag, startPoint x: 829, startPoint y: 336, endPoint x: 258, endPoint y: 332, distance: 571.5
click at [258, 332] on tr "Photographer Notes Contact is Leyzcha Cerdeiros. We need to deliver a Google to…" at bounding box center [612, 349] width 973 height 58
copy tr "Contact is Leyzcha Cerdeiros. We need to deliver a Google tour + 10 edited phot…"
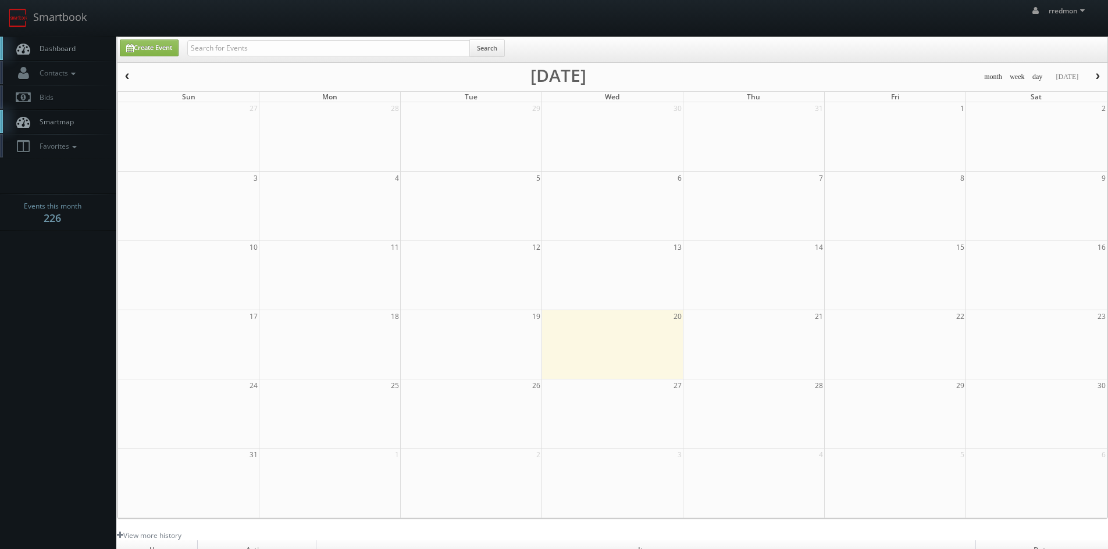
scroll to position [58, 0]
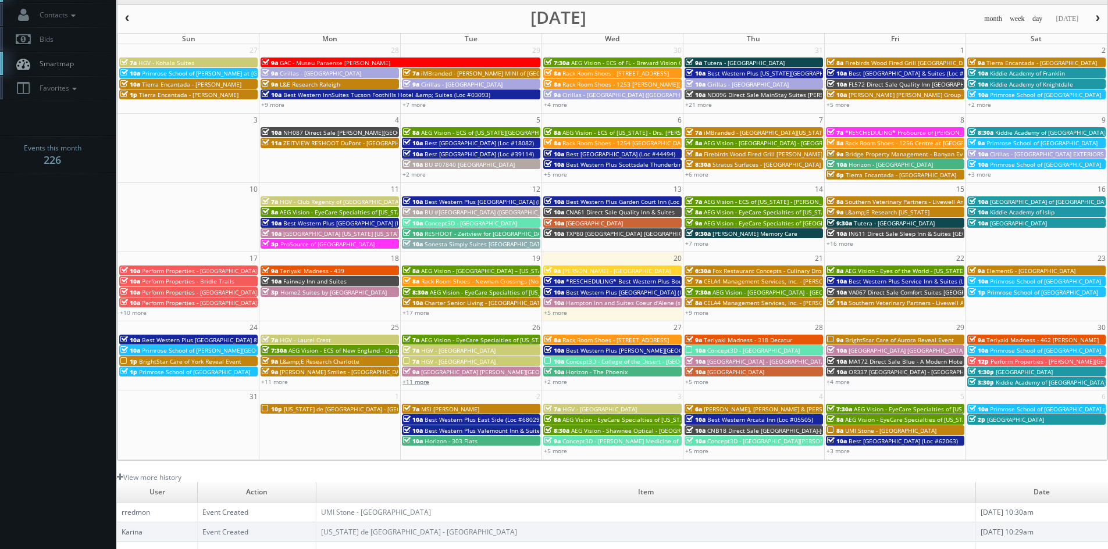
click at [425, 383] on link "+11 more" at bounding box center [415, 382] width 27 height 8
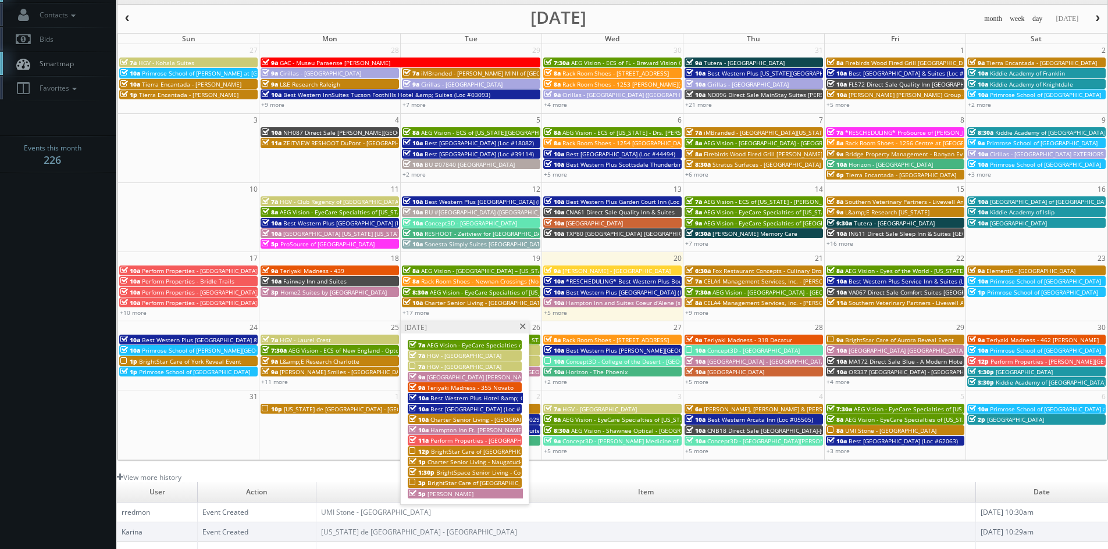
click at [481, 419] on span "Charter Senior Living - [GEOGRAPHIC_DATA]" at bounding box center [490, 420] width 121 height 8
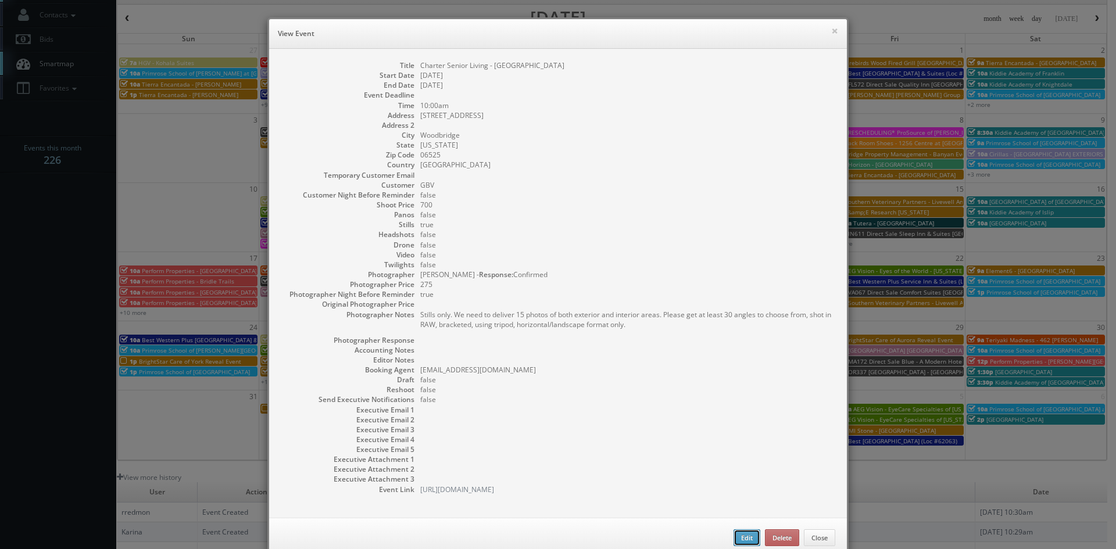
drag, startPoint x: 736, startPoint y: 535, endPoint x: 738, endPoint y: 523, distance: 12.9
click at [737, 535] on button "Edit" at bounding box center [747, 538] width 27 height 17
type input "Charter Senior Living - [GEOGRAPHIC_DATA]"
type input "[STREET_ADDRESS]"
type input "Woodbridge"
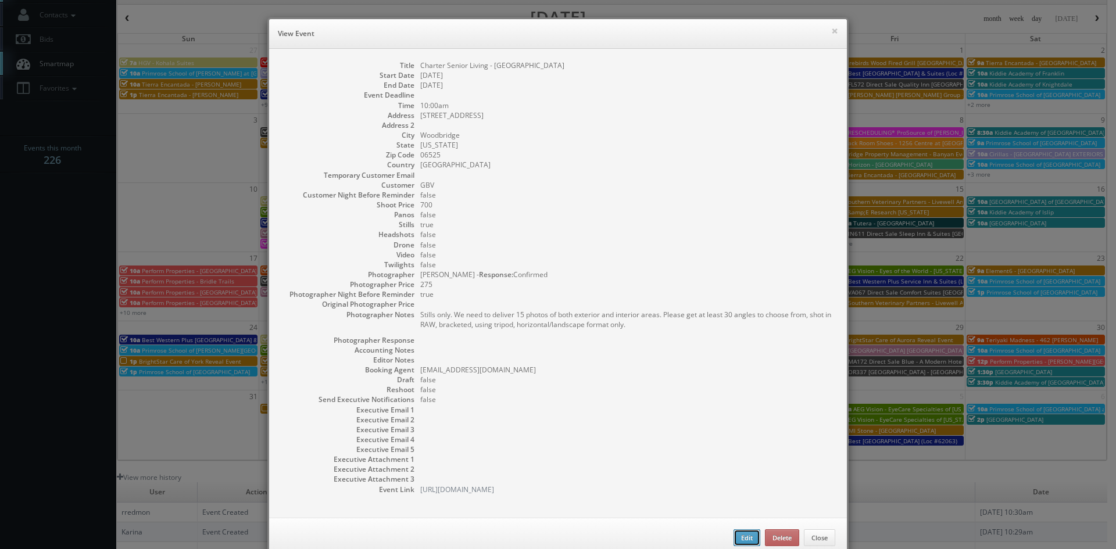
type input "06525"
type input "700"
checkbox input "true"
type input "08/26/2025"
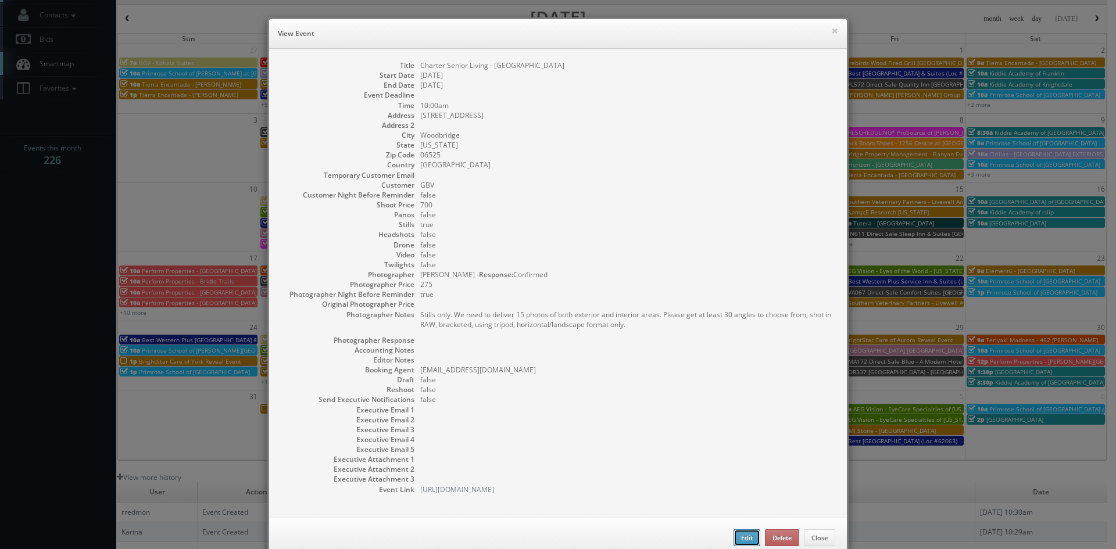
type input "10:00am"
checkbox input "true"
type textarea "Stills only. We need to deliver 15 photos of both exterior and interior areas. …"
select select "[US_STATE]"
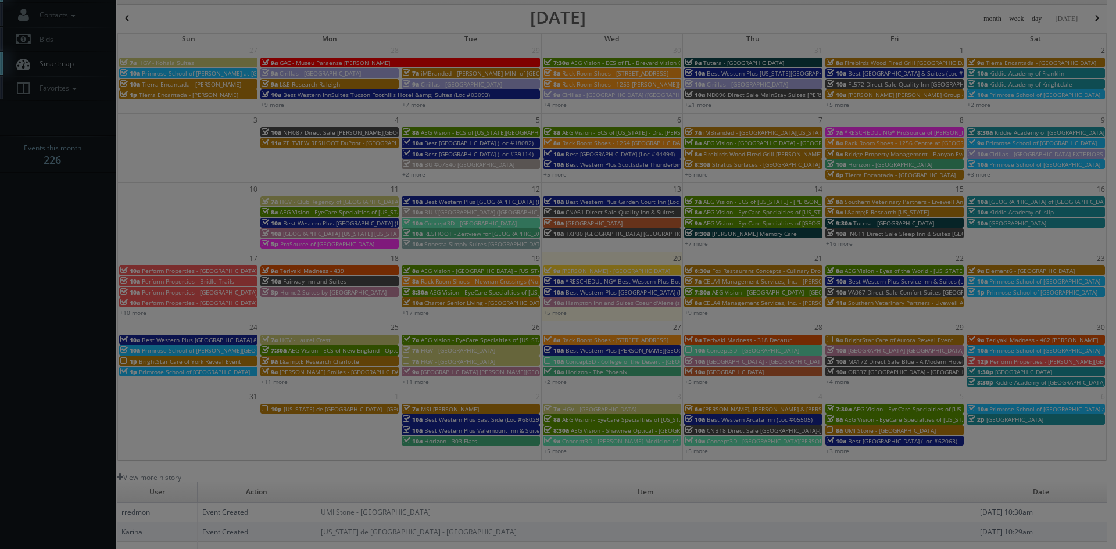
type input "700"
type input "275"
select select "fake72@mg.cs3calendar.com"
select select "tomcarusophotography@gmail.com"
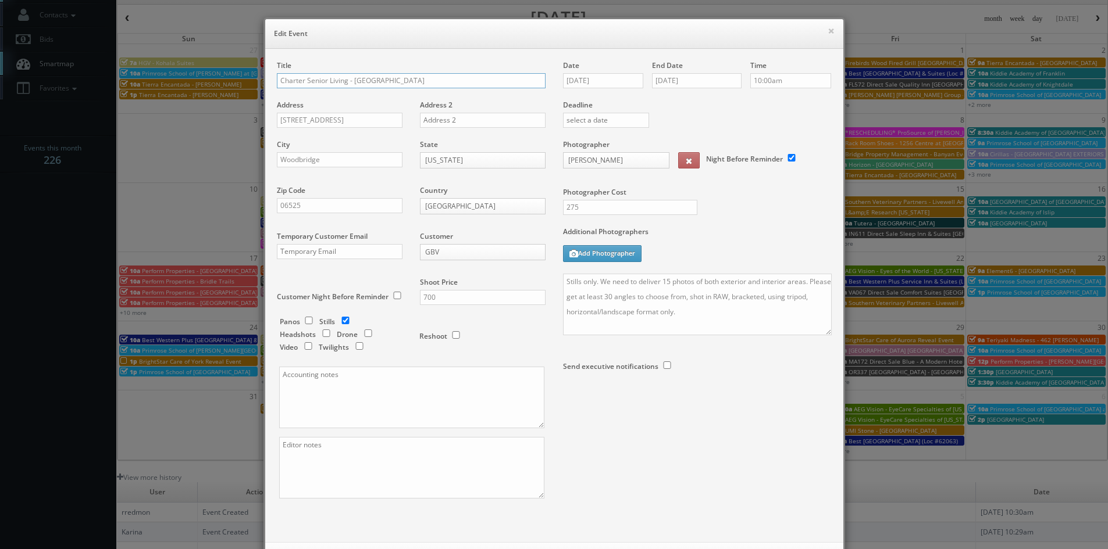
click at [277, 82] on input "Charter Senior Living - Woodbridge" at bounding box center [411, 80] width 269 height 15
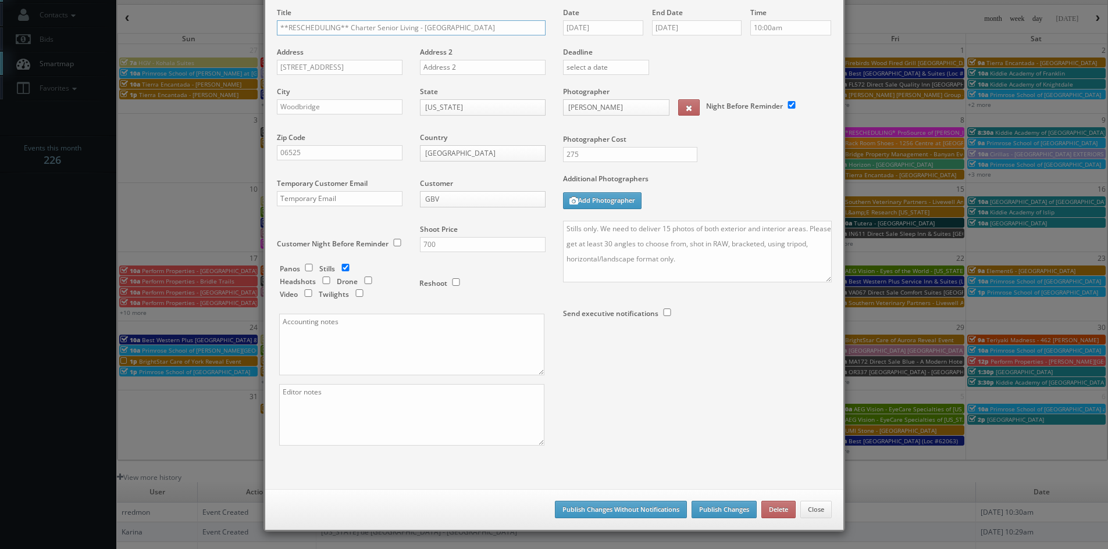
type input "**RESCHEDULING** Charter Senior Living - [GEOGRAPHIC_DATA]"
click at [728, 507] on button "Publish Changes" at bounding box center [723, 509] width 65 height 17
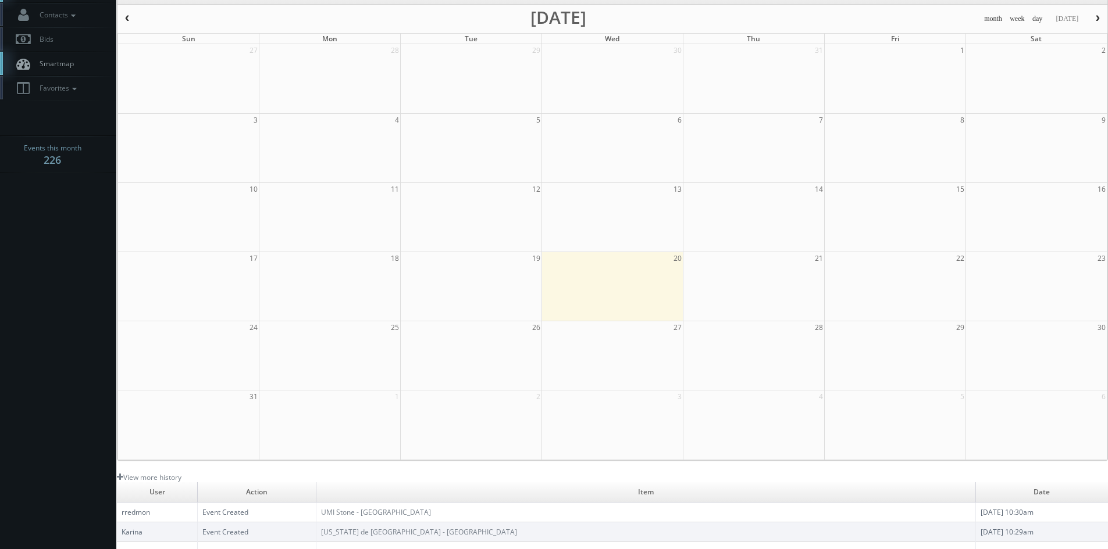
scroll to position [0, 0]
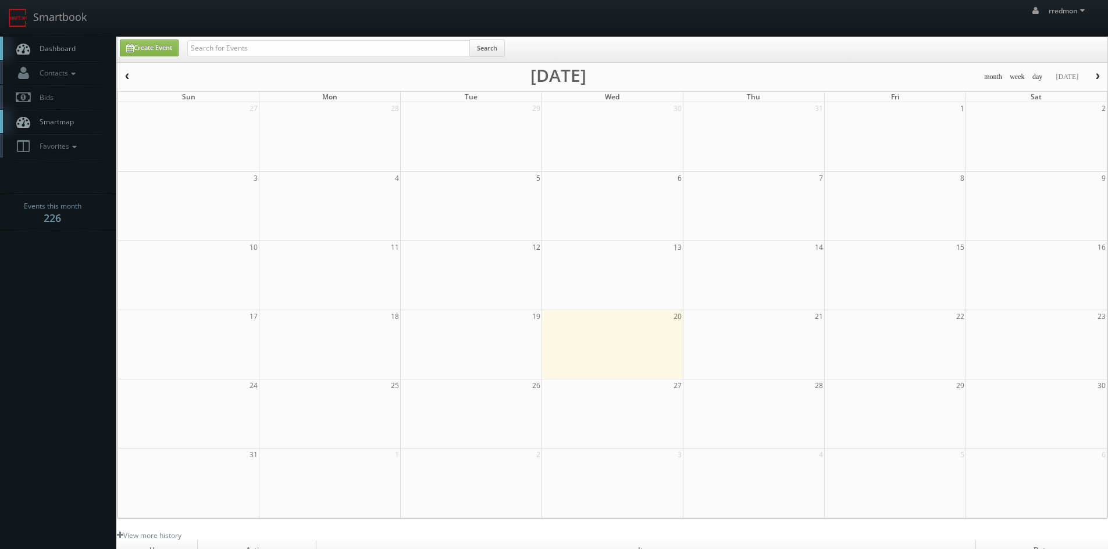
click at [68, 54] on link "Dashboard" at bounding box center [58, 49] width 116 height 24
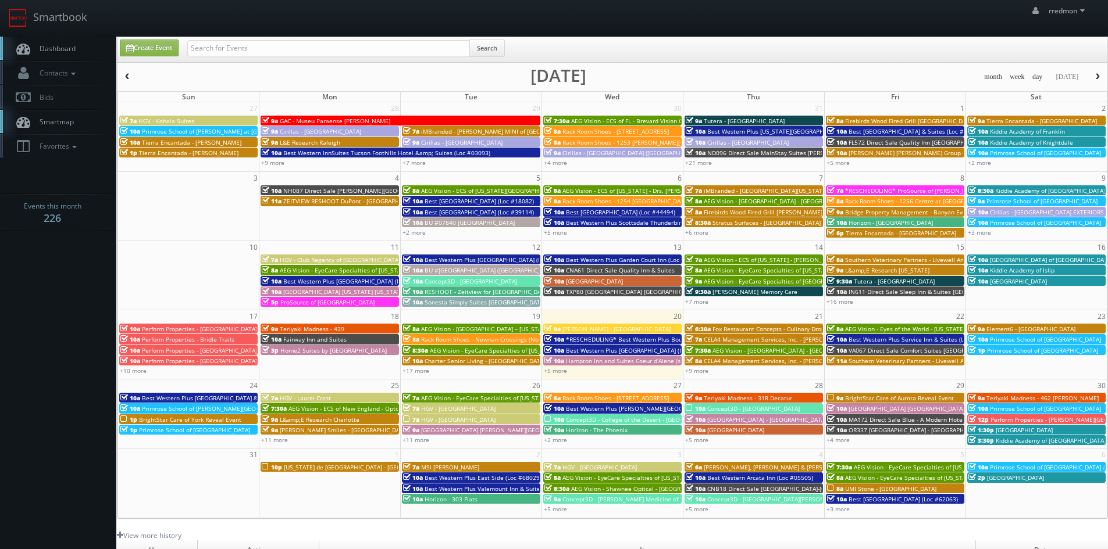
scroll to position [58, 0]
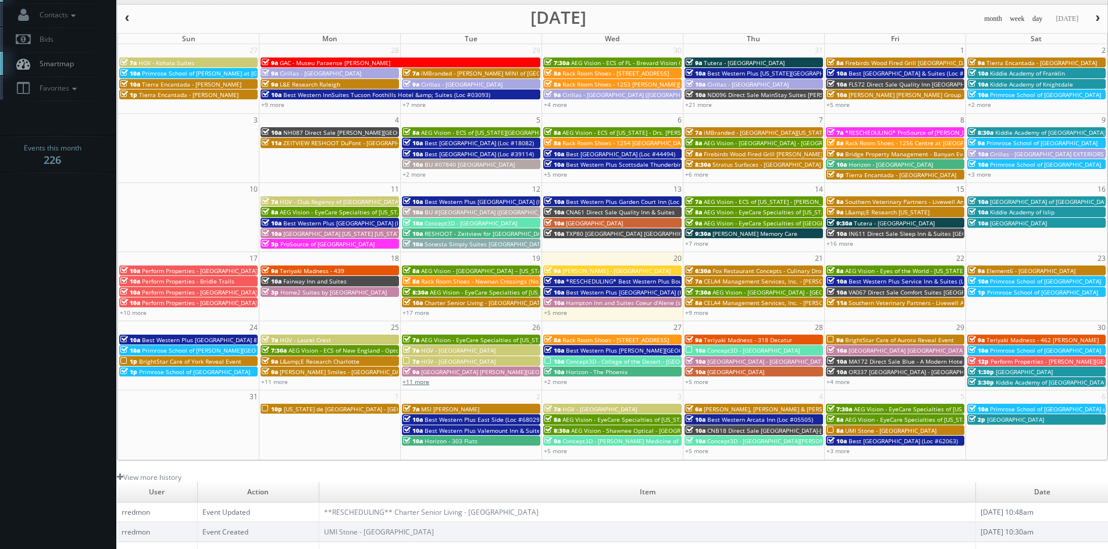
click at [424, 384] on link "+11 more" at bounding box center [415, 382] width 27 height 8
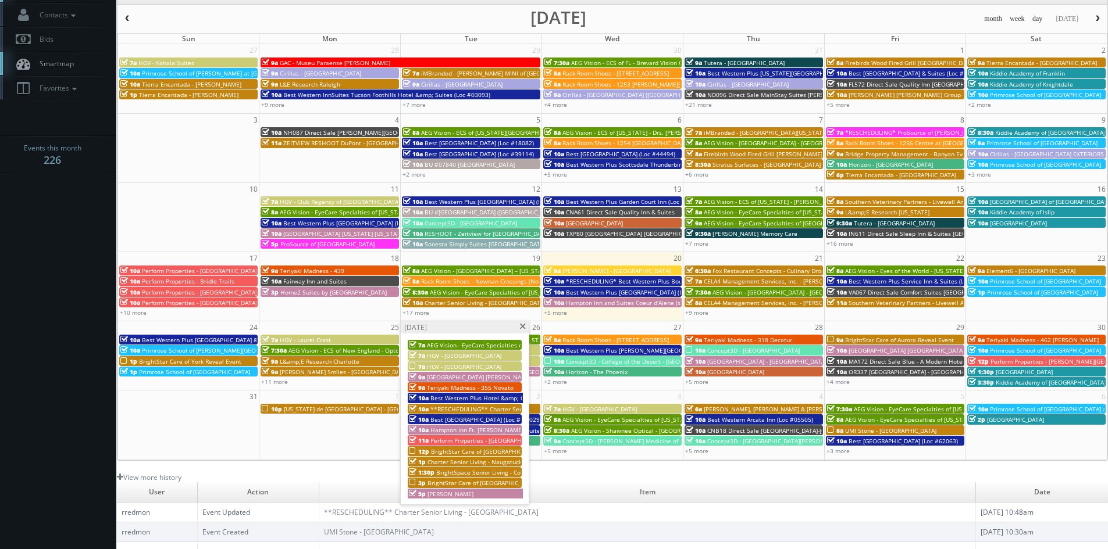
click at [523, 328] on span at bounding box center [523, 327] width 8 height 6
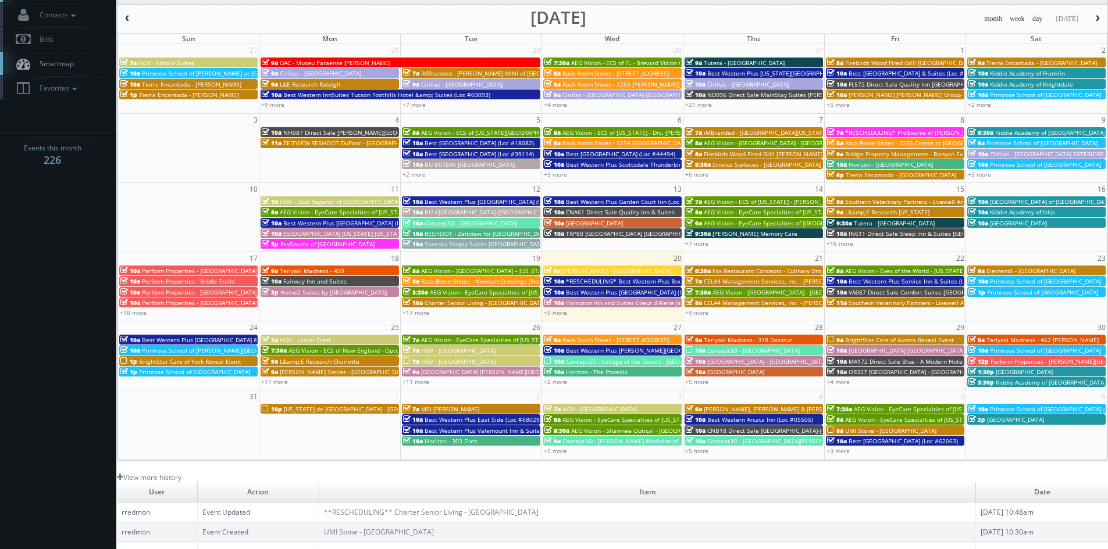
scroll to position [0, 0]
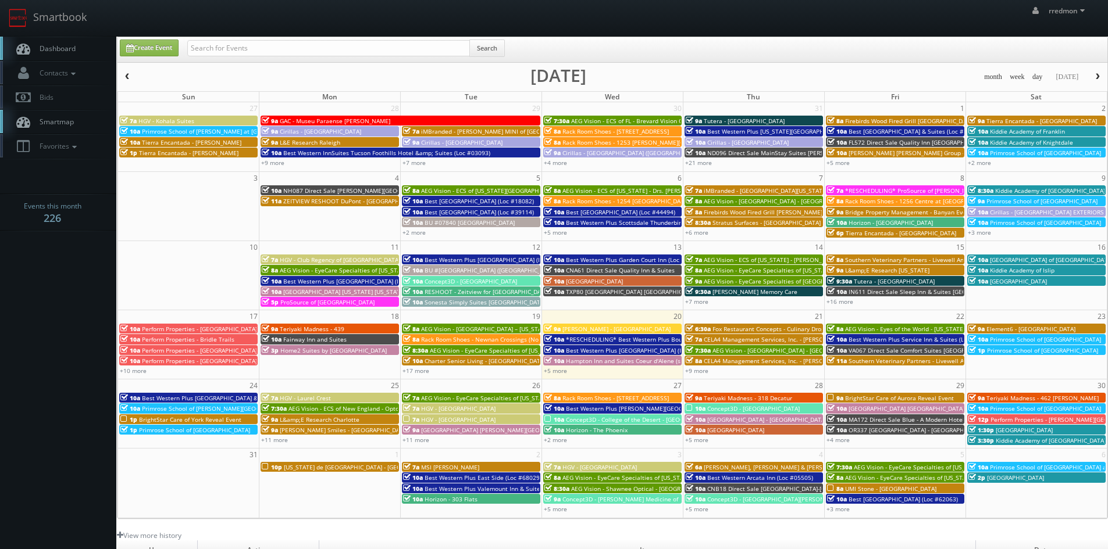
click at [63, 44] on span "Dashboard" at bounding box center [55, 49] width 42 height 10
click at [81, 72] on link "Contacts" at bounding box center [58, 73] width 116 height 24
click at [71, 128] on link "Add Photographer" at bounding box center [58, 126] width 116 height 17
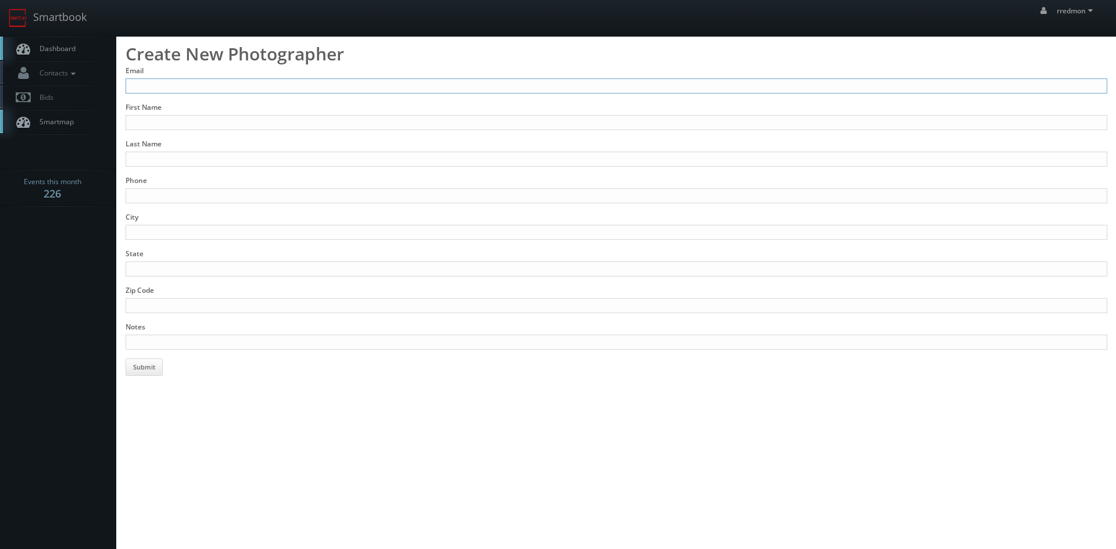
click at [399, 82] on input "Email" at bounding box center [617, 85] width 982 height 15
click at [318, 83] on input "[PERSON_NAME]@[PERSON_NAME]-photos" at bounding box center [617, 85] width 982 height 15
type input "[PERSON_NAME][EMAIL_ADDRESS][PERSON_NAME][DOMAIN_NAME]"
click at [272, 121] on input "First Name" at bounding box center [617, 122] width 982 height 15
type input "[PERSON_NAME]"
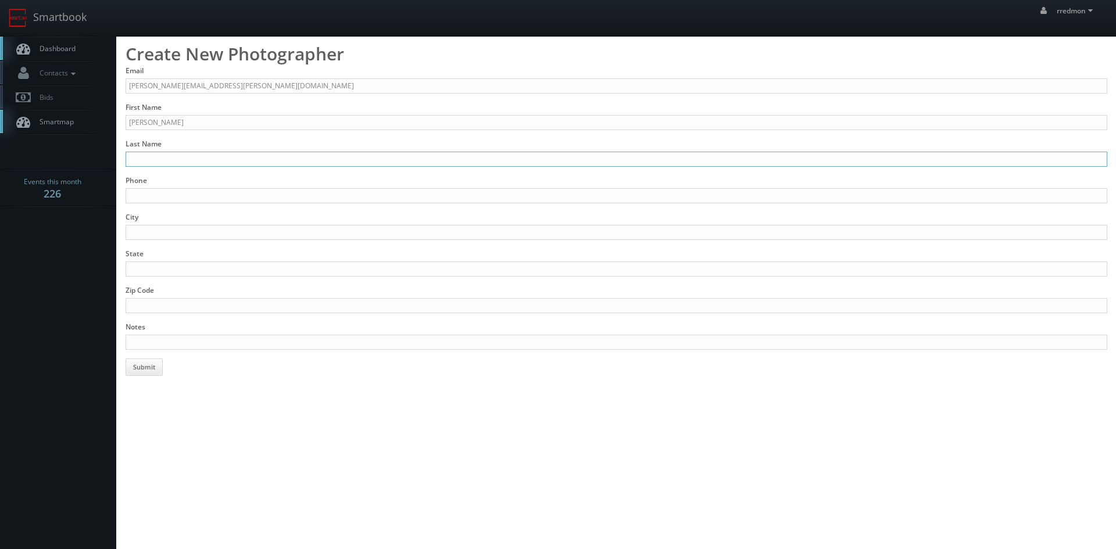
click at [245, 161] on input "Last Name" at bounding box center [617, 159] width 982 height 15
type input "[PERSON_NAME]"
click at [237, 197] on input "Phone" at bounding box center [617, 195] width 982 height 15
click at [227, 195] on input "Phone" at bounding box center [617, 195] width 982 height 15
type input "[PHONE_NUMBER]"
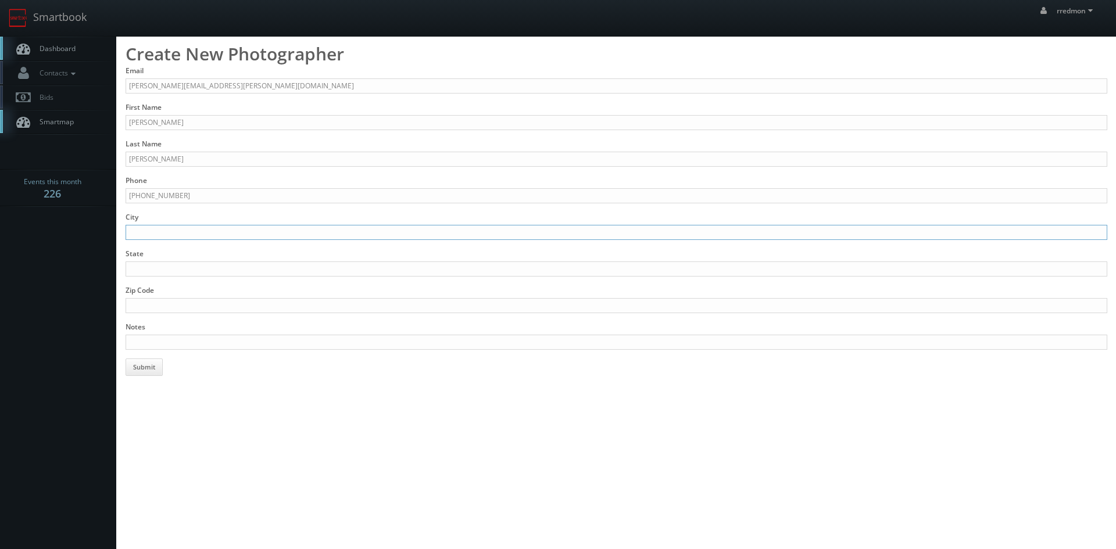
click at [216, 228] on input "City" at bounding box center [617, 232] width 982 height 15
type input "San Antoio"
click at [212, 267] on input "State" at bounding box center [617, 269] width 982 height 15
type input "[GEOGRAPHIC_DATA]"
click at [227, 340] on input "Notes" at bounding box center [617, 342] width 982 height 15
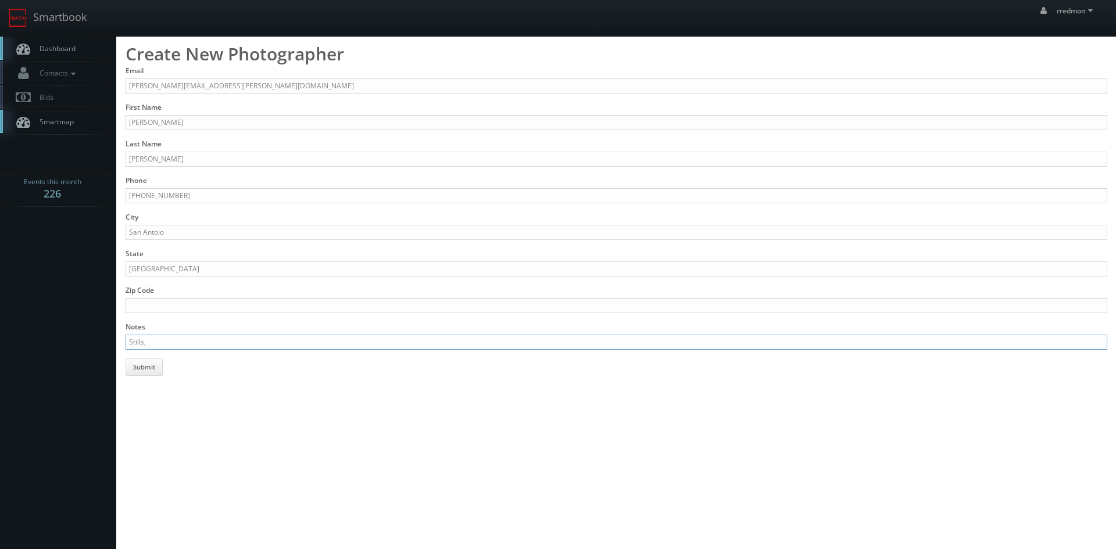
click at [215, 344] on input "Stills," at bounding box center [617, 342] width 982 height 15
paste input "[DOMAIN_NAME]"
type input "Stills, [DOMAIN_NAME]"
click at [458, 397] on html "Smartbook Toggle Side Navigation Toggle Top Navigation rredmon rredmon Profile …" at bounding box center [558, 274] width 1116 height 549
click at [160, 369] on button "Submit" at bounding box center [144, 367] width 37 height 17
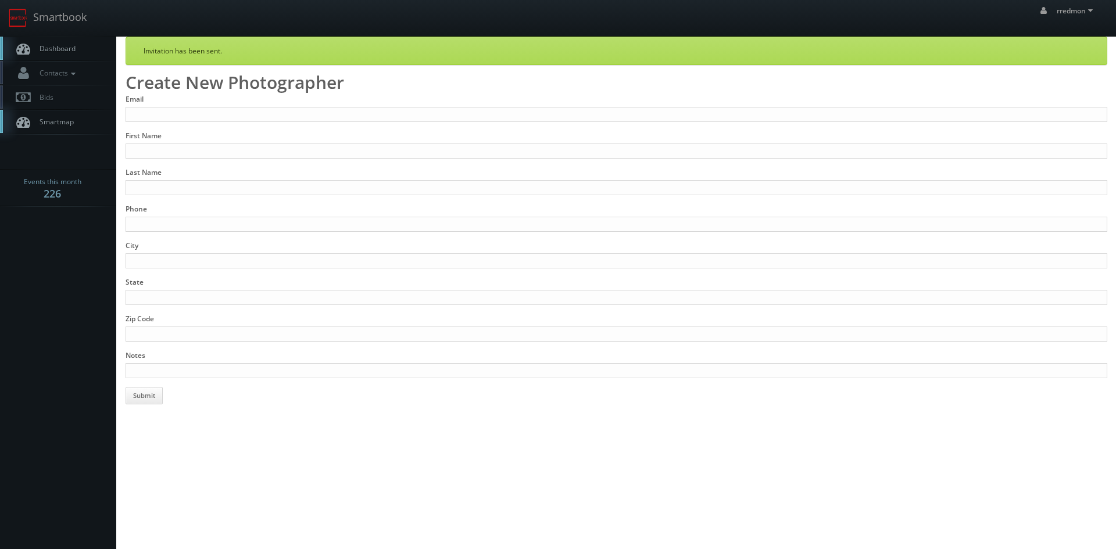
click at [76, 45] on link "Dashboard" at bounding box center [58, 49] width 116 height 24
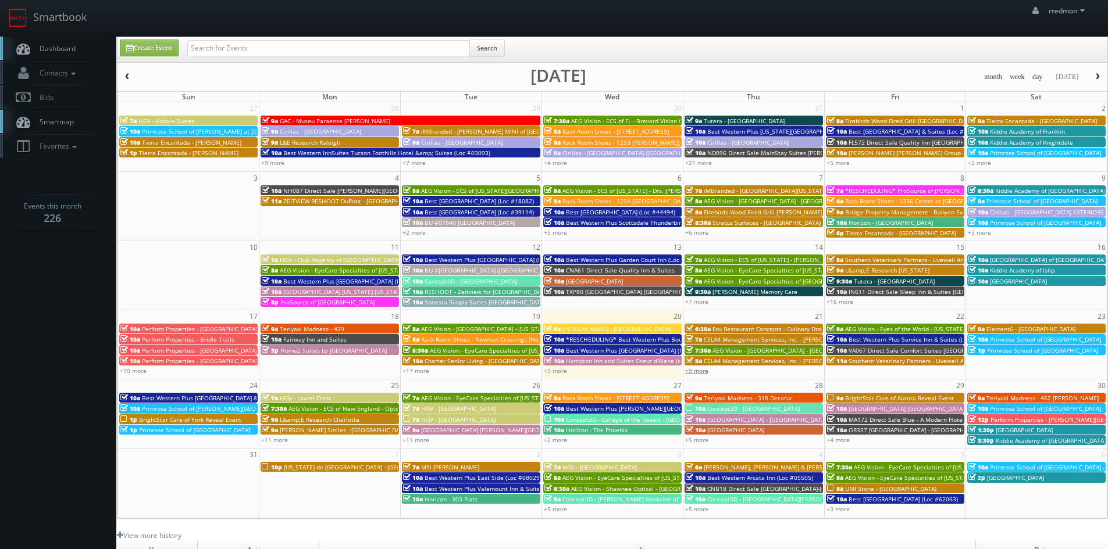
click at [701, 373] on link "+9 more" at bounding box center [696, 371] width 23 height 8
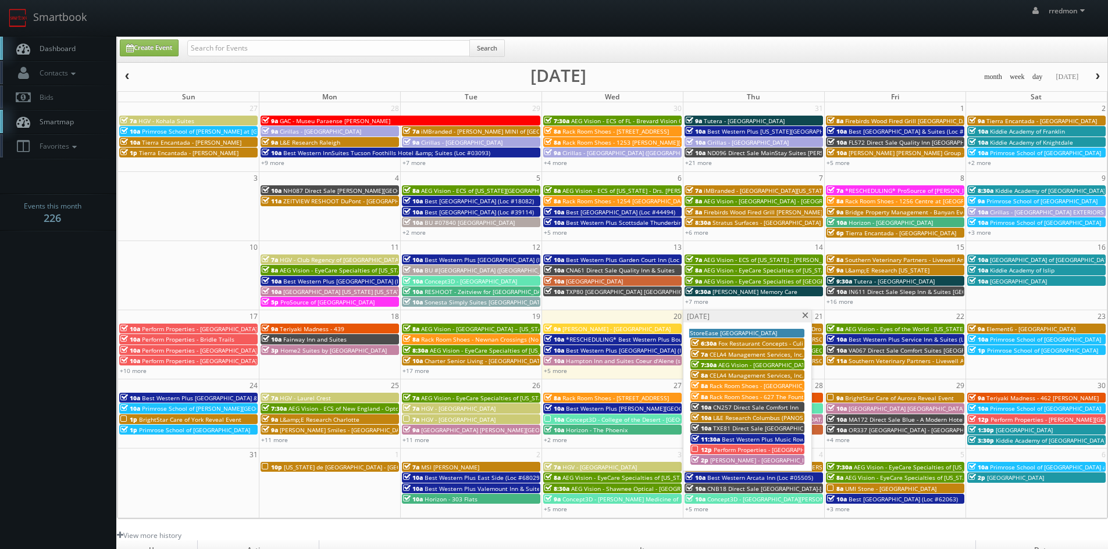
click at [806, 317] on span at bounding box center [805, 316] width 8 height 6
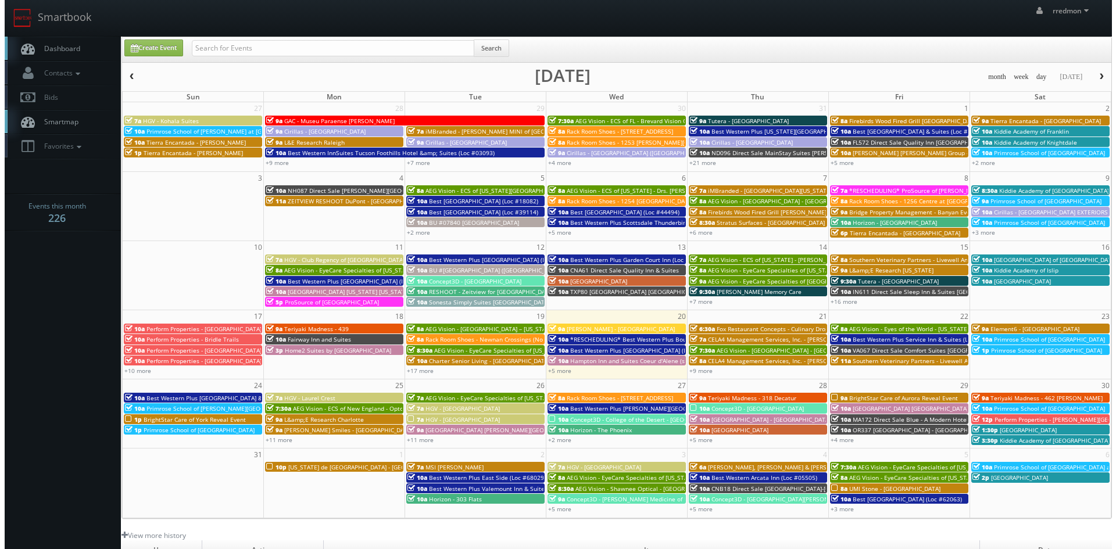
scroll to position [58, 0]
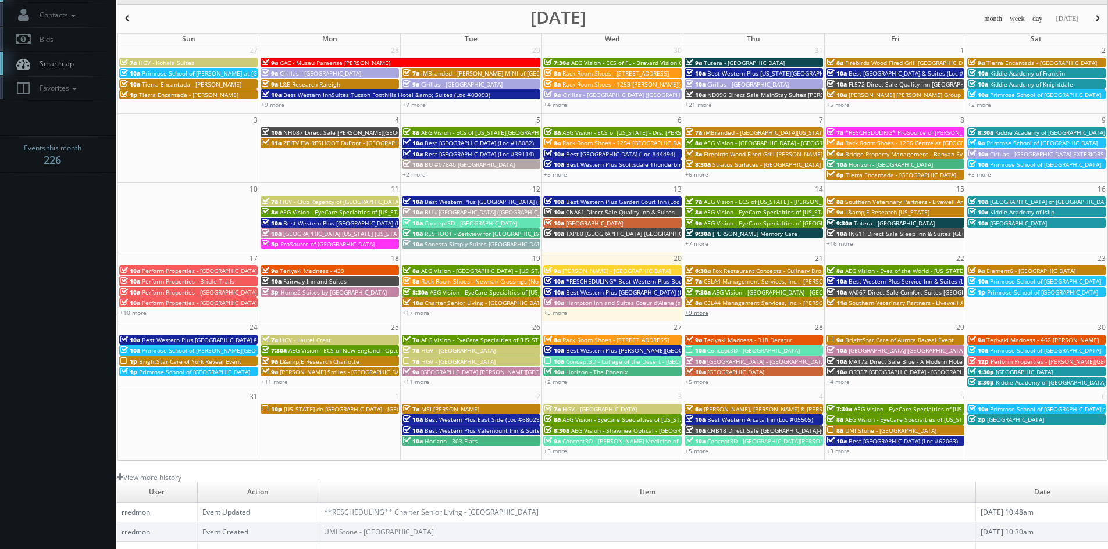
click at [703, 315] on link "+9 more" at bounding box center [696, 313] width 23 height 8
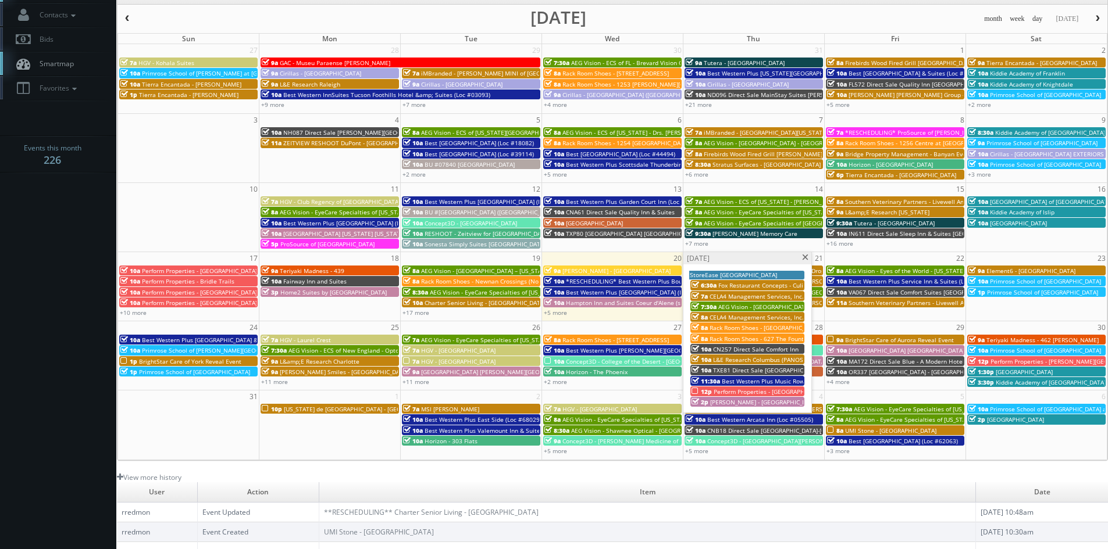
click at [802, 260] on span at bounding box center [805, 258] width 8 height 6
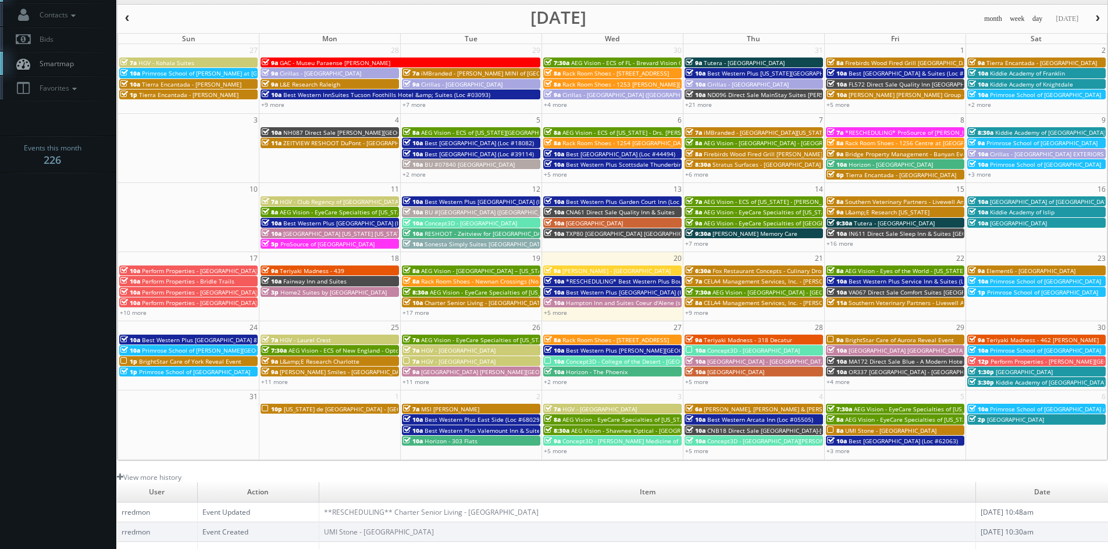
click at [165, 362] on span "BrightStar Care of York Reveal Event" at bounding box center [190, 362] width 102 height 8
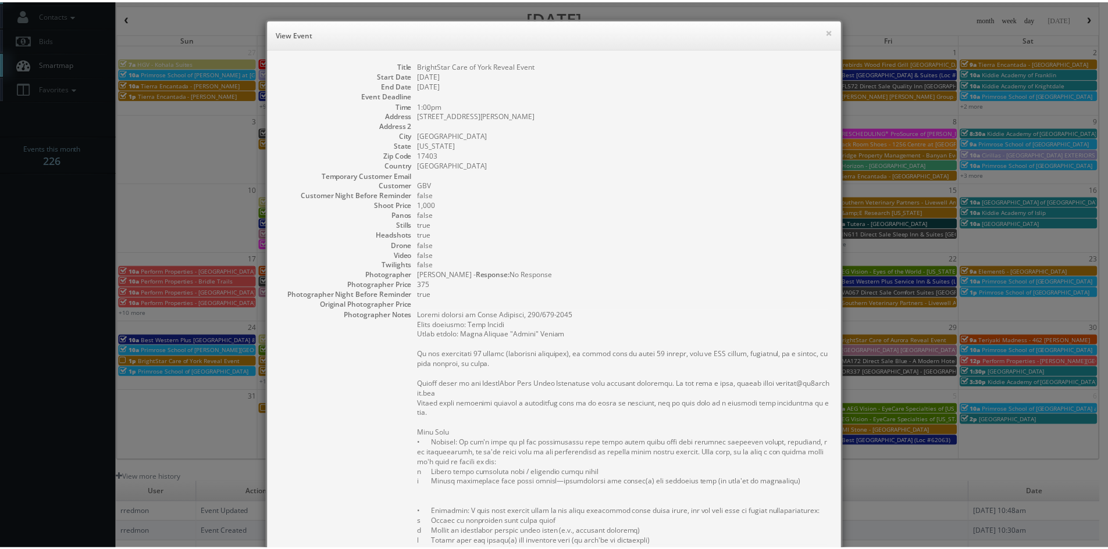
scroll to position [251, 0]
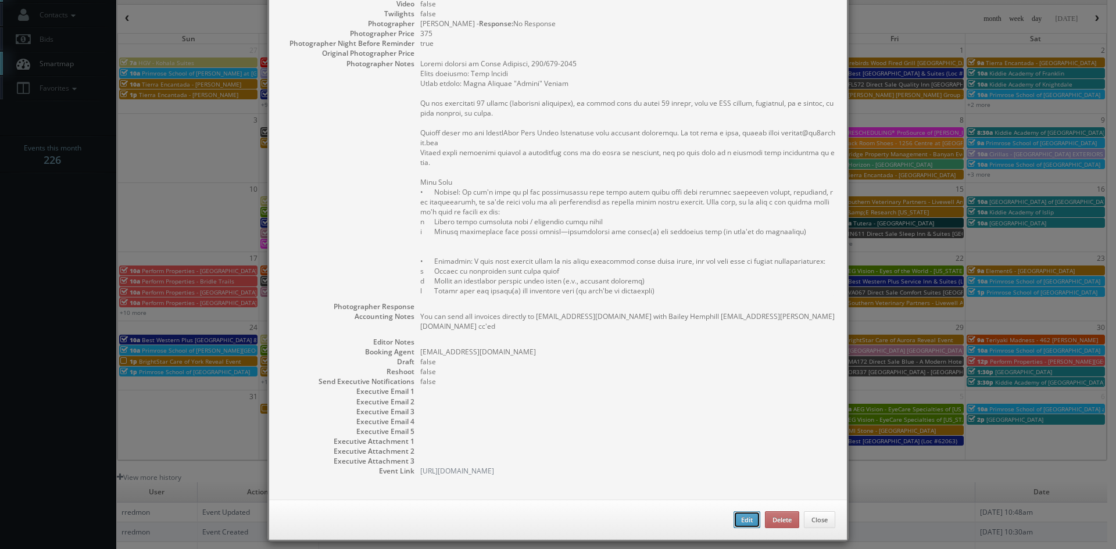
click at [734, 512] on button "Edit" at bounding box center [747, 520] width 27 height 17
type input "BrightStar Care of York Reveal Event"
type input "267 Hess Farm Rd"
type input "York"
type input "17403"
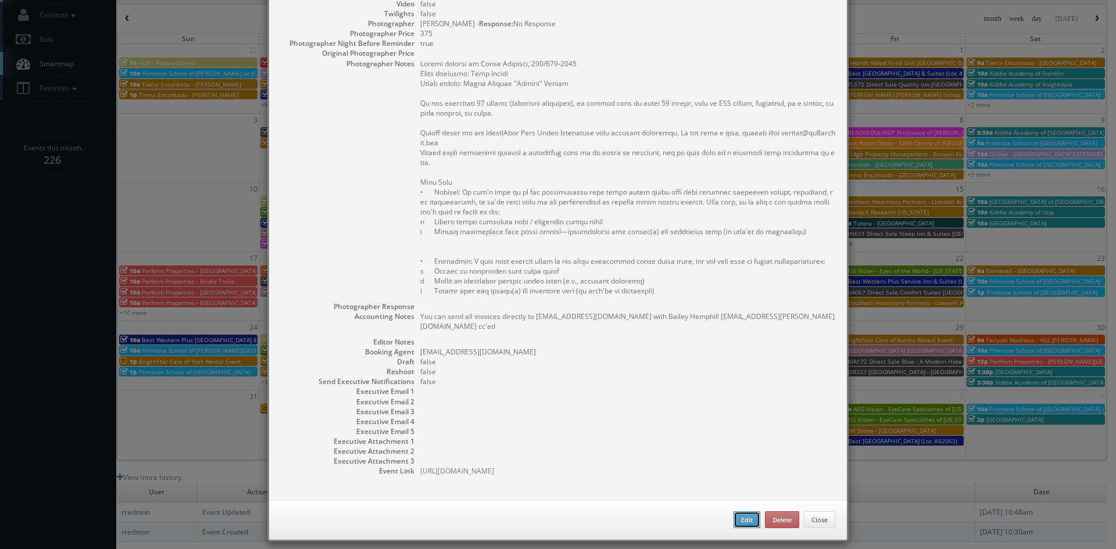
type input "1,000"
checkbox input "true"
type textarea "You can send all invoices directly to ap@brightstarcare.com with Bailey Hemphil…"
type input "08/24/2025"
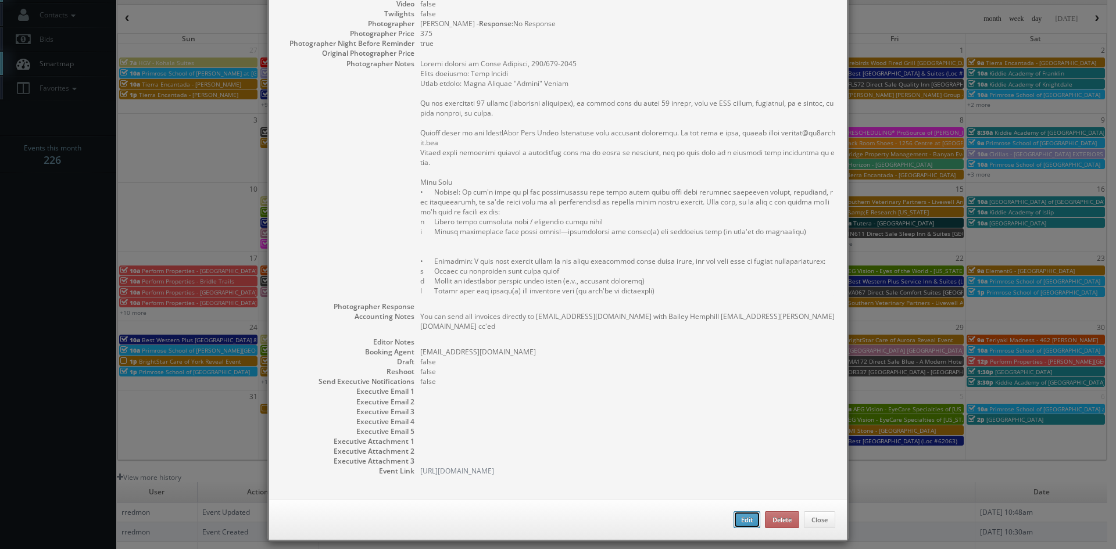
type input "08/24/2025"
type input "1:00pm"
checkbox input "true"
type textarea "Onsite contact is Andri Purkanto, 717/424-1112 Event location: Lake Redman Awar…"
select select "Pennsylvania"
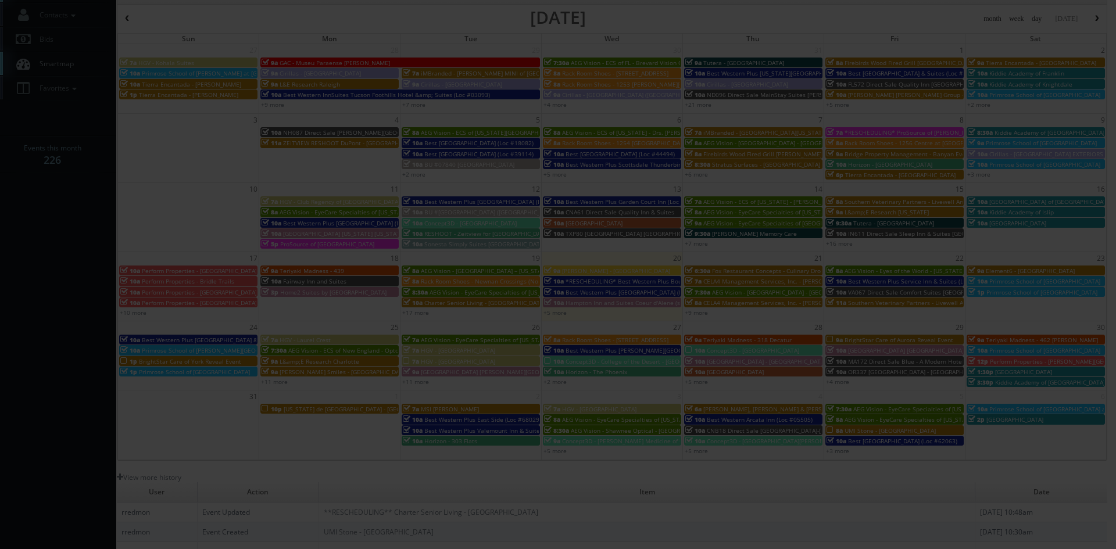
type input "1,000"
type input "375"
select select "fake72@mg.cs3calendar.com"
select select "stylishhomesphilly@gmail.com"
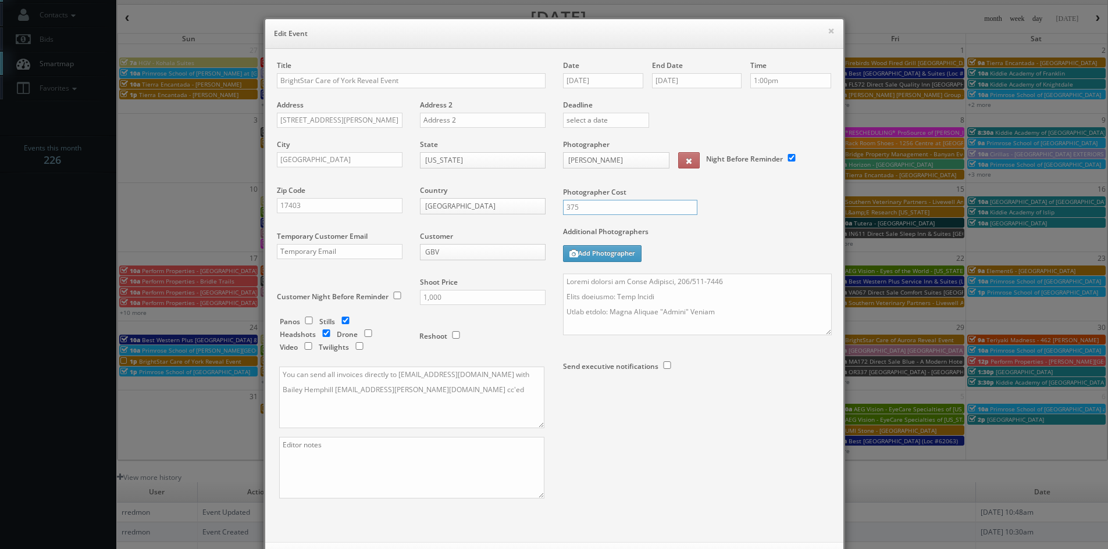
click at [620, 210] on input "375" at bounding box center [630, 207] width 134 height 15
type input "3"
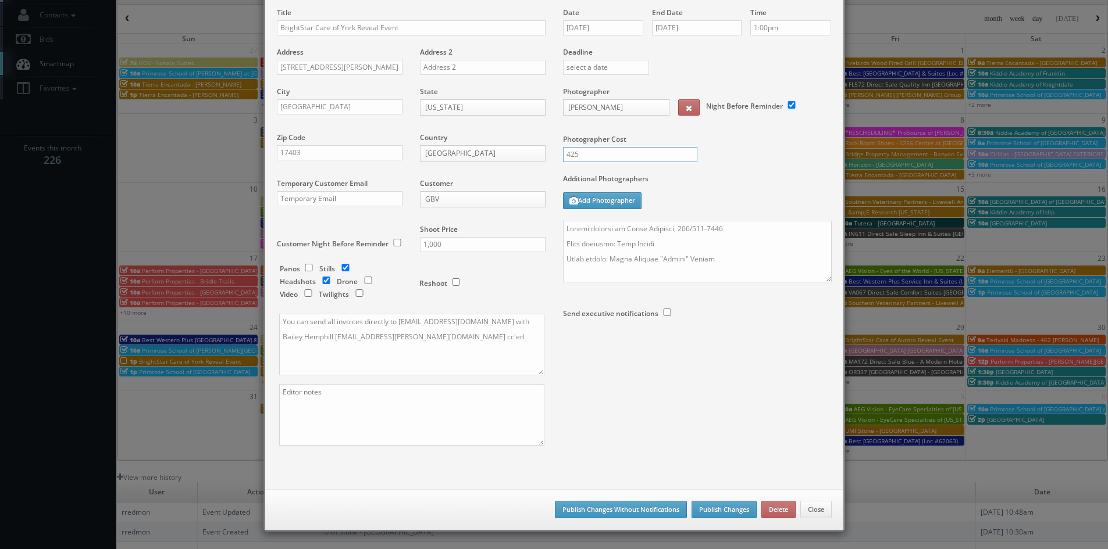
type input "425"
click at [722, 513] on button "Publish Changes" at bounding box center [723, 509] width 65 height 17
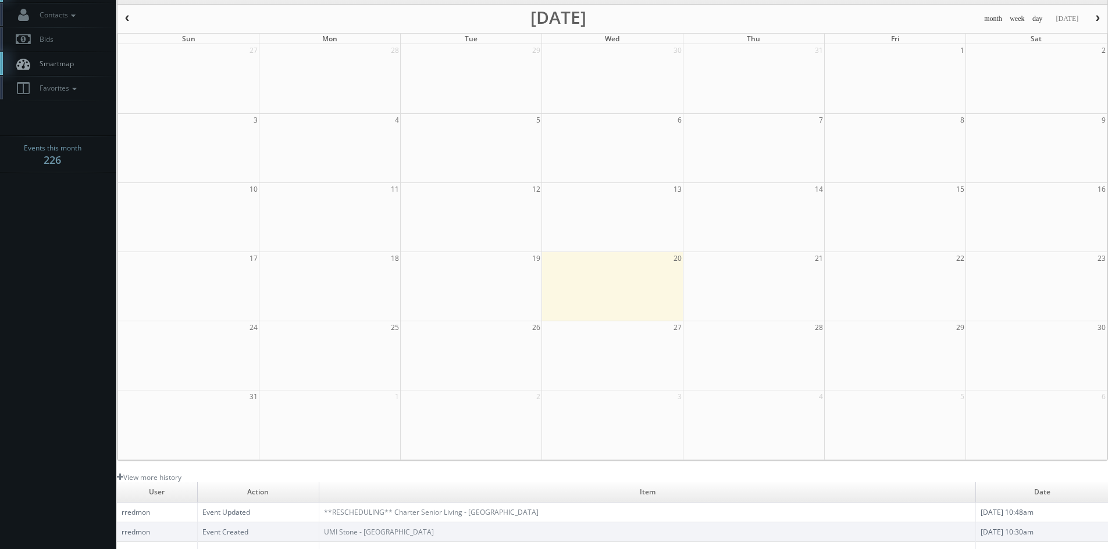
scroll to position [0, 0]
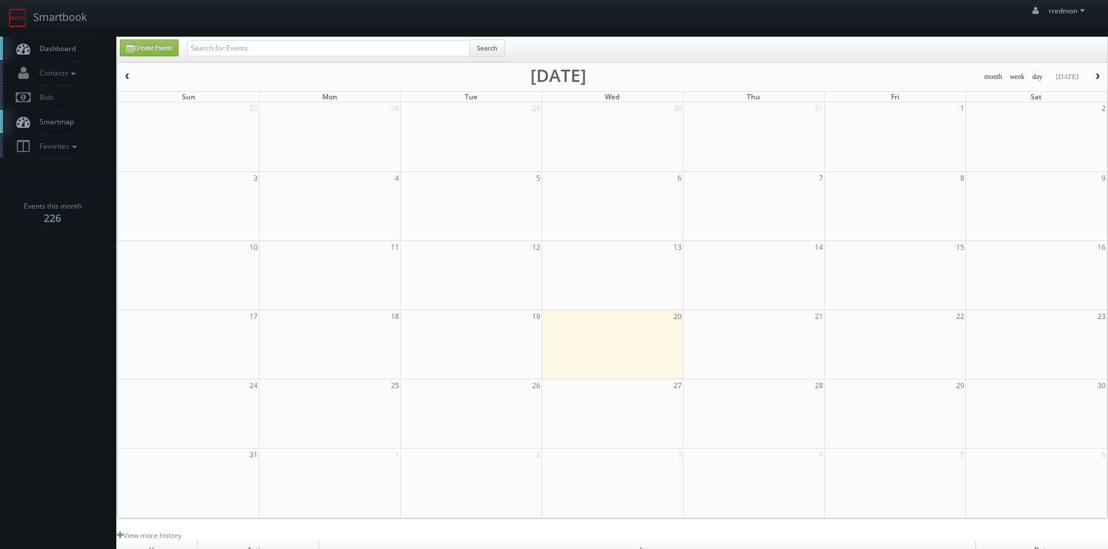
click at [72, 52] on span "Dashboard" at bounding box center [55, 49] width 42 height 10
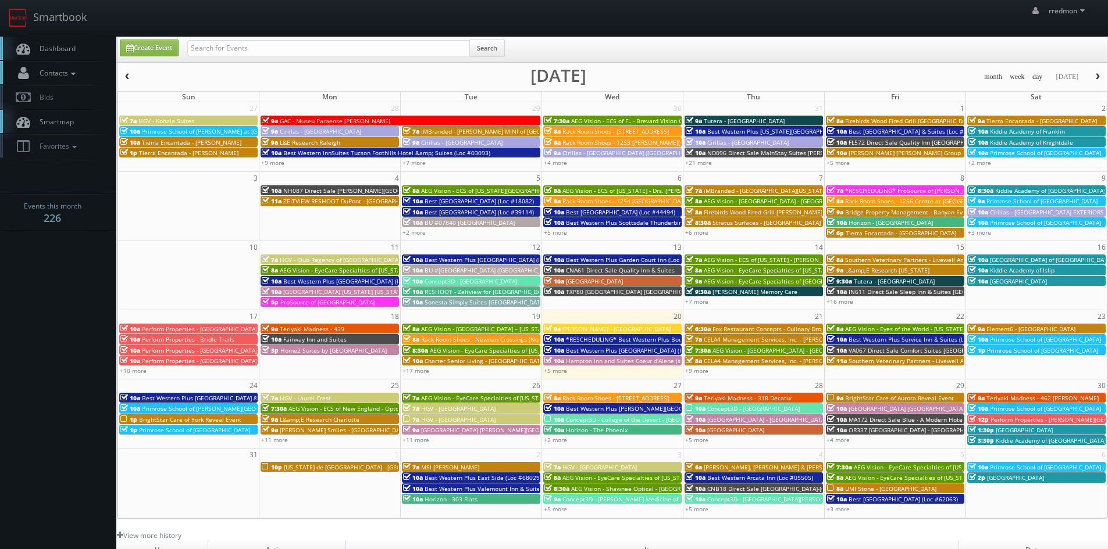
click at [76, 76] on icon at bounding box center [73, 74] width 10 height 8
click at [72, 124] on link "Add Photographer" at bounding box center [58, 126] width 116 height 17
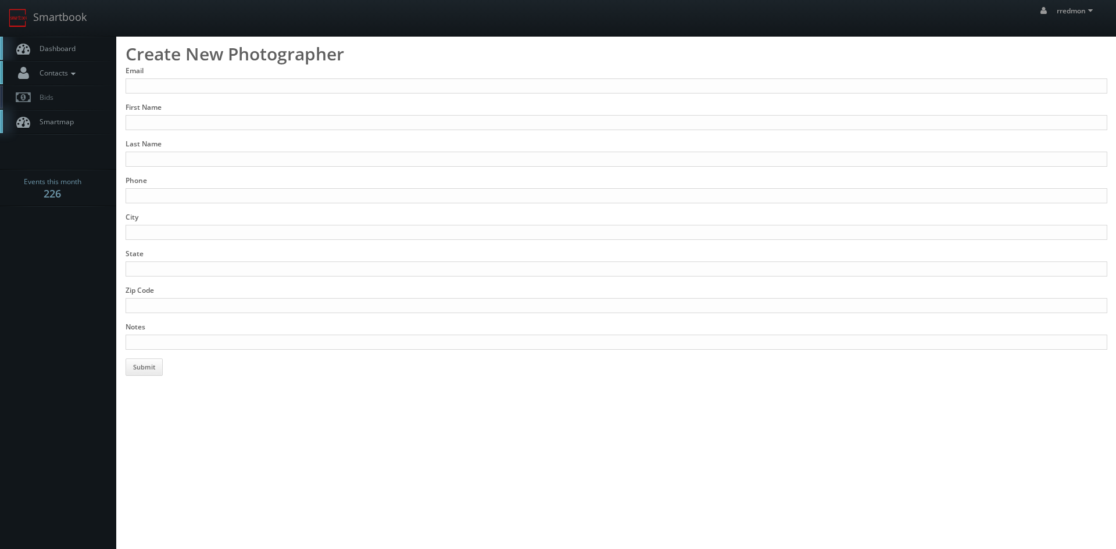
click at [77, 77] on icon at bounding box center [73, 74] width 10 height 8
click at [69, 125] on link "Add Photographer" at bounding box center [58, 126] width 116 height 17
click at [78, 74] on icon at bounding box center [73, 74] width 10 height 8
click at [73, 142] on link "Manage Customers" at bounding box center [58, 143] width 116 height 17
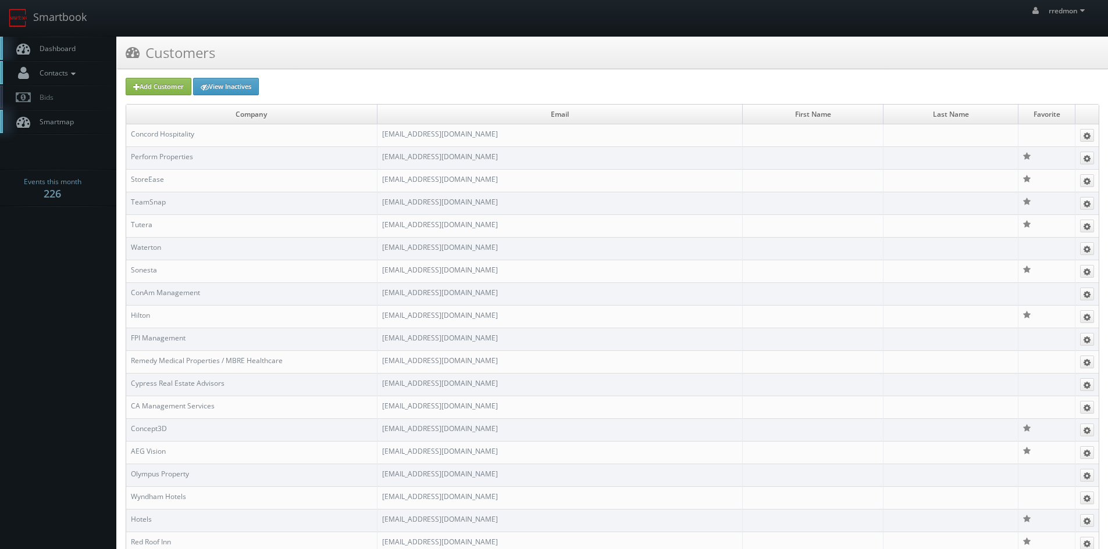
click at [74, 75] on icon at bounding box center [73, 74] width 10 height 8
click at [73, 94] on link "Manage Photographers" at bounding box center [58, 93] width 116 height 16
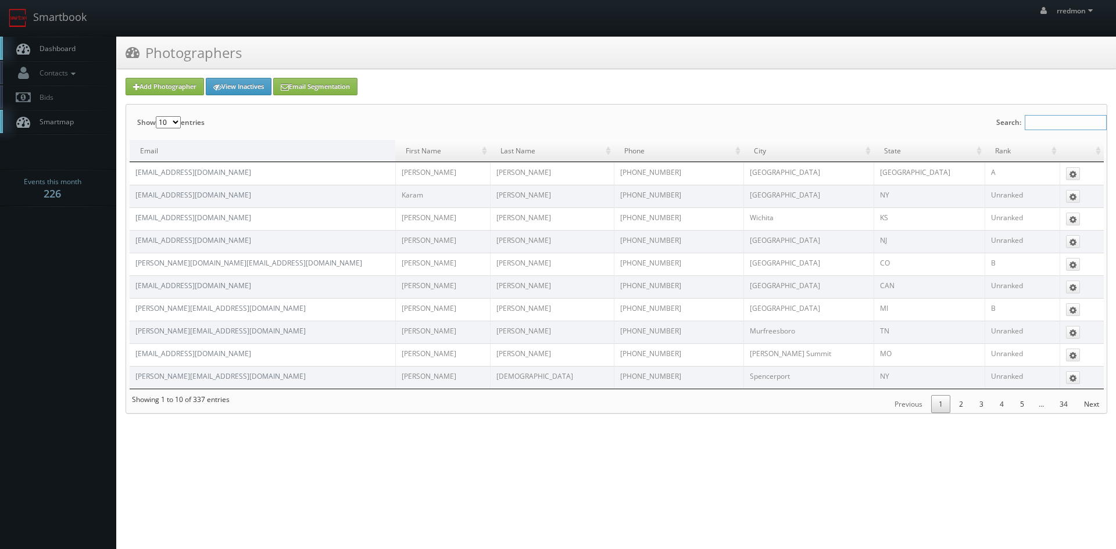
click at [1052, 124] on input "Search:" at bounding box center [1066, 122] width 82 height 15
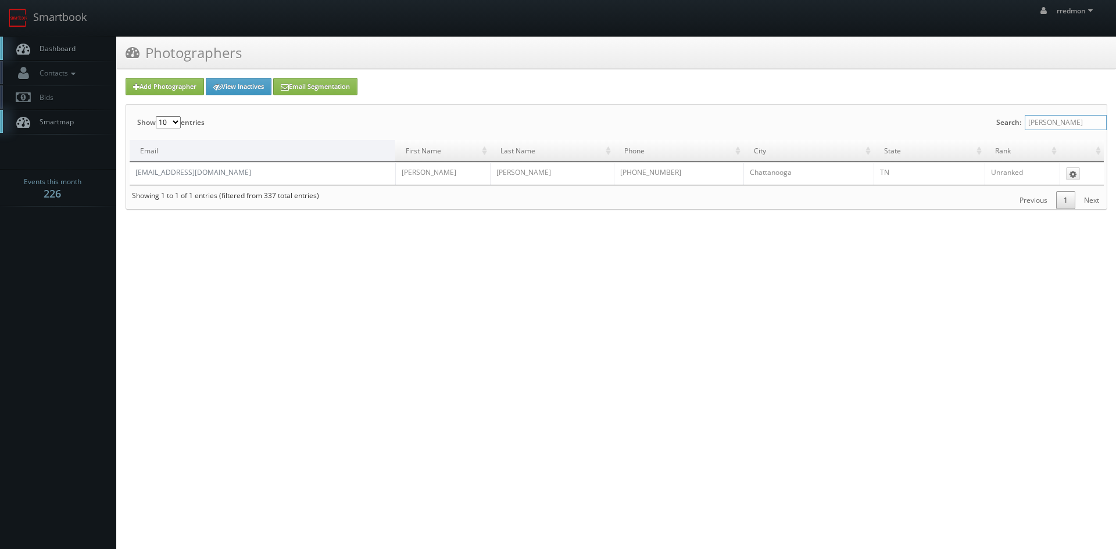
type input "[PERSON_NAME]"
